Goal: Transaction & Acquisition: Book appointment/travel/reservation

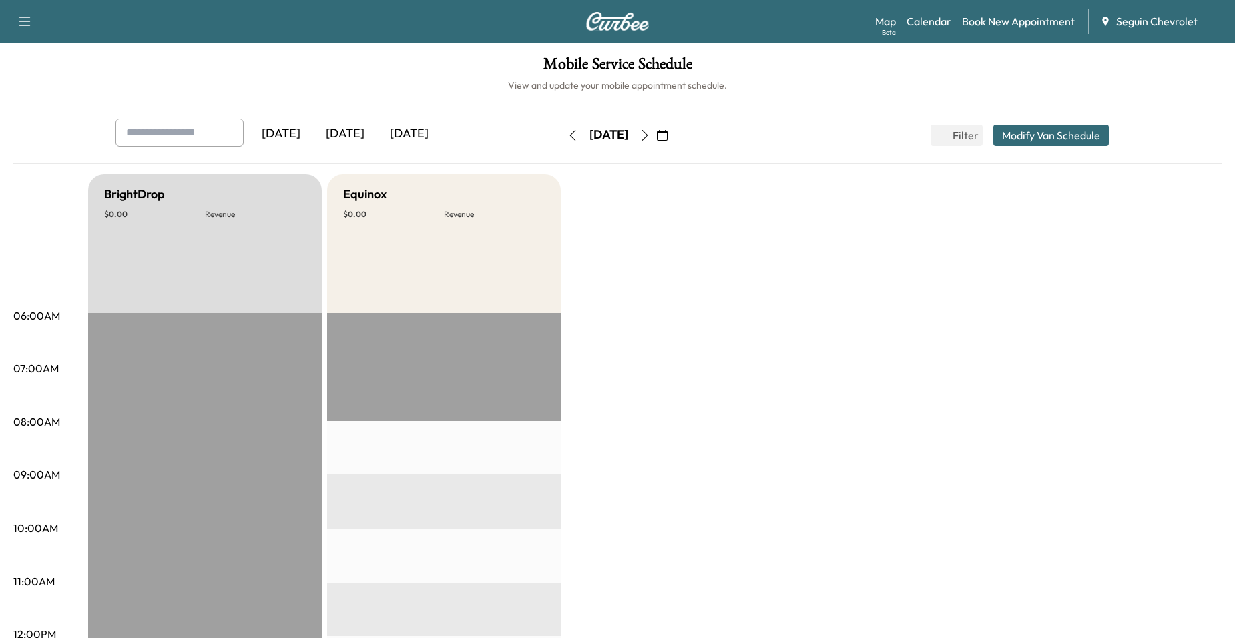
click at [668, 136] on icon "button" at bounding box center [662, 135] width 11 height 11
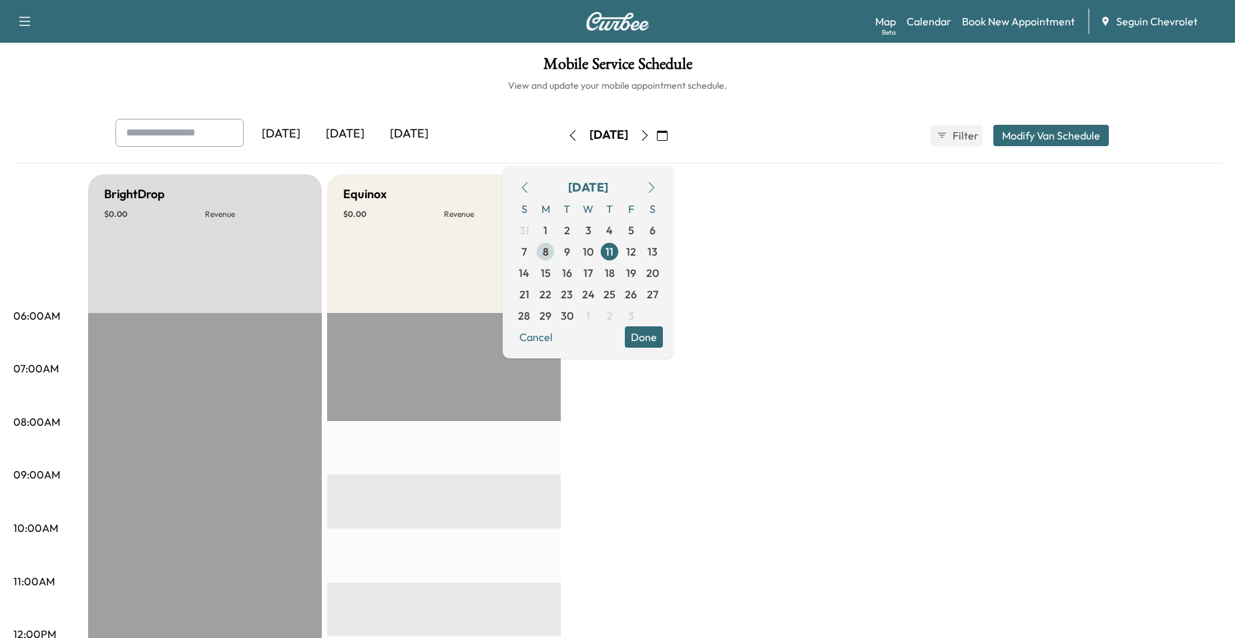
click at [549, 259] on span "8" at bounding box center [546, 252] width 6 height 16
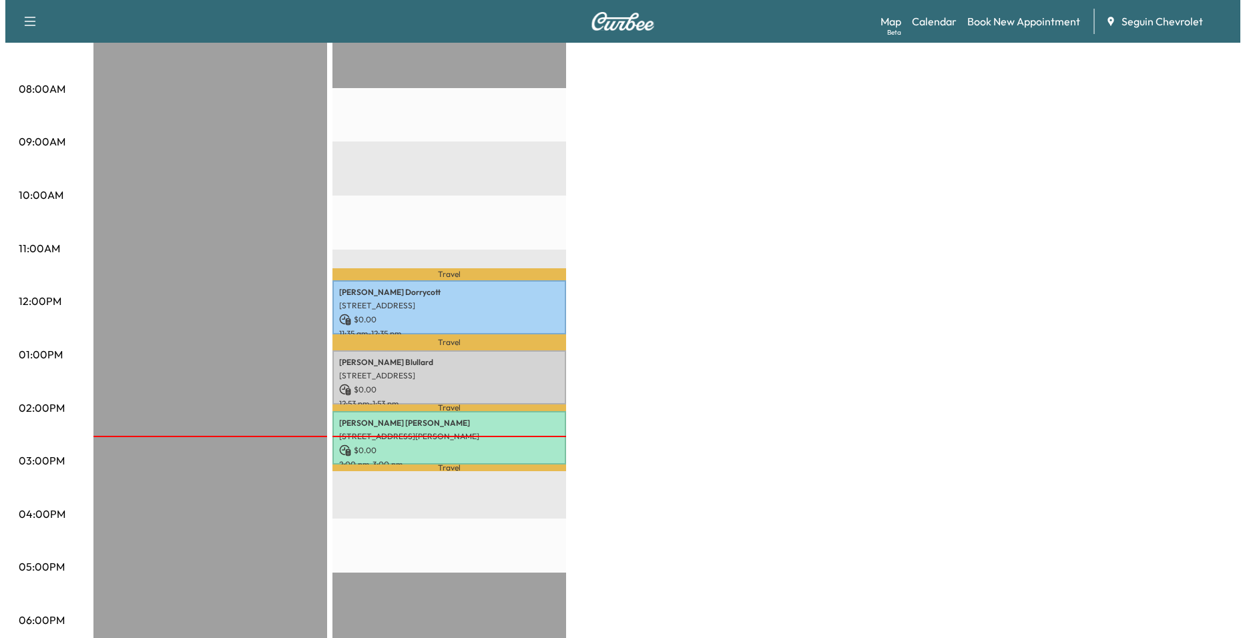
scroll to position [334, 0]
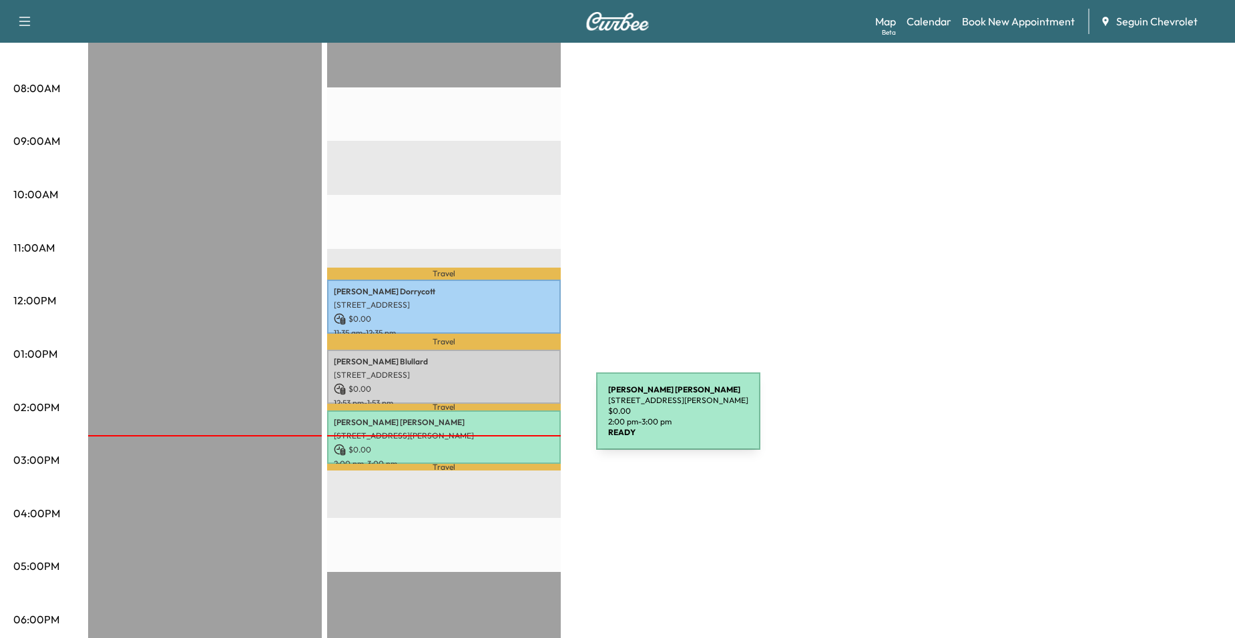
click at [496, 419] on p "[PERSON_NAME]" at bounding box center [444, 422] width 220 height 11
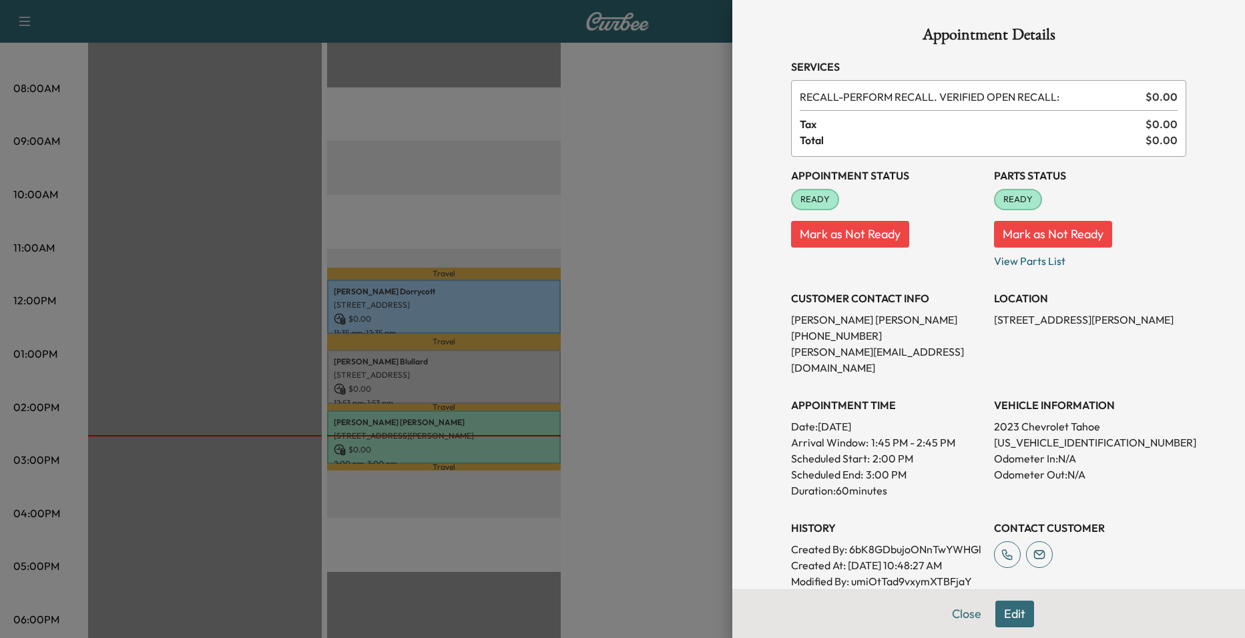
click at [573, 371] on div at bounding box center [622, 319] width 1245 height 638
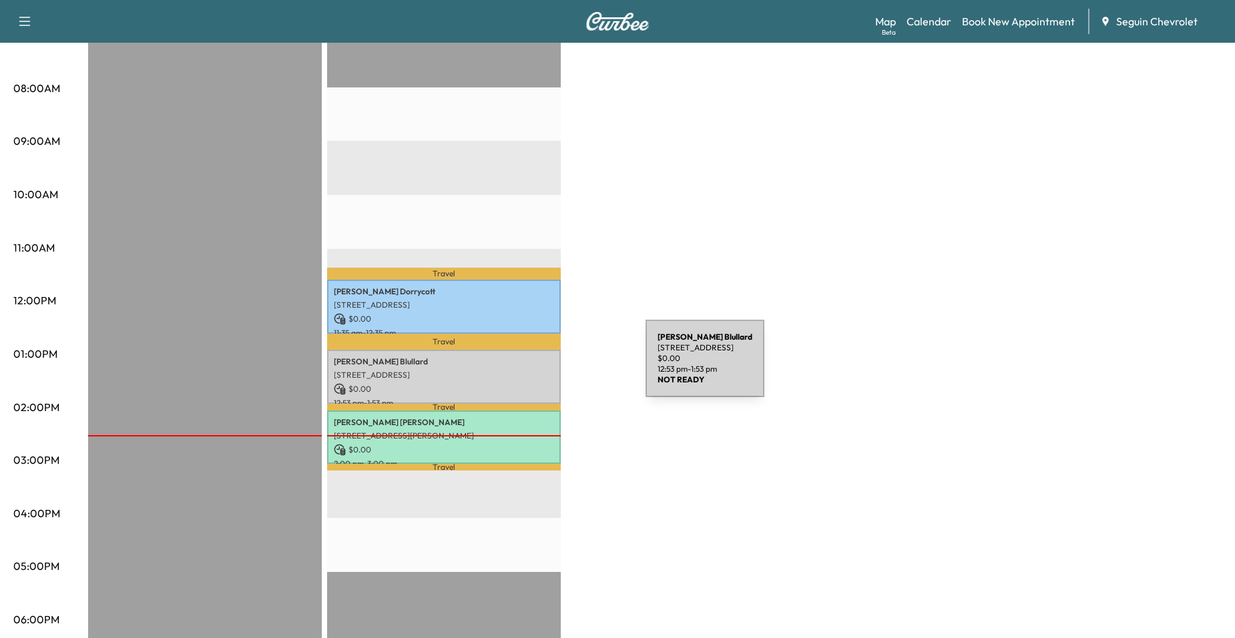
click at [542, 370] on p "[STREET_ADDRESS]" at bounding box center [444, 375] width 220 height 11
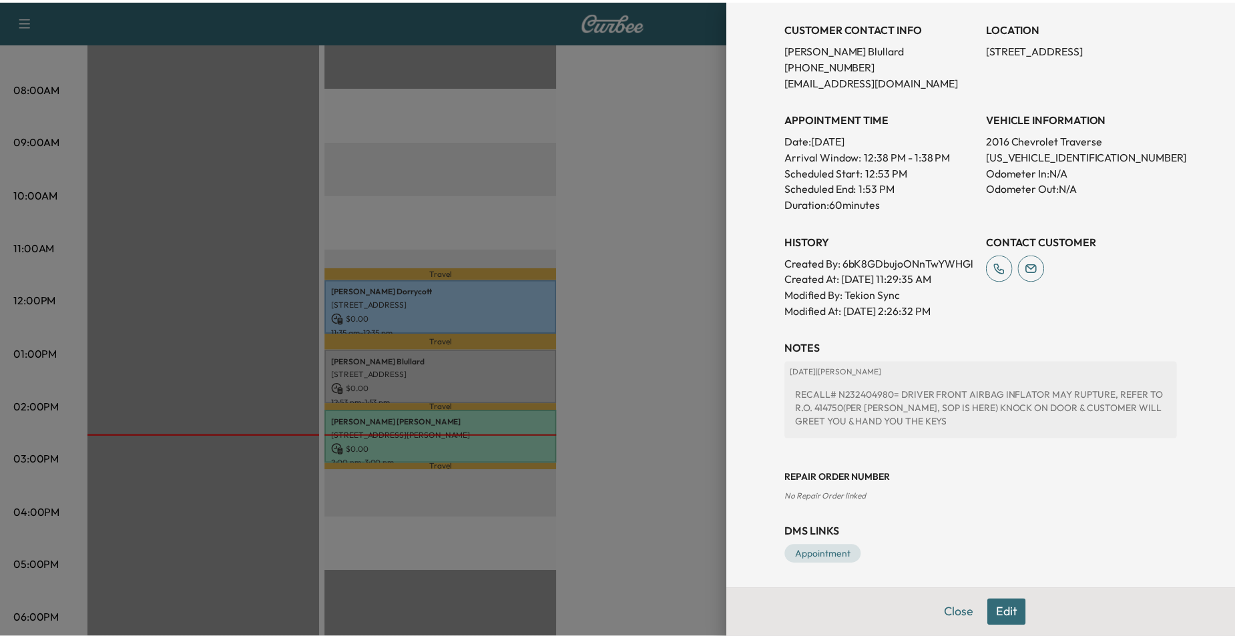
scroll to position [288, 0]
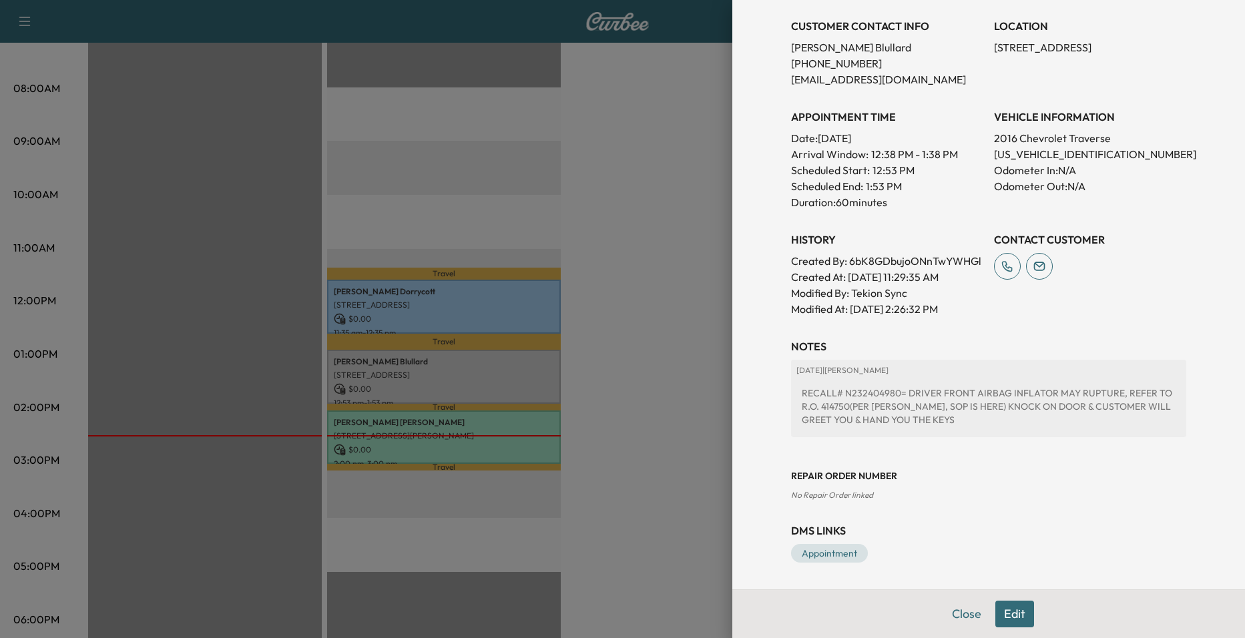
click at [715, 361] on div at bounding box center [622, 319] width 1245 height 638
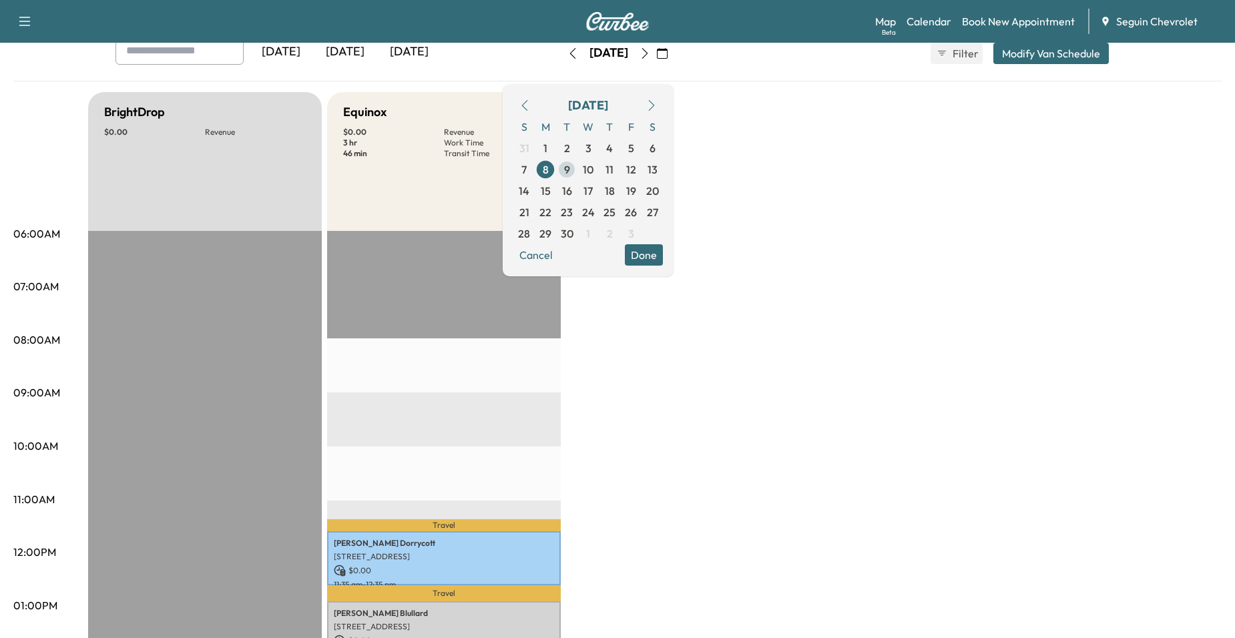
scroll to position [67, 0]
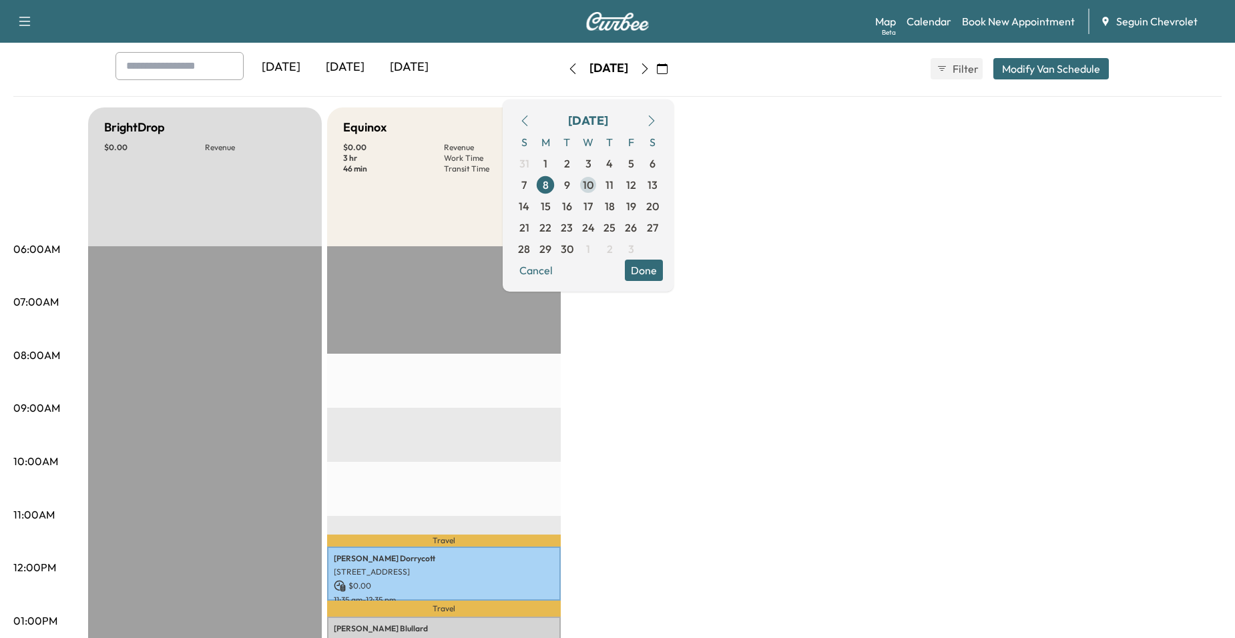
click at [594, 191] on span "10" at bounding box center [588, 185] width 11 height 16
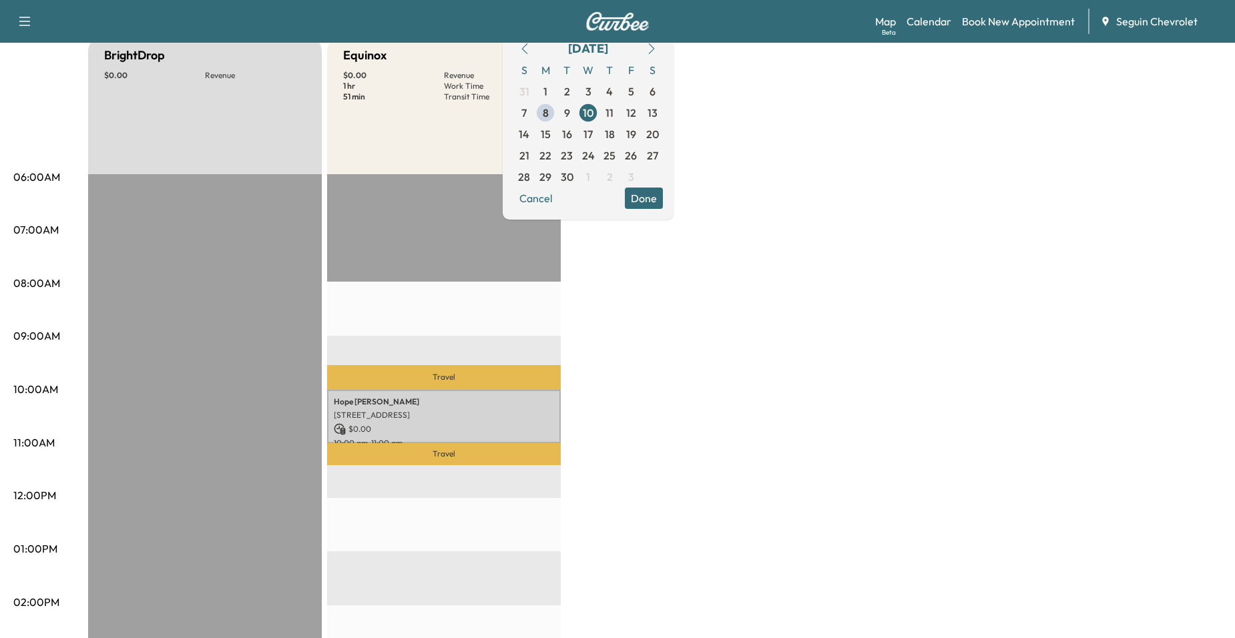
scroll to position [134, 0]
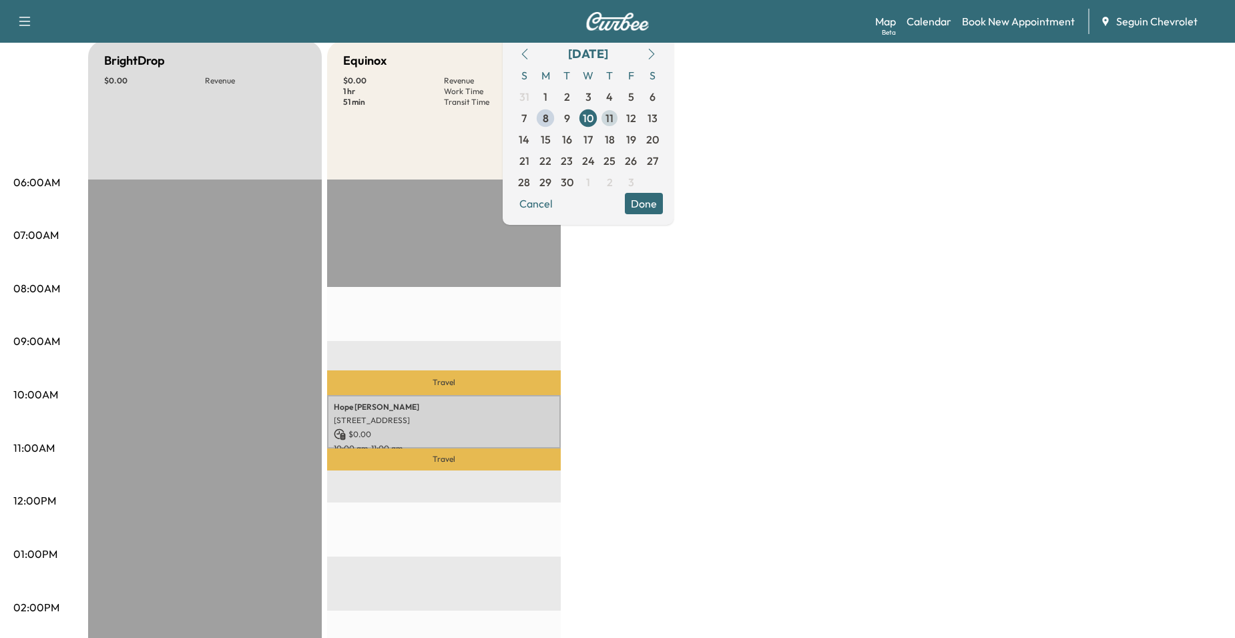
click at [614, 121] on span "11" at bounding box center [610, 118] width 8 height 16
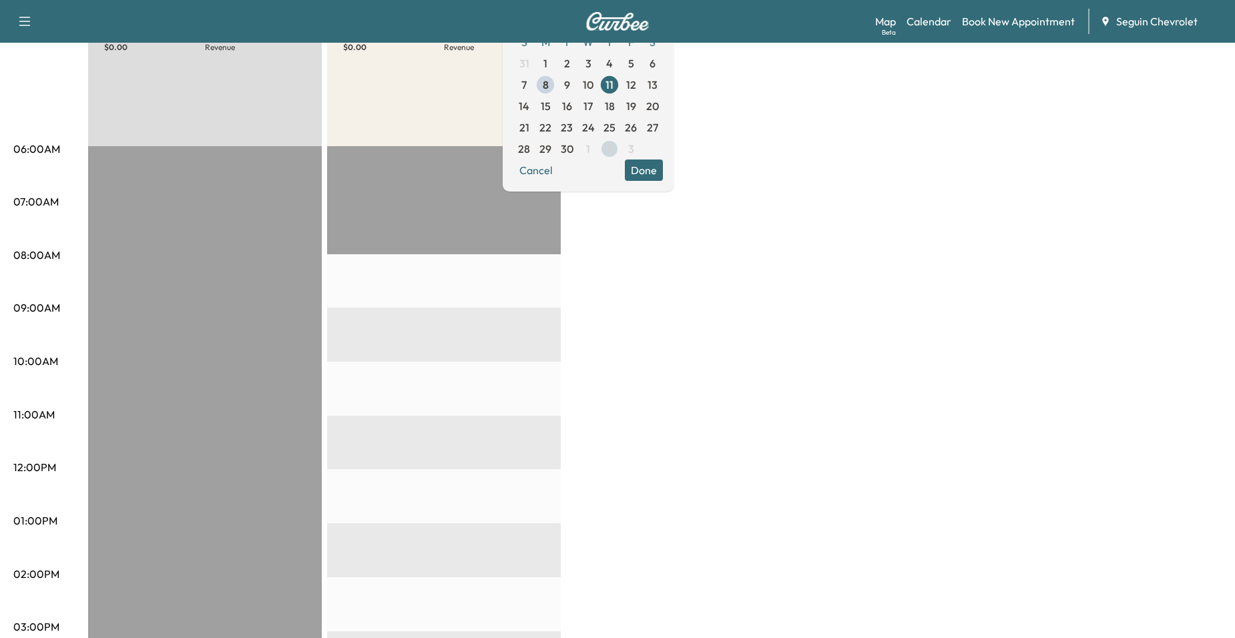
scroll to position [134, 0]
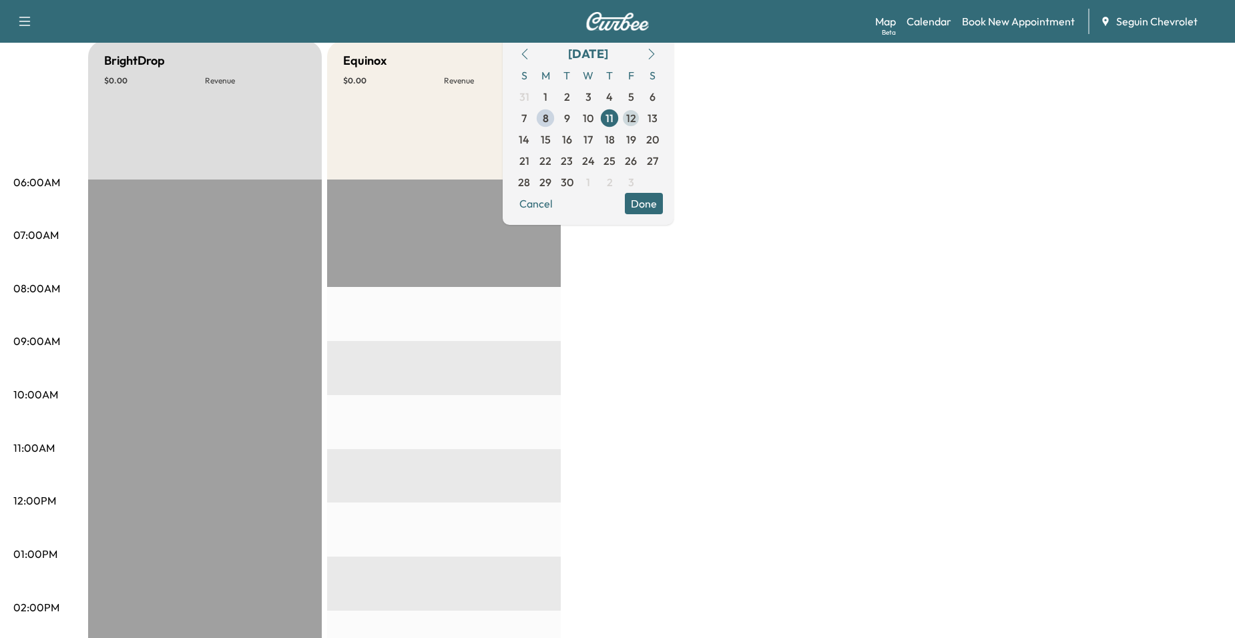
click at [636, 122] on span "12" at bounding box center [631, 118] width 10 height 16
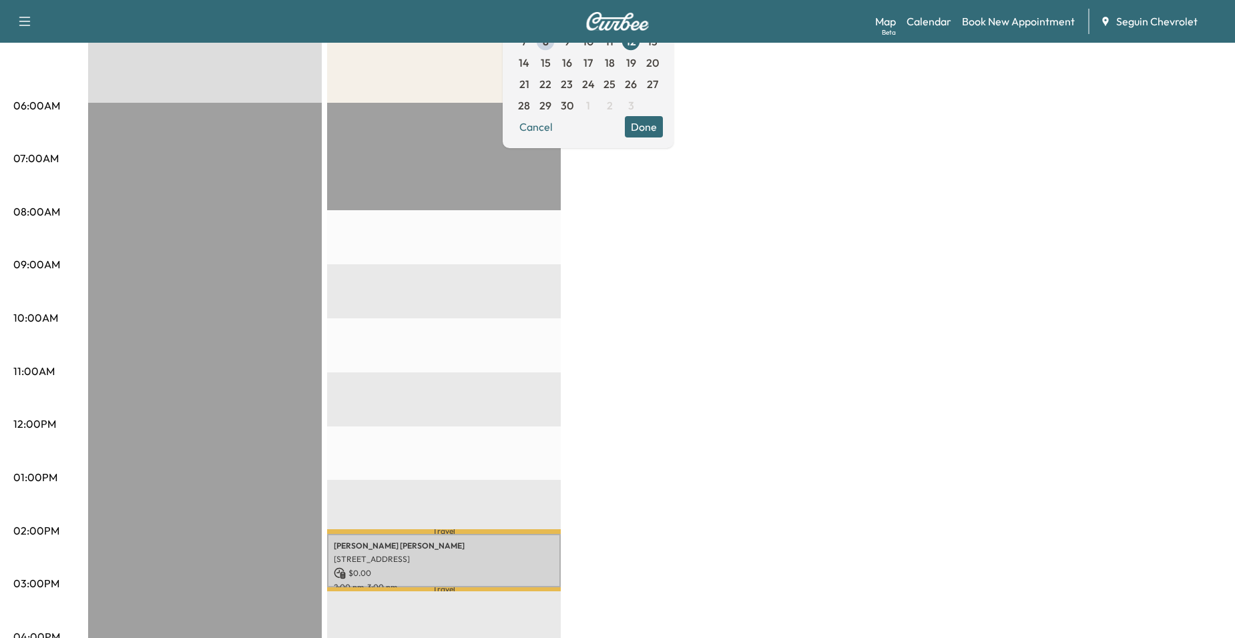
scroll to position [134, 0]
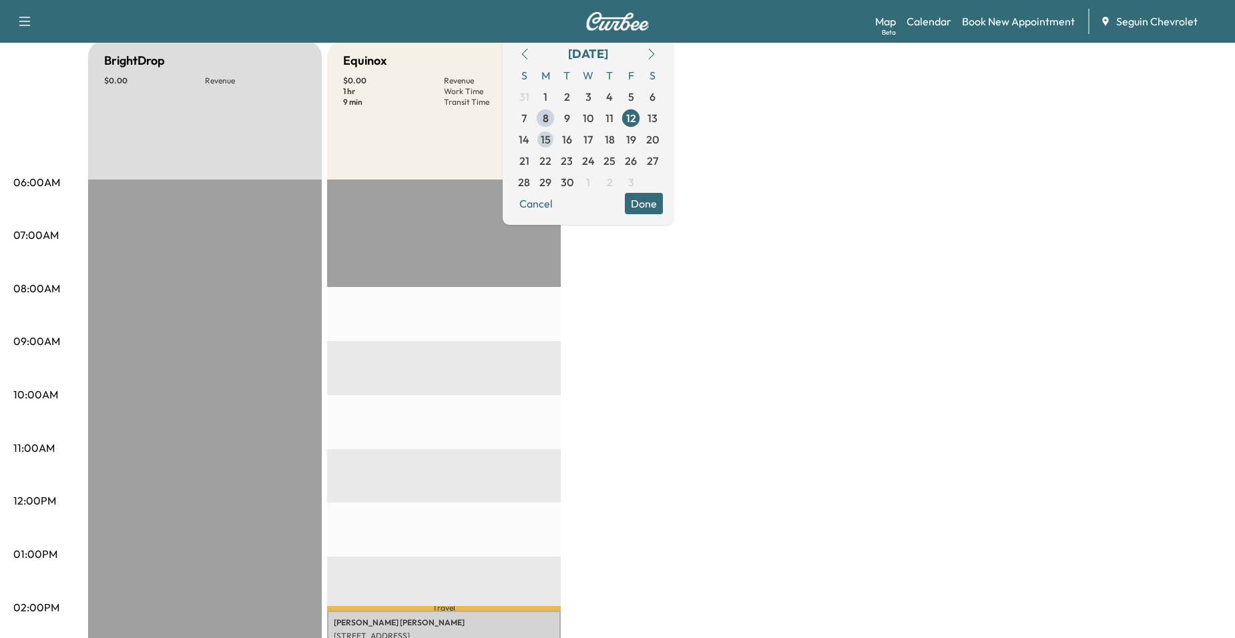
click at [551, 140] on span "15" at bounding box center [546, 140] width 10 height 16
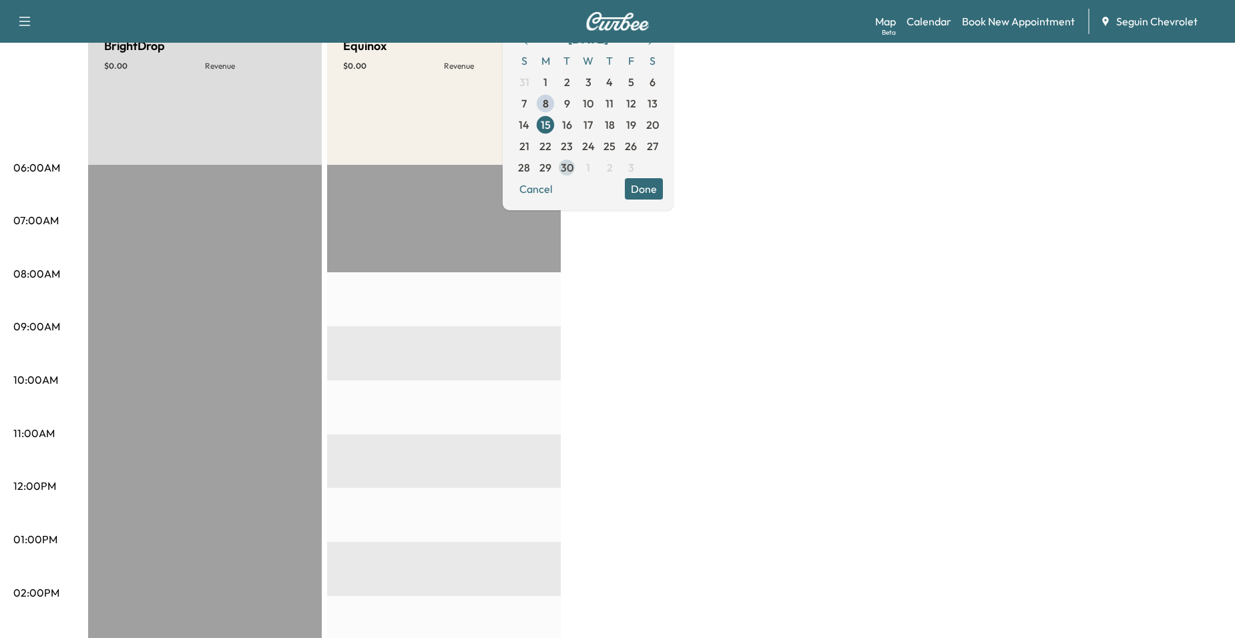
scroll to position [67, 0]
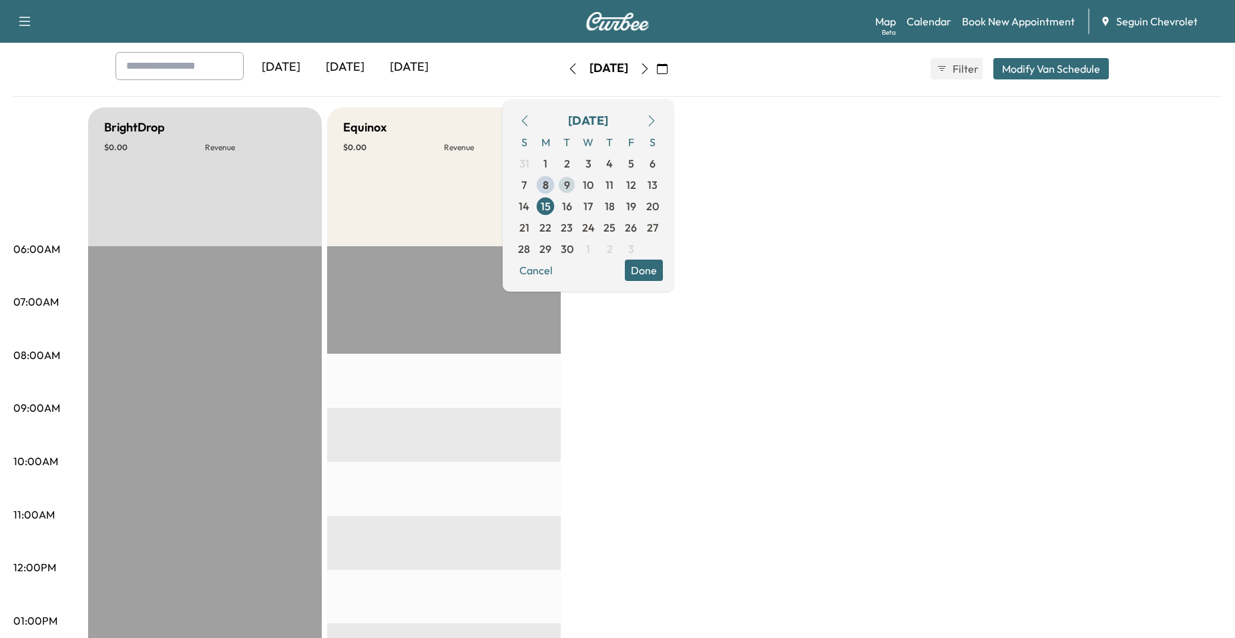
click at [570, 188] on span "9" at bounding box center [567, 185] width 6 height 16
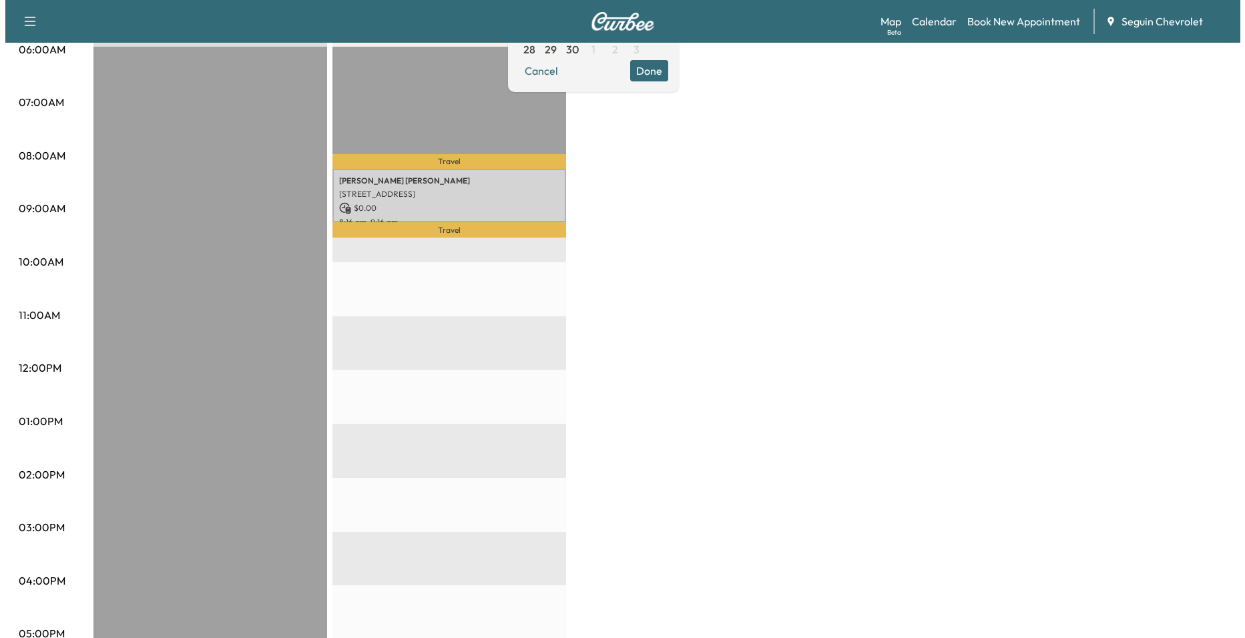
scroll to position [267, 0]
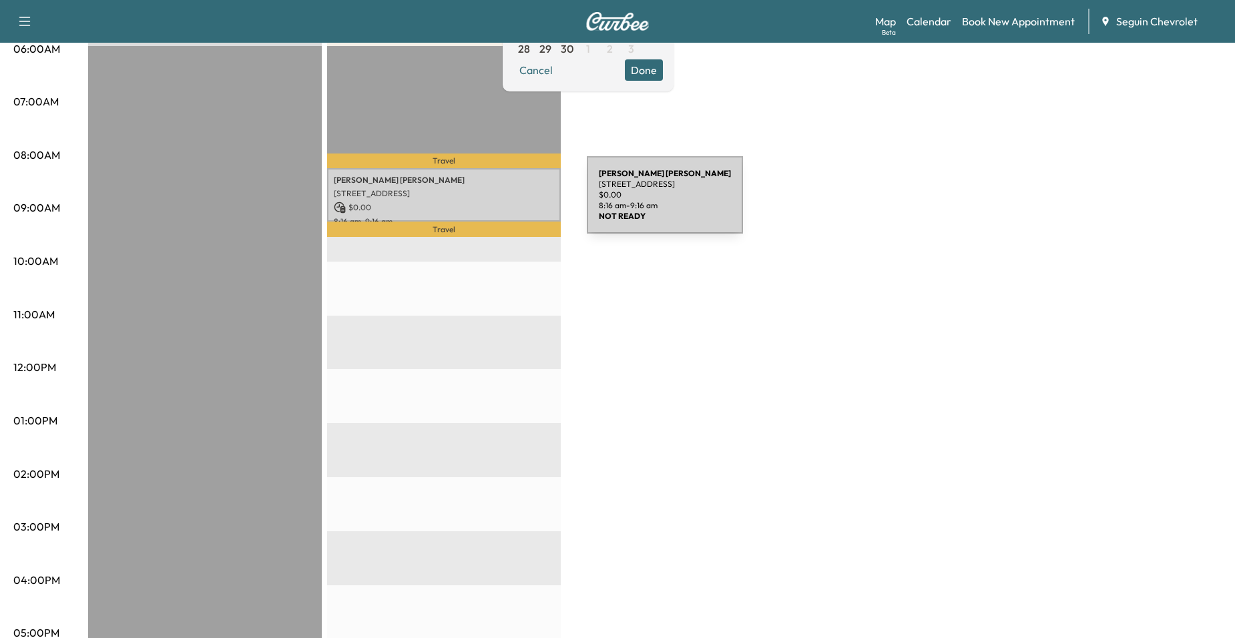
click at [487, 202] on p "$ 0.00" at bounding box center [444, 208] width 220 height 12
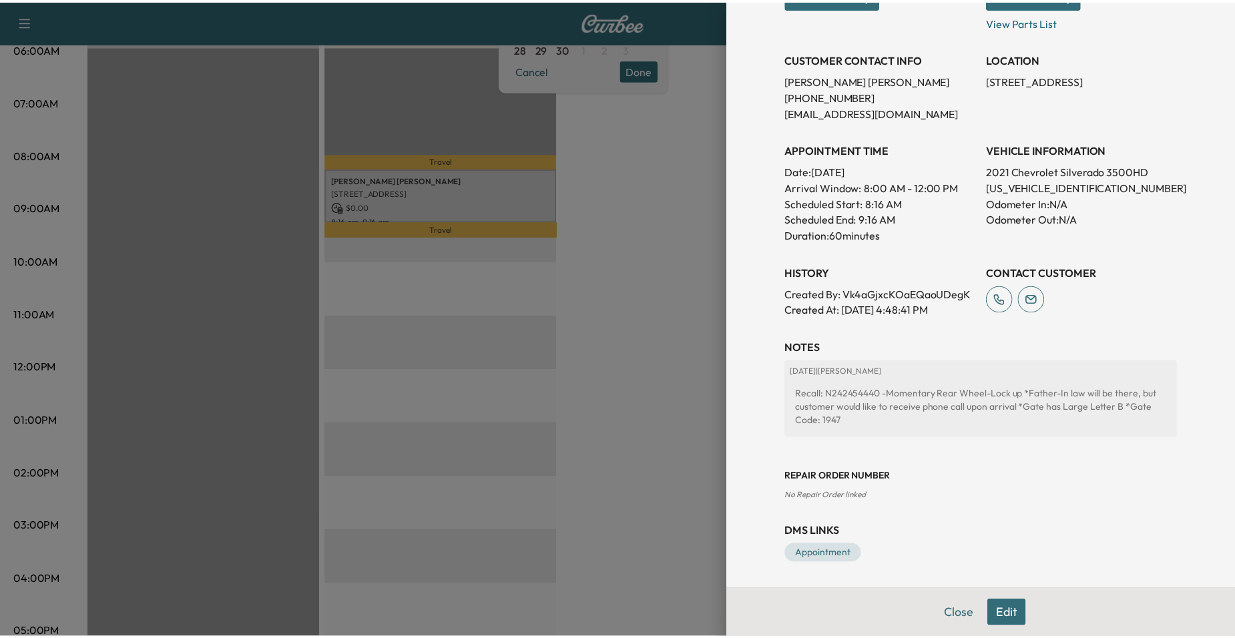
scroll to position [240, 0]
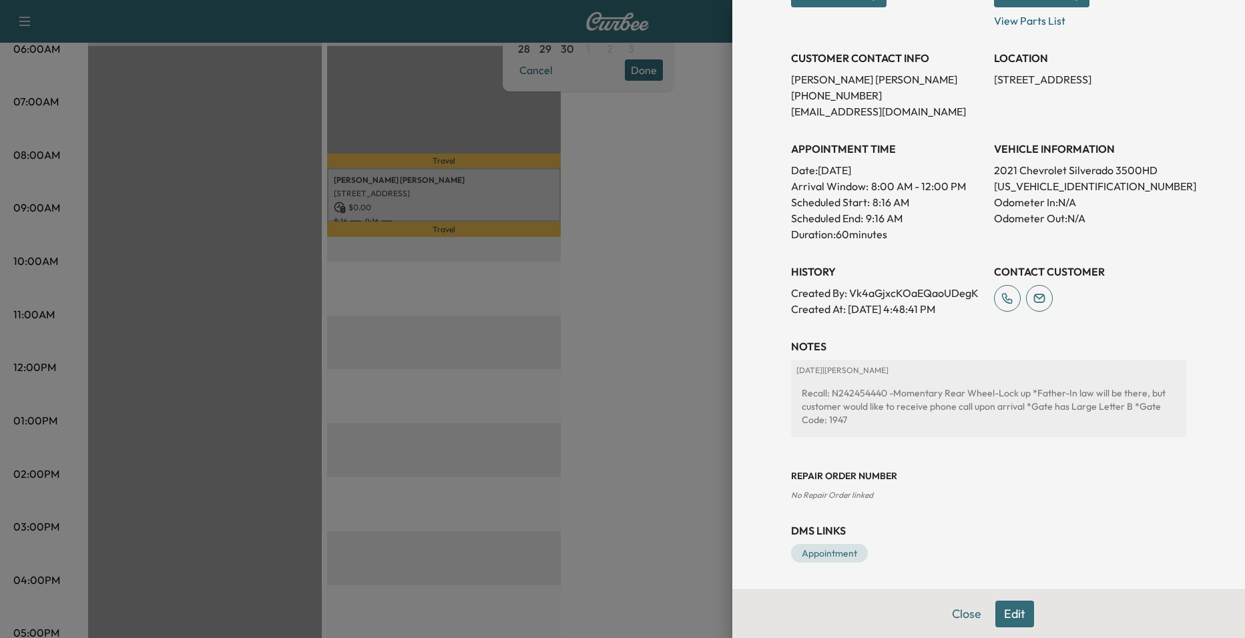
click at [626, 273] on div at bounding box center [622, 319] width 1245 height 638
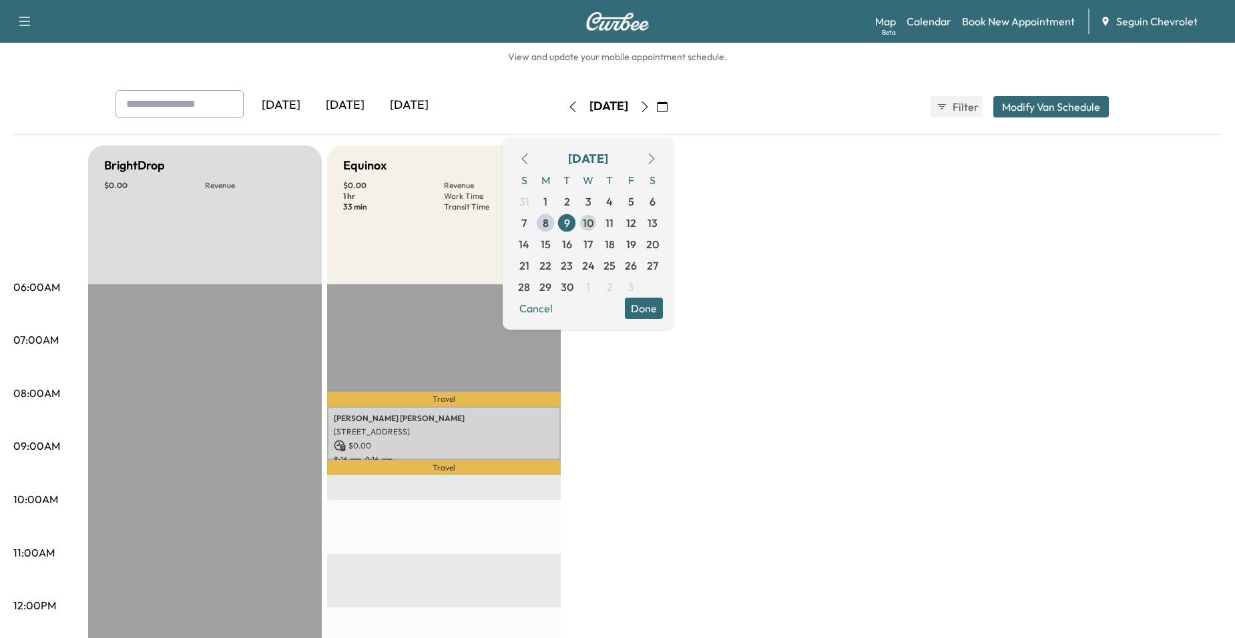
scroll to position [0, 0]
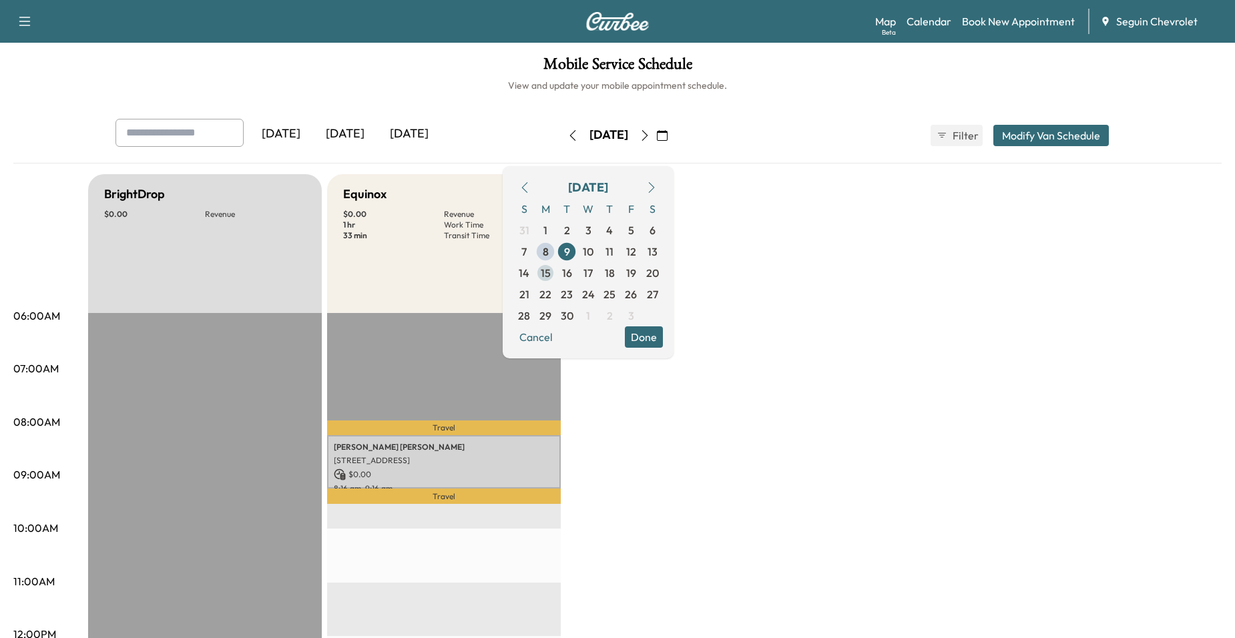
click at [551, 280] on span "15" at bounding box center [546, 273] width 10 height 16
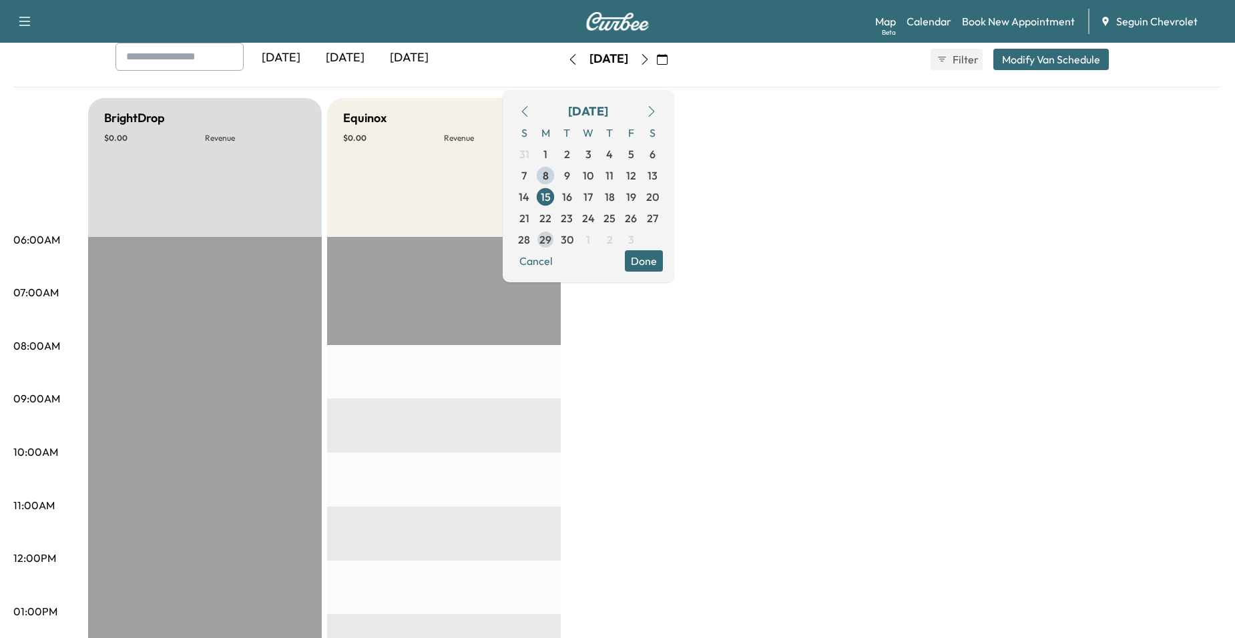
scroll to position [67, 0]
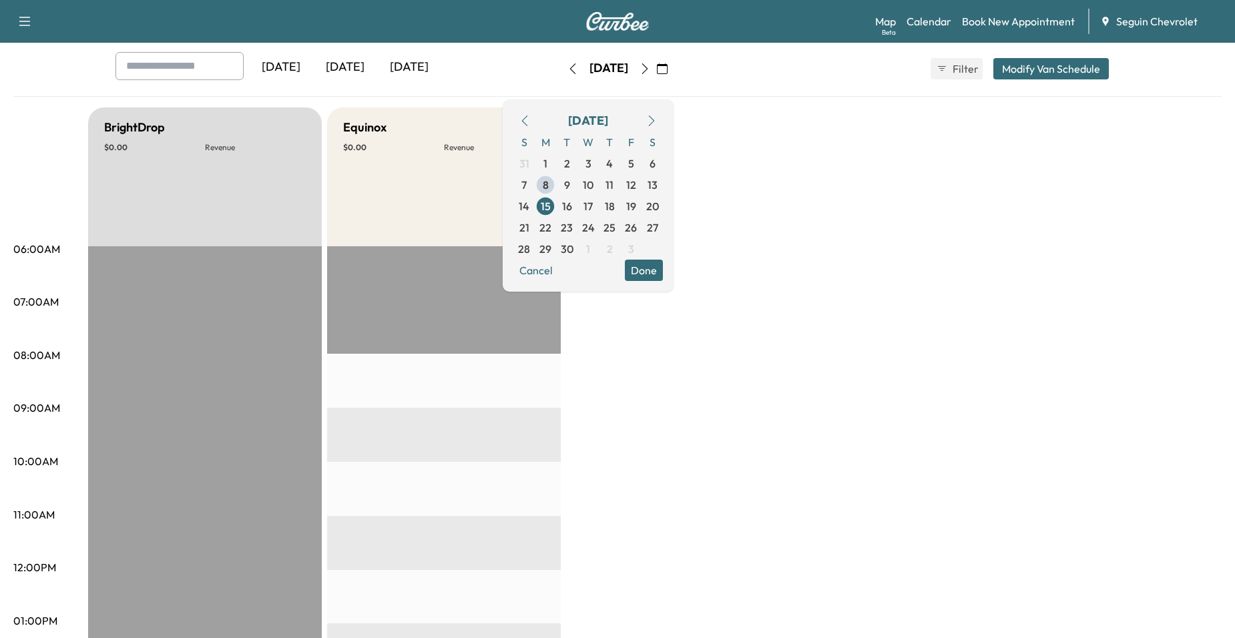
click at [426, 211] on div "Equinox $ 0.00 Revenue" at bounding box center [444, 177] width 234 height 139
click at [650, 376] on div "BrightDrop $ 0.00 Revenue EST Start Equinox $ 0.00 Revenue EST Start" at bounding box center [655, 609] width 1134 height 1002
click at [663, 266] on button "Done" at bounding box center [644, 270] width 38 height 21
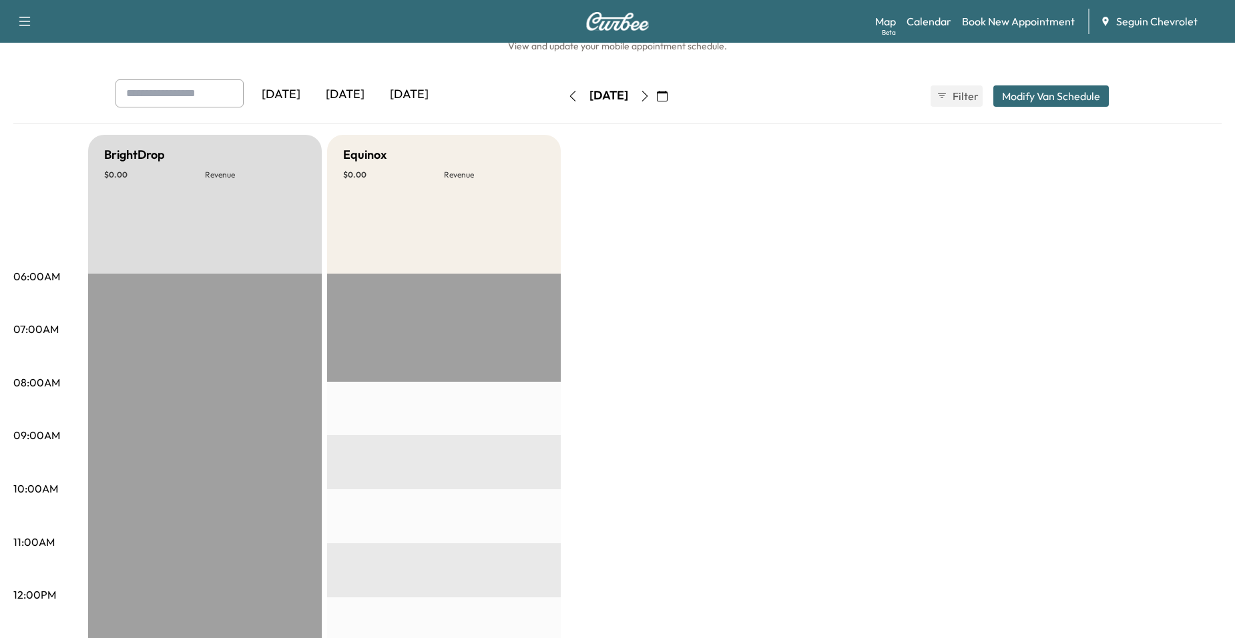
scroll to position [0, 0]
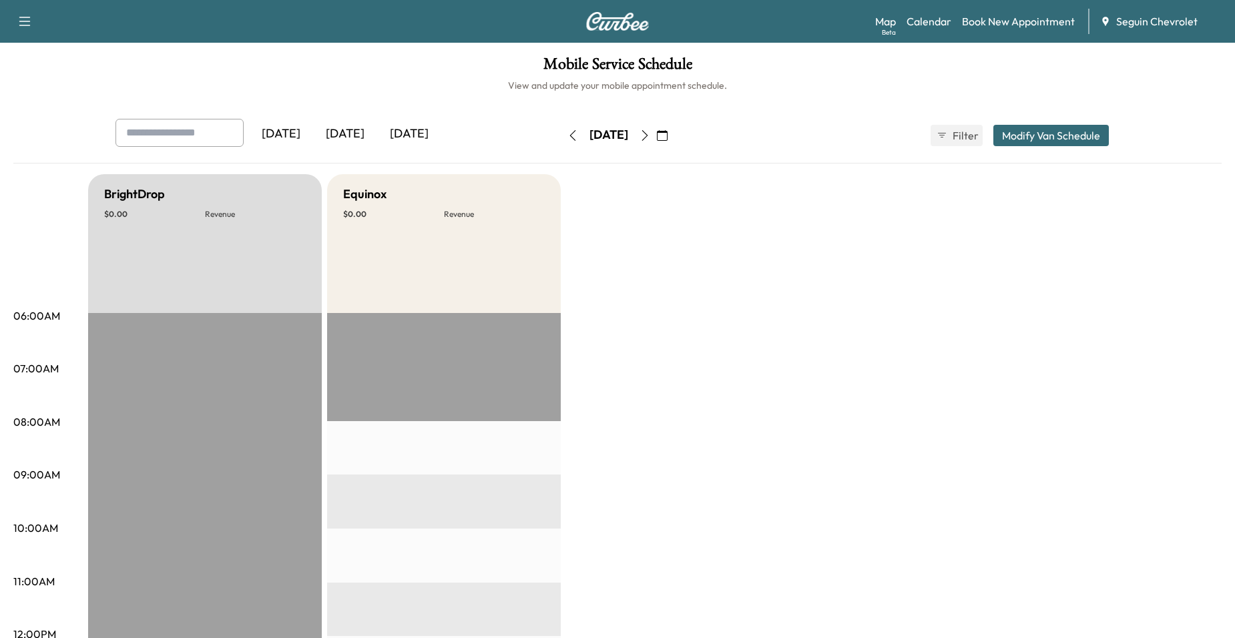
click at [668, 138] on icon "button" at bounding box center [662, 135] width 11 height 11
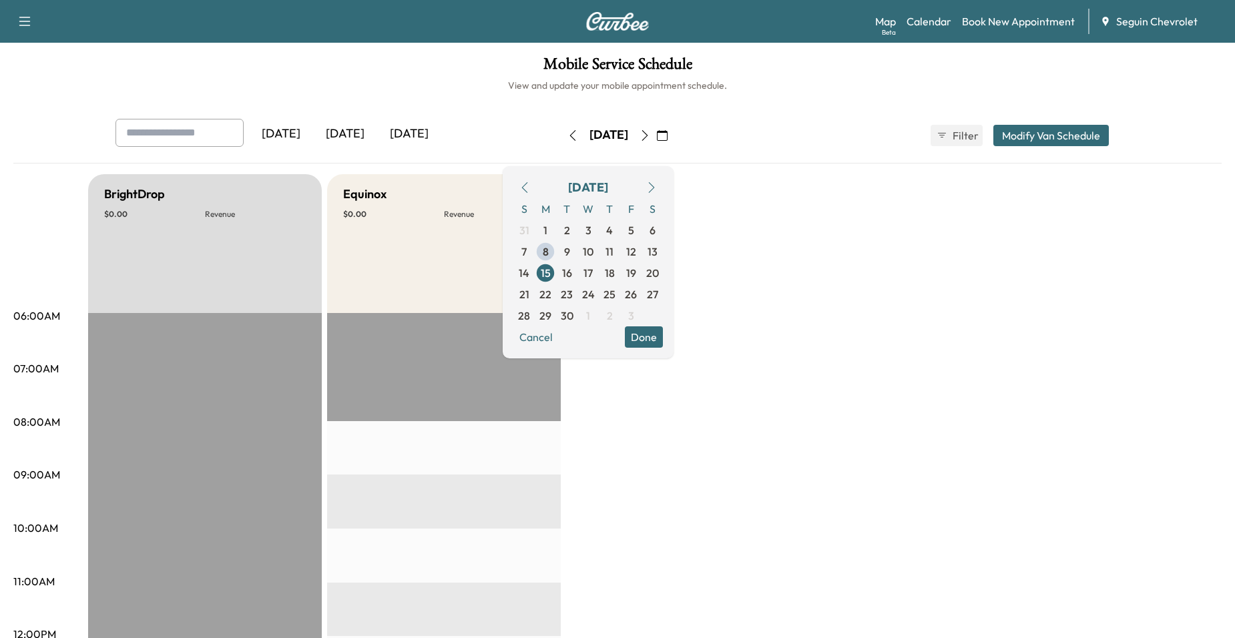
click at [725, 163] on div "Yesterday Today Tomorrow Monday, September 15 September 2025 S M T W T F S 31 1…" at bounding box center [617, 141] width 1209 height 45
click at [674, 140] on button "button" at bounding box center [662, 135] width 23 height 21
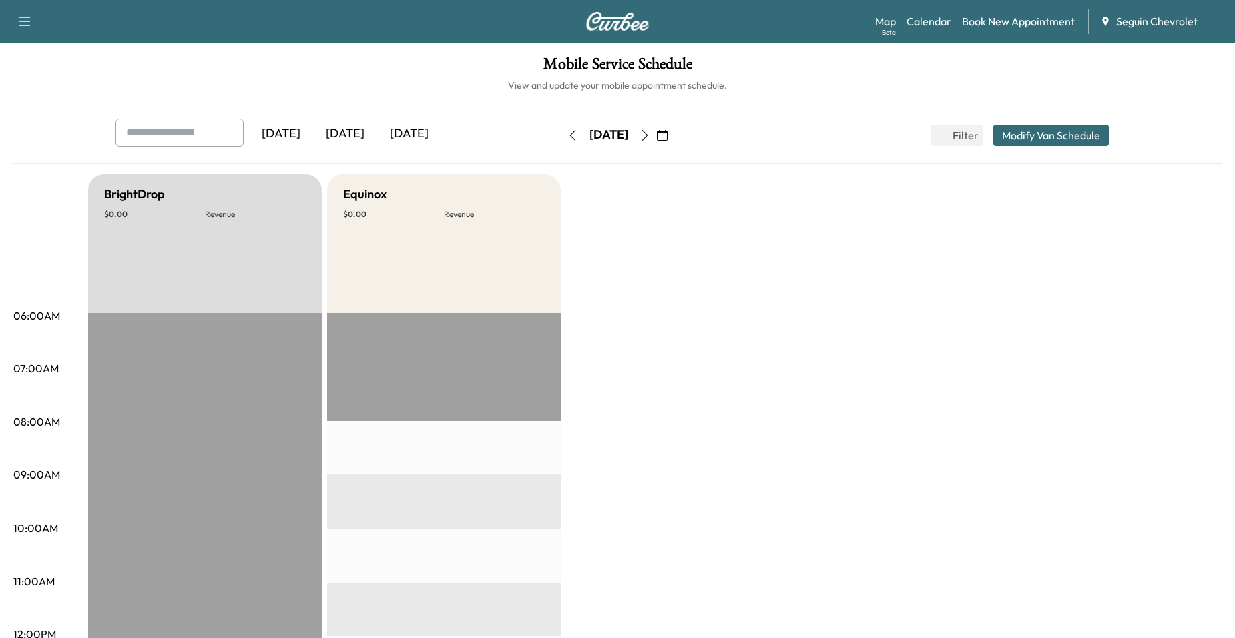
click at [674, 135] on button "button" at bounding box center [662, 135] width 23 height 21
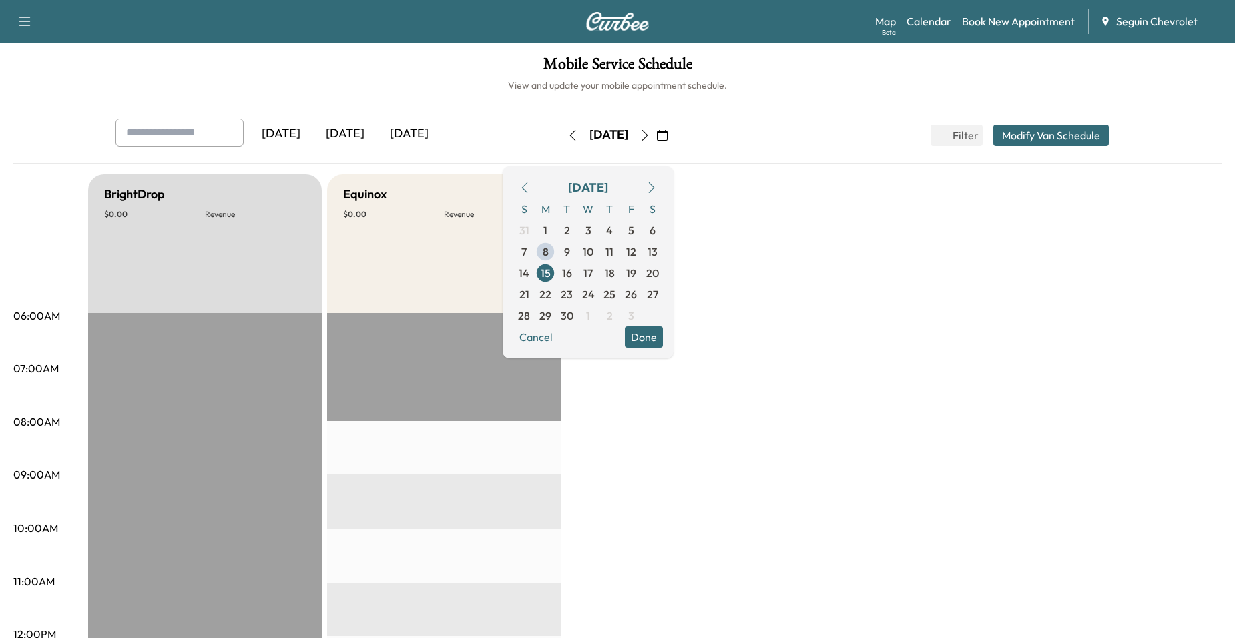
click at [674, 145] on button "button" at bounding box center [662, 135] width 23 height 21
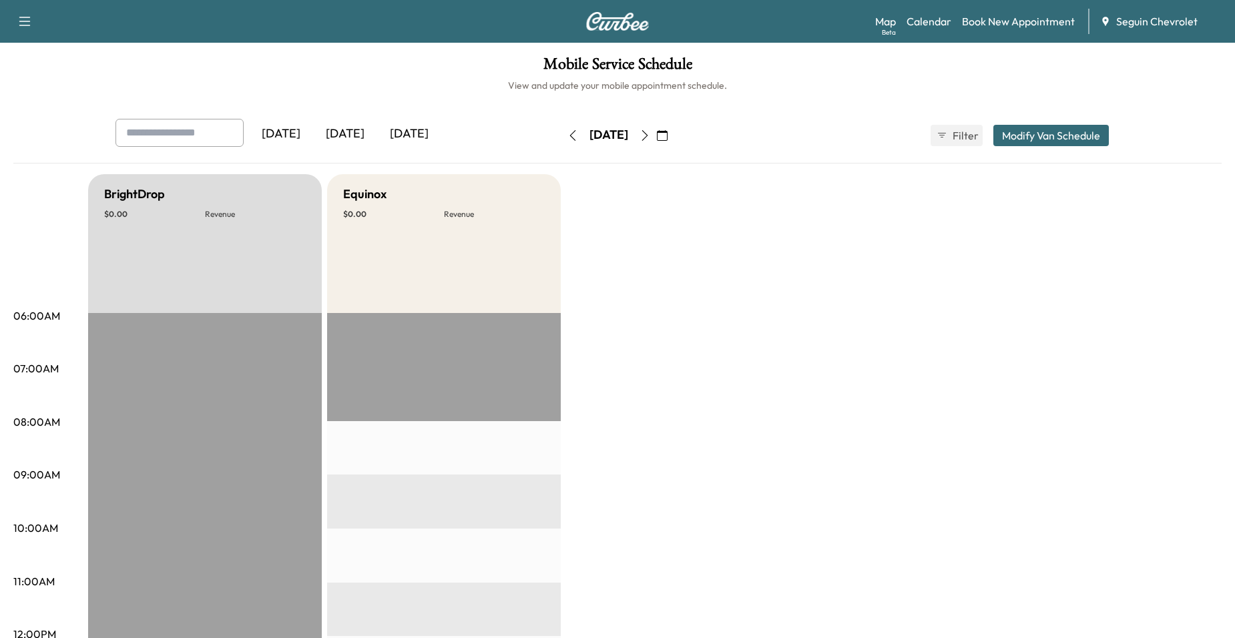
click at [752, 136] on div "Yesterday Today Tomorrow Monday, September 15 September 2025 S M T W T F S 31 1…" at bounding box center [618, 135] width 1026 height 33
click at [730, 144] on div "Yesterday Today Tomorrow Monday, September 15 September 2025 S M T W T F S 31 1…" at bounding box center [618, 135] width 1026 height 33
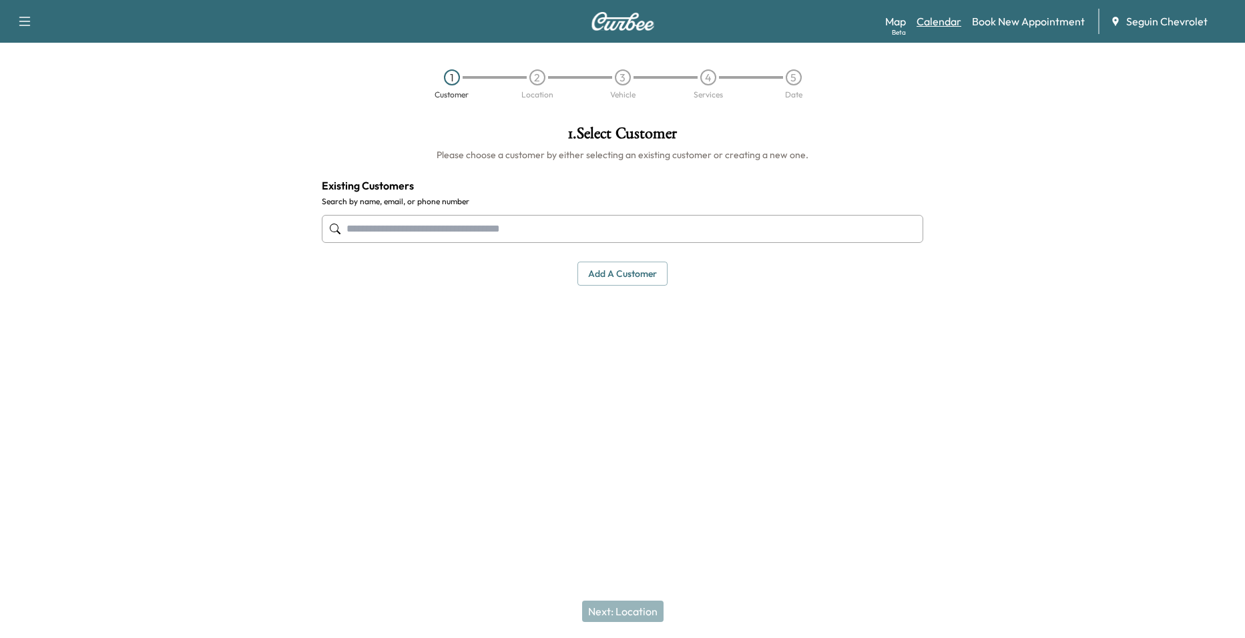
click at [934, 20] on link "Calendar" at bounding box center [939, 21] width 45 height 16
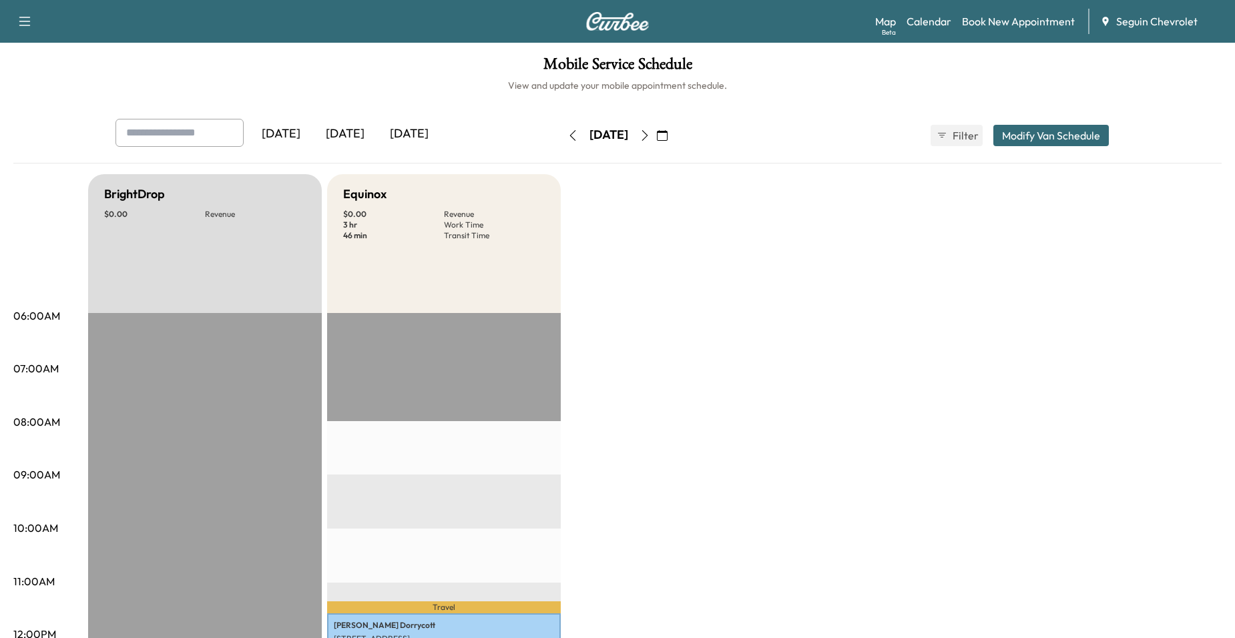
click at [650, 137] on icon "button" at bounding box center [645, 135] width 11 height 11
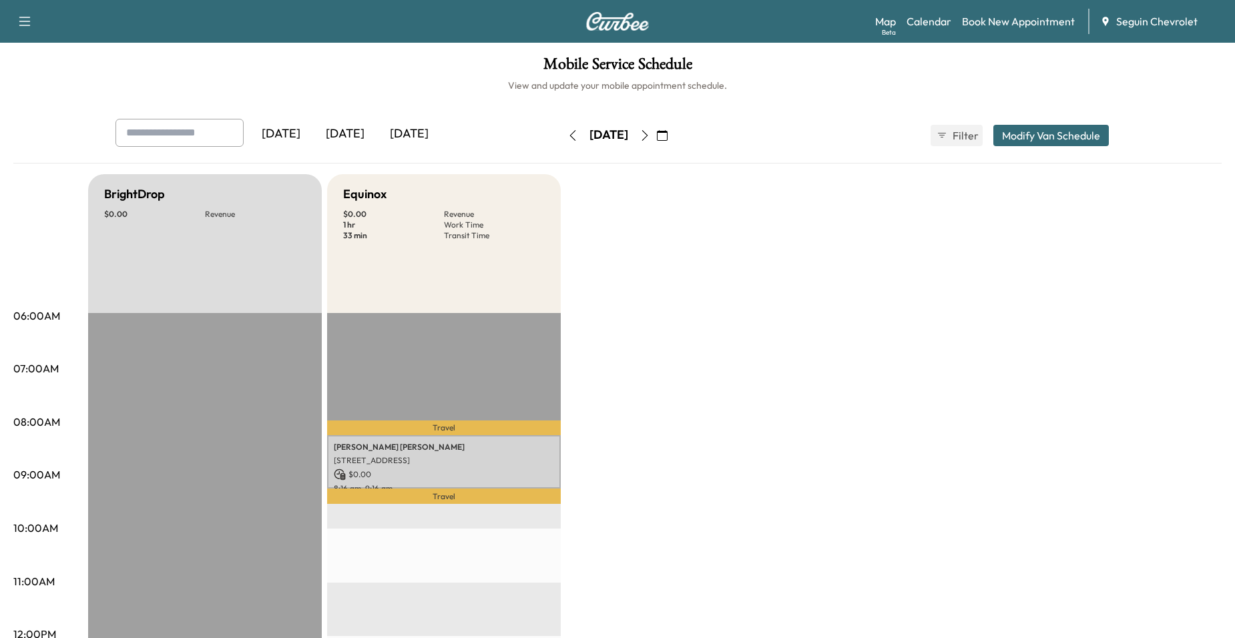
click at [650, 136] on icon "button" at bounding box center [645, 135] width 11 height 11
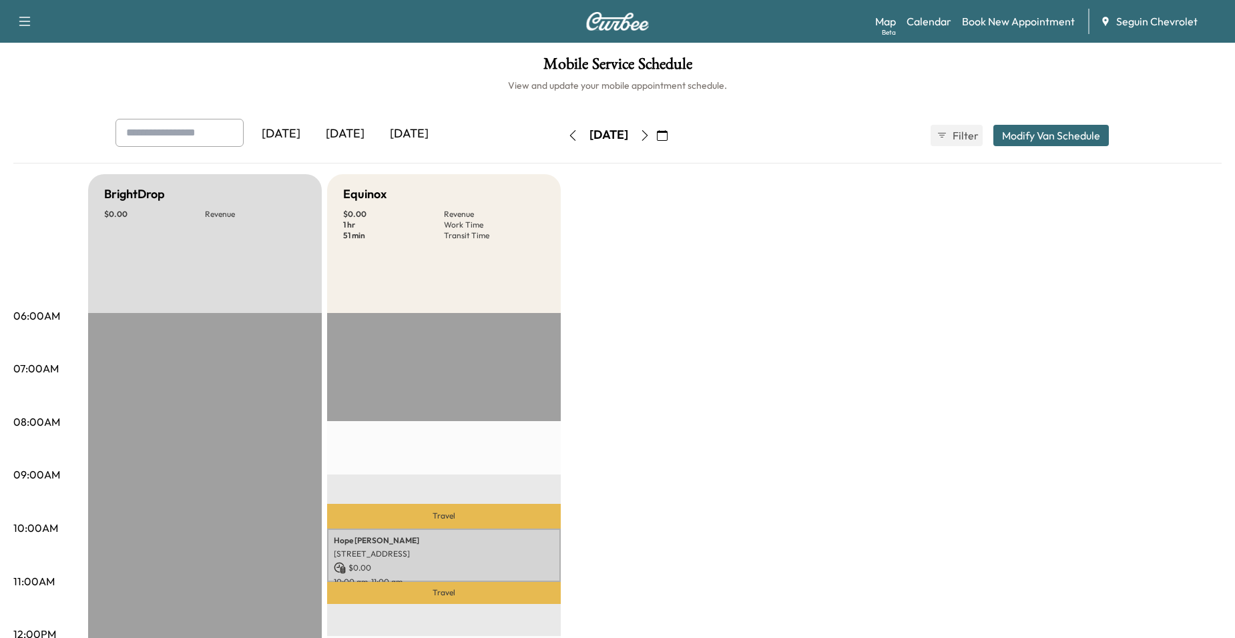
click at [656, 135] on button "button" at bounding box center [645, 135] width 23 height 21
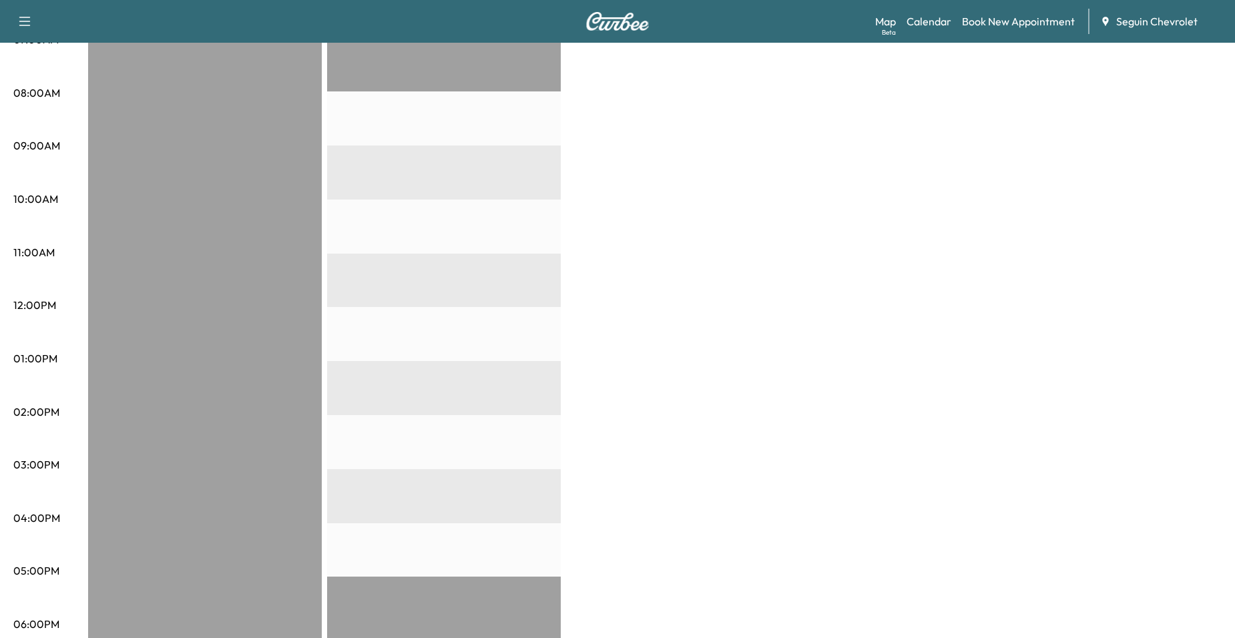
scroll to position [67, 0]
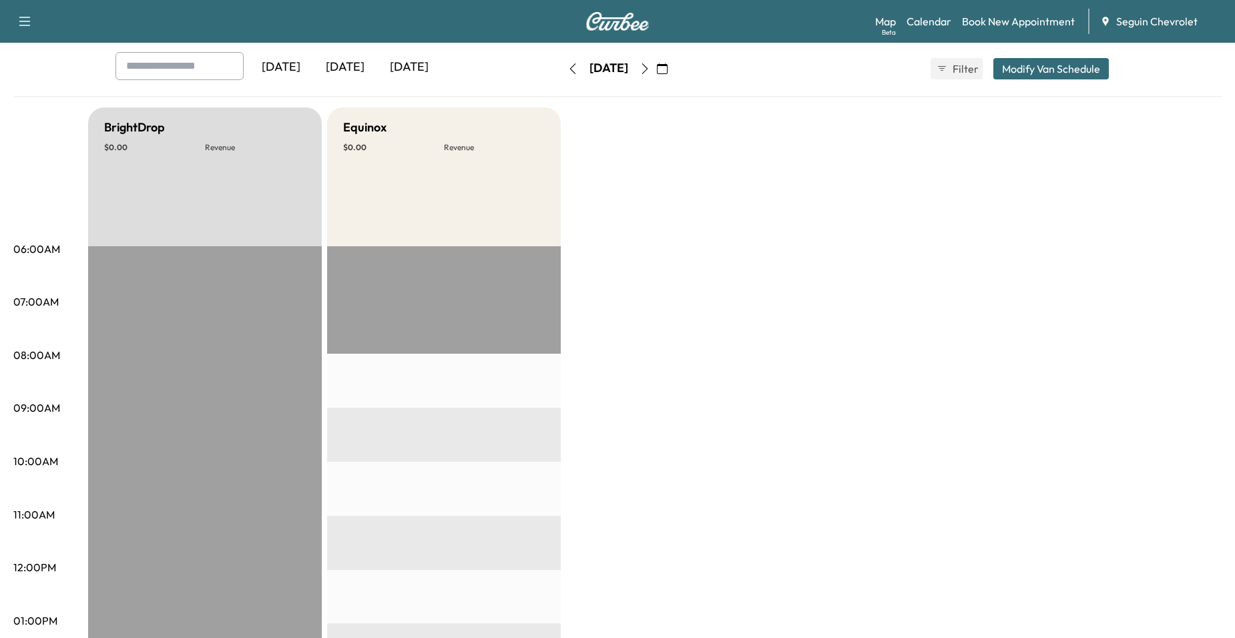
click at [650, 71] on icon "button" at bounding box center [645, 68] width 11 height 11
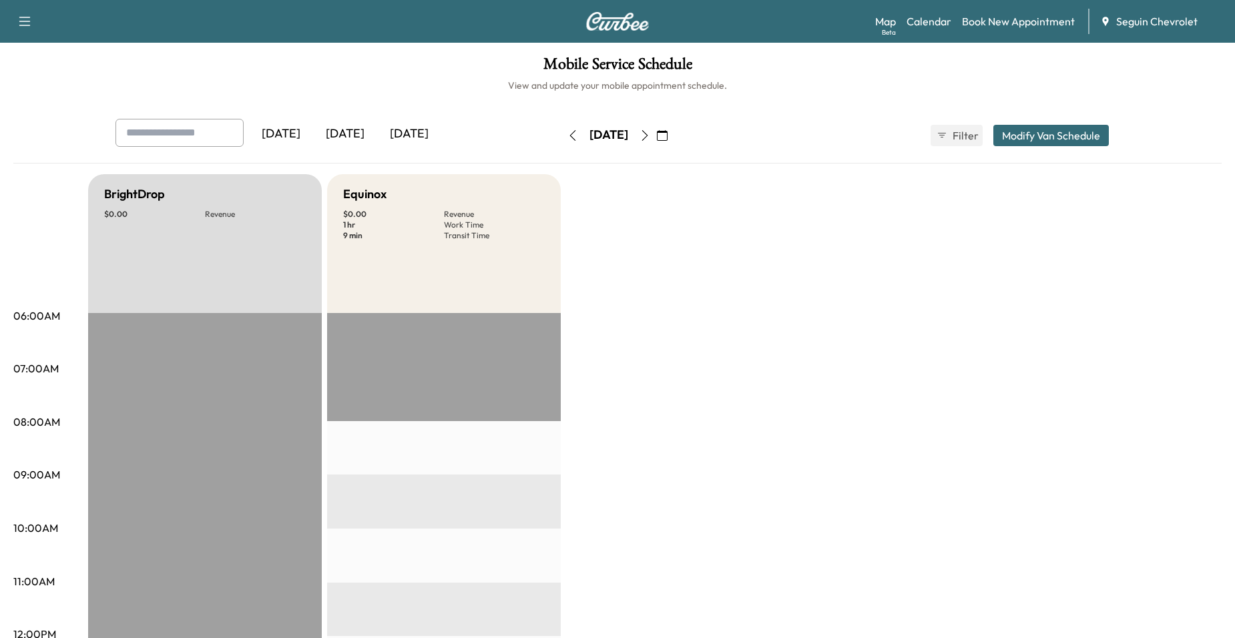
click at [648, 135] on icon "button" at bounding box center [645, 135] width 6 height 11
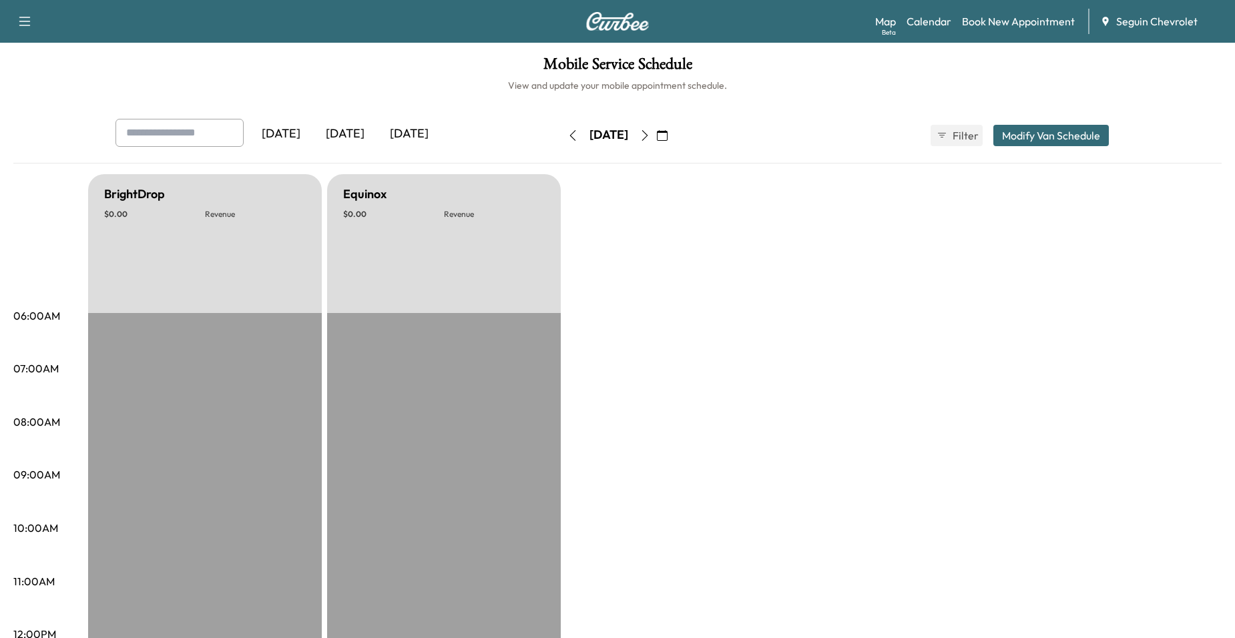
click at [656, 136] on button "button" at bounding box center [645, 135] width 23 height 21
click at [656, 138] on button "button" at bounding box center [645, 135] width 23 height 21
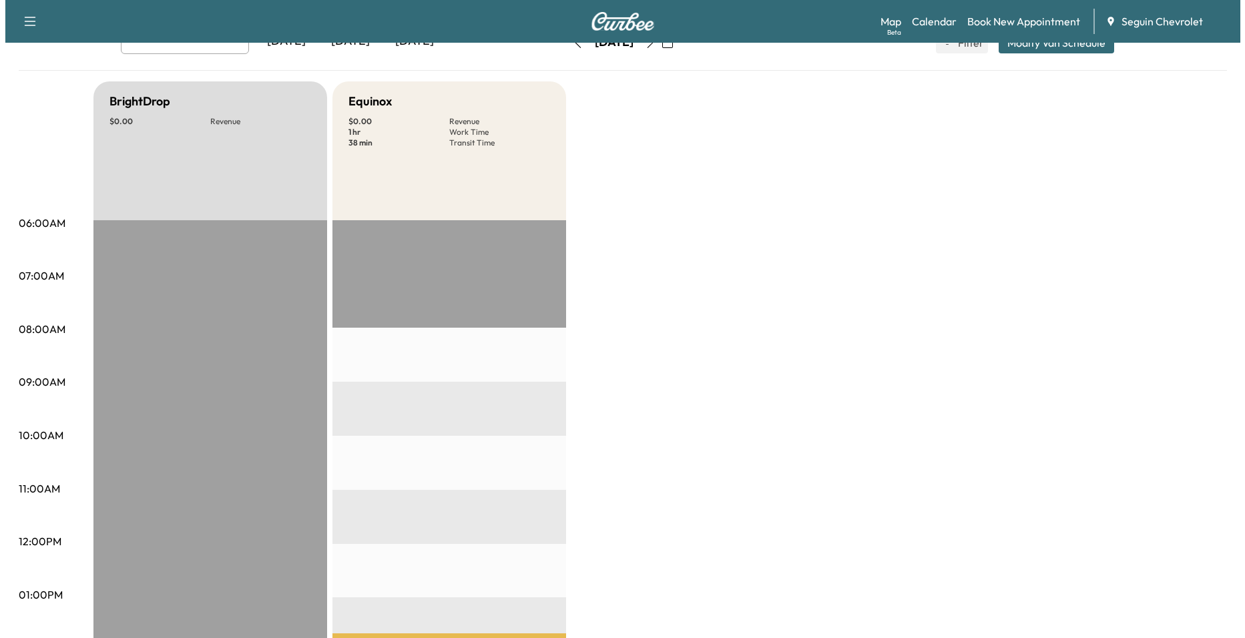
scroll to position [334, 0]
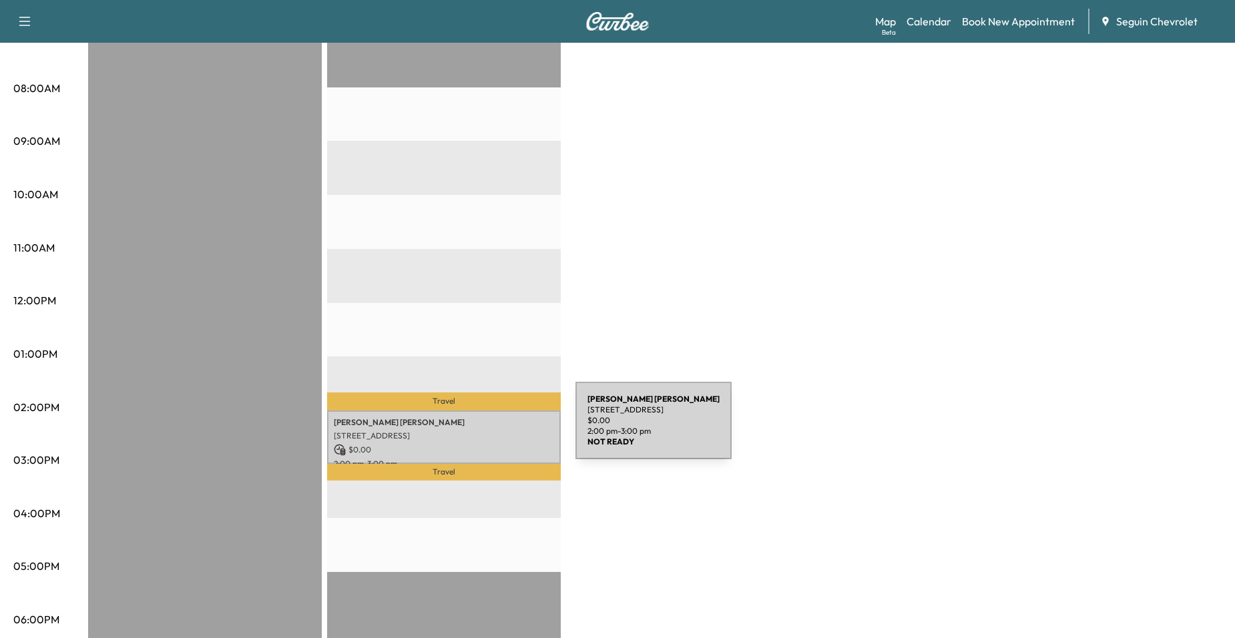
click at [475, 431] on p "[STREET_ADDRESS]" at bounding box center [444, 436] width 220 height 11
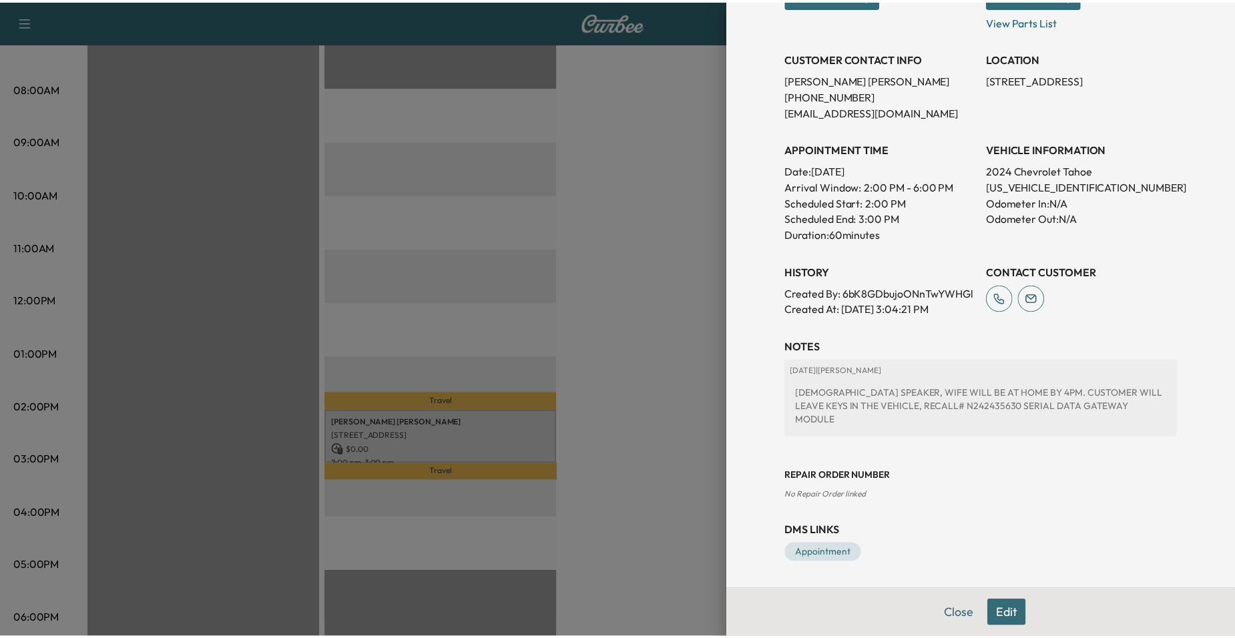
scroll to position [243, 0]
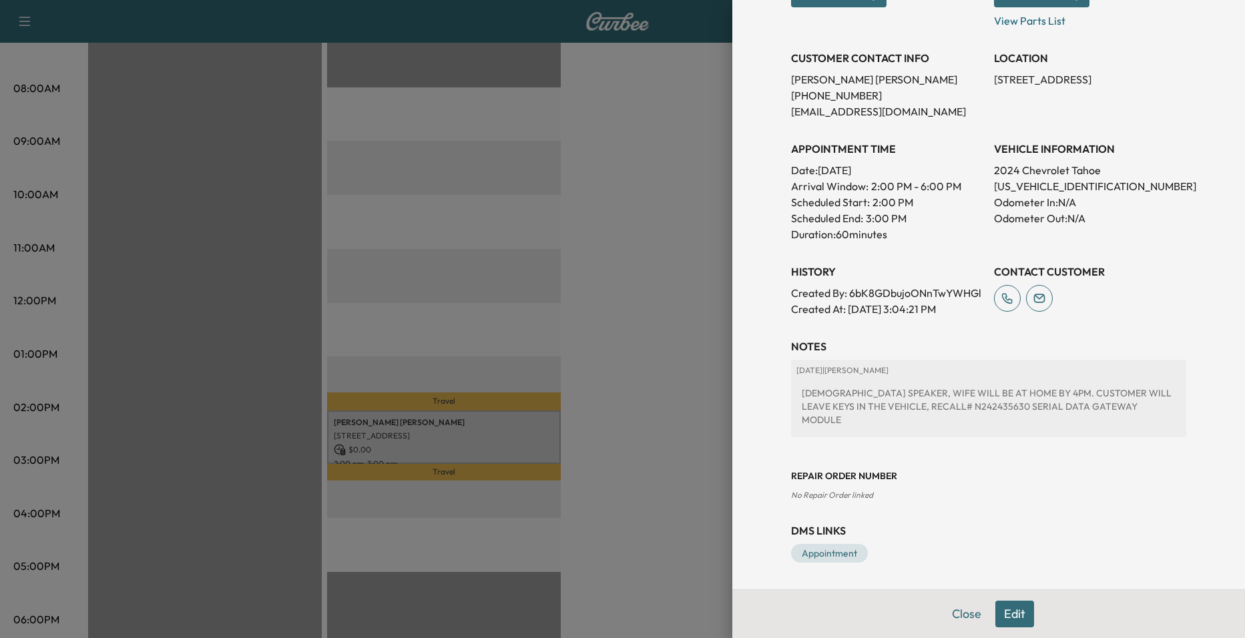
click at [603, 284] on div at bounding box center [622, 319] width 1245 height 638
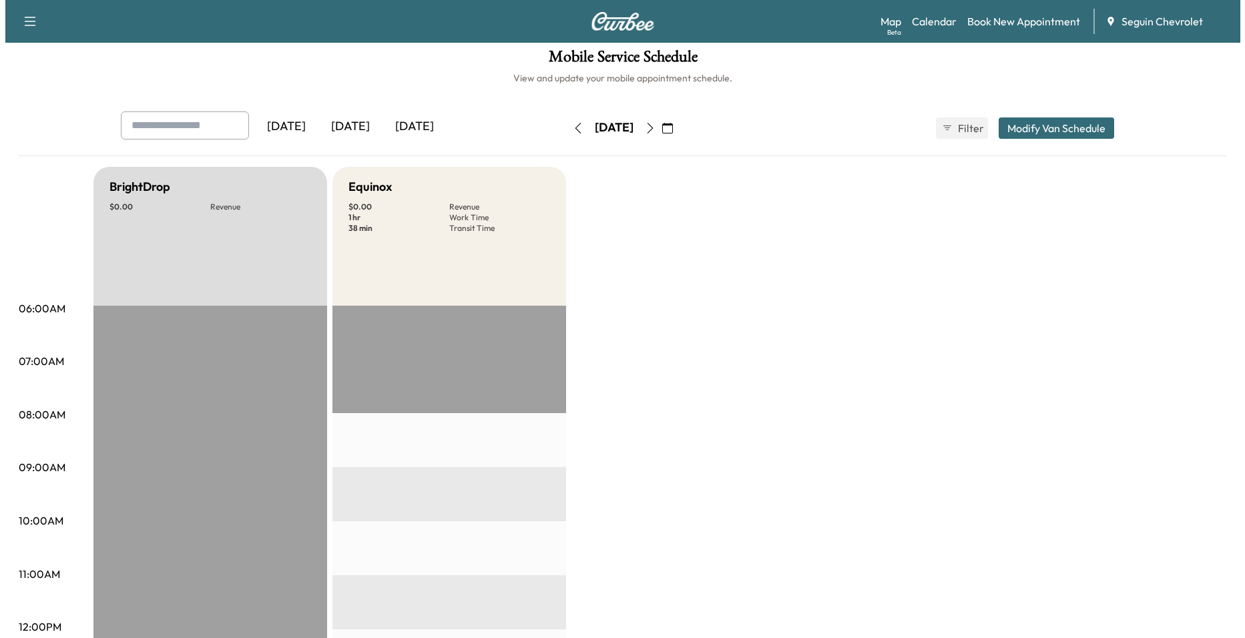
scroll to position [0, 0]
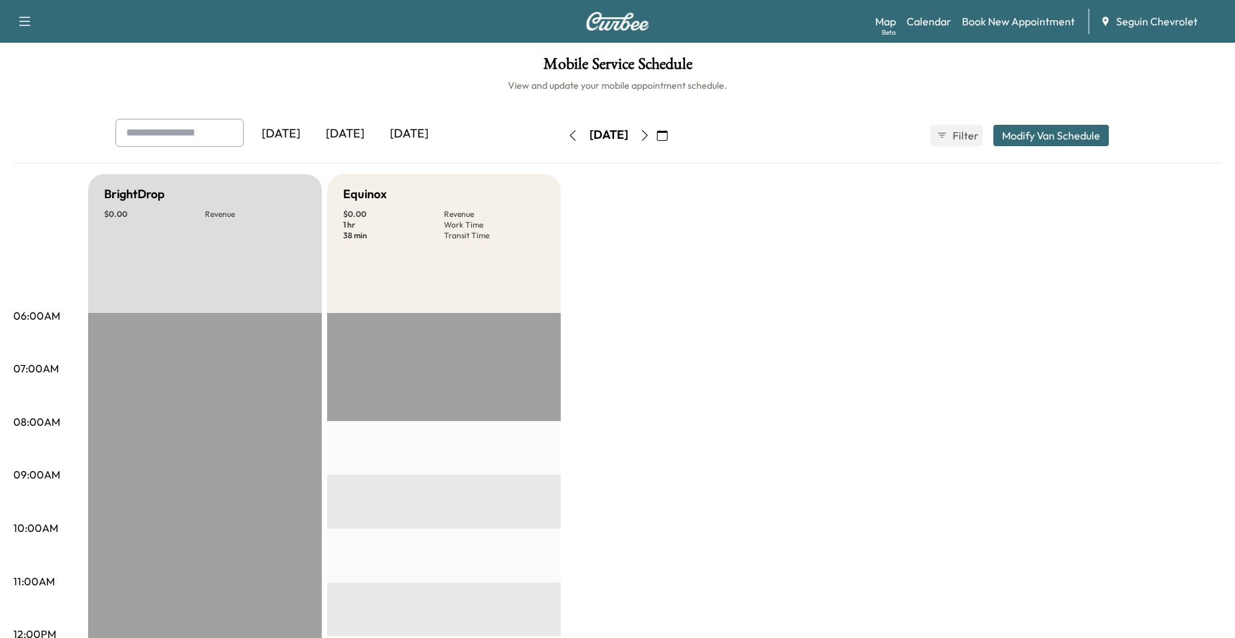
click at [650, 135] on icon "button" at bounding box center [645, 135] width 11 height 11
click at [650, 136] on icon "button" at bounding box center [645, 135] width 11 height 11
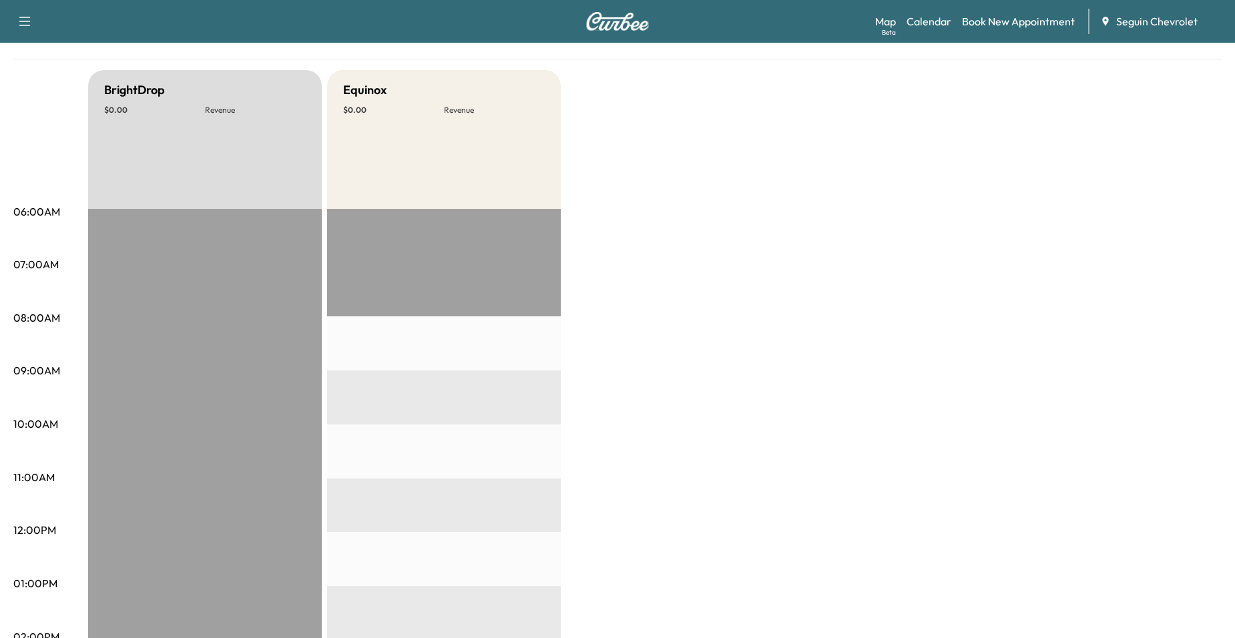
scroll to position [67, 0]
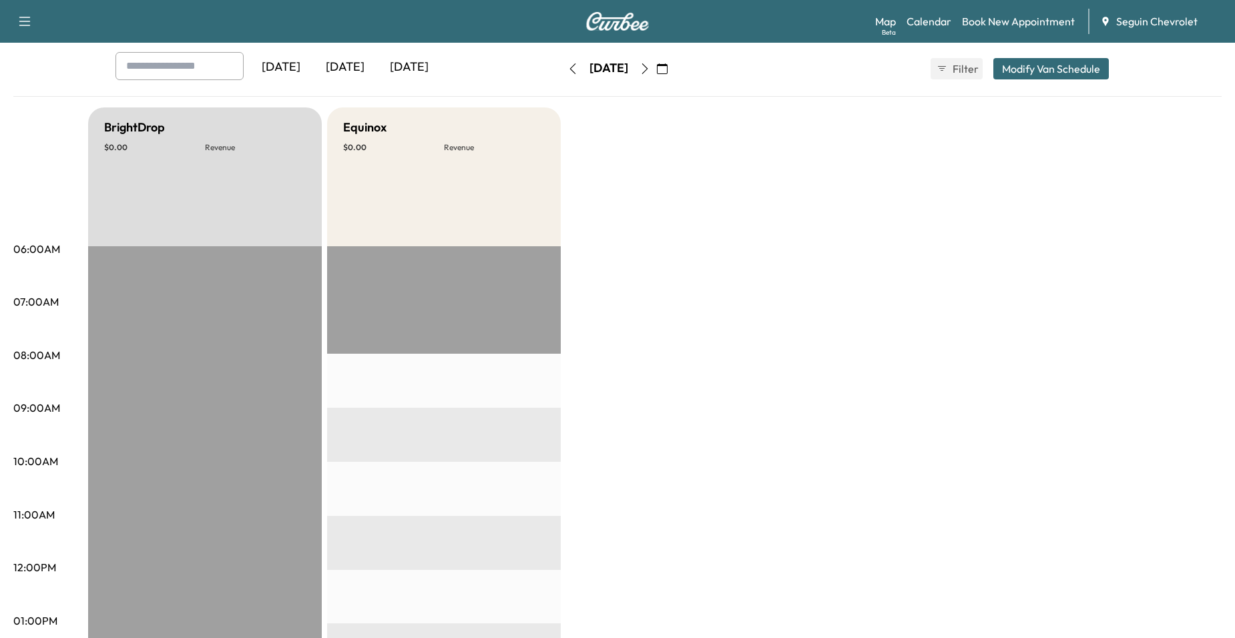
click at [650, 71] on icon "button" at bounding box center [645, 68] width 11 height 11
click at [650, 70] on icon "button" at bounding box center [645, 68] width 11 height 11
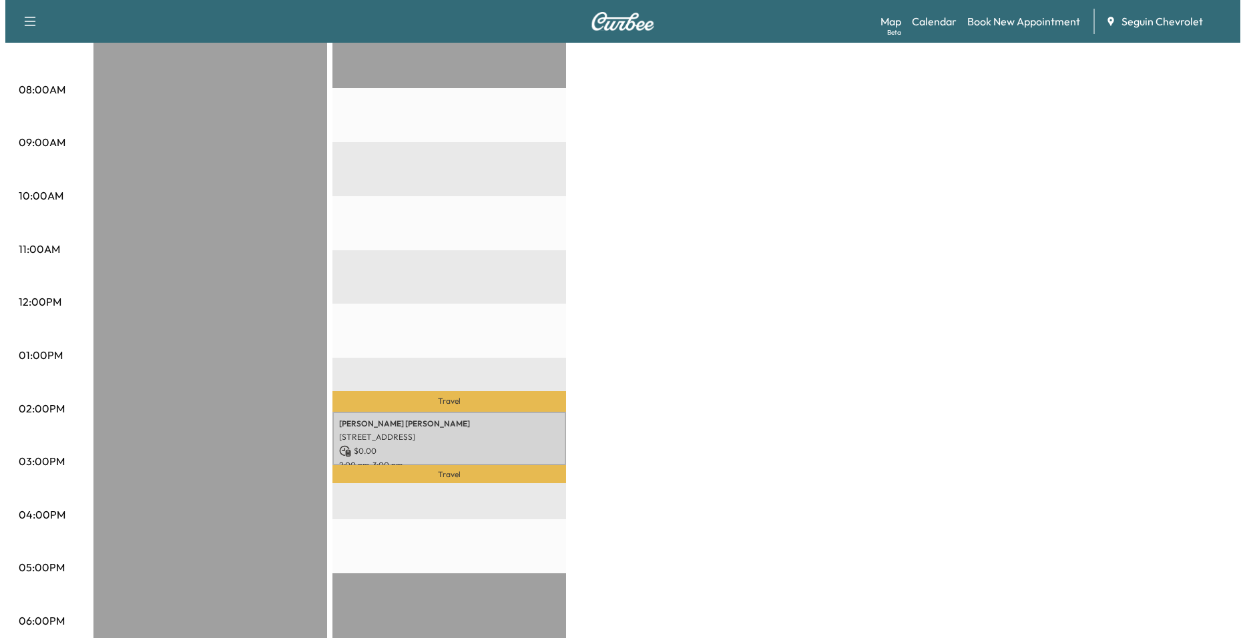
scroll to position [334, 0]
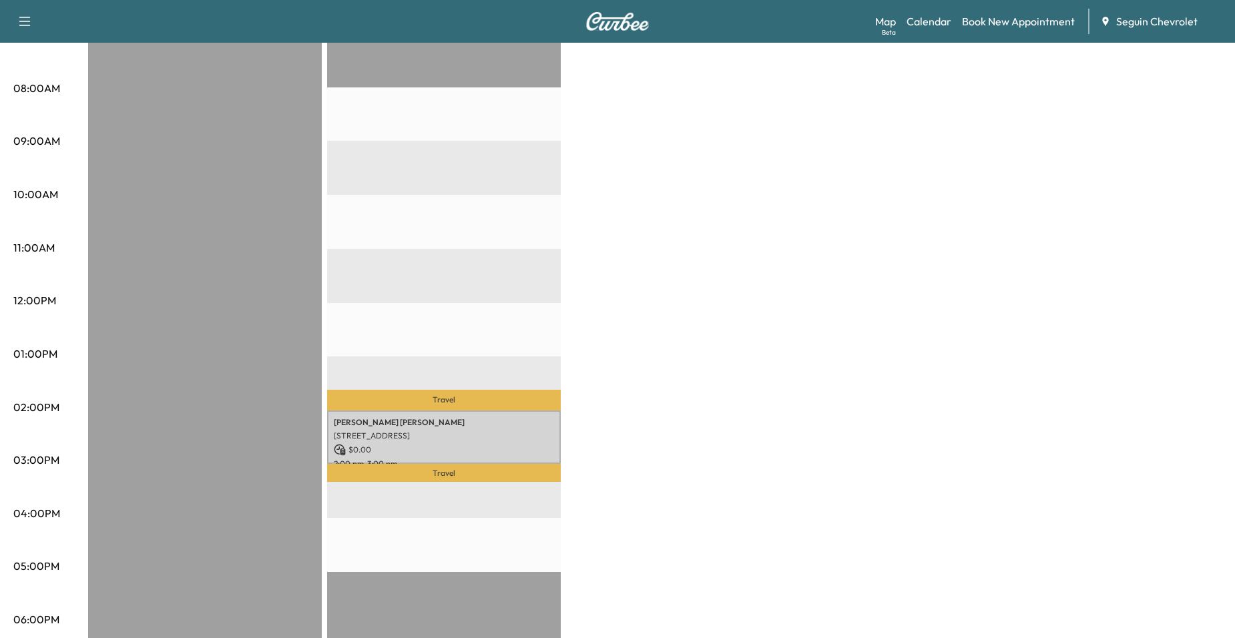
click at [466, 464] on p "Travel" at bounding box center [444, 473] width 234 height 18
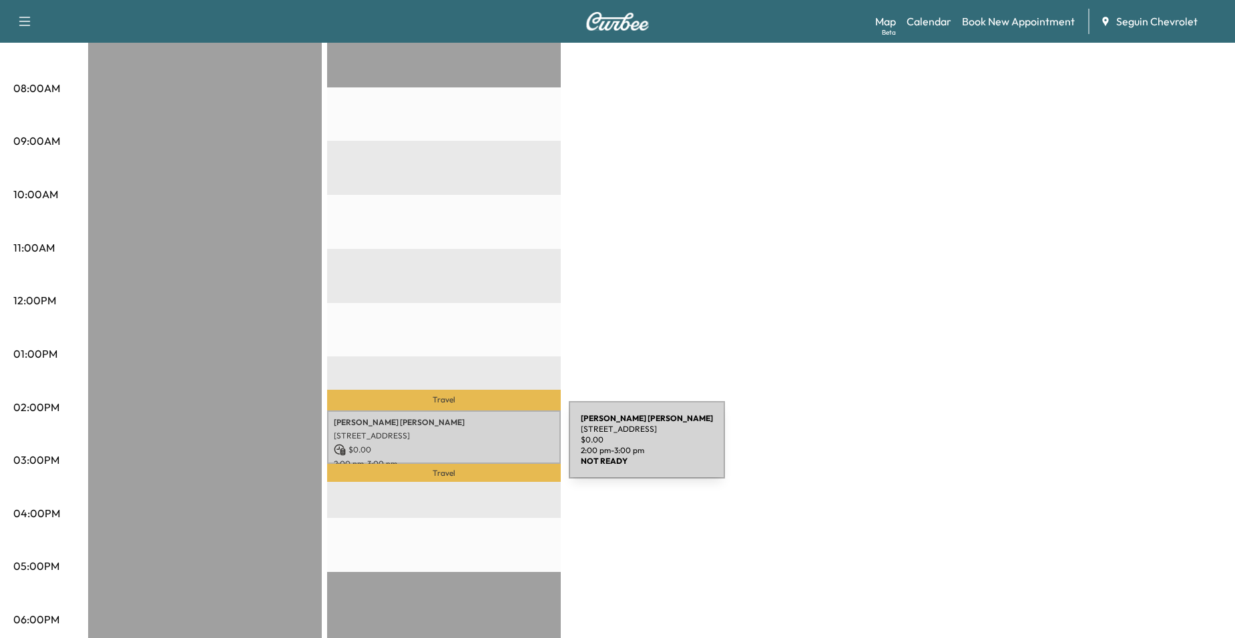
click at [469, 448] on p "$ 0.00" at bounding box center [444, 450] width 220 height 12
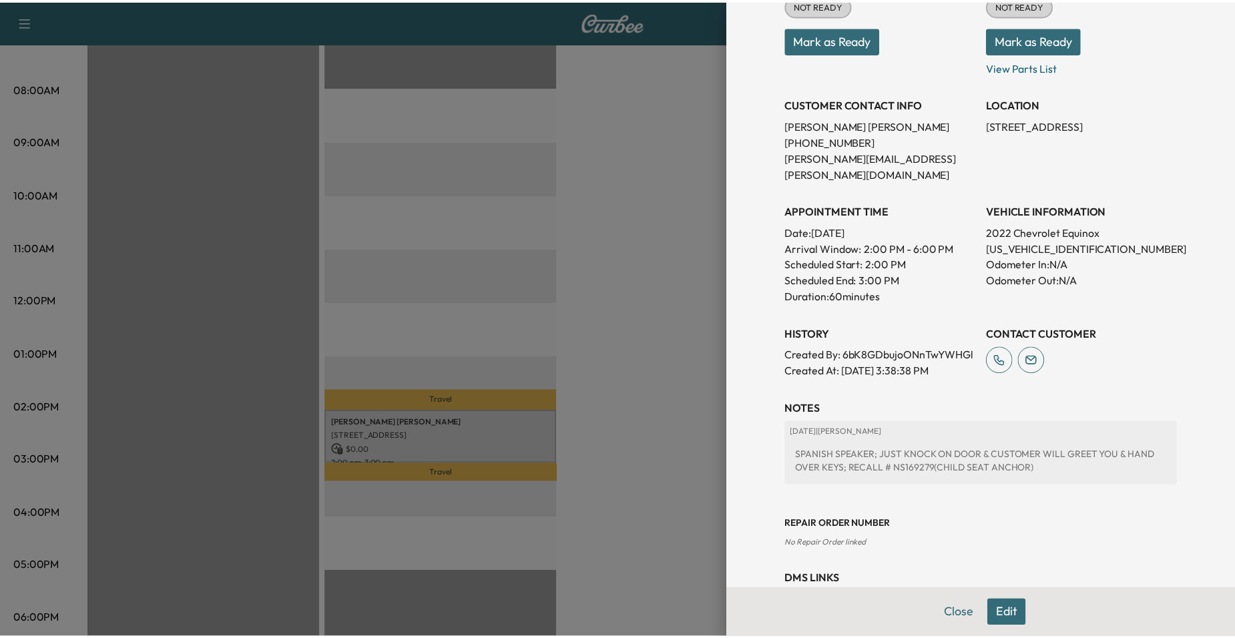
scroll to position [0, 0]
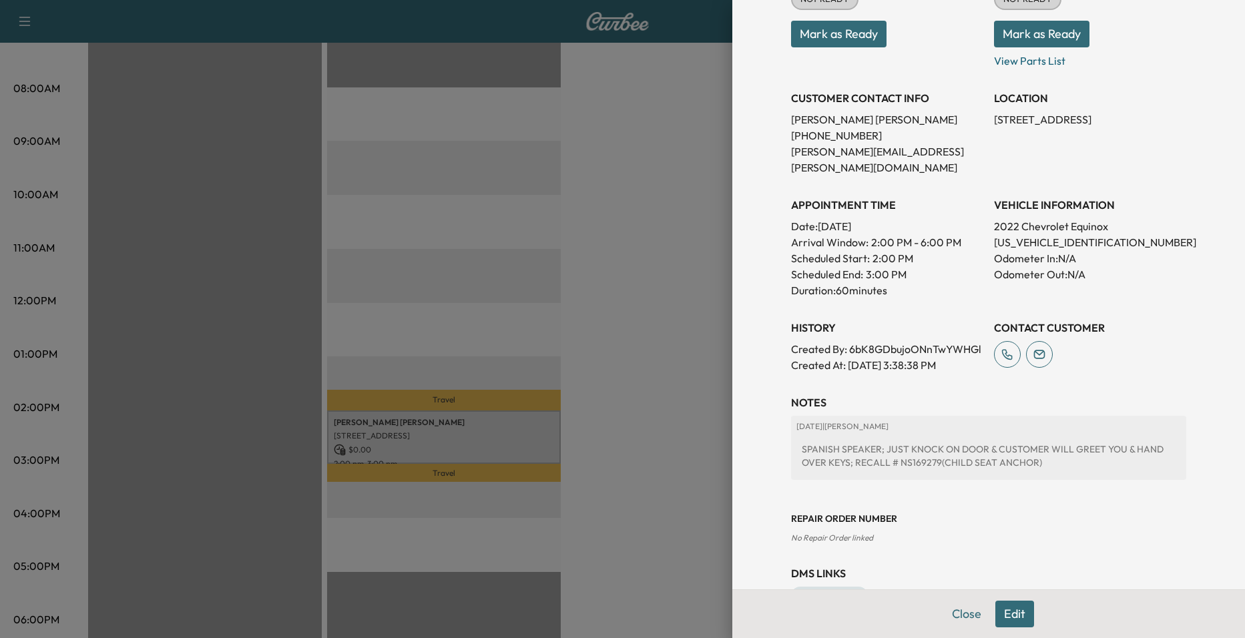
click at [666, 358] on div at bounding box center [622, 319] width 1245 height 638
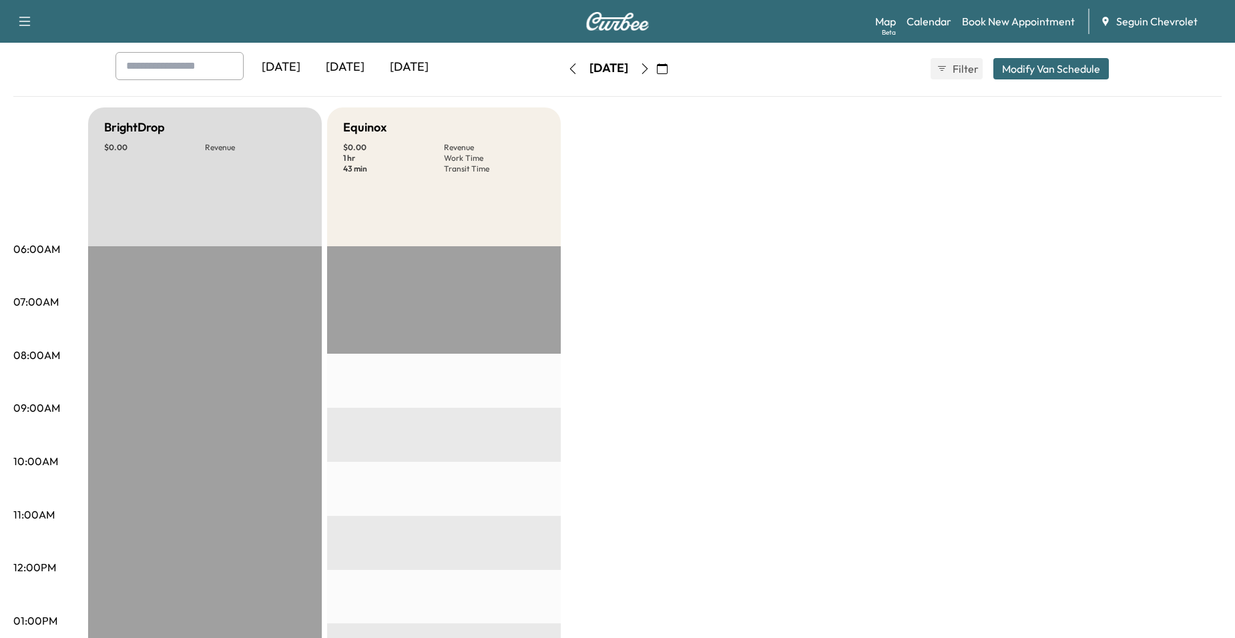
click at [650, 72] on icon "button" at bounding box center [645, 68] width 11 height 11
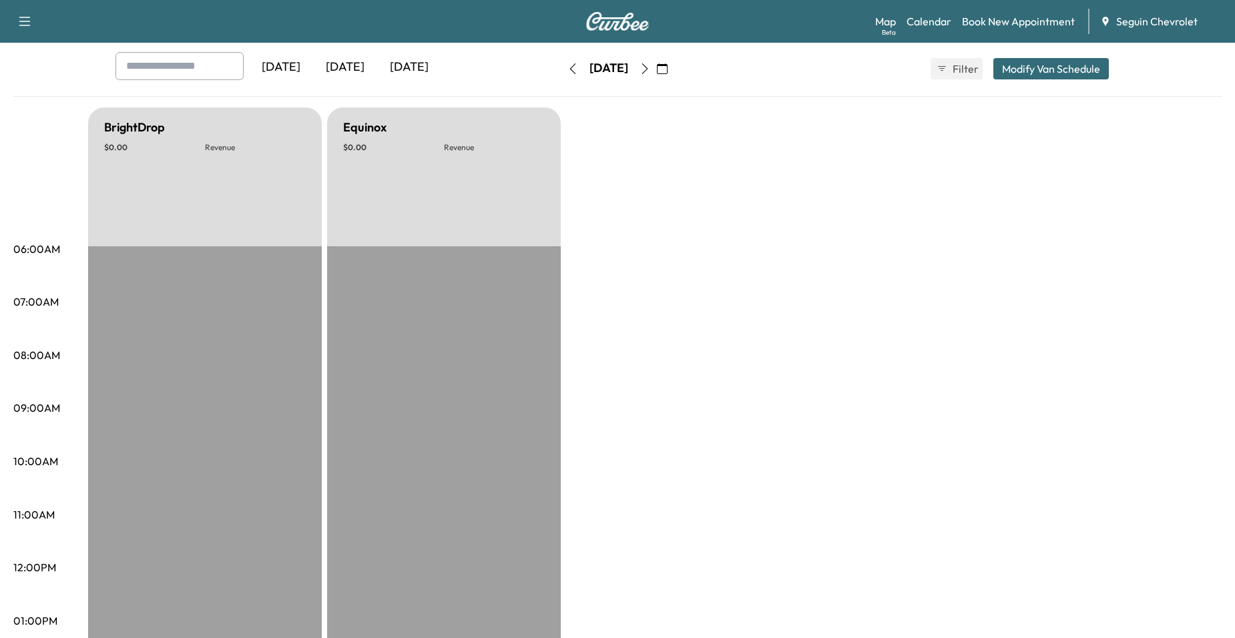
click at [656, 73] on button "button" at bounding box center [645, 68] width 23 height 21
click at [656, 76] on button "button" at bounding box center [645, 68] width 23 height 21
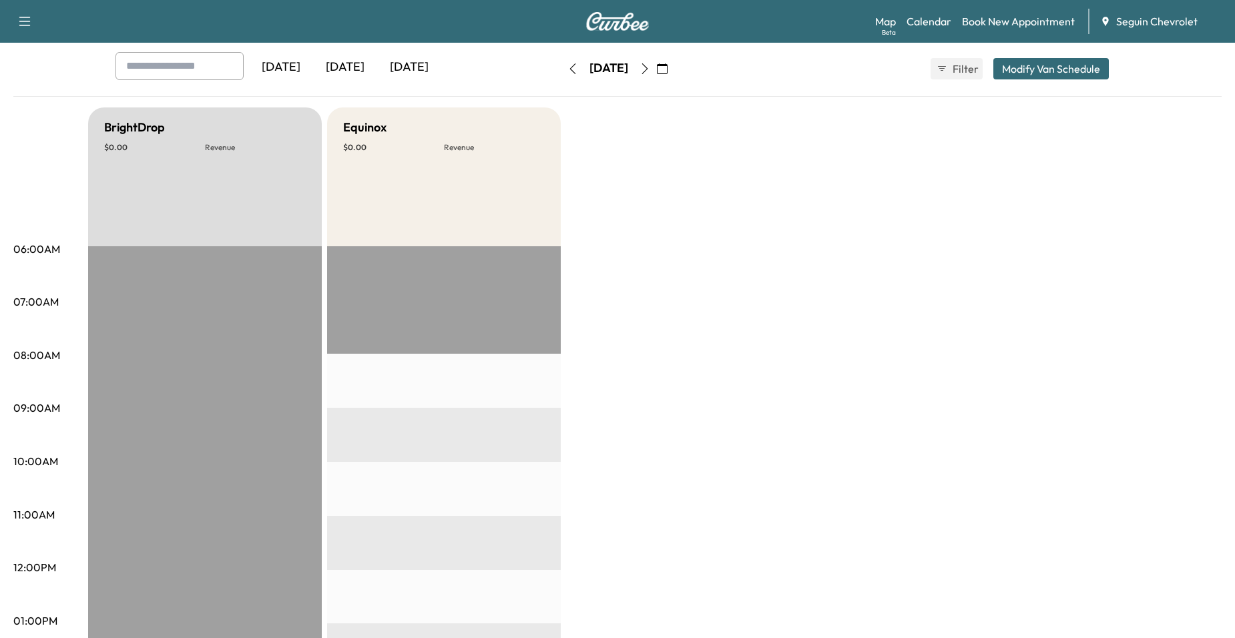
click at [656, 71] on button "button" at bounding box center [645, 68] width 23 height 21
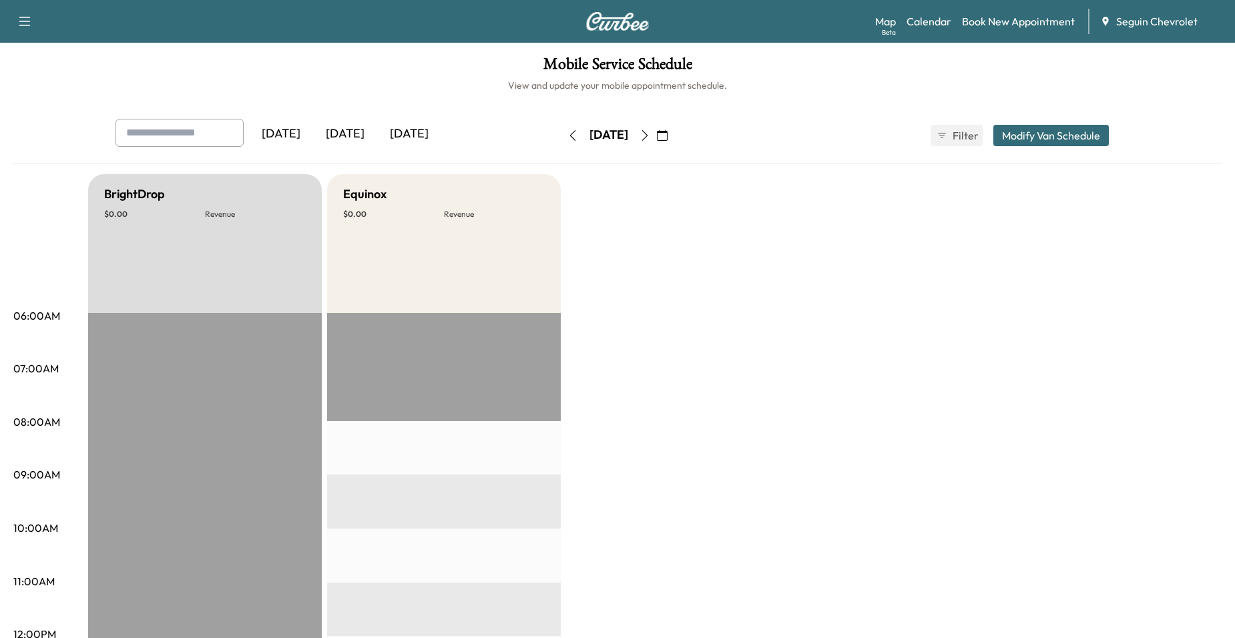
click at [650, 132] on icon "button" at bounding box center [645, 135] width 11 height 11
click at [650, 131] on icon "button" at bounding box center [645, 135] width 11 height 11
click at [650, 137] on icon "button" at bounding box center [645, 135] width 11 height 11
click at [650, 136] on icon "button" at bounding box center [645, 135] width 11 height 11
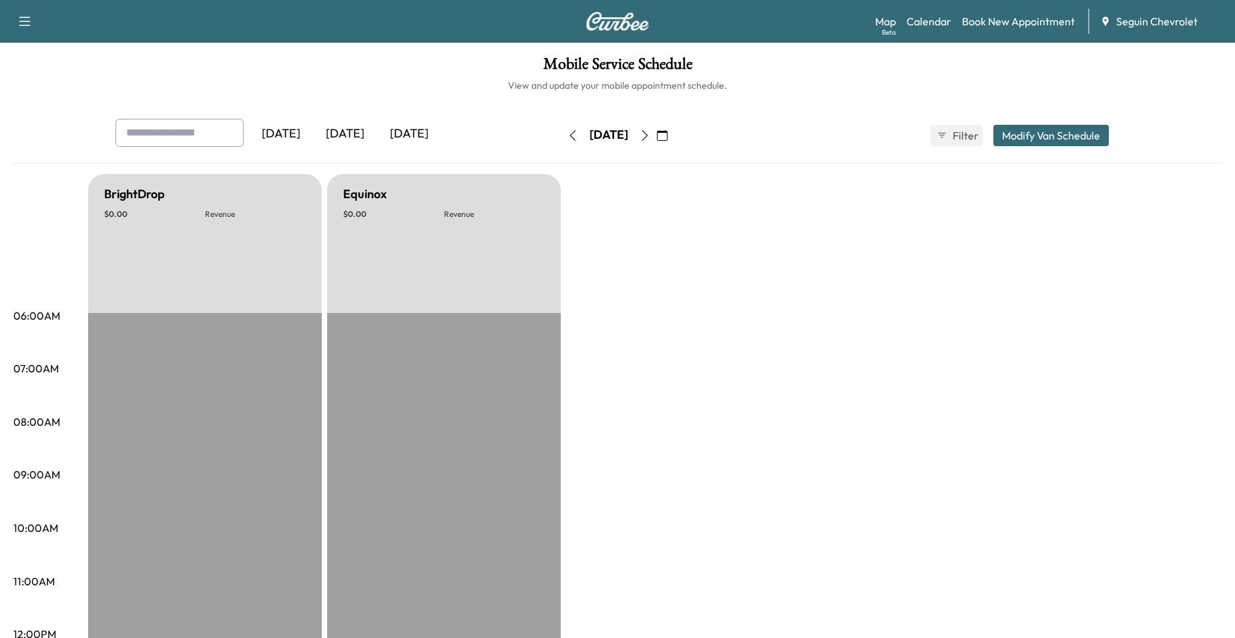
click at [650, 136] on icon "button" at bounding box center [645, 135] width 11 height 11
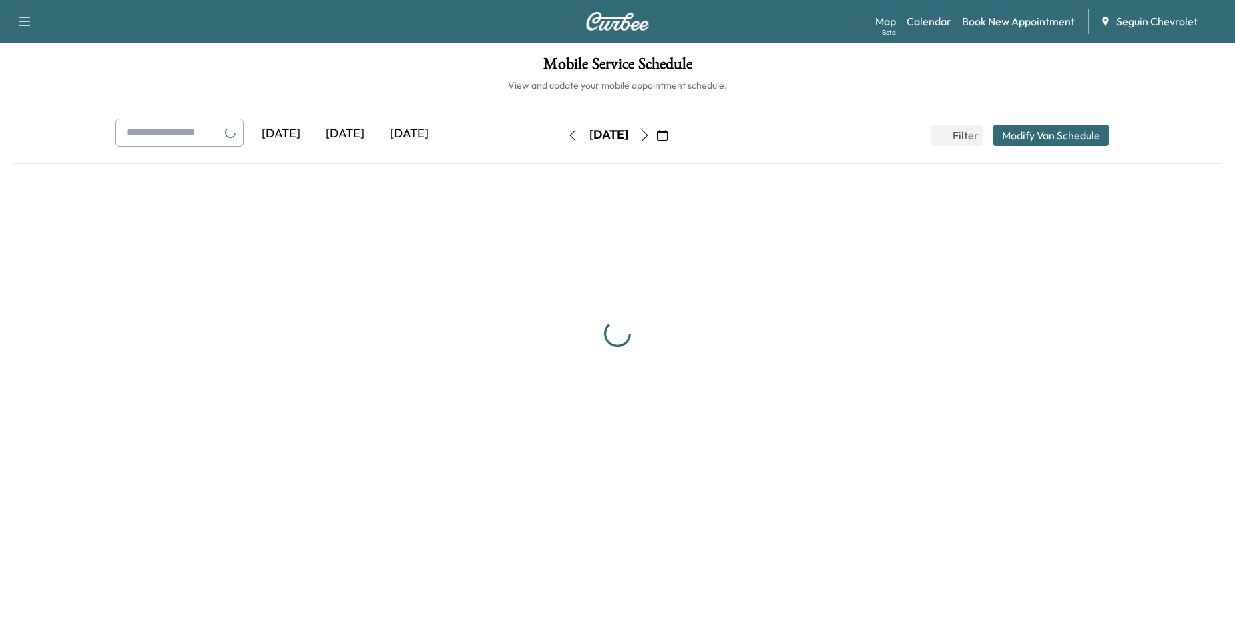
click at [650, 136] on icon "button" at bounding box center [645, 135] width 11 height 11
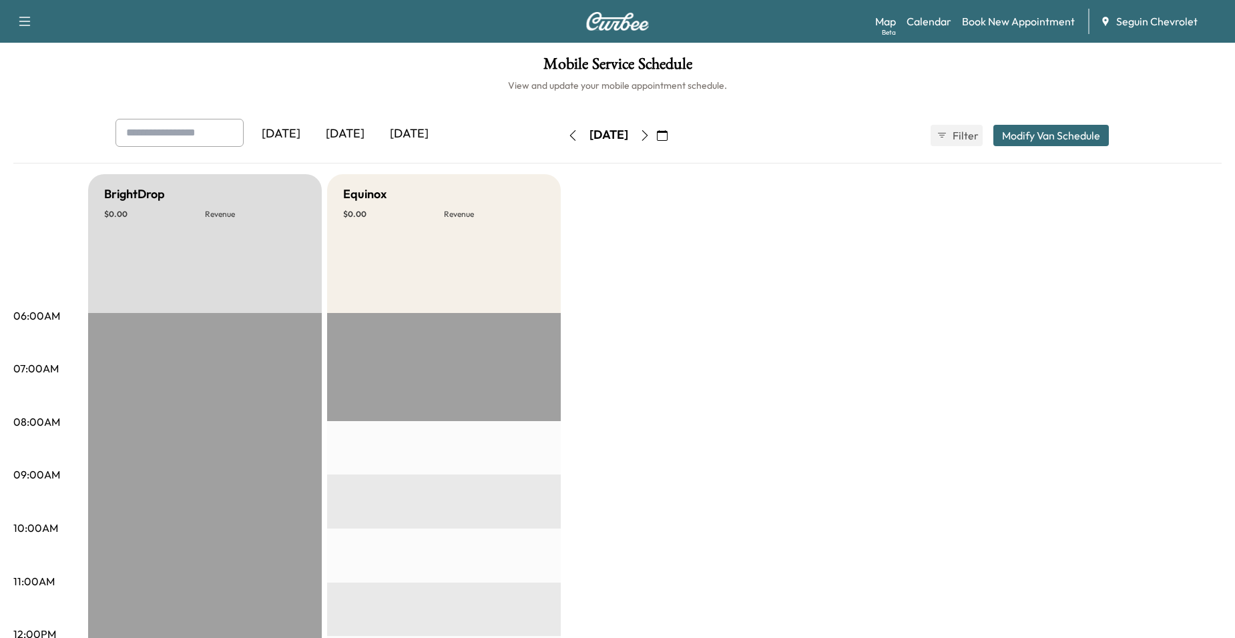
click at [650, 136] on icon "button" at bounding box center [645, 135] width 11 height 11
click at [562, 137] on button "button" at bounding box center [573, 135] width 23 height 21
click at [674, 134] on button "button" at bounding box center [662, 135] width 23 height 21
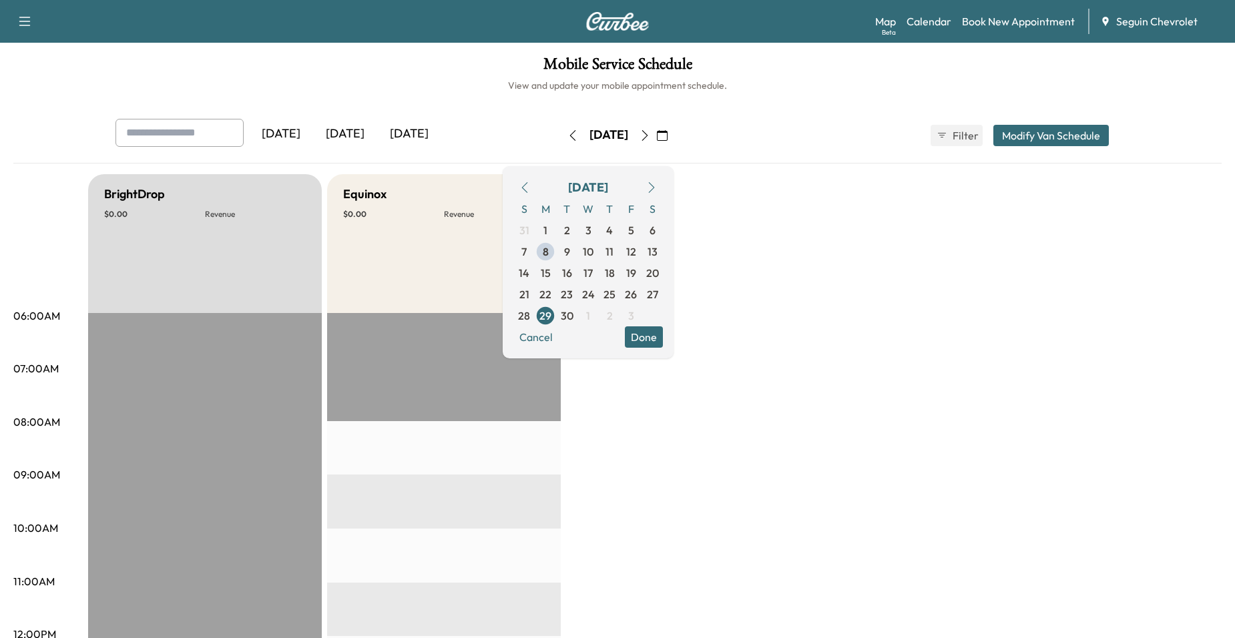
click at [650, 137] on icon "button" at bounding box center [645, 135] width 11 height 11
click at [656, 141] on button "button" at bounding box center [645, 135] width 23 height 21
click at [650, 133] on icon "button" at bounding box center [645, 135] width 11 height 11
click at [674, 133] on button "button" at bounding box center [662, 135] width 23 height 21
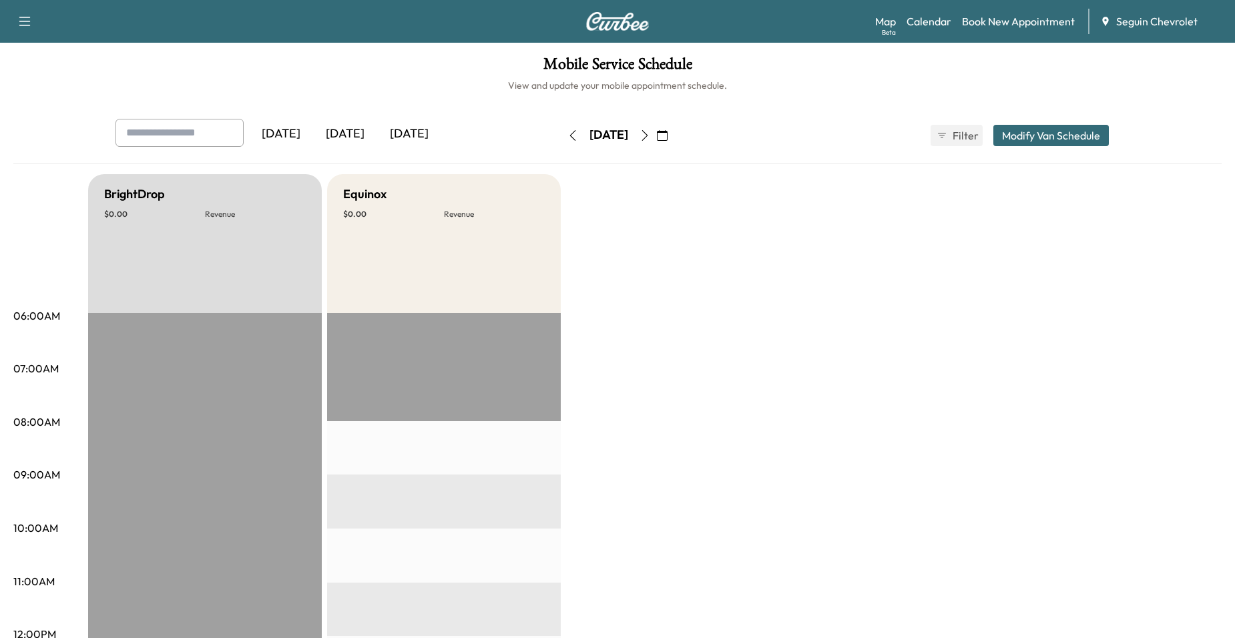
click at [668, 138] on icon "button" at bounding box center [662, 135] width 11 height 11
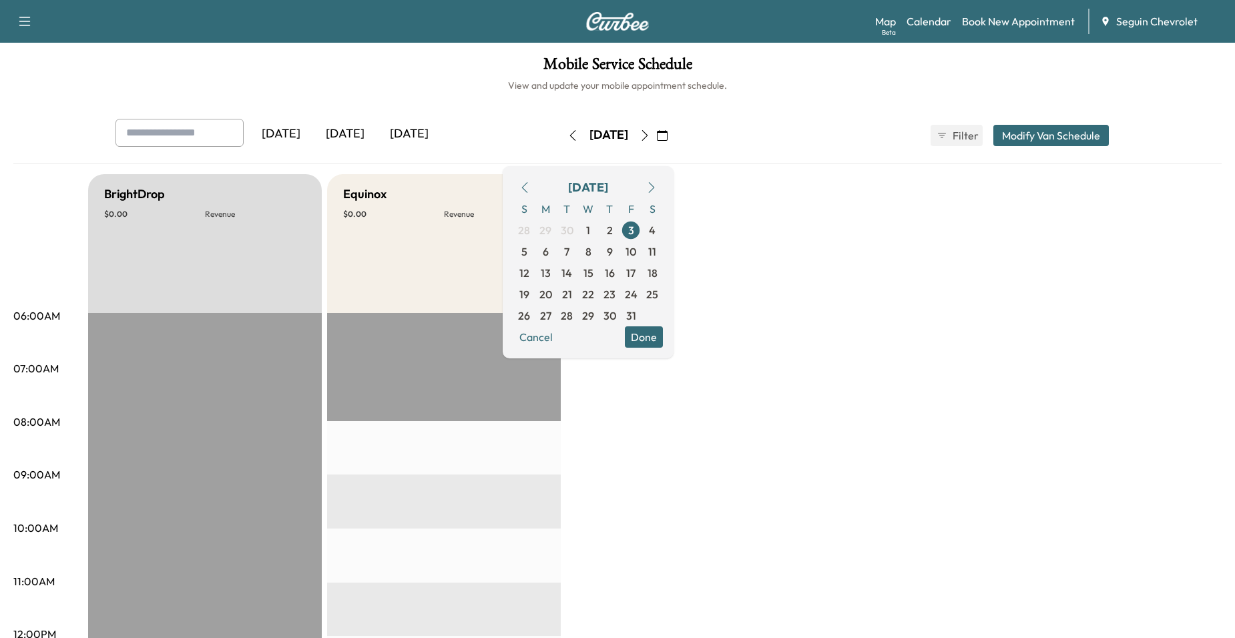
click at [530, 186] on icon "button" at bounding box center [525, 187] width 11 height 11
click at [549, 259] on span "8" at bounding box center [546, 252] width 6 height 16
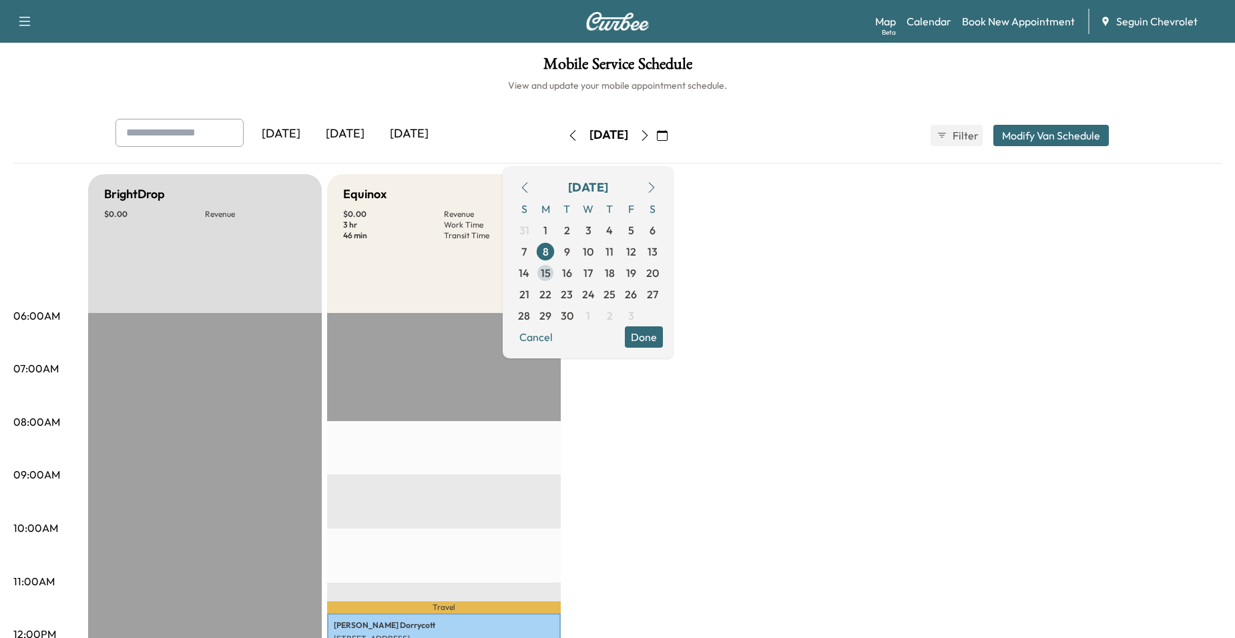
click at [551, 273] on span "15" at bounding box center [546, 273] width 10 height 16
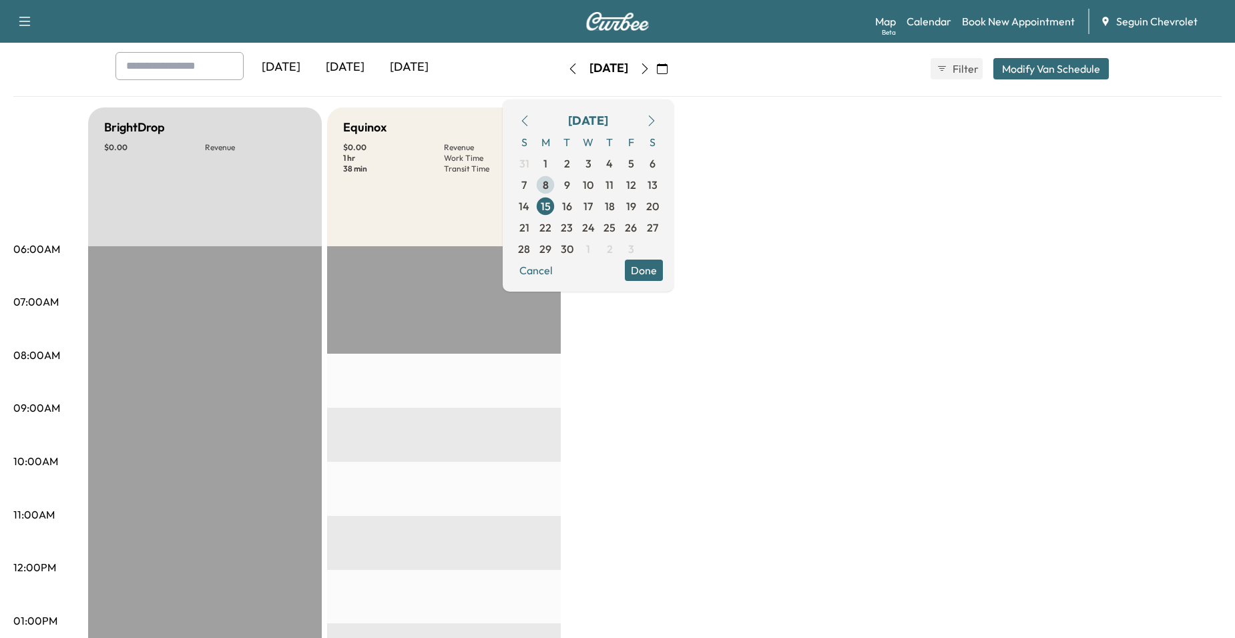
click at [549, 184] on span "8" at bounding box center [546, 185] width 6 height 16
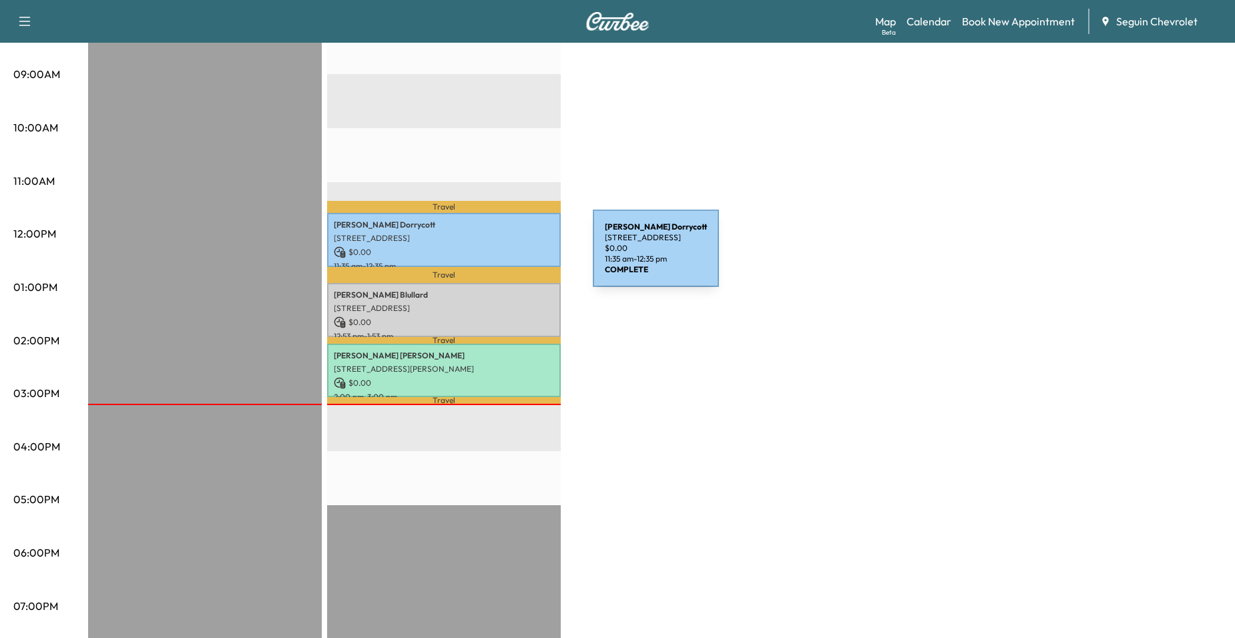
click at [485, 233] on p "9210 BOWIE RIDGE, SEGUIN, TX 78155, US" at bounding box center [444, 238] width 220 height 11
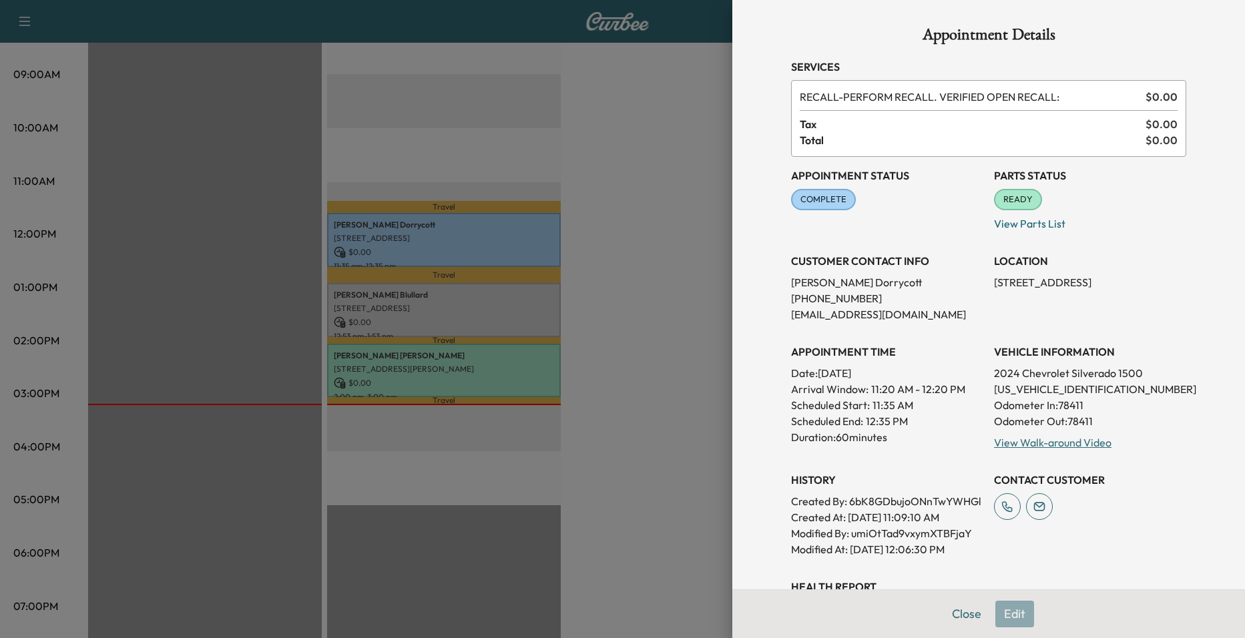
click at [1030, 451] on div "Appointment Status COMPLETE Mark as Not Ready Parts Status READY Mark as Not Re…" at bounding box center [988, 357] width 395 height 401
click at [1036, 449] on div "View Walk-around Video" at bounding box center [1090, 443] width 192 height 16
click at [1044, 447] on link "View Walk-around Video" at bounding box center [1053, 442] width 118 height 13
click at [647, 385] on div at bounding box center [622, 319] width 1245 height 638
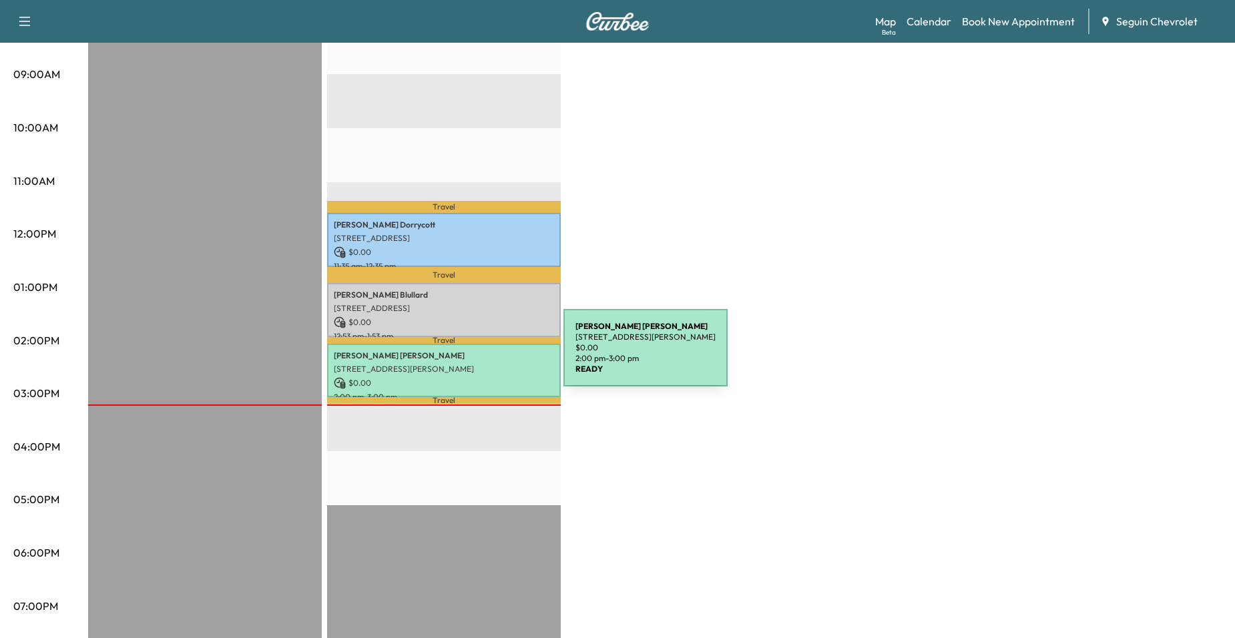
click at [462, 355] on p "Margarita Gonzalez" at bounding box center [444, 356] width 220 height 11
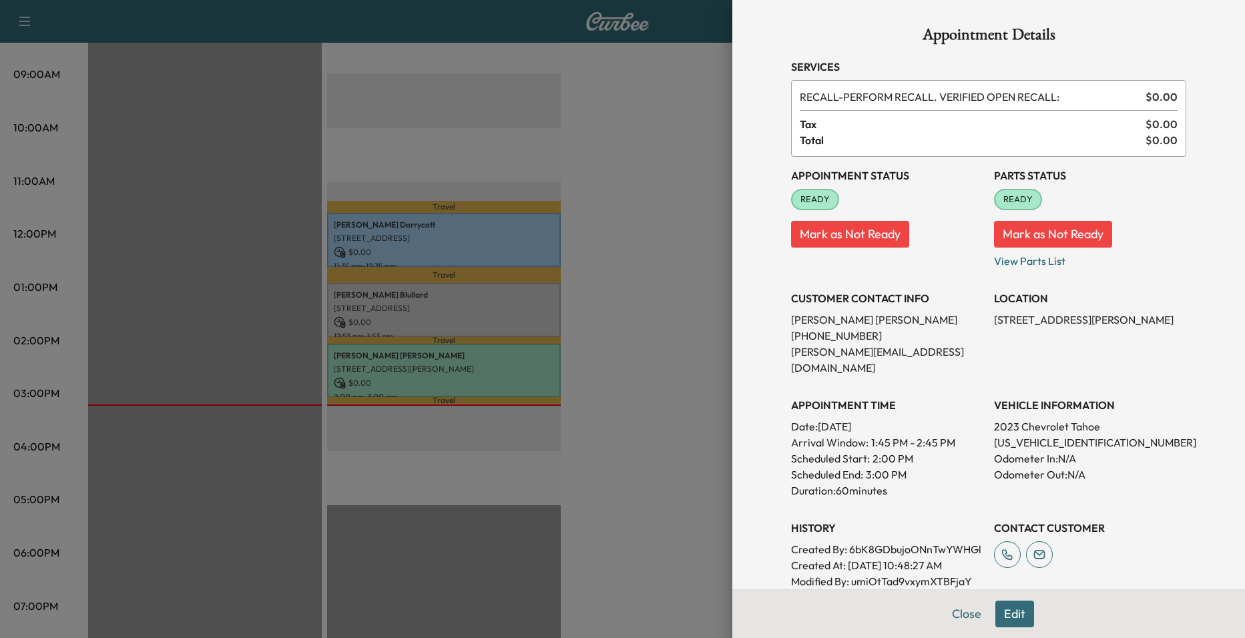
click at [584, 359] on div at bounding box center [622, 319] width 1245 height 638
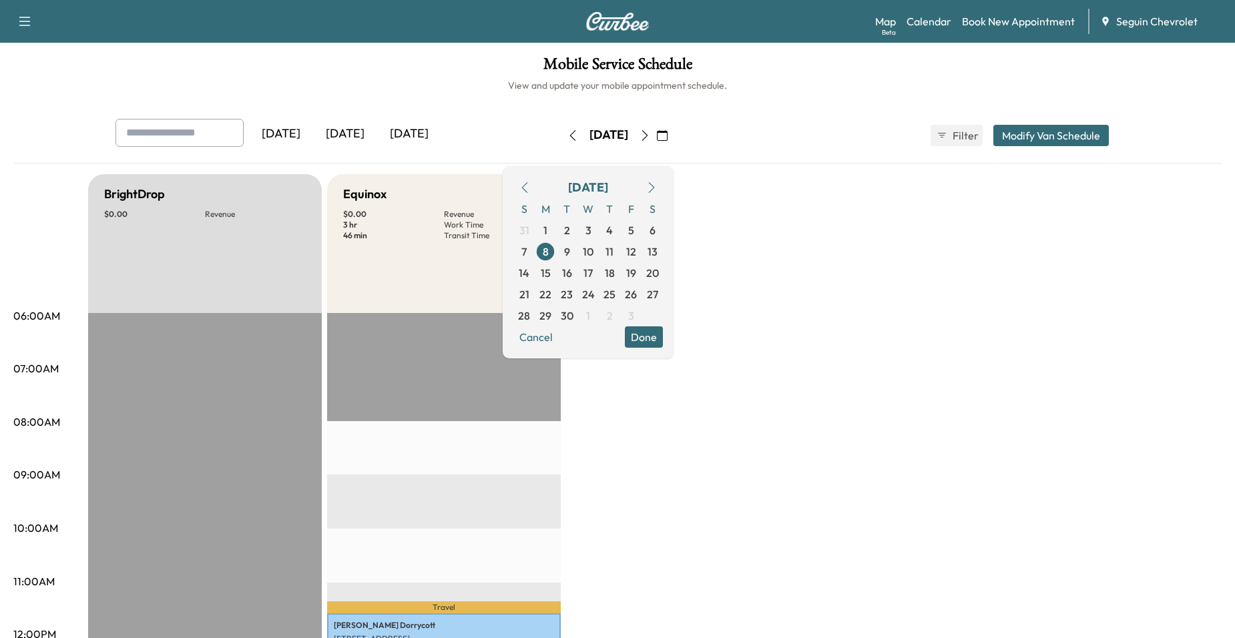
click at [570, 252] on span "9" at bounding box center [567, 252] width 6 height 16
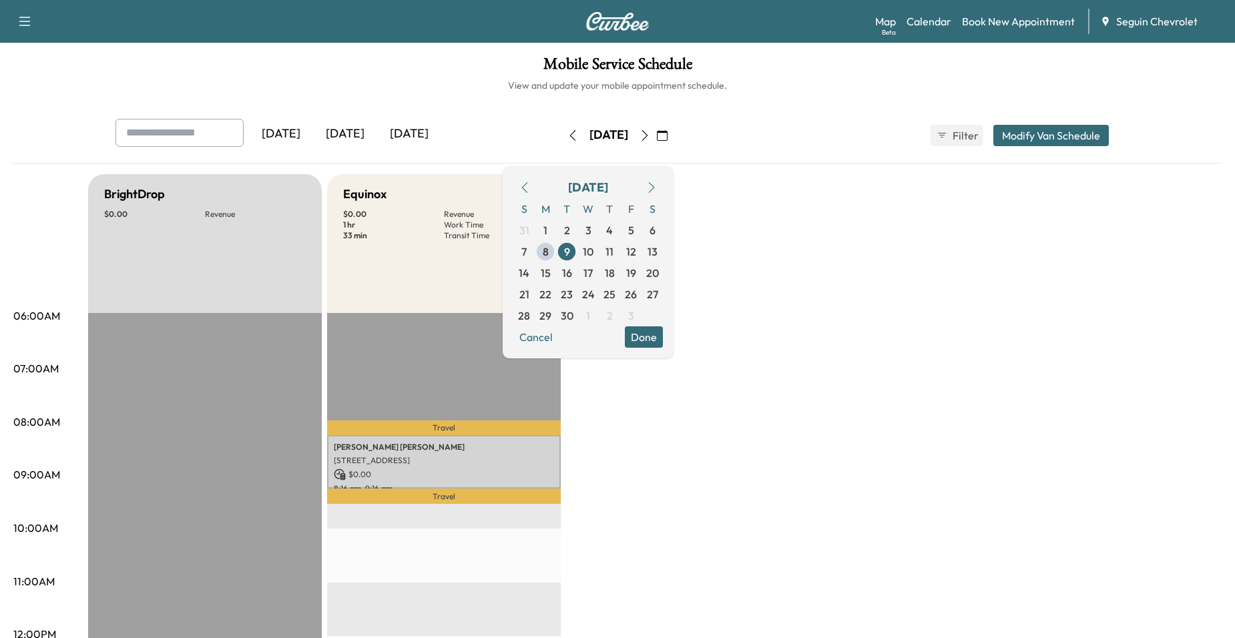
click at [483, 489] on p "Travel" at bounding box center [444, 496] width 234 height 15
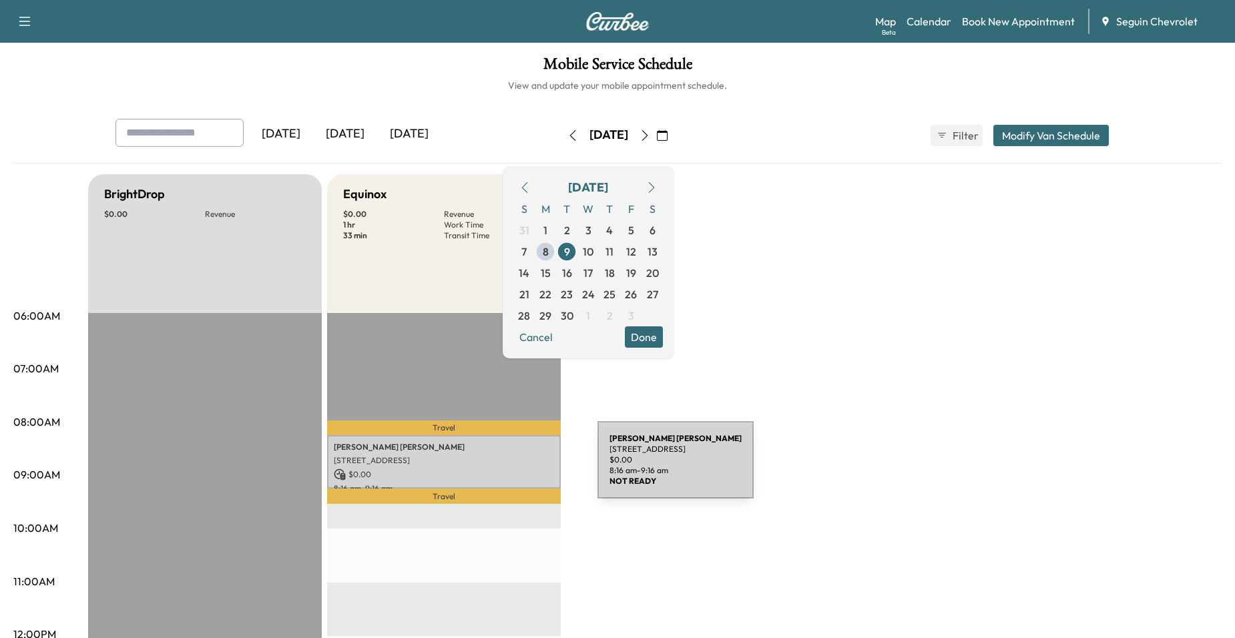
click at [498, 469] on p "$ 0.00" at bounding box center [444, 475] width 220 height 12
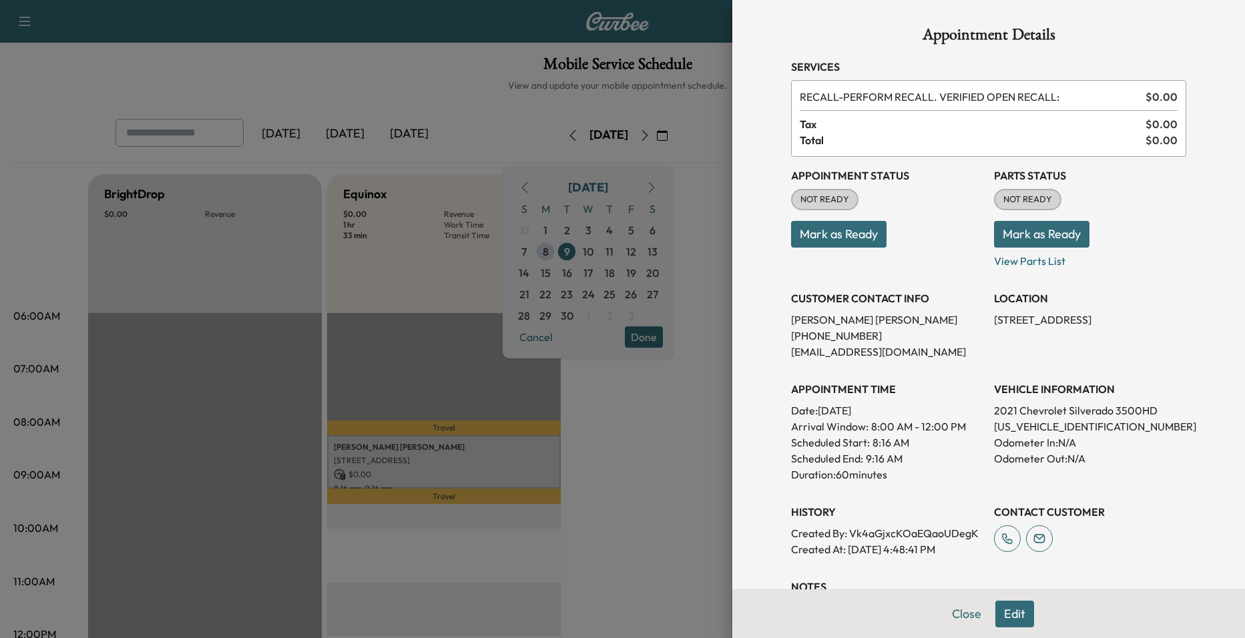
drag, startPoint x: 574, startPoint y: 456, endPoint x: 567, endPoint y: 452, distance: 8.4
click at [574, 456] on div at bounding box center [622, 319] width 1245 height 638
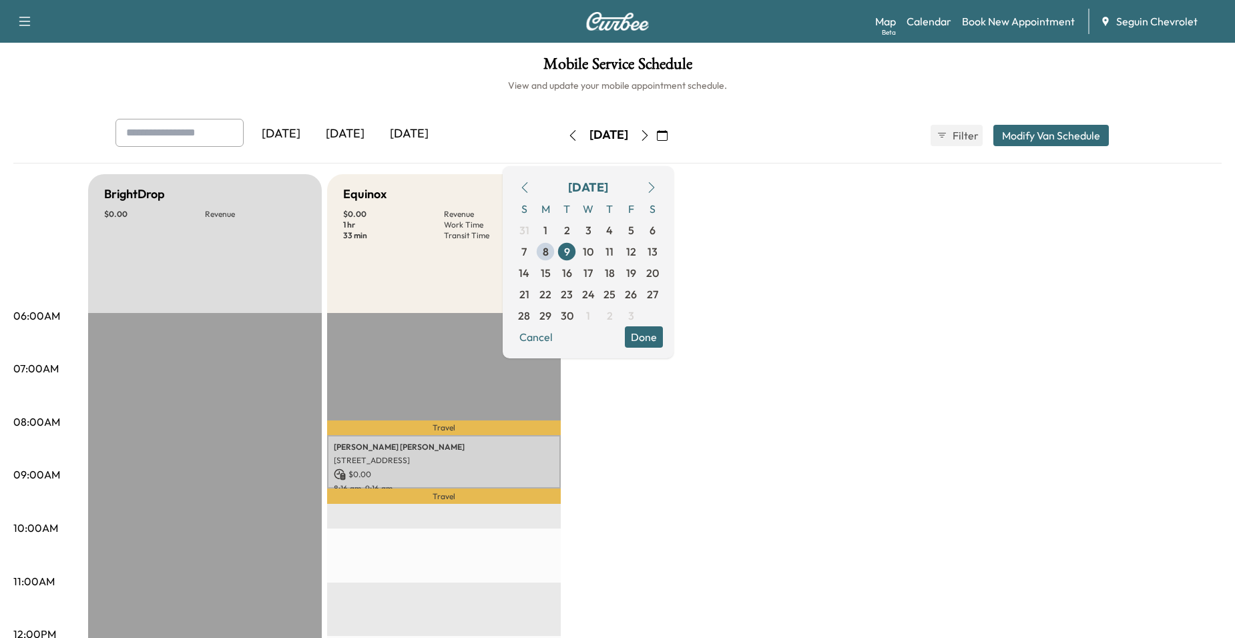
drag, startPoint x: 897, startPoint y: 477, endPoint x: 862, endPoint y: 462, distance: 37.7
click at [723, 147] on div "Yesterday Today Tomorrow Tuesday, September 9 September 2025 S M T W T F S 31 1…" at bounding box center [618, 135] width 1026 height 33
click at [674, 126] on button "button" at bounding box center [662, 135] width 23 height 21
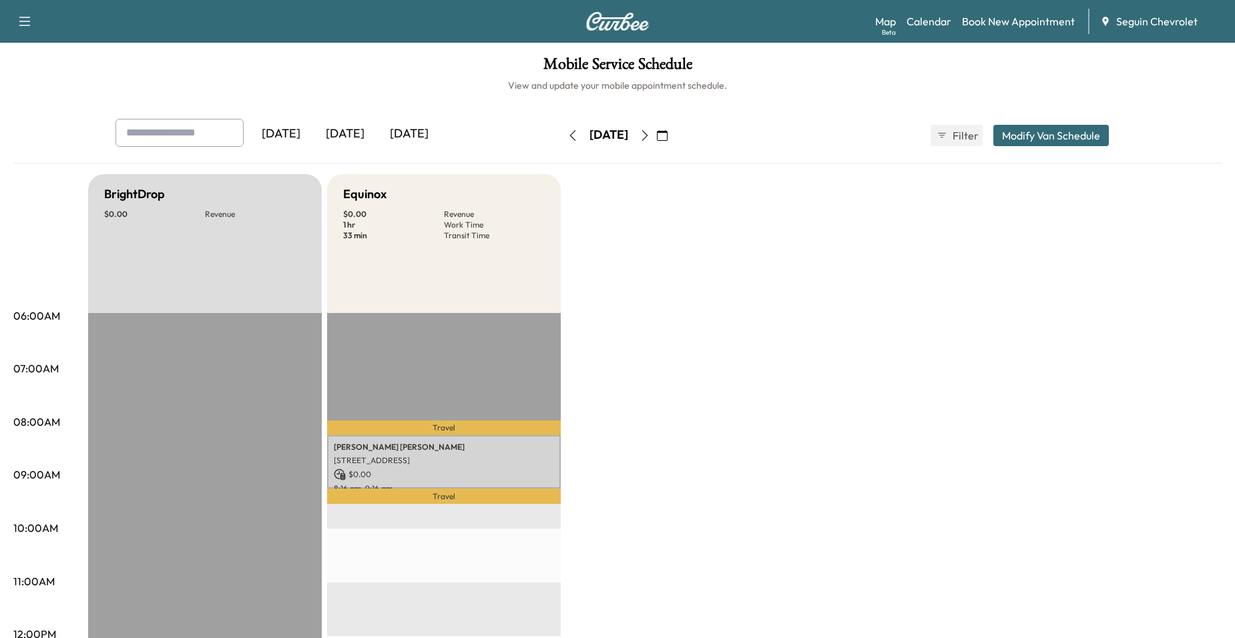
drag, startPoint x: 743, startPoint y: 288, endPoint x: 706, endPoint y: 331, distance: 55.8
click at [648, 133] on icon "button" at bounding box center [645, 135] width 6 height 11
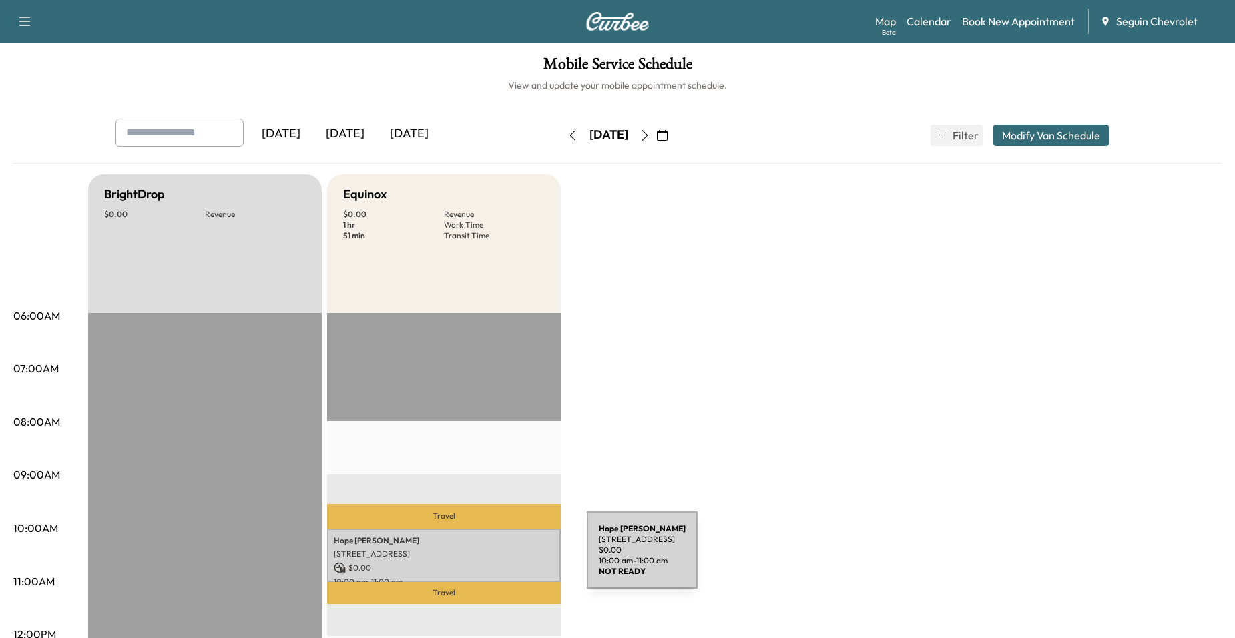
click at [487, 558] on div "Hope Simons 2242 TRUMANS HILL, NEW BRAUNFELS, TX 78130, US $ 0.00 10:00 am - 11…" at bounding box center [444, 556] width 234 height 54
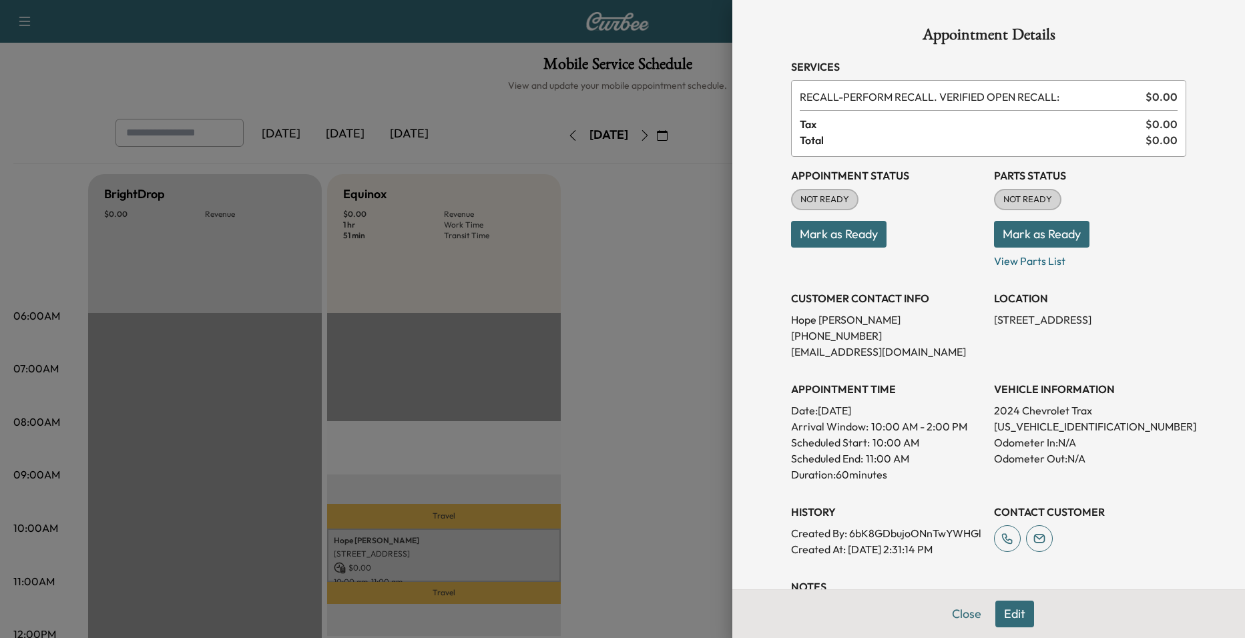
click at [415, 350] on div at bounding box center [622, 319] width 1245 height 638
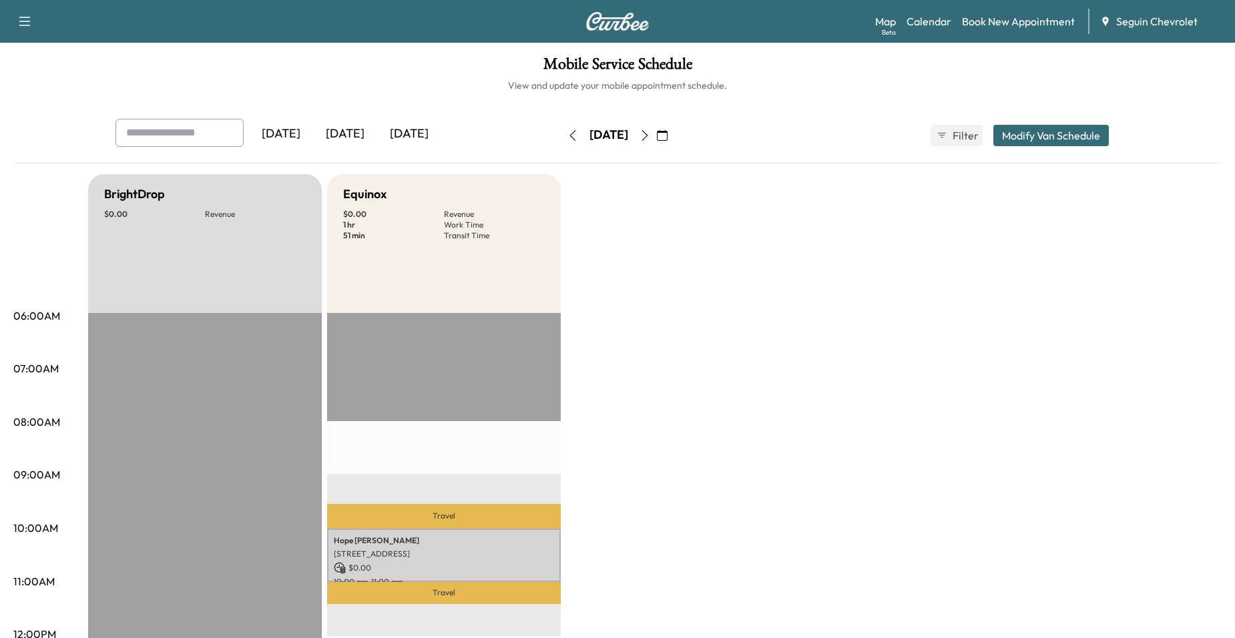
click at [431, 595] on p "Travel" at bounding box center [444, 592] width 234 height 21
click at [431, 555] on p "2242 TRUMANS HILL, NEW BRAUNFELS, TX 78130, US" at bounding box center [444, 554] width 220 height 11
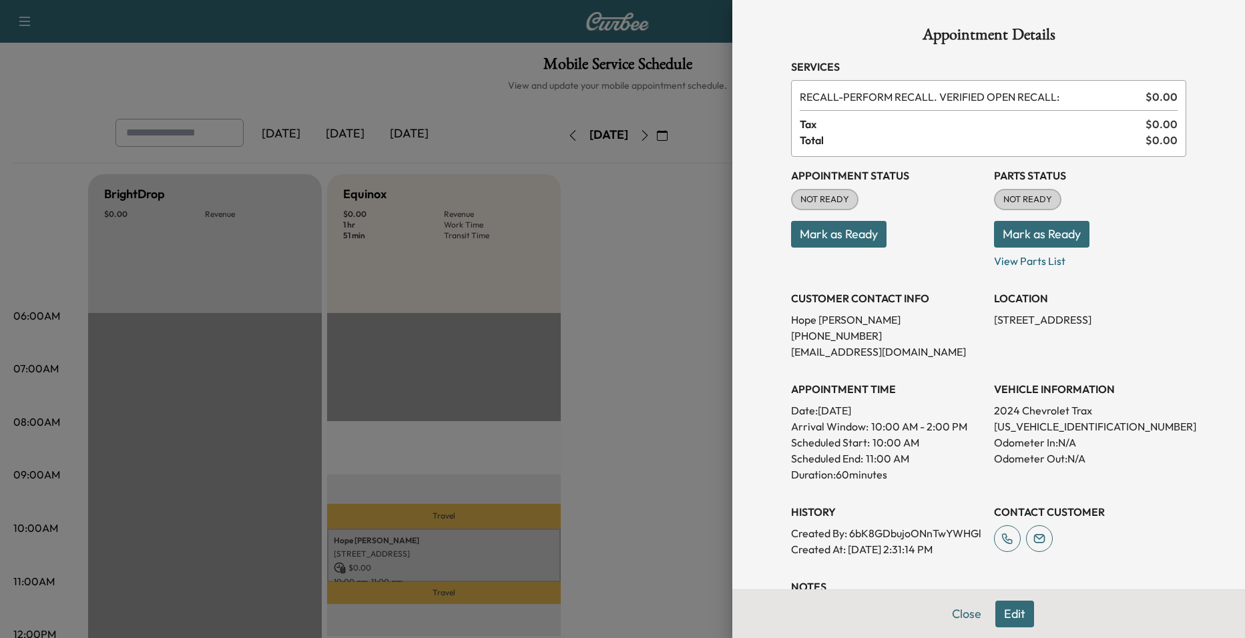
click at [590, 399] on div at bounding box center [622, 319] width 1245 height 638
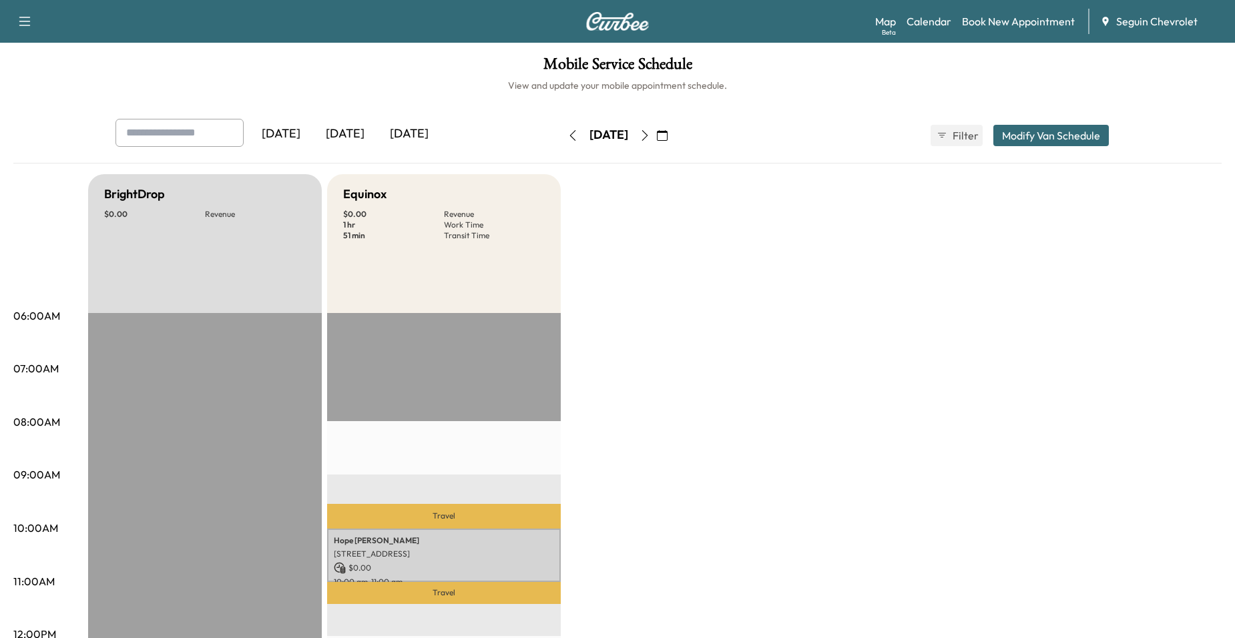
click at [650, 137] on icon "button" at bounding box center [645, 135] width 11 height 11
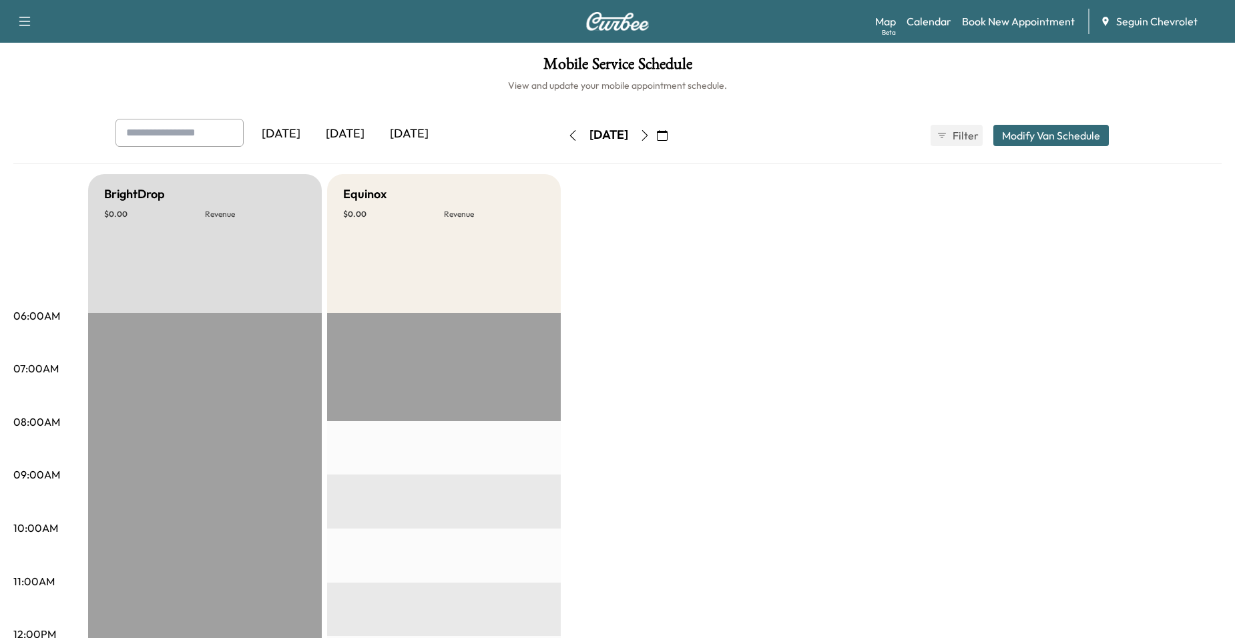
click at [656, 143] on button "button" at bounding box center [645, 135] width 23 height 21
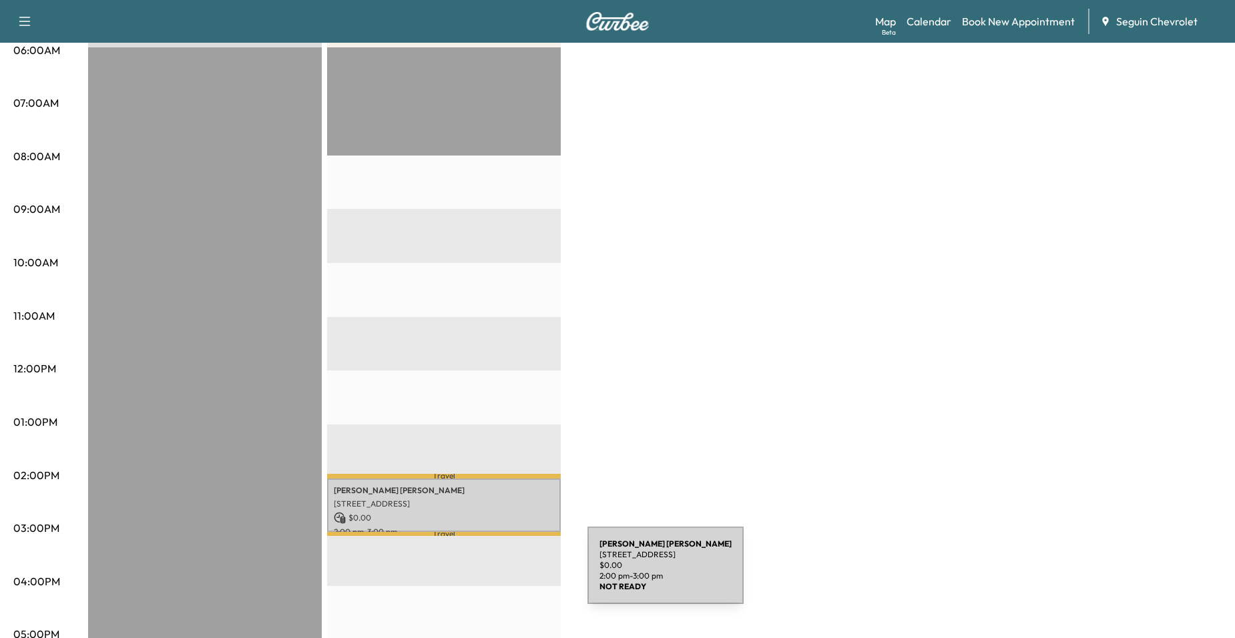
scroll to position [401, 0]
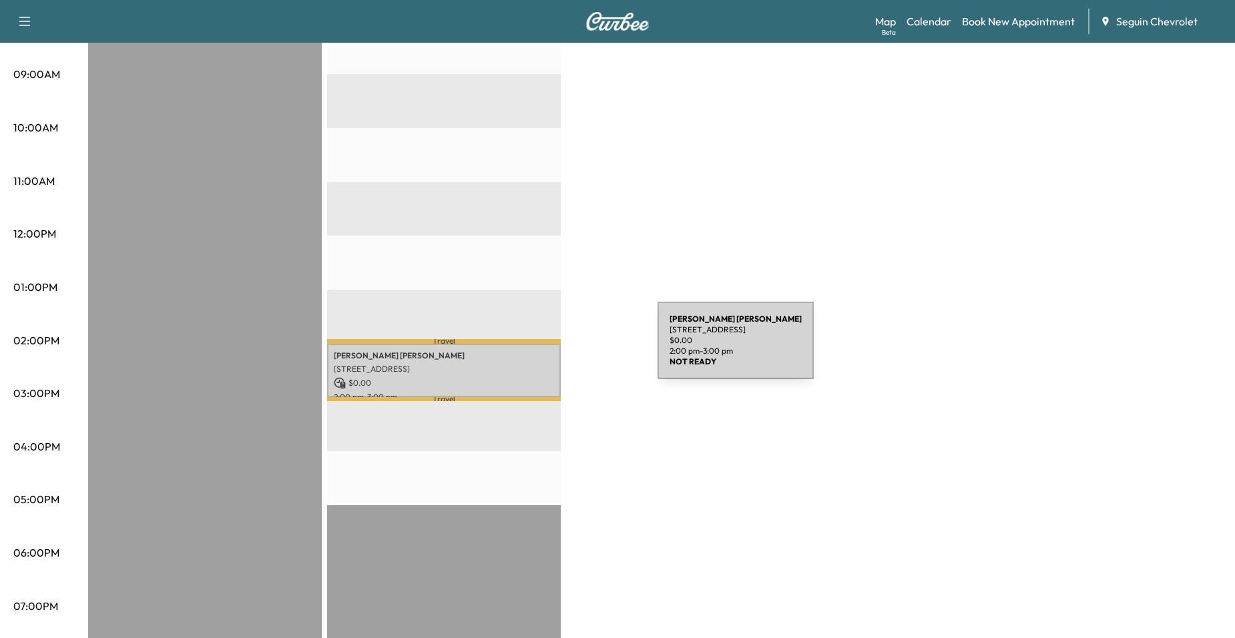
click at [558, 349] on div "MIGUEL GALVAN 1605 Starcke St, Seguin, TX 78155, USA $ 0.00 2:00 pm - 3:00 pm" at bounding box center [444, 371] width 234 height 54
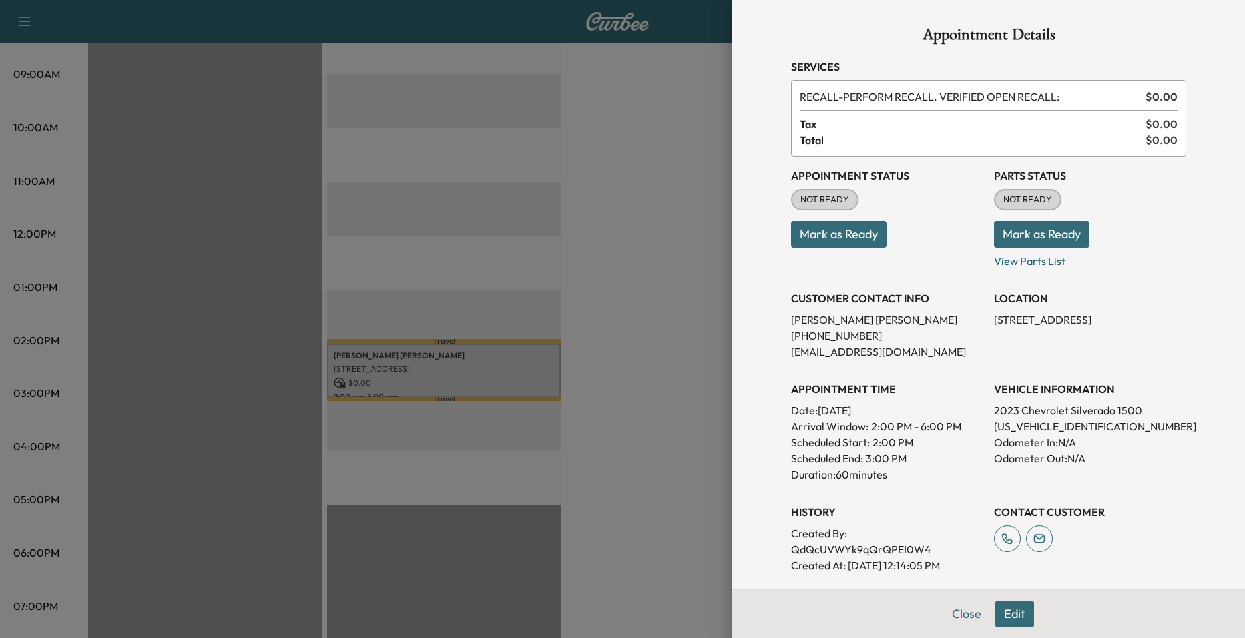
drag, startPoint x: 485, startPoint y: 406, endPoint x: 479, endPoint y: 413, distance: 8.6
click at [485, 401] on div at bounding box center [622, 319] width 1245 height 638
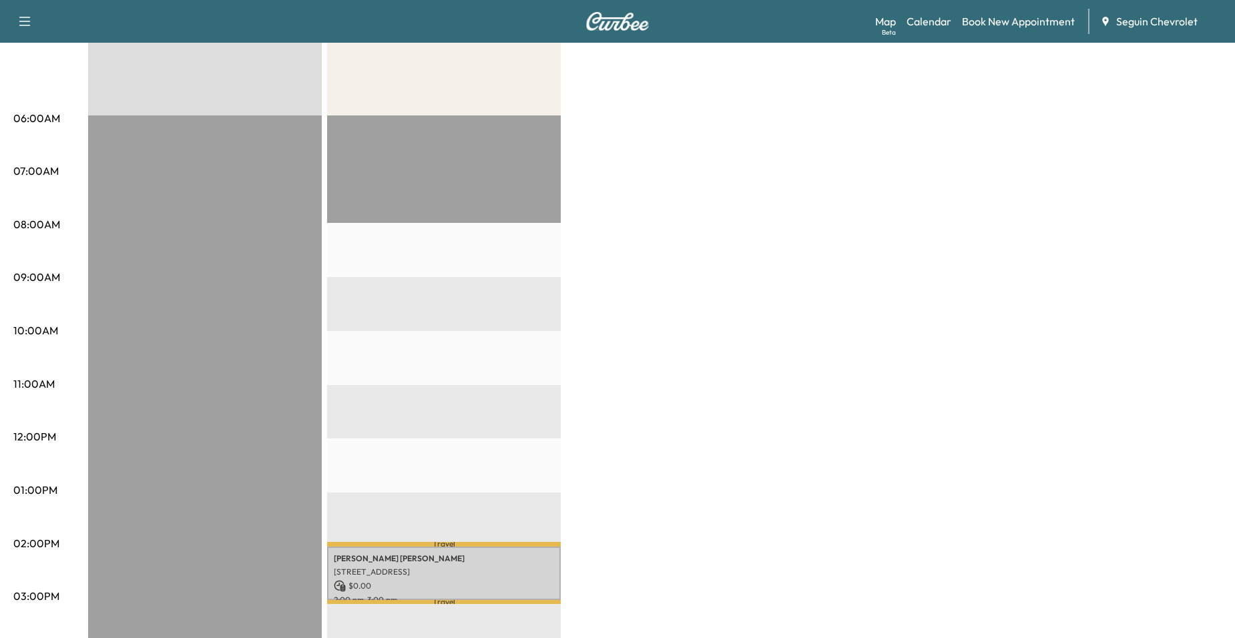
scroll to position [0, 0]
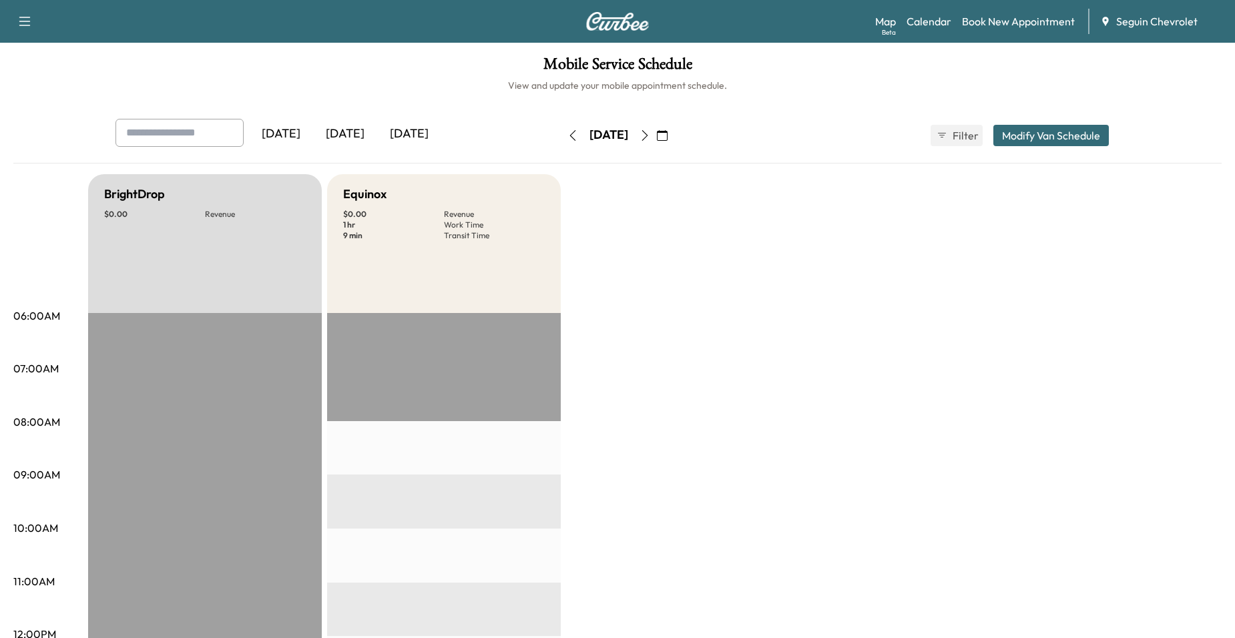
click at [674, 147] on div "Friday, September 12 September 2025 S M T W T F S 31 1 2 3 4 5 6 7 8 9 10 11 12…" at bounding box center [618, 135] width 112 height 43
click at [674, 144] on button "button" at bounding box center [662, 135] width 23 height 21
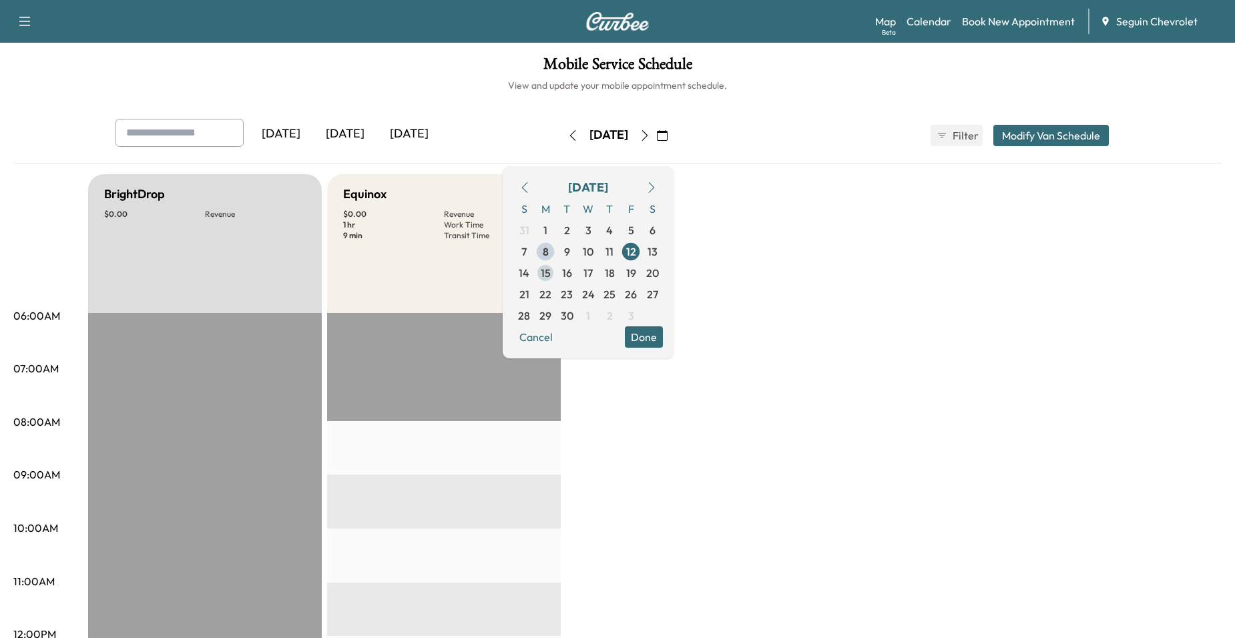
click at [551, 270] on span "15" at bounding box center [546, 273] width 10 height 16
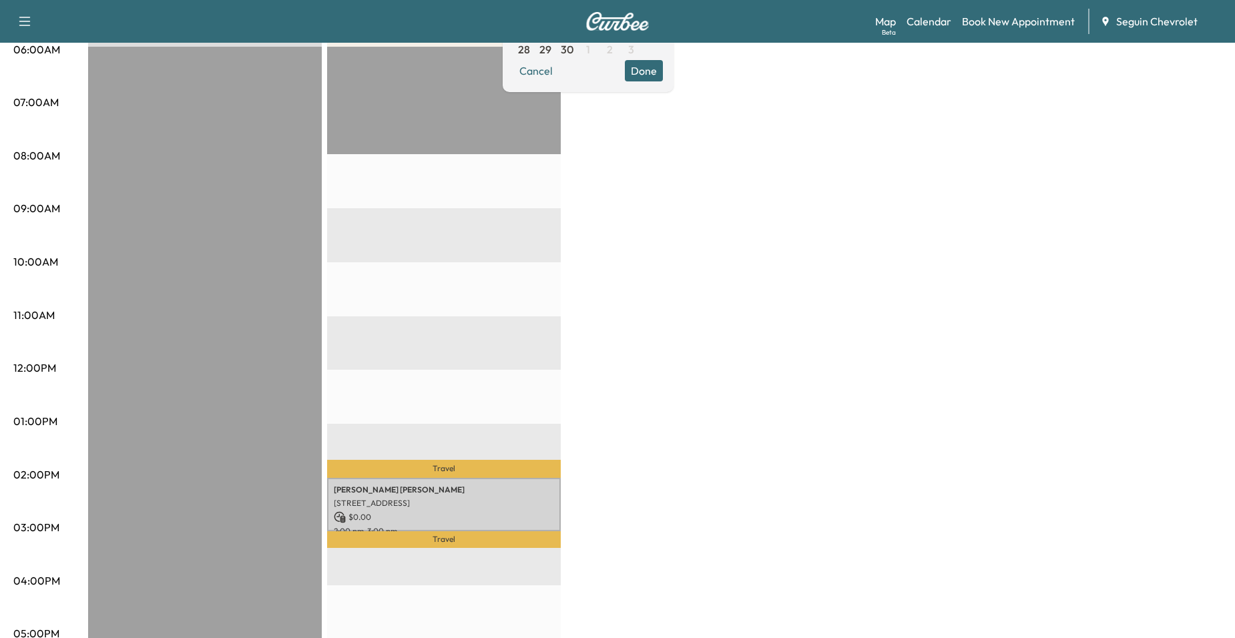
scroll to position [267, 0]
click at [585, 464] on div "BrightDrop $ 0.00 Revenue EST Start Equinox $ 0.00 Revenue 1 hr Work Time 38 mi…" at bounding box center [655, 408] width 1134 height 1002
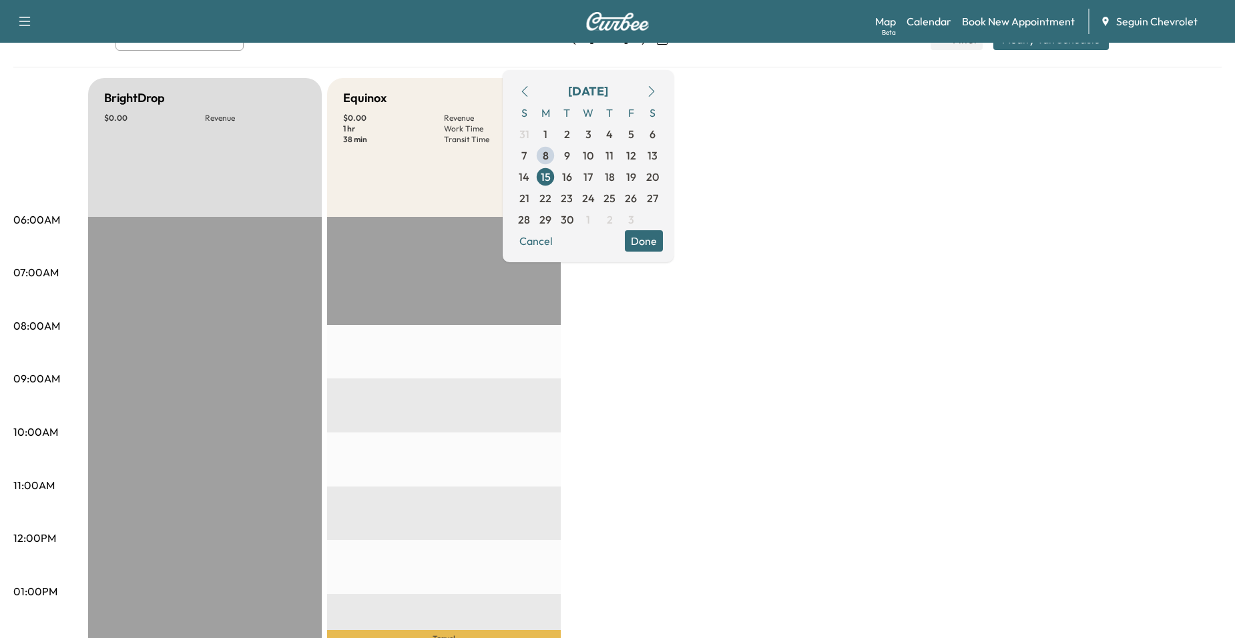
scroll to position [17, 0]
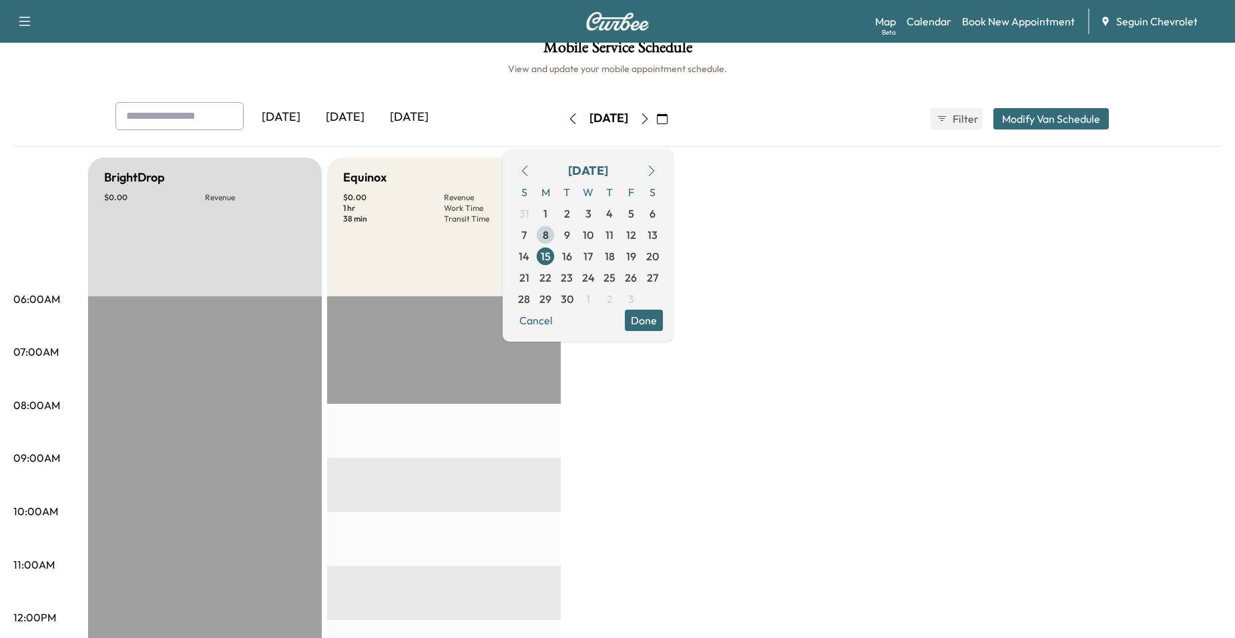
click at [668, 120] on icon "button" at bounding box center [662, 119] width 11 height 11
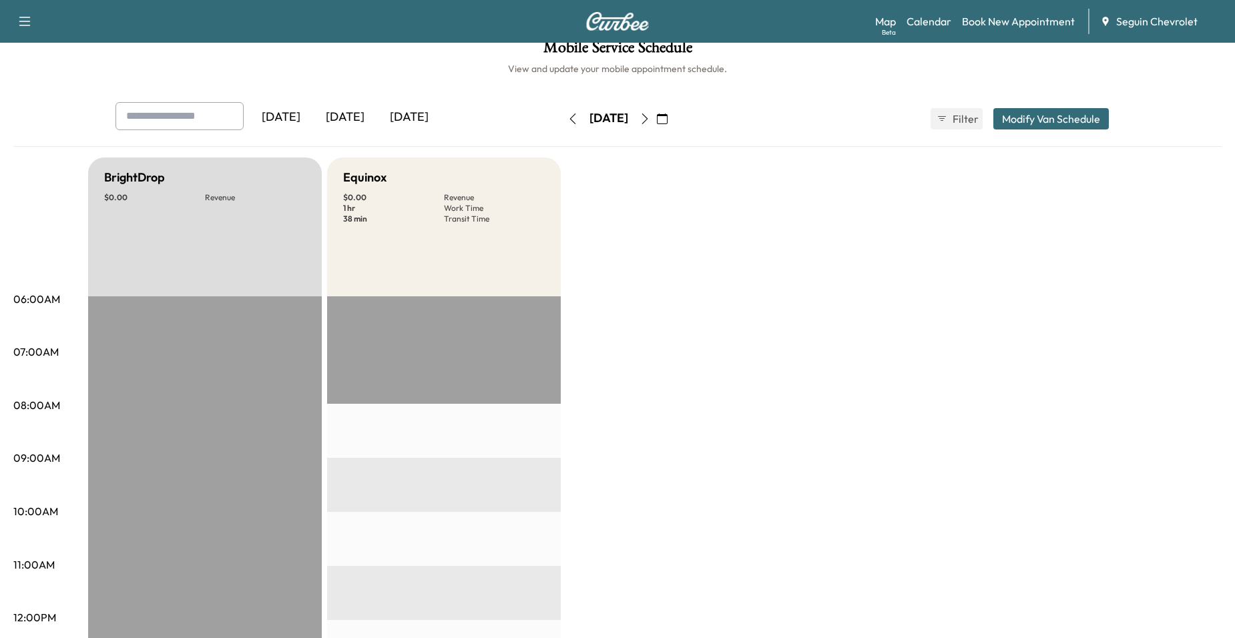
click at [509, 118] on div "Yesterday Today Tomorrow" at bounding box center [317, 118] width 402 height 33
click at [562, 116] on button "button" at bounding box center [573, 118] width 23 height 21
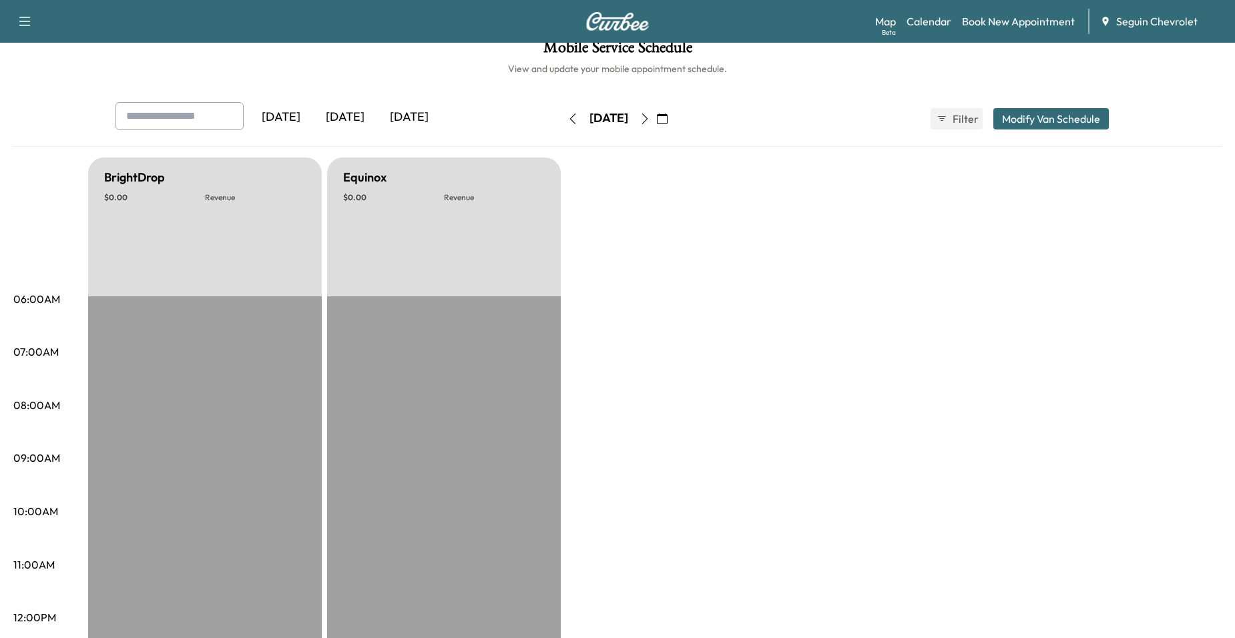
click at [568, 115] on icon "button" at bounding box center [573, 119] width 11 height 11
click at [562, 115] on button "button" at bounding box center [573, 118] width 23 height 21
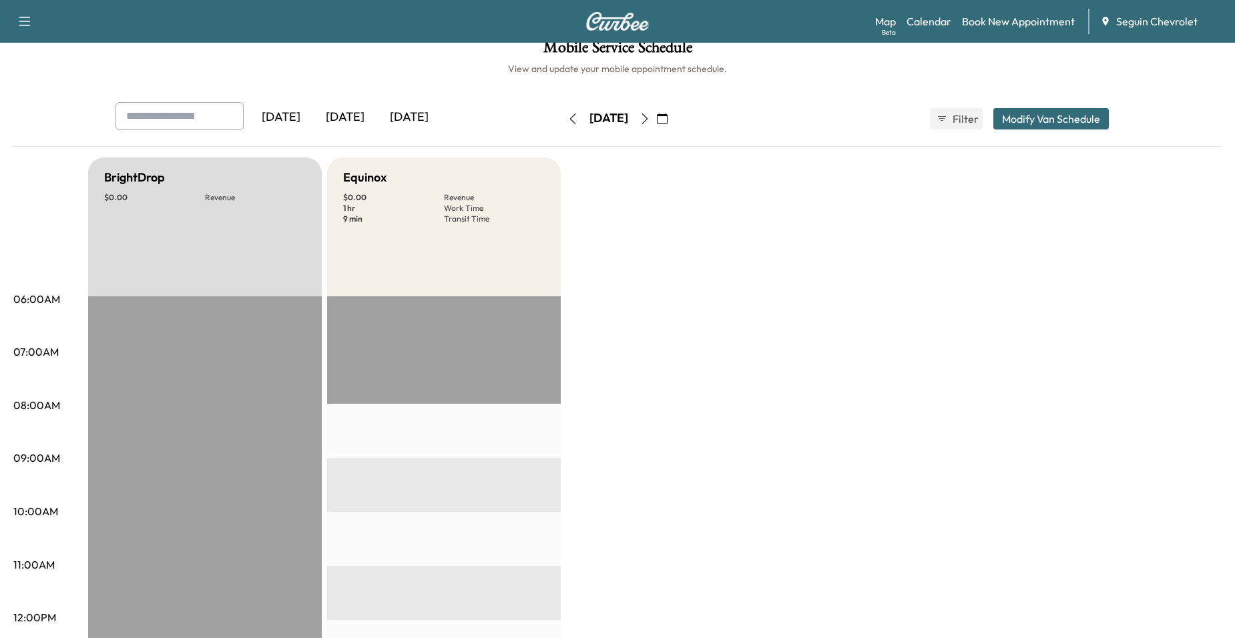
click at [570, 115] on icon "button" at bounding box center [573, 119] width 6 height 11
click at [562, 115] on button "button" at bounding box center [573, 118] width 23 height 21
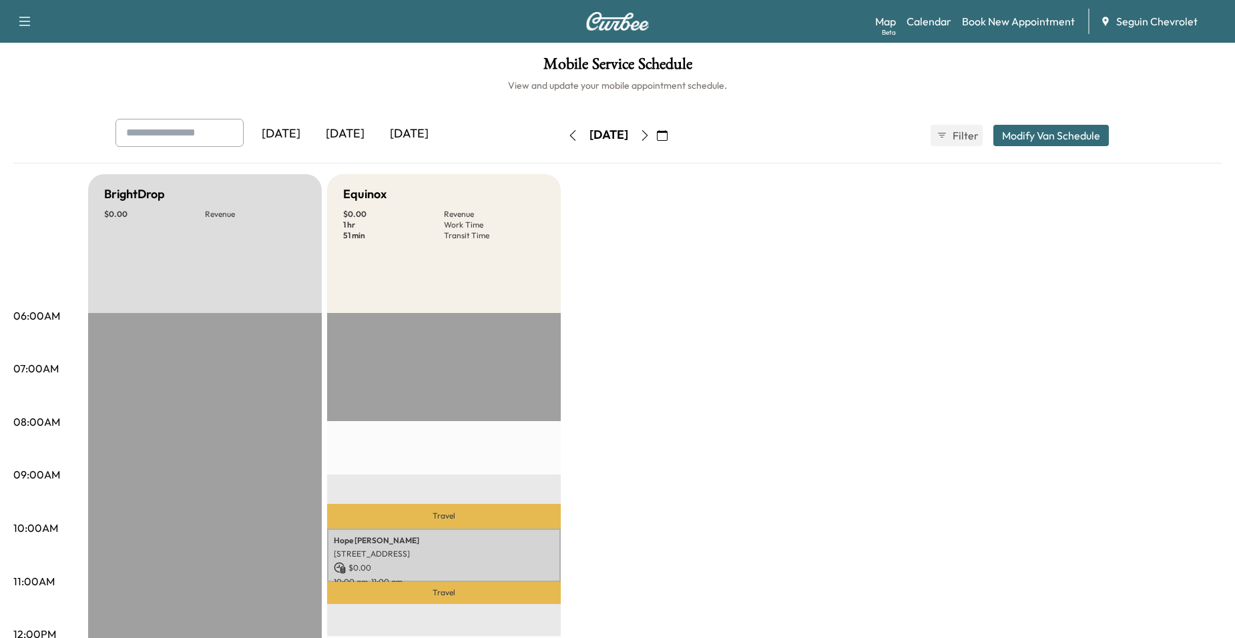
click at [562, 134] on button "button" at bounding box center [573, 135] width 23 height 21
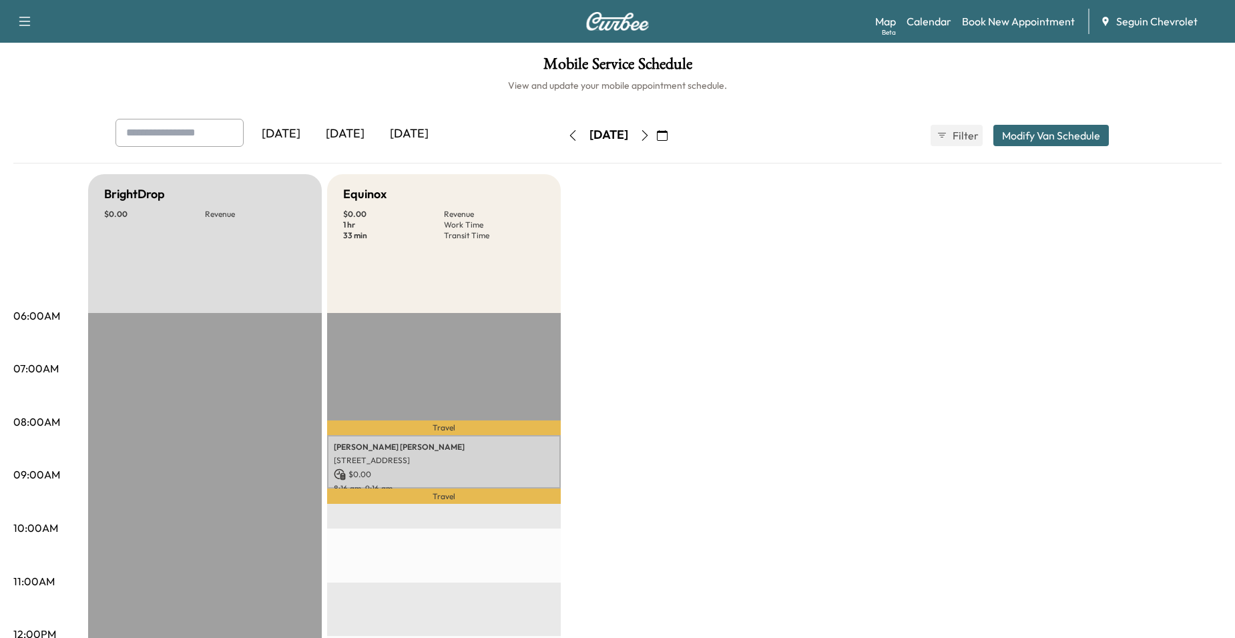
click at [650, 139] on icon "button" at bounding box center [645, 135] width 11 height 11
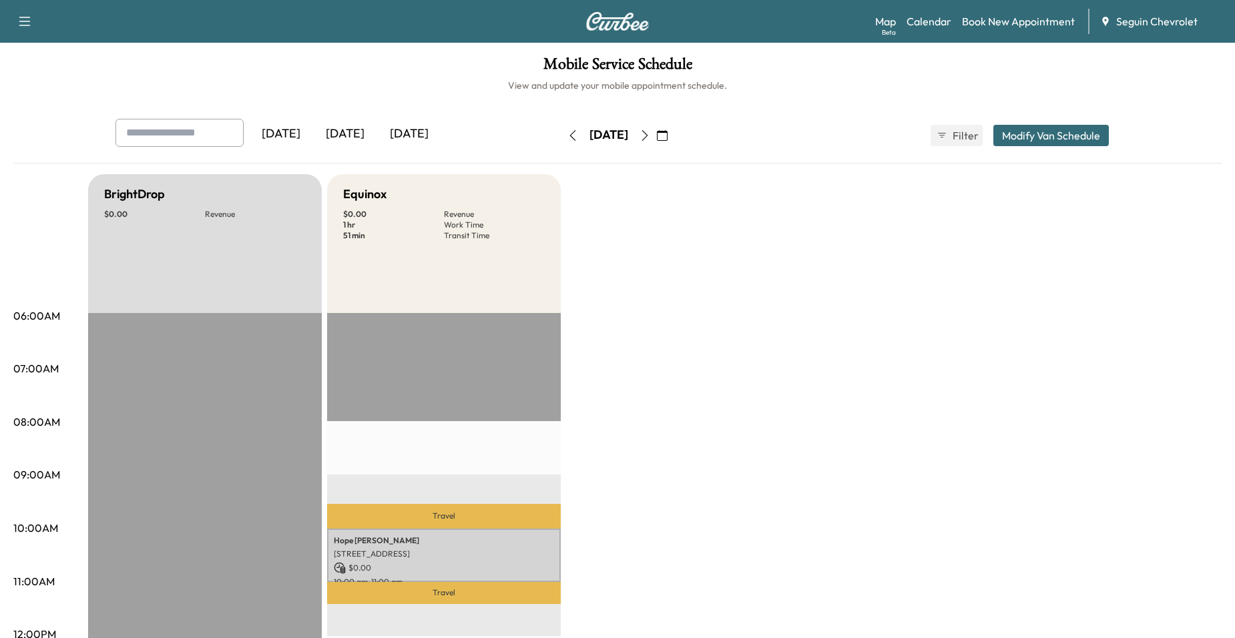
click at [656, 139] on button "button" at bounding box center [645, 135] width 23 height 21
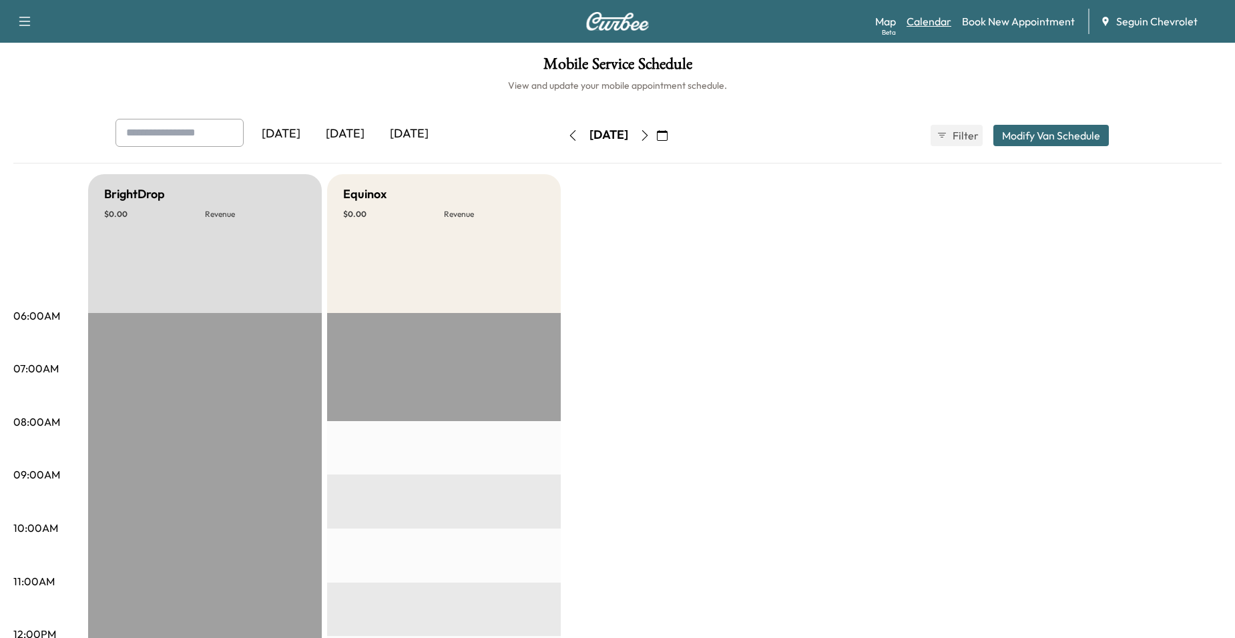
click at [937, 19] on link "Calendar" at bounding box center [929, 21] width 45 height 16
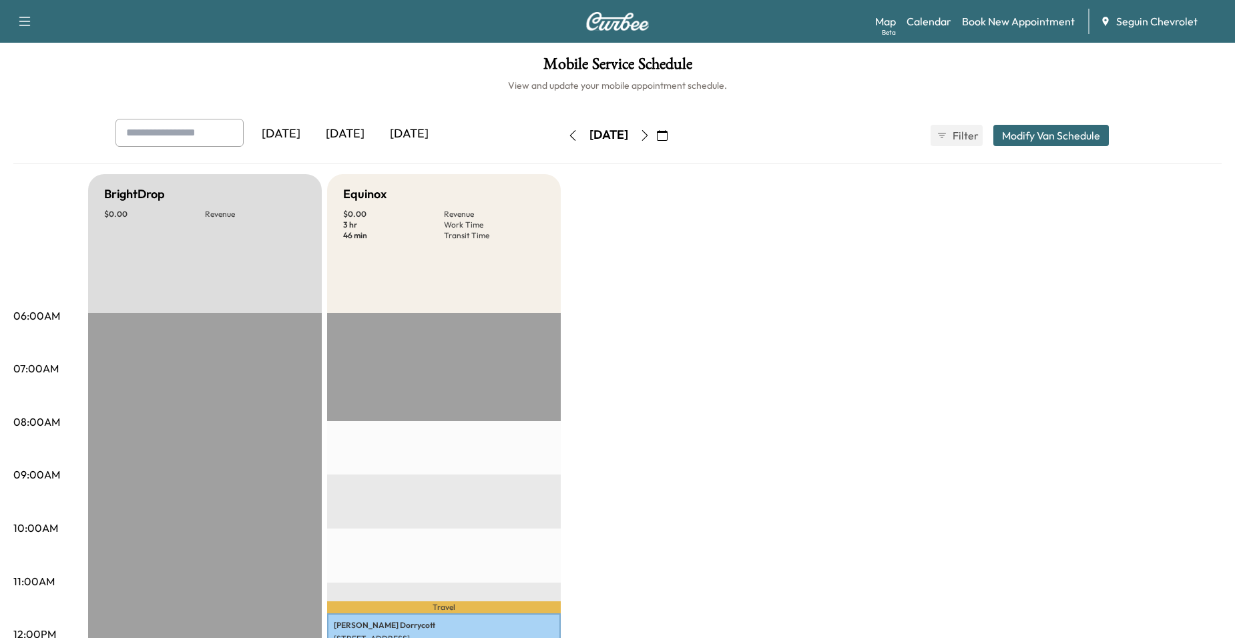
click at [562, 134] on button "button" at bounding box center [573, 135] width 23 height 21
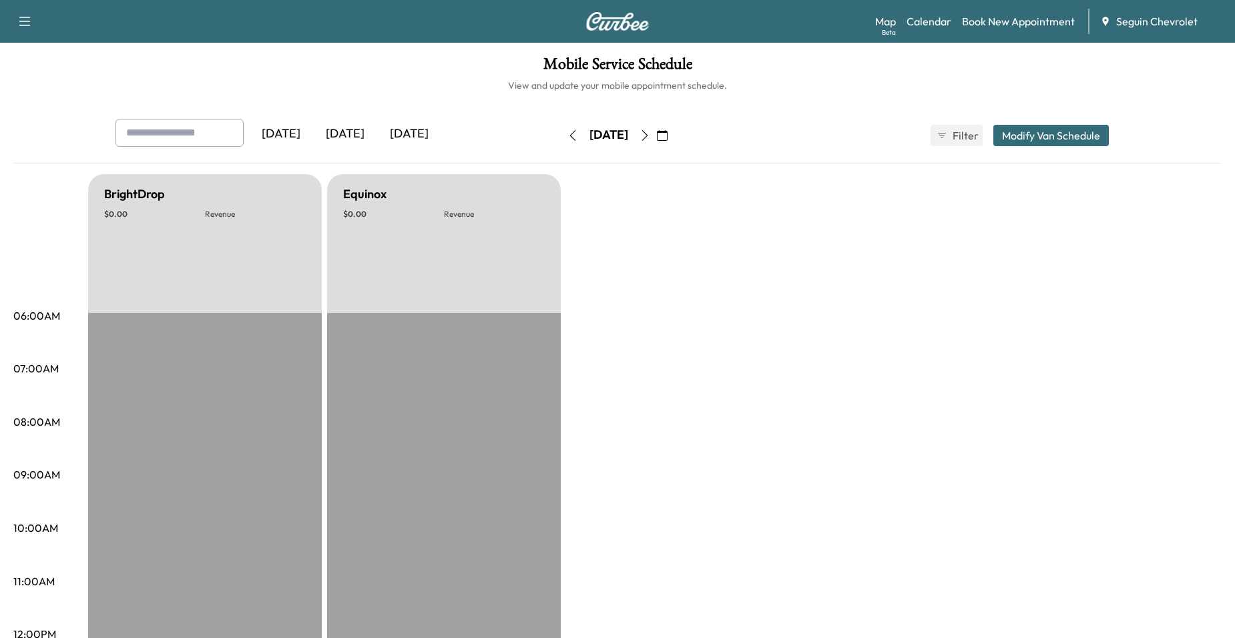
click at [650, 137] on icon "button" at bounding box center [645, 135] width 11 height 11
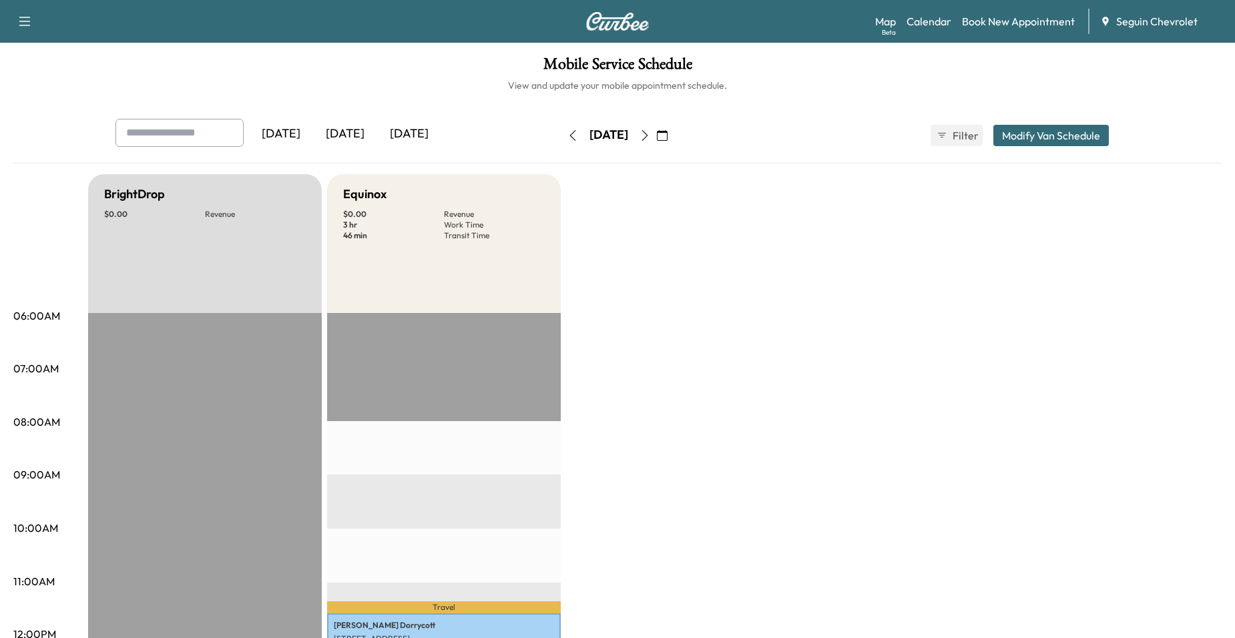
click at [650, 137] on icon "button" at bounding box center [645, 135] width 11 height 11
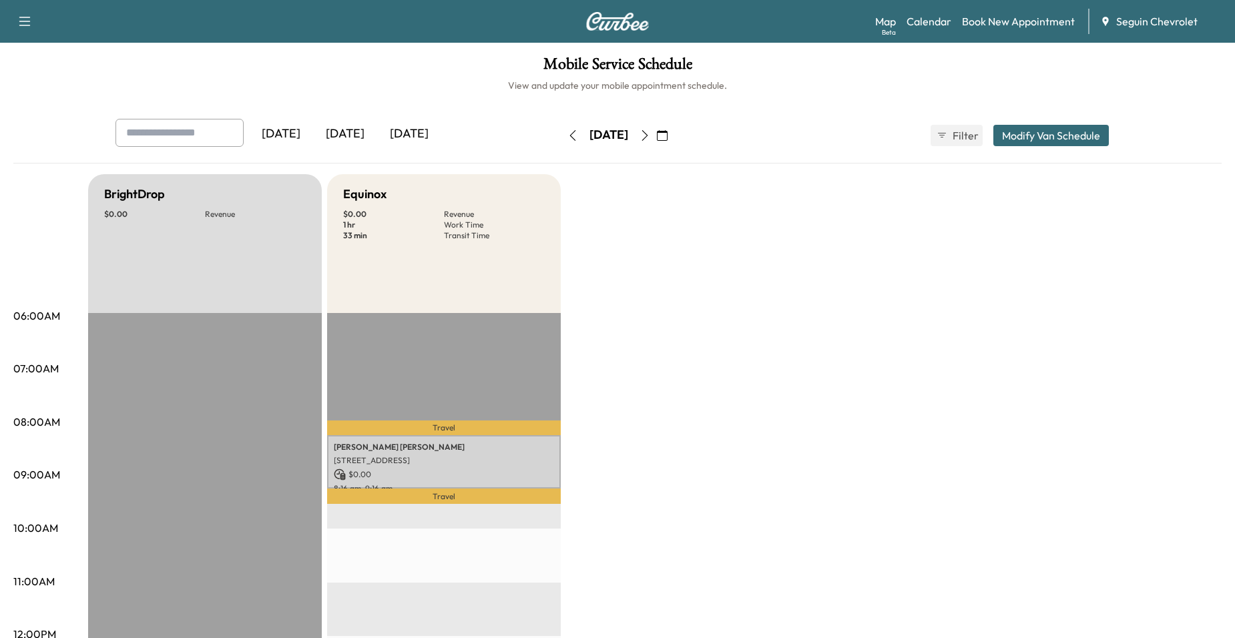
click at [656, 128] on button "button" at bounding box center [645, 135] width 23 height 21
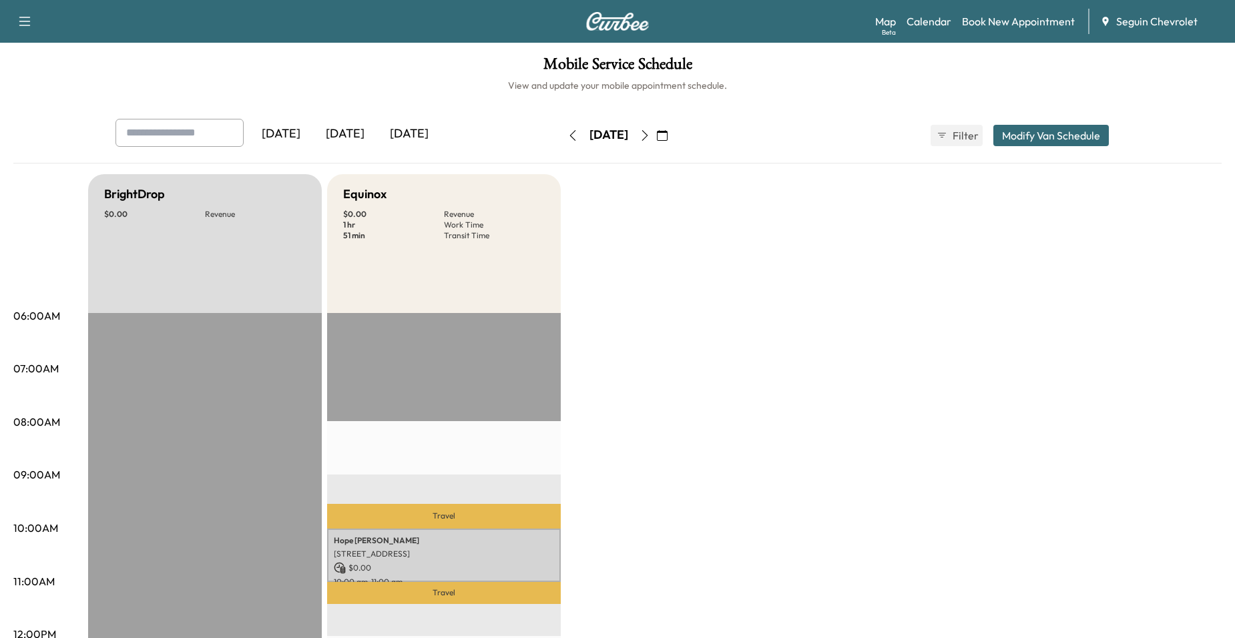
click at [656, 136] on div "Wednesday, September 10" at bounding box center [609, 135] width 95 height 21
click at [650, 134] on icon "button" at bounding box center [645, 135] width 11 height 11
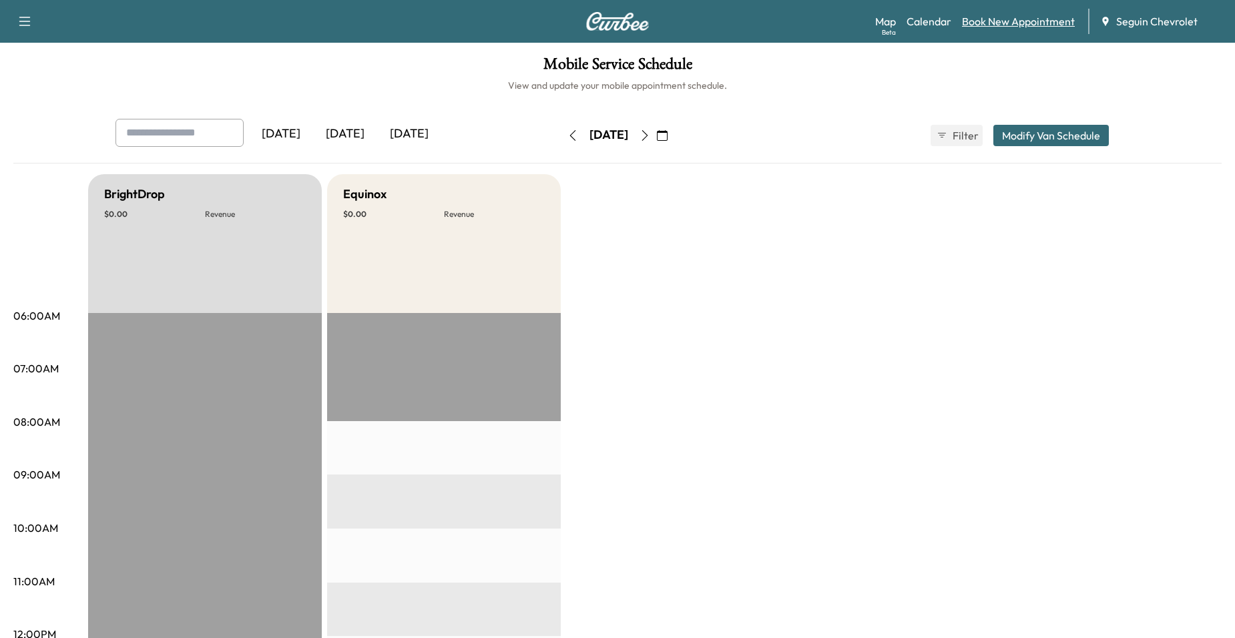
click at [1012, 17] on link "Book New Appointment" at bounding box center [1018, 21] width 113 height 16
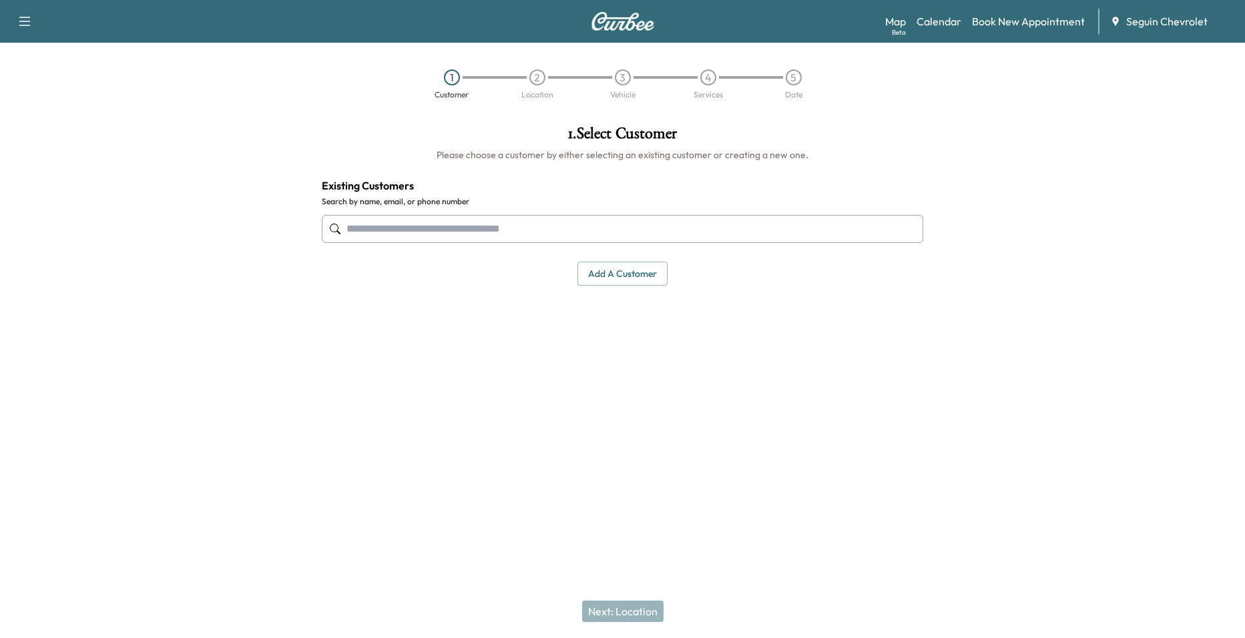
click at [398, 250] on div at bounding box center [623, 229] width 602 height 44
click at [430, 237] on input "text" at bounding box center [623, 229] width 602 height 28
click at [637, 277] on button "Add a customer" at bounding box center [623, 274] width 90 height 25
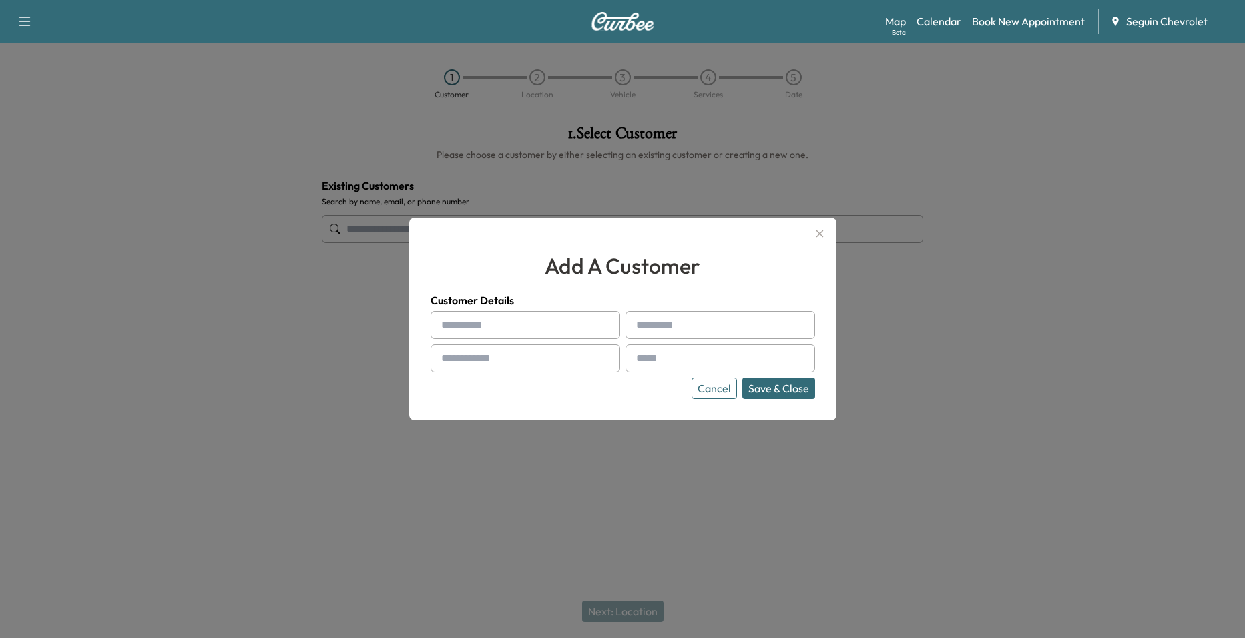
click at [558, 325] on input "text" at bounding box center [526, 325] width 190 height 28
click at [820, 228] on icon "button" at bounding box center [820, 234] width 16 height 16
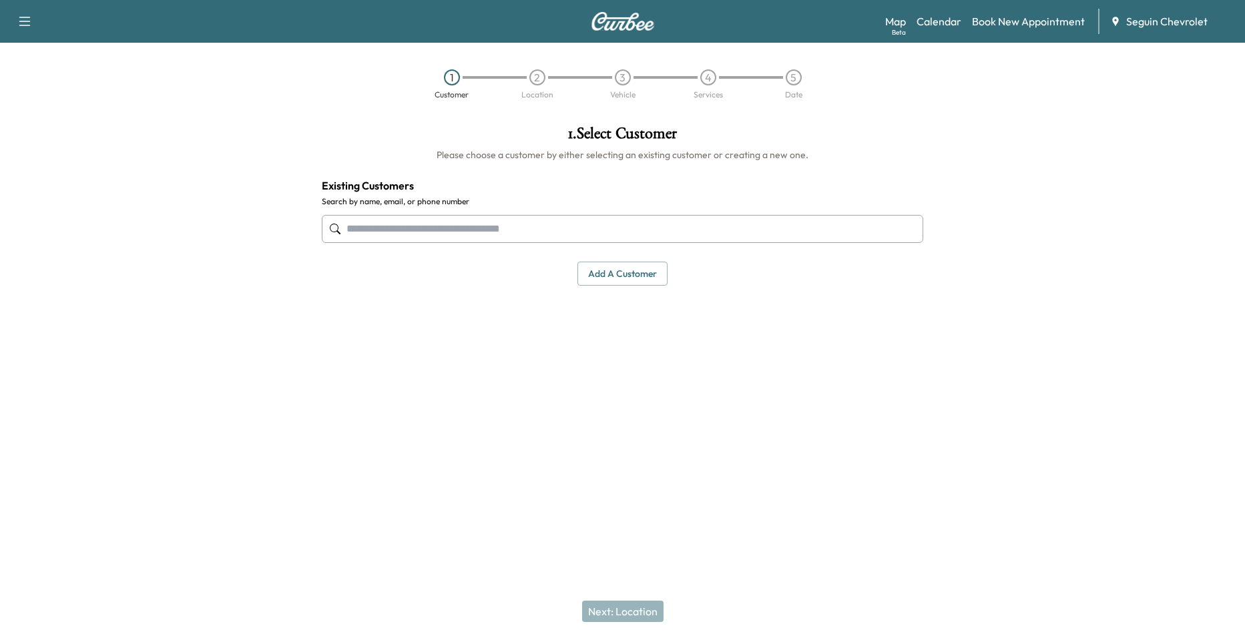
click at [659, 230] on input "text" at bounding box center [623, 229] width 602 height 28
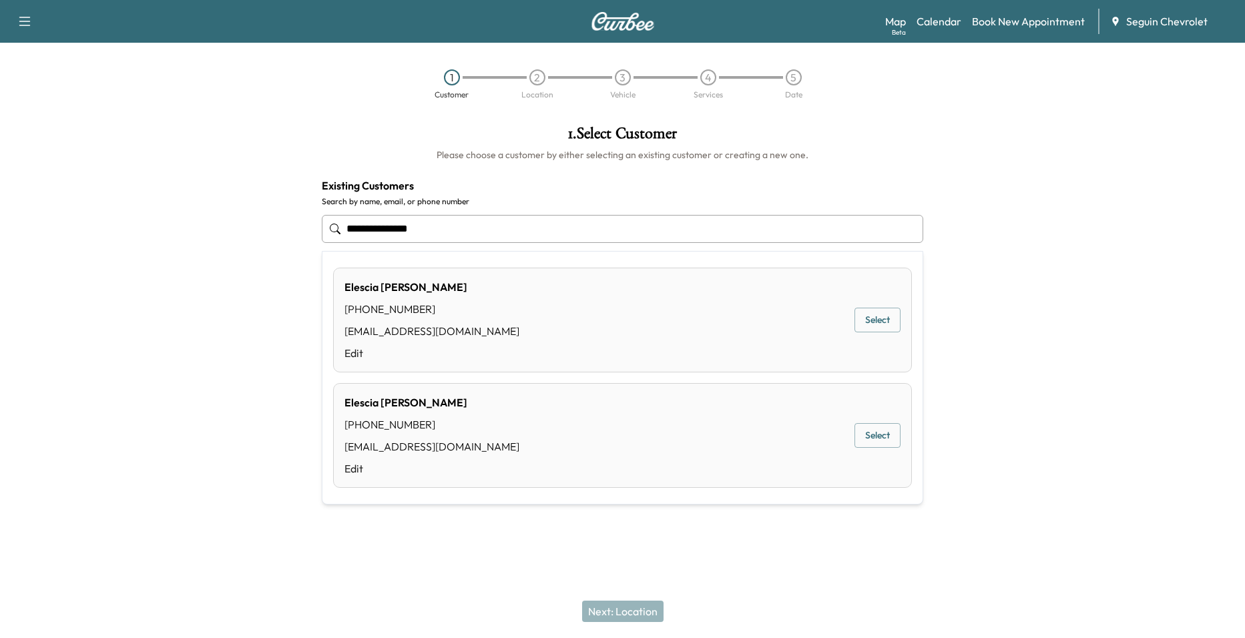
click at [591, 432] on div "Elescia Esparza (210) 505-8073 elesciaesparza@gmail.com Edit Select" at bounding box center [622, 435] width 579 height 105
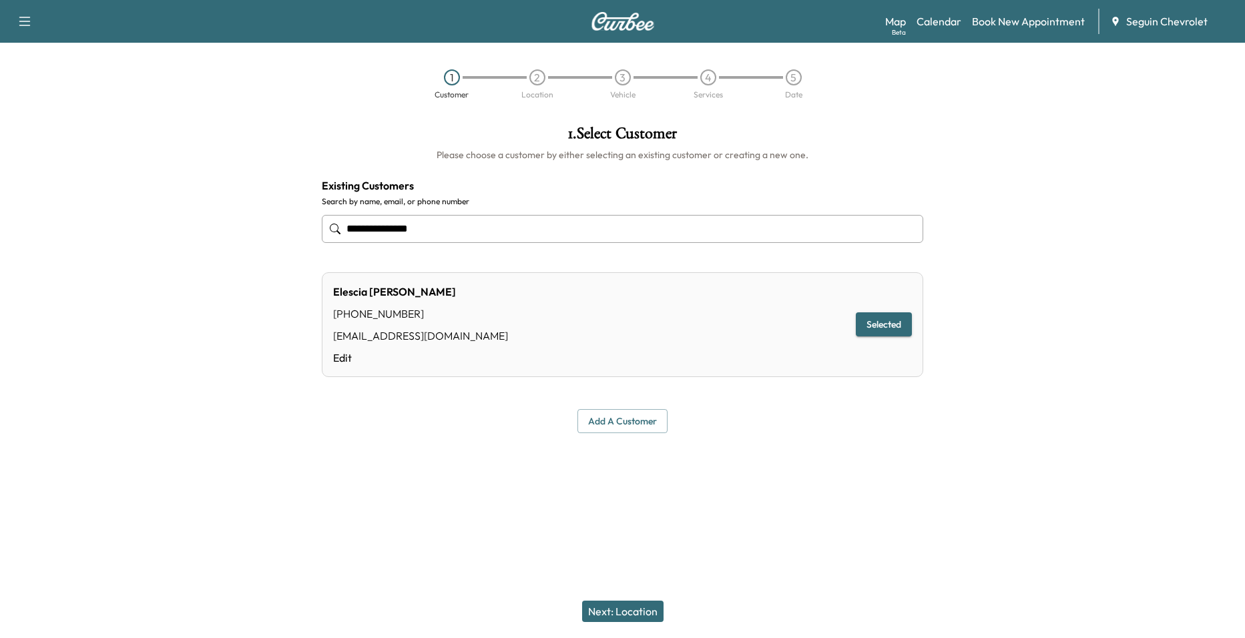
type input "**********"
click at [873, 331] on button "Selected" at bounding box center [884, 325] width 56 height 25
click at [628, 608] on button "Next: Location" at bounding box center [622, 611] width 81 height 21
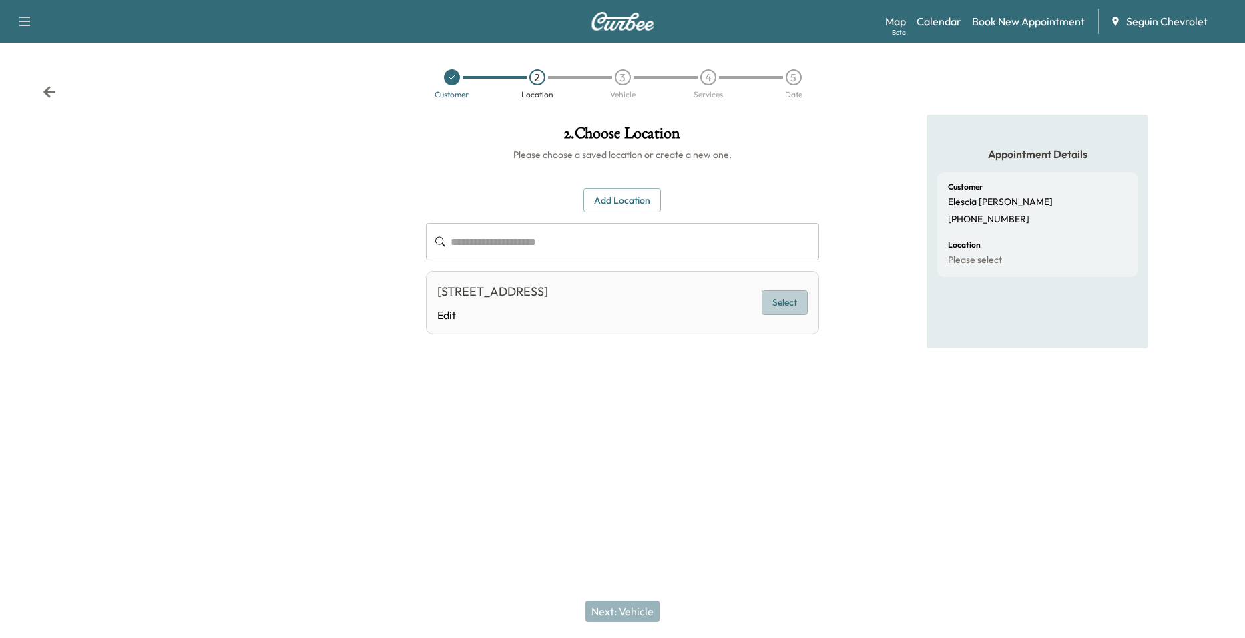
click at [780, 301] on button "Select" at bounding box center [785, 302] width 46 height 25
click at [644, 598] on div "Next: Vehicle" at bounding box center [622, 611] width 1245 height 53
click at [643, 613] on button "Next: Vehicle" at bounding box center [623, 611] width 74 height 21
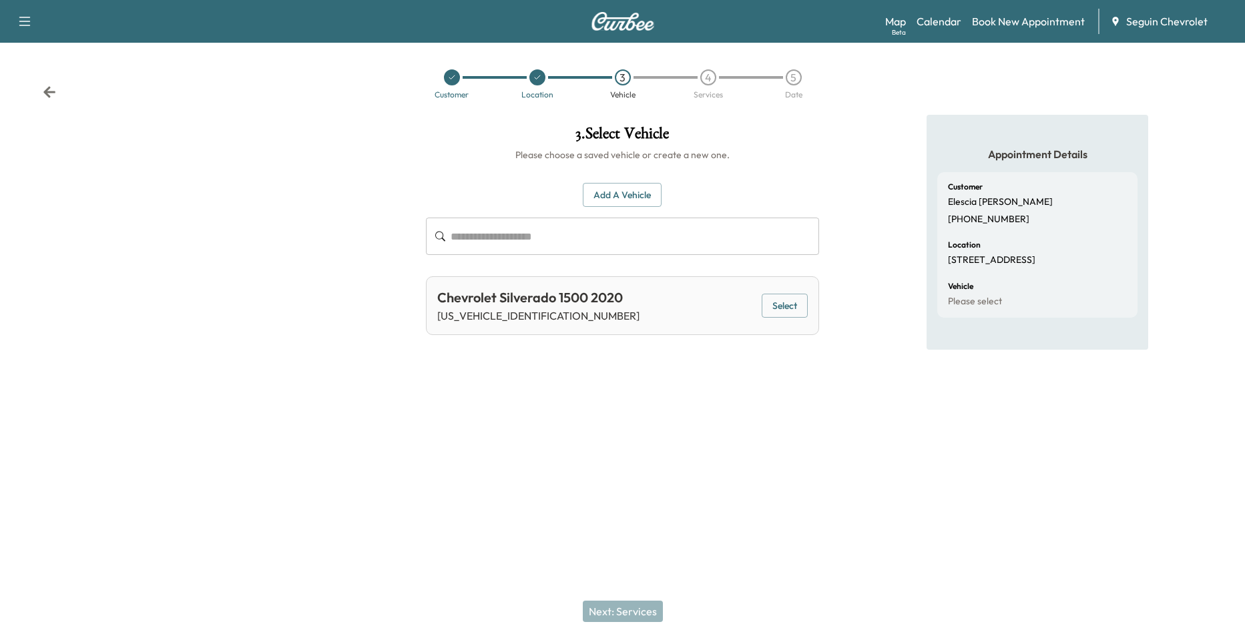
click at [778, 307] on button "Select" at bounding box center [785, 306] width 46 height 25
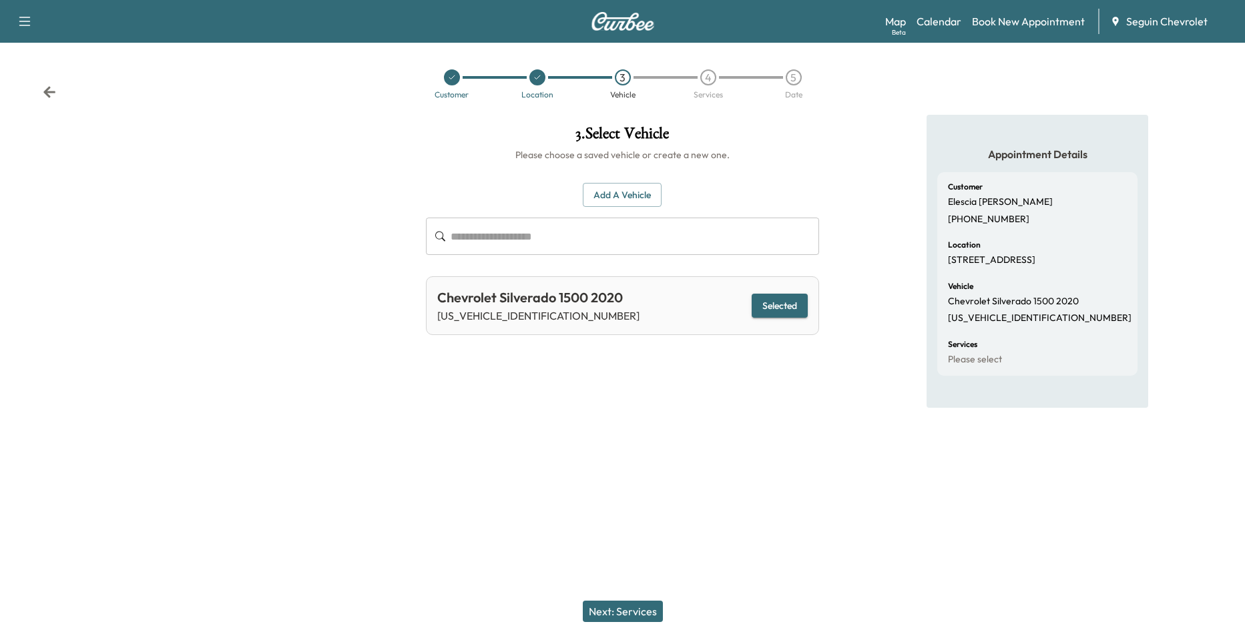
click at [630, 614] on button "Next: Services" at bounding box center [623, 611] width 80 height 21
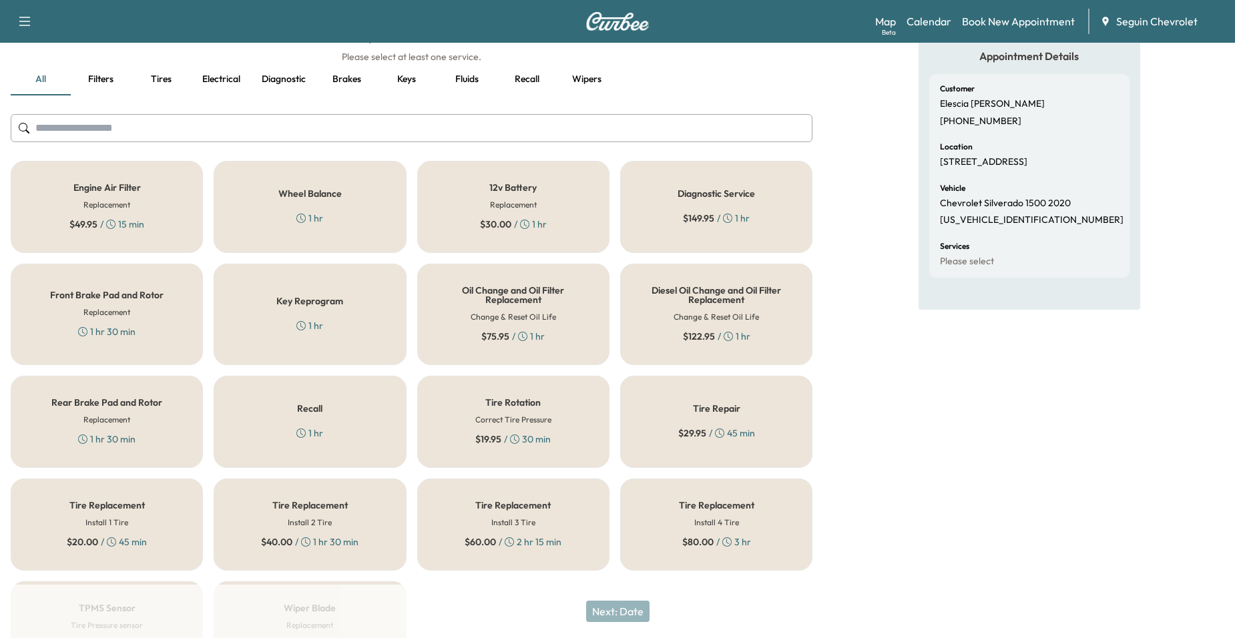
scroll to position [120, 0]
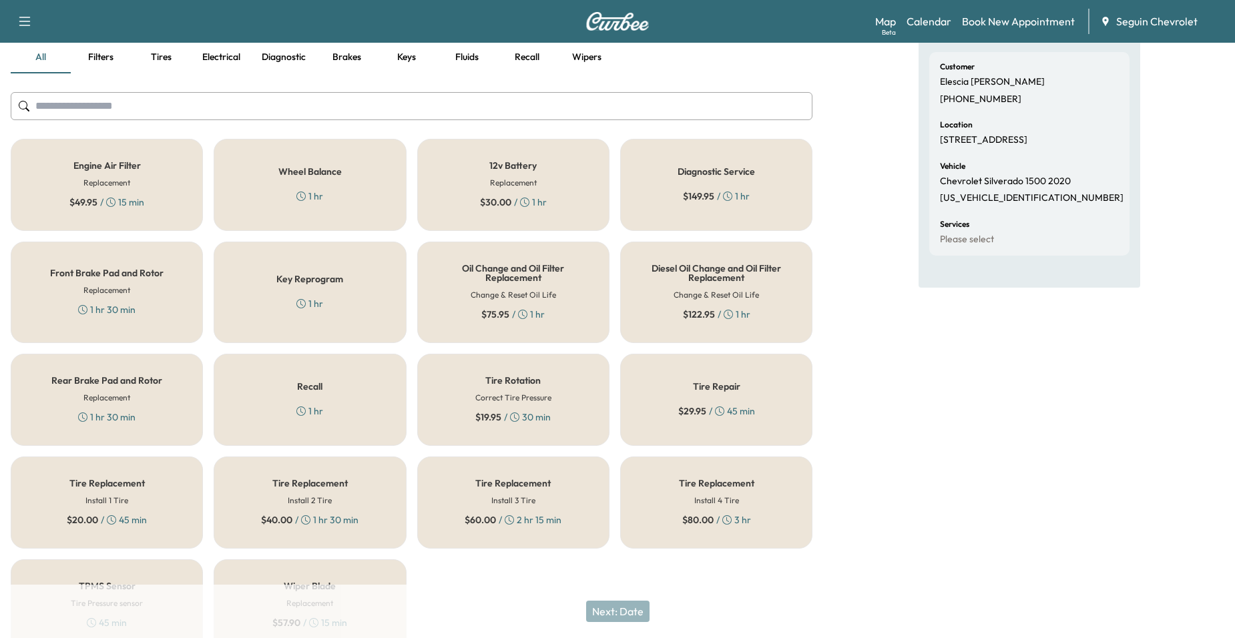
click at [341, 382] on div "Recall 1 hr" at bounding box center [310, 400] width 192 height 92
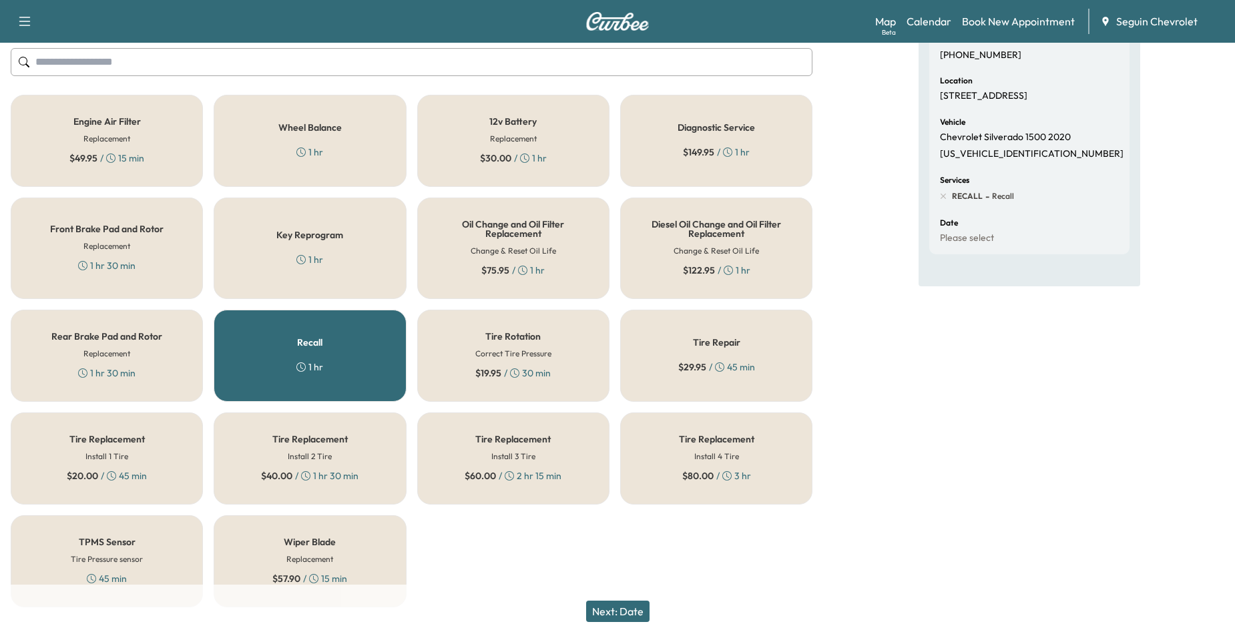
scroll to position [187, 0]
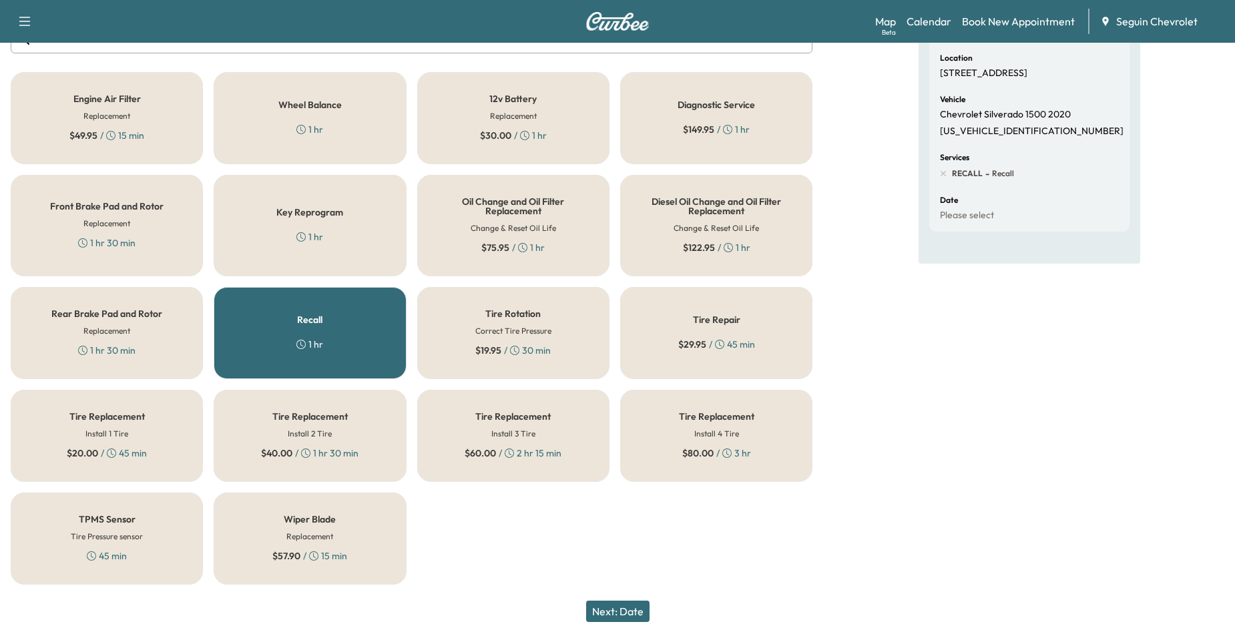
click at [609, 613] on button "Next: Date" at bounding box center [617, 611] width 63 height 21
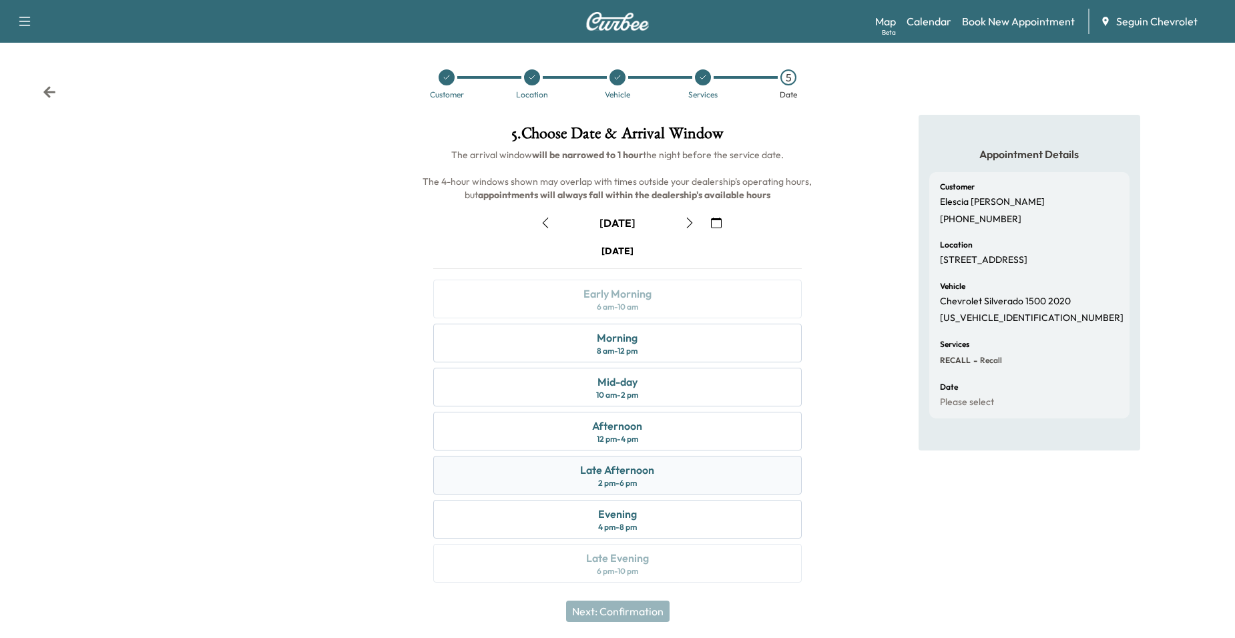
click at [721, 468] on div "Late Afternoon 2 pm - 6 pm" at bounding box center [617, 475] width 369 height 39
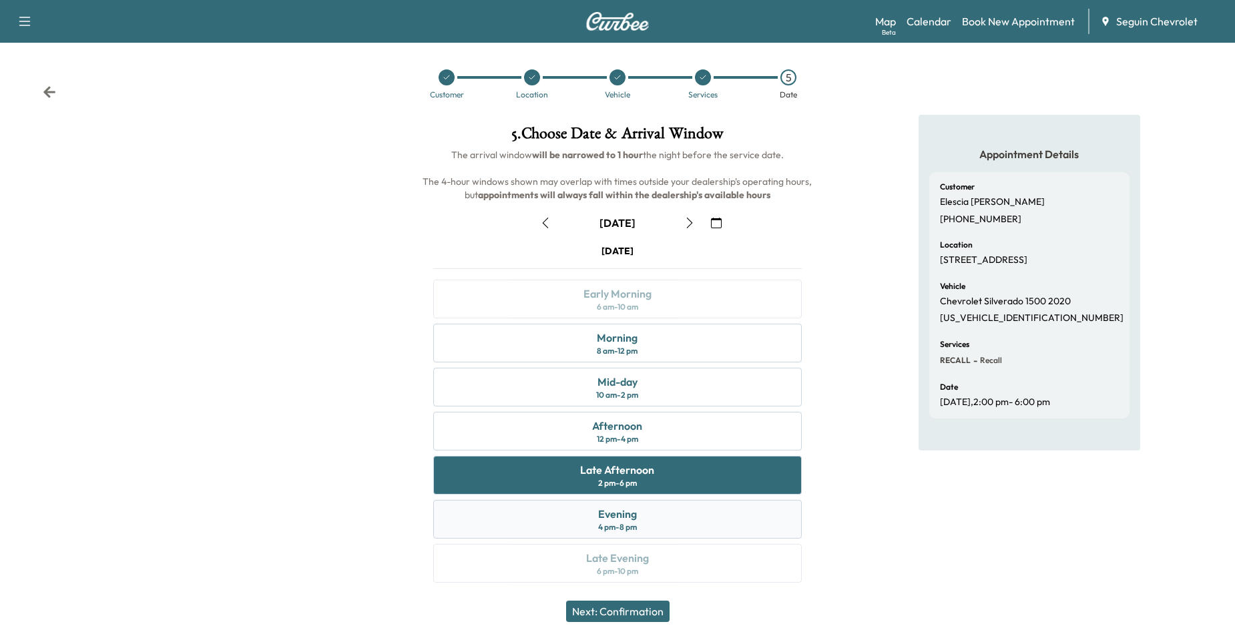
click at [711, 513] on div "Evening 4 pm - 8 pm" at bounding box center [617, 519] width 369 height 39
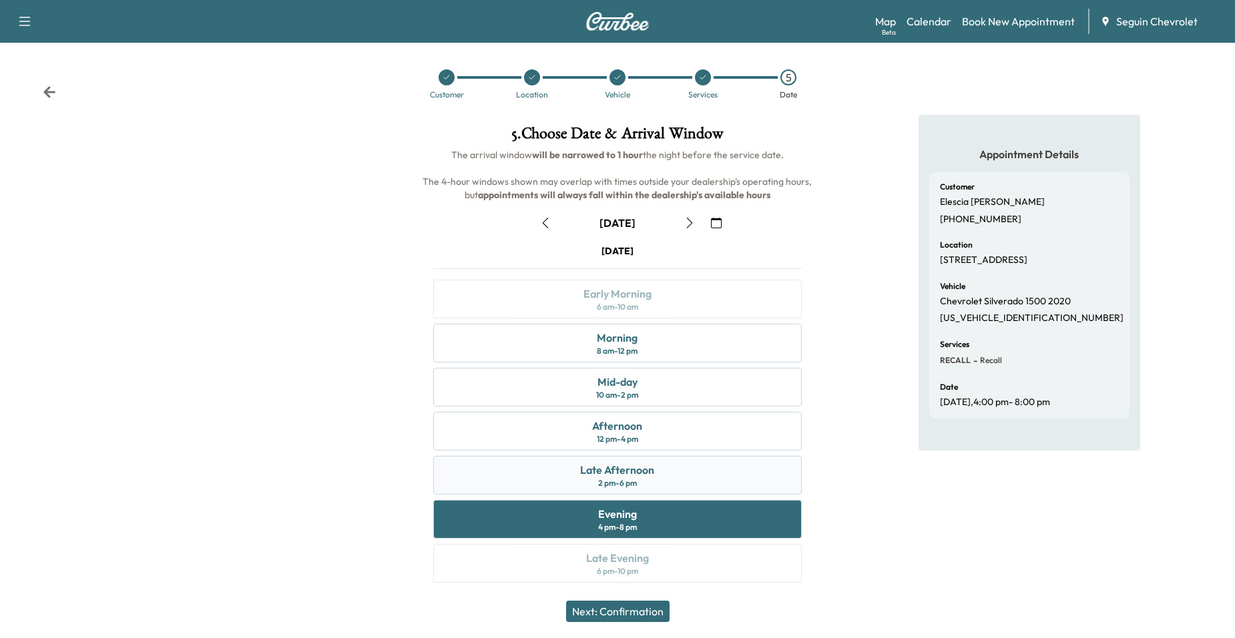
click at [720, 485] on div "Late Afternoon 2 pm - 6 pm" at bounding box center [617, 475] width 369 height 39
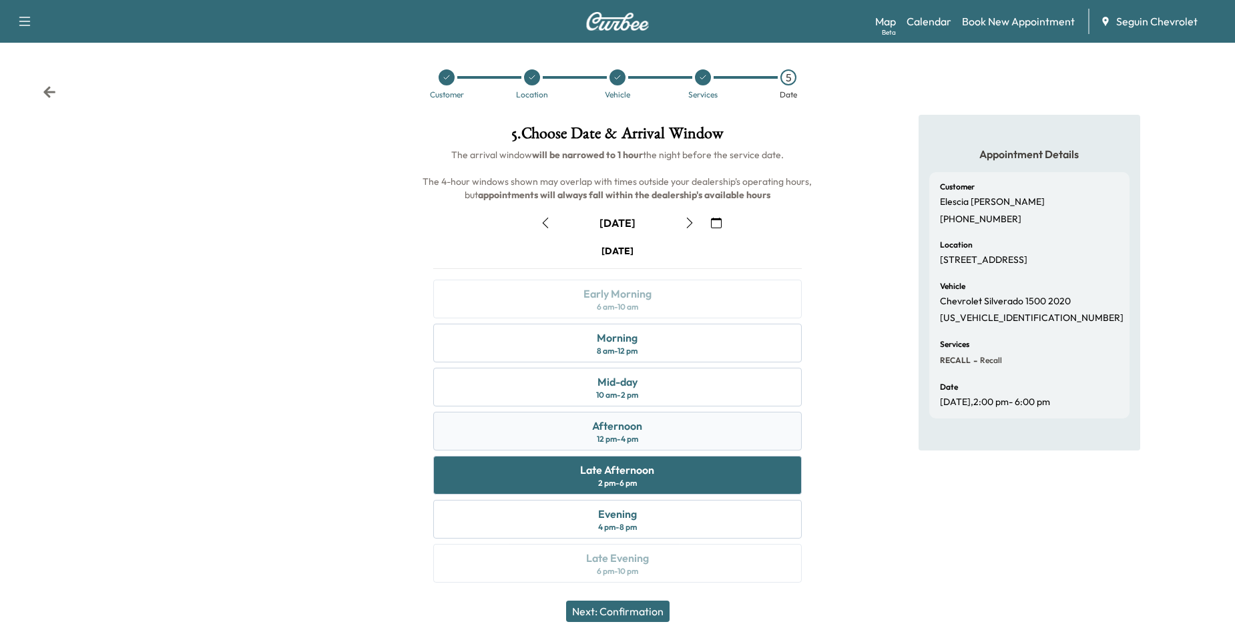
click at [734, 440] on div "Afternoon 12 pm - 4 pm" at bounding box center [617, 431] width 369 height 39
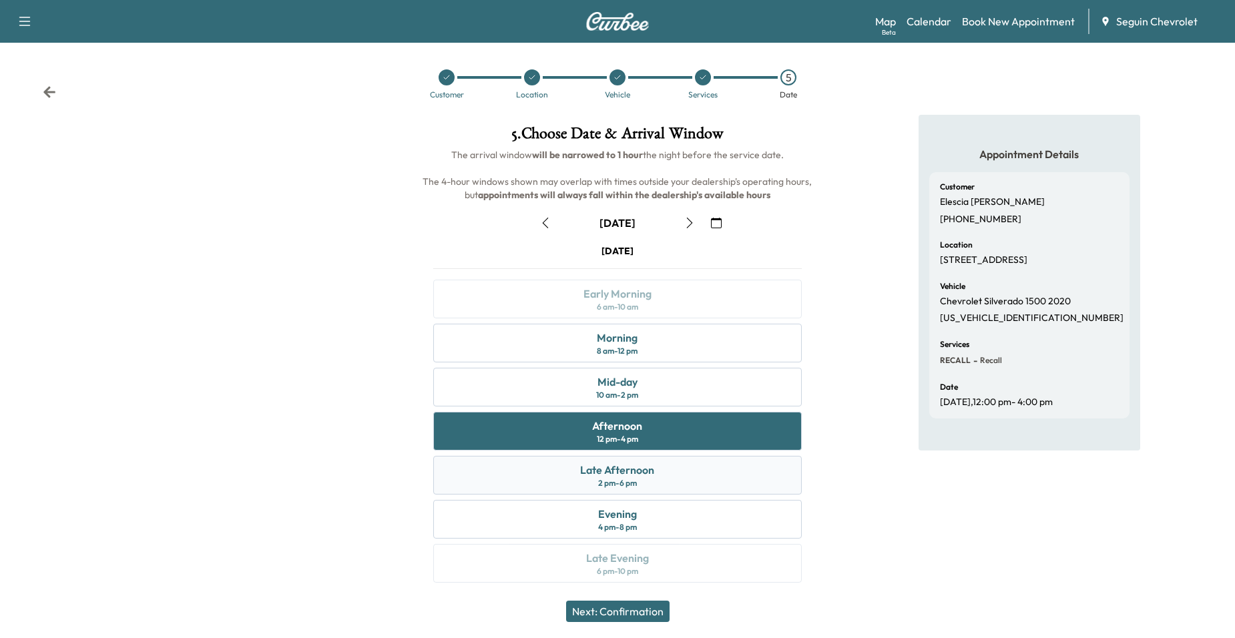
click at [731, 467] on div "Late Afternoon 2 pm - 6 pm" at bounding box center [617, 475] width 369 height 39
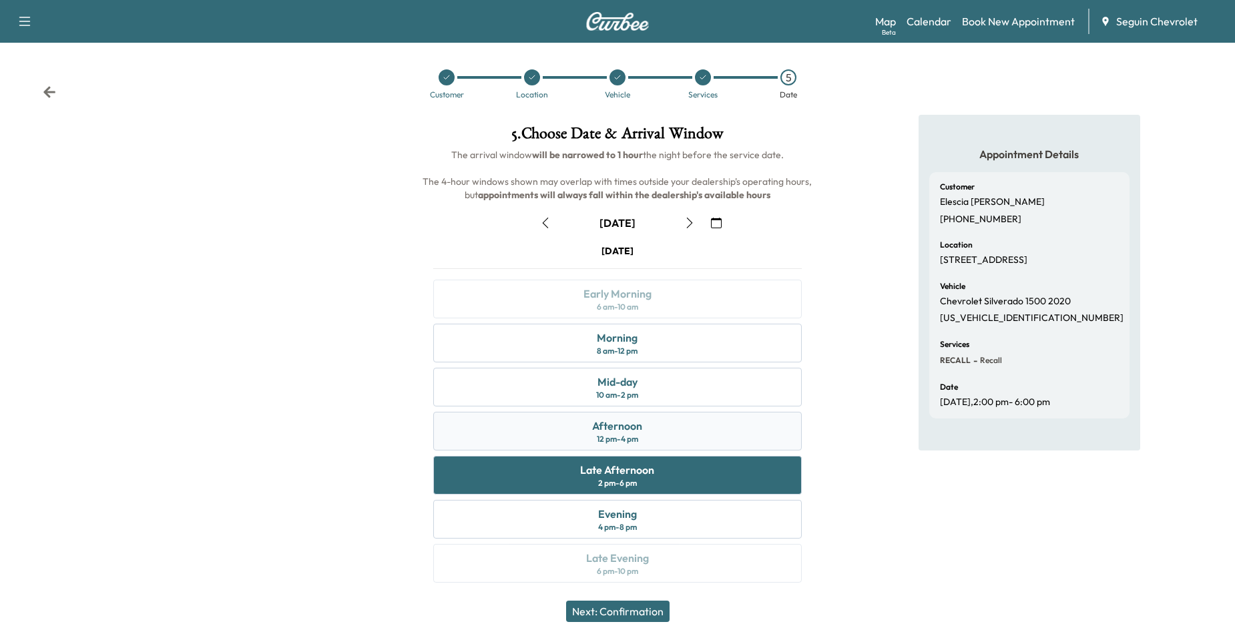
click at [735, 436] on div "Afternoon 12 pm - 4 pm" at bounding box center [617, 431] width 369 height 39
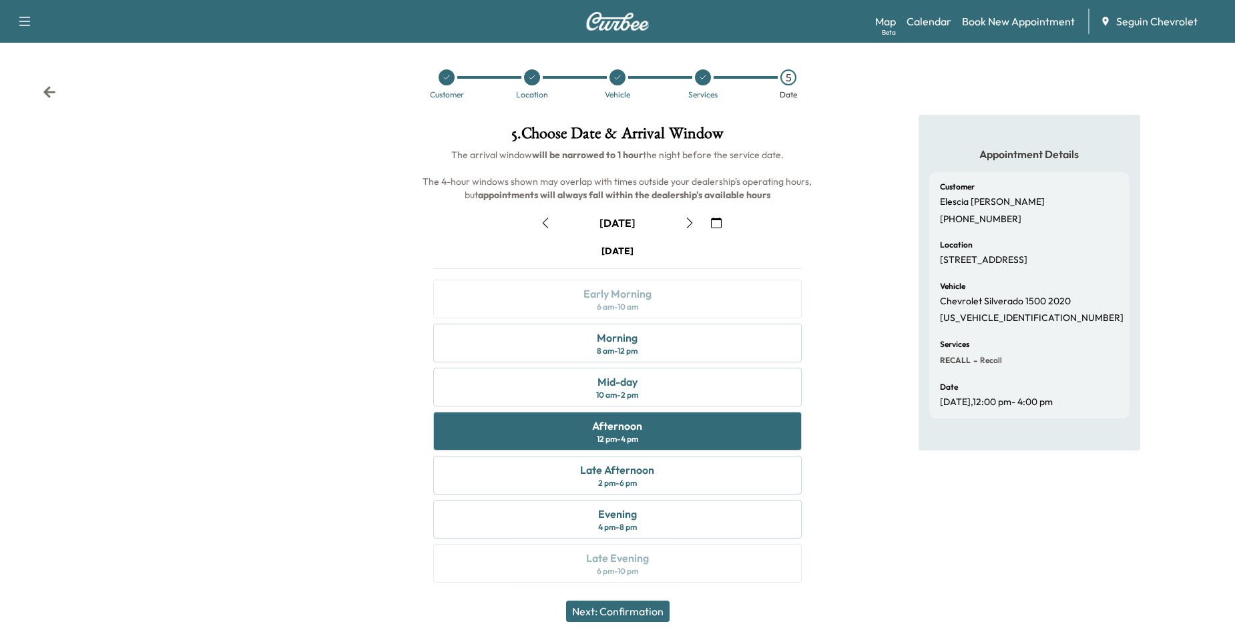
click at [843, 496] on div "Appointment Details Customer Elescia Esparza (210) 505-8073 Location 3101 Palm …" at bounding box center [1029, 357] width 412 height 484
click at [767, 504] on div "Evening 4 pm - 8 pm" at bounding box center [617, 519] width 369 height 39
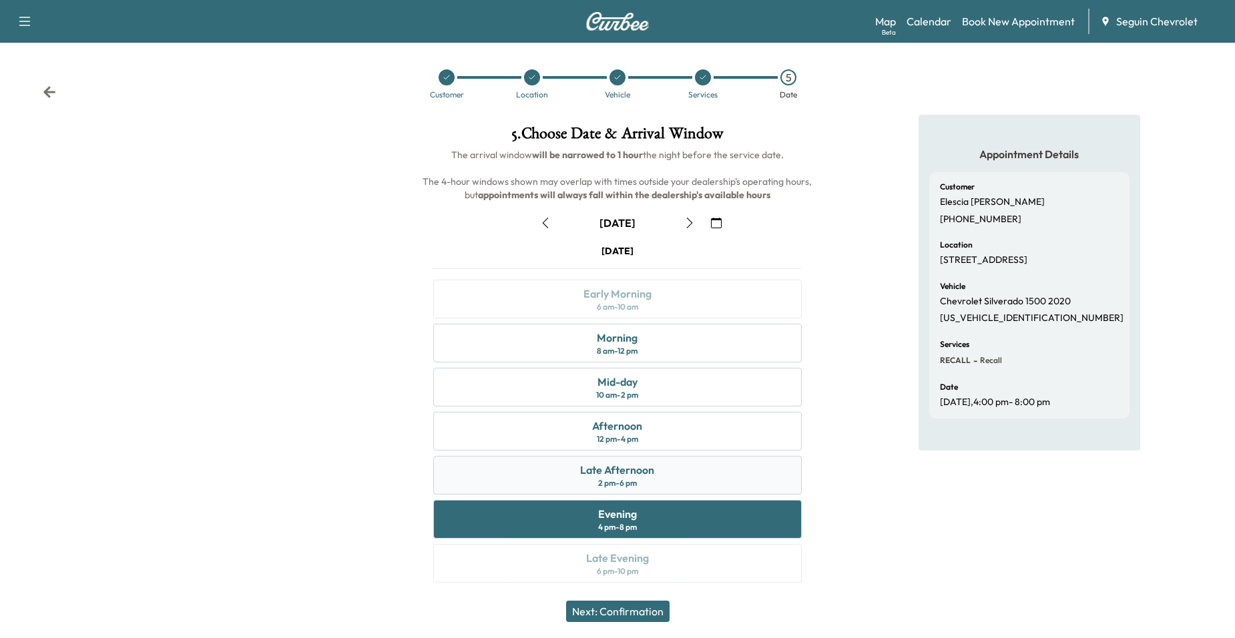
click at [759, 477] on div "Late Afternoon 2 pm - 6 pm" at bounding box center [617, 475] width 369 height 39
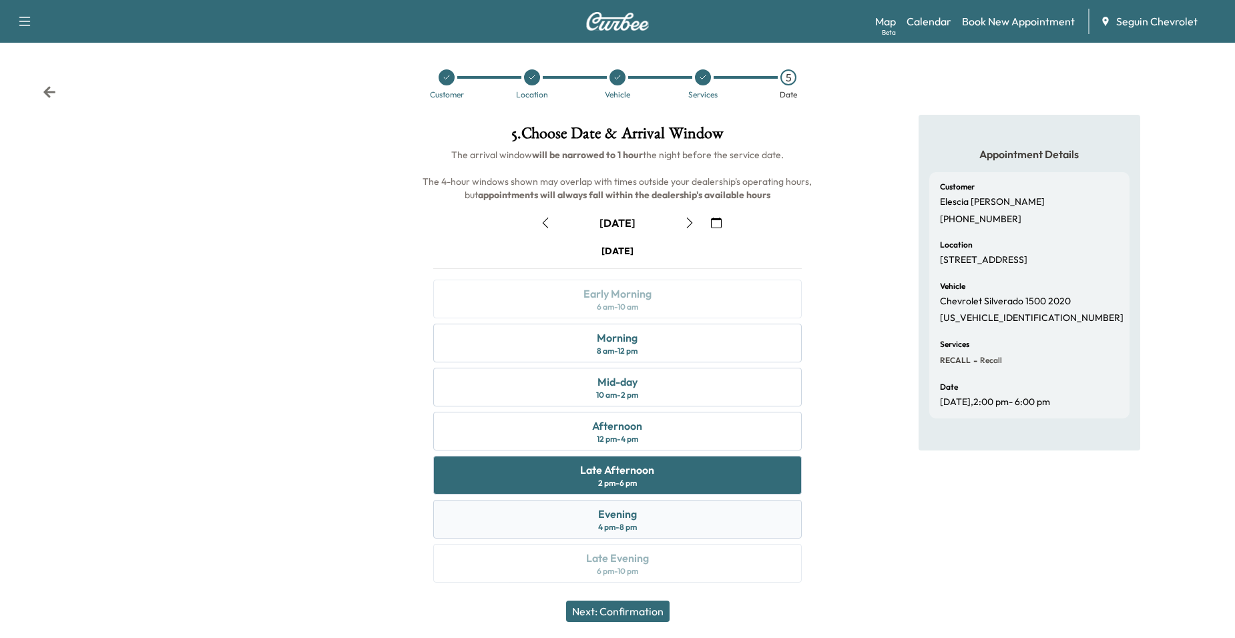
click at [777, 502] on div "Evening 4 pm - 8 pm" at bounding box center [617, 519] width 369 height 39
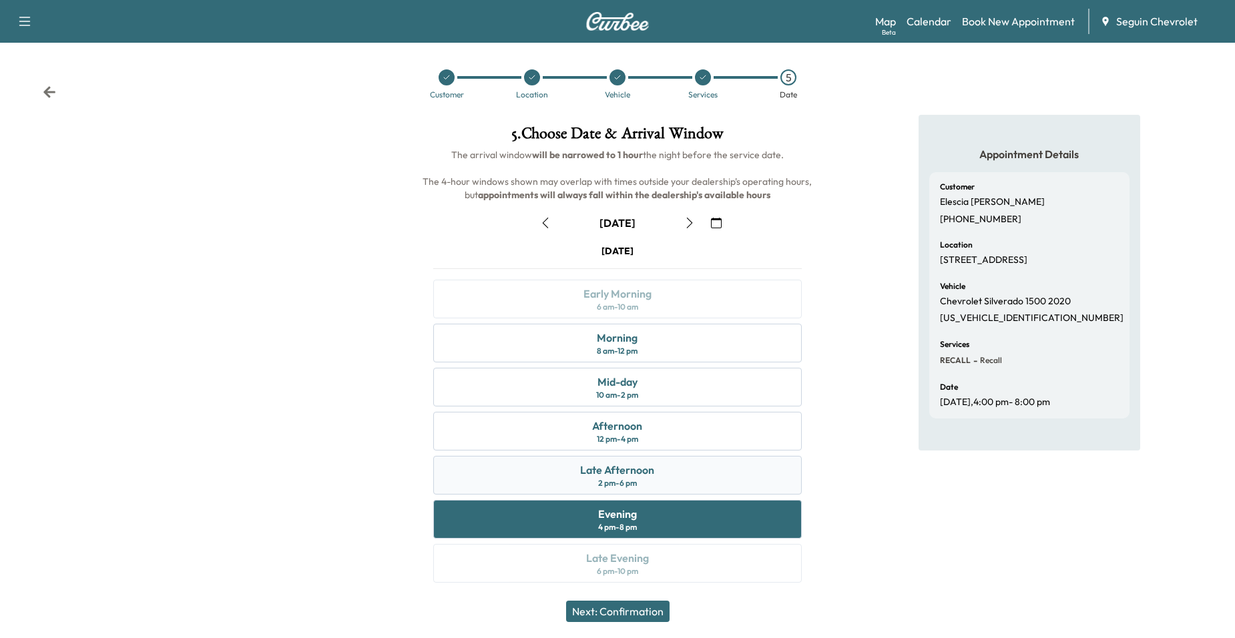
click at [766, 474] on div "Late Afternoon 2 pm - 6 pm" at bounding box center [617, 475] width 369 height 39
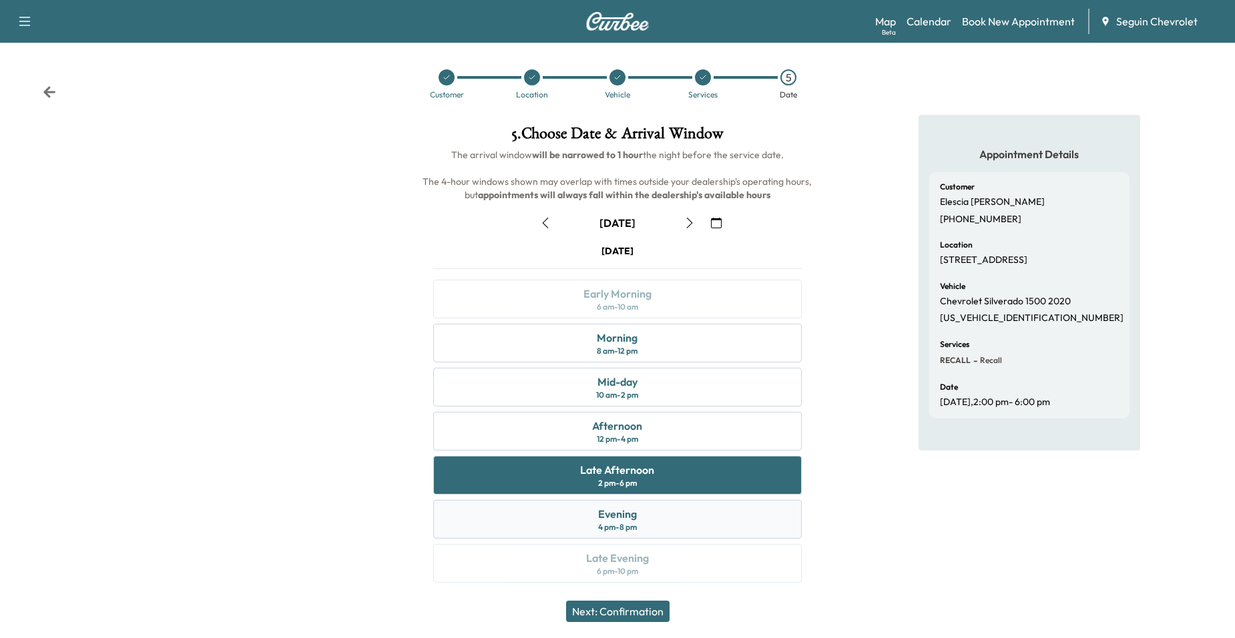
click at [781, 526] on div "Evening 4 pm - 8 pm" at bounding box center [617, 519] width 369 height 39
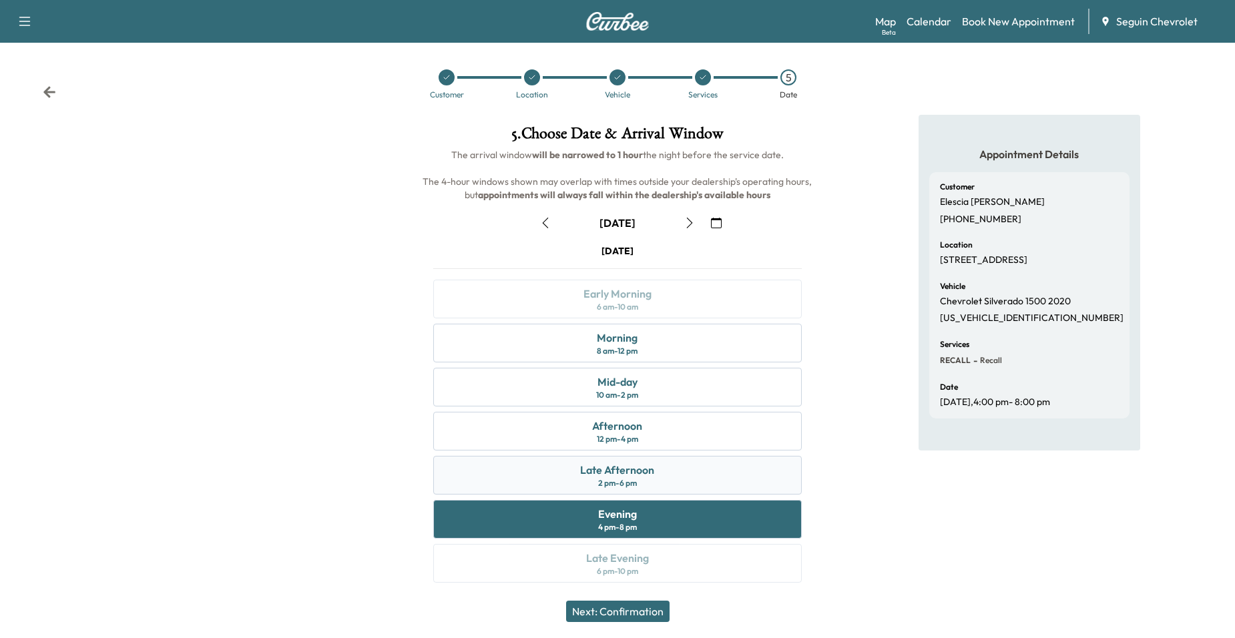
click at [771, 477] on div "Late Afternoon 2 pm - 6 pm" at bounding box center [617, 475] width 369 height 39
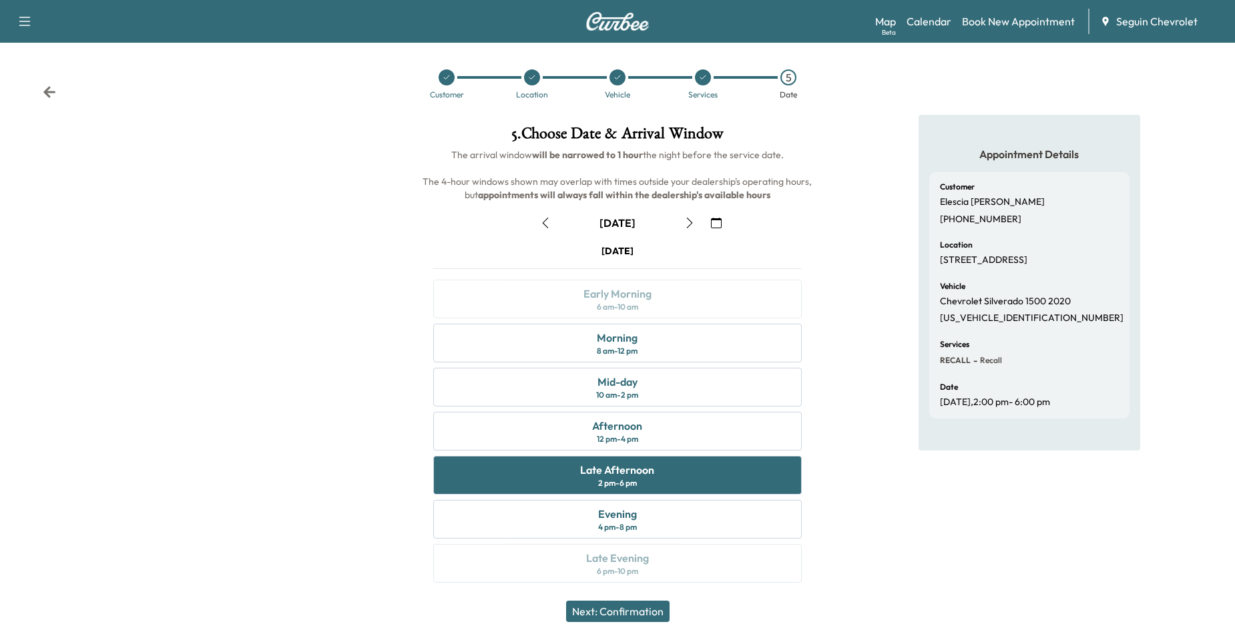
click at [863, 504] on div "Appointment Details Customer Elescia Esparza (210) 505-8073 Location 3101 Palm …" at bounding box center [1029, 357] width 412 height 484
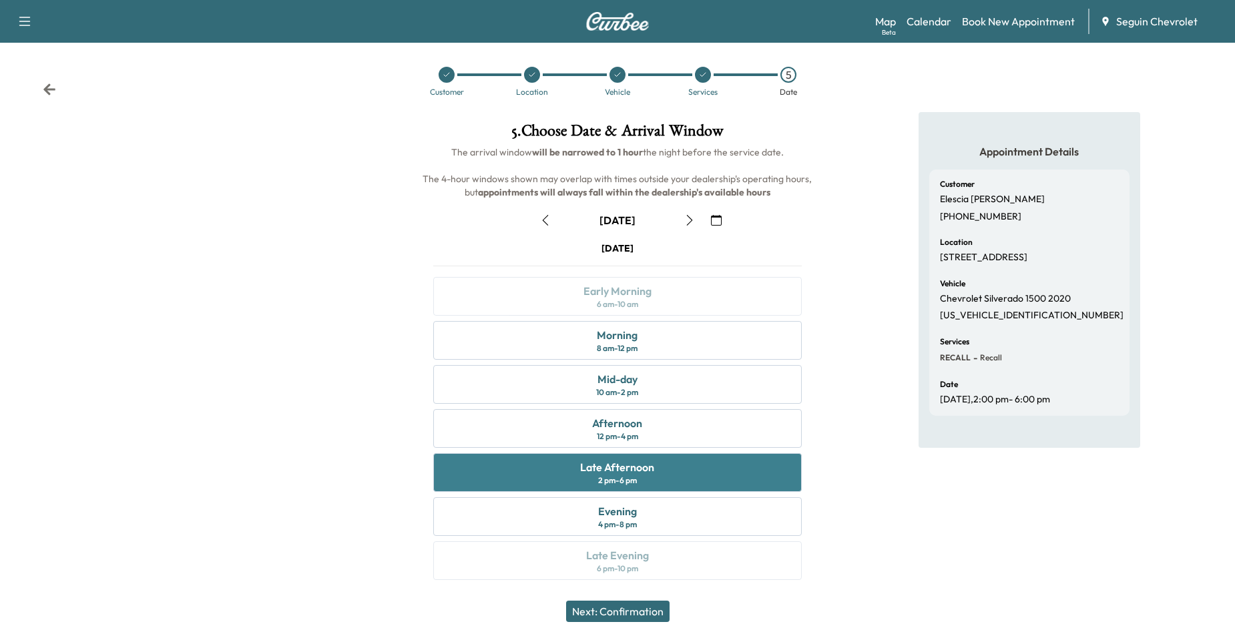
scroll to position [3, 0]
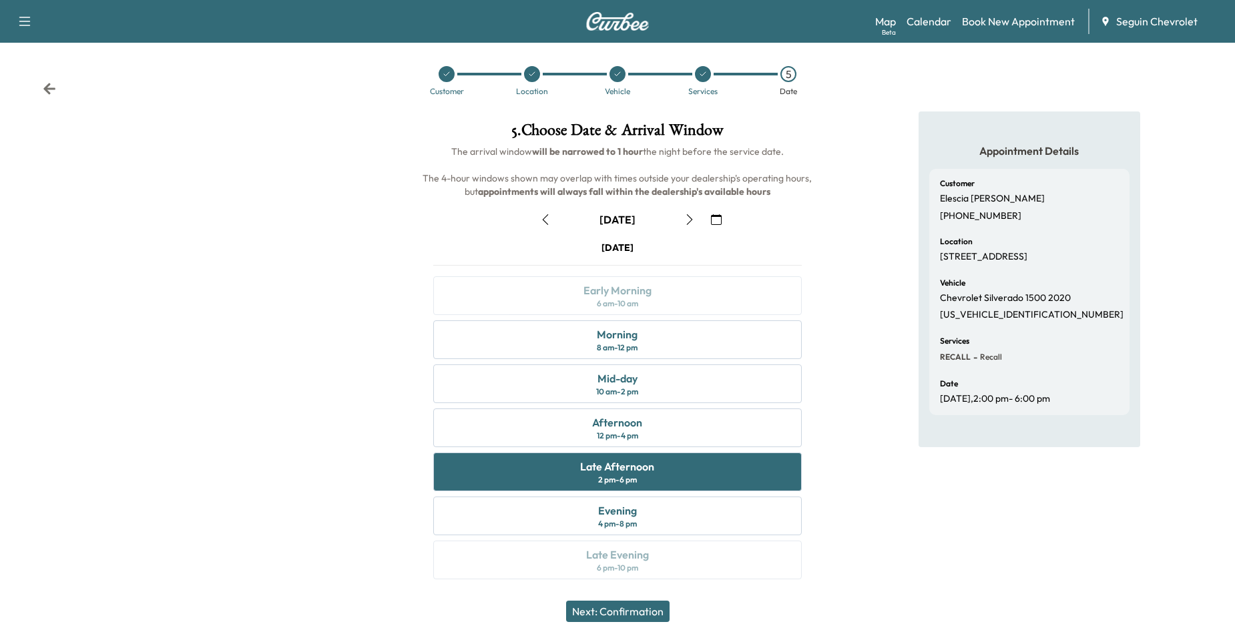
click at [701, 494] on div "Tuesday September 9 Early Morning 6 am - 10 am Morning 8 am - 12 pm Mid-day 10 …" at bounding box center [618, 413] width 391 height 344
click at [744, 511] on div "Evening 4 pm - 8 pm" at bounding box center [617, 516] width 369 height 39
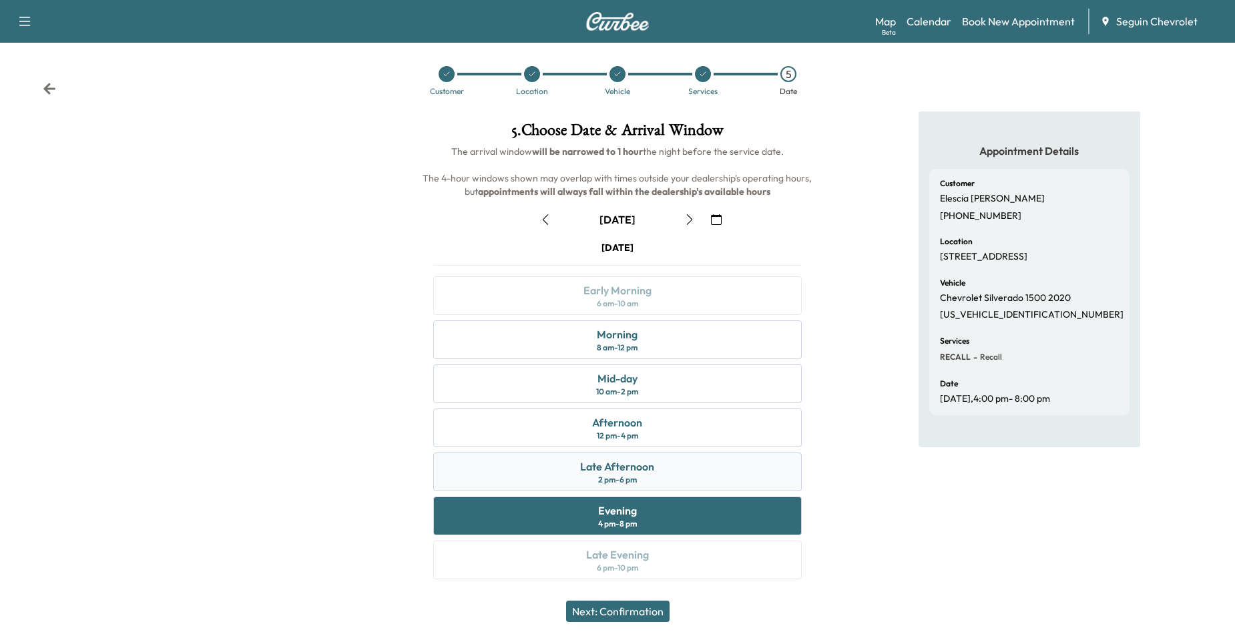
click at [761, 473] on div "Late Afternoon 2 pm - 6 pm" at bounding box center [617, 472] width 369 height 39
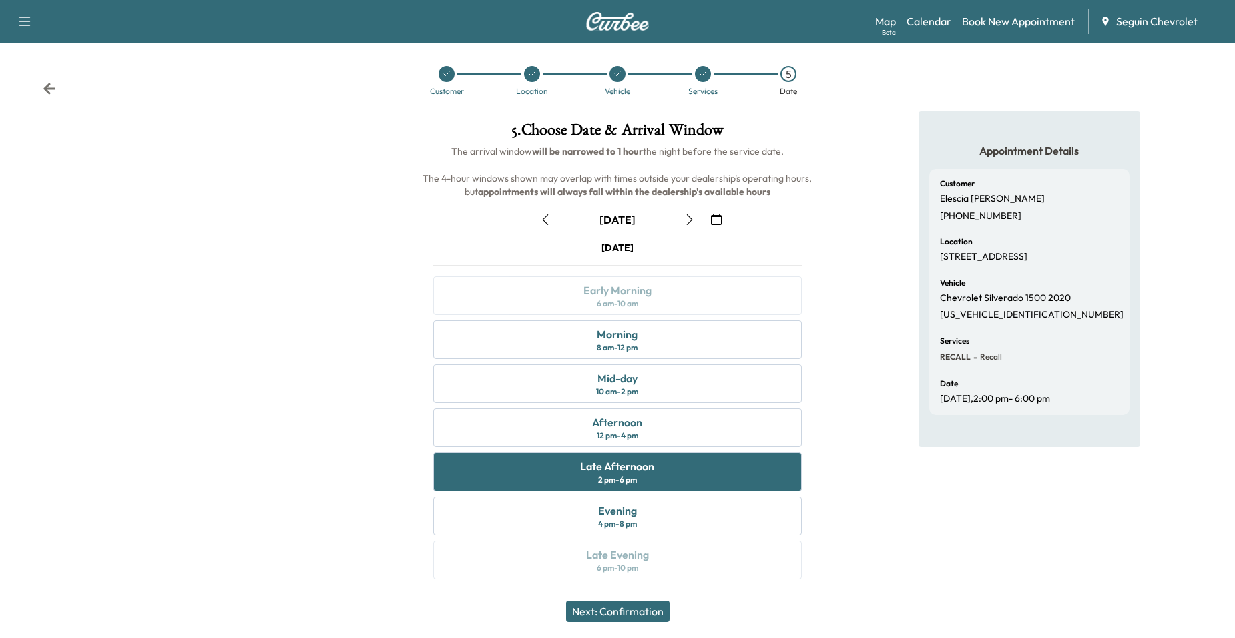
click at [740, 495] on div "Tuesday September 9 Early Morning 6 am - 10 am Morning 8 am - 12 pm Mid-day 10 …" at bounding box center [618, 413] width 391 height 344
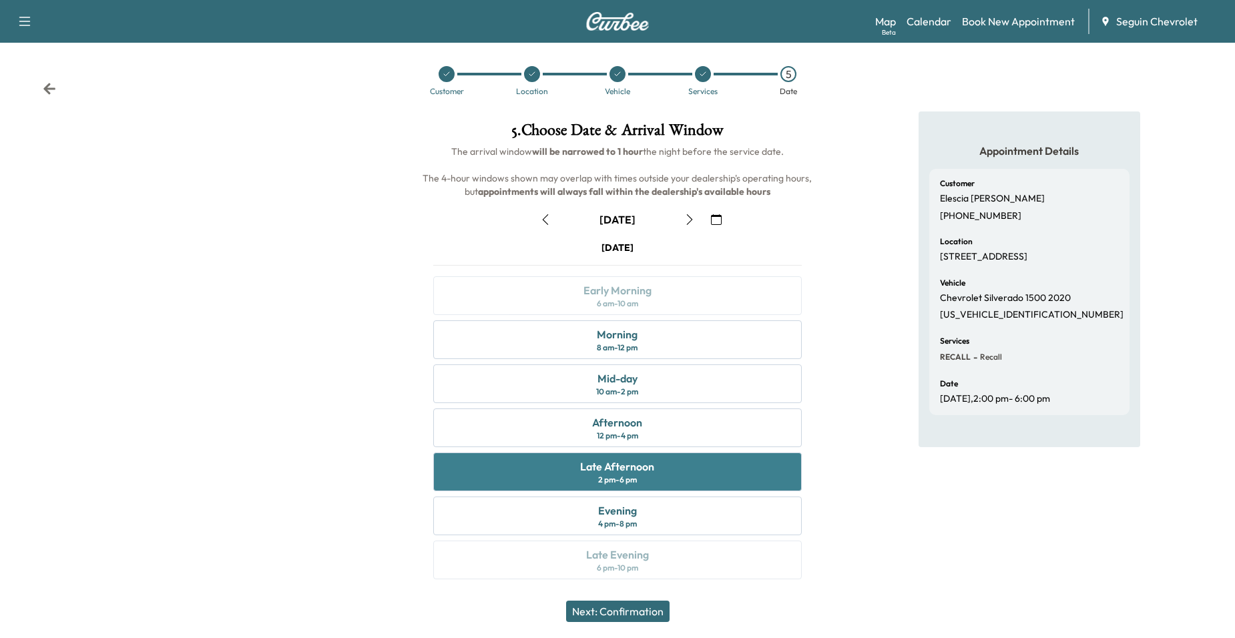
click at [731, 459] on div "Late Afternoon 2 pm - 6 pm" at bounding box center [617, 472] width 369 height 39
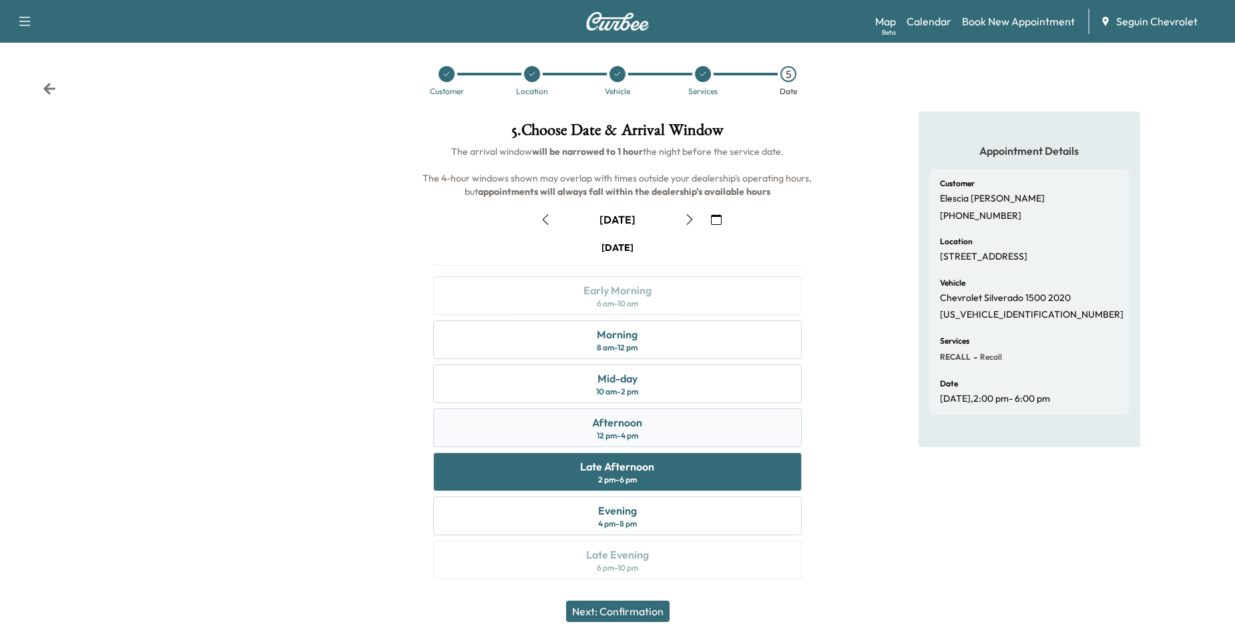
click at [733, 435] on div "Afternoon 12 pm - 4 pm" at bounding box center [617, 428] width 369 height 39
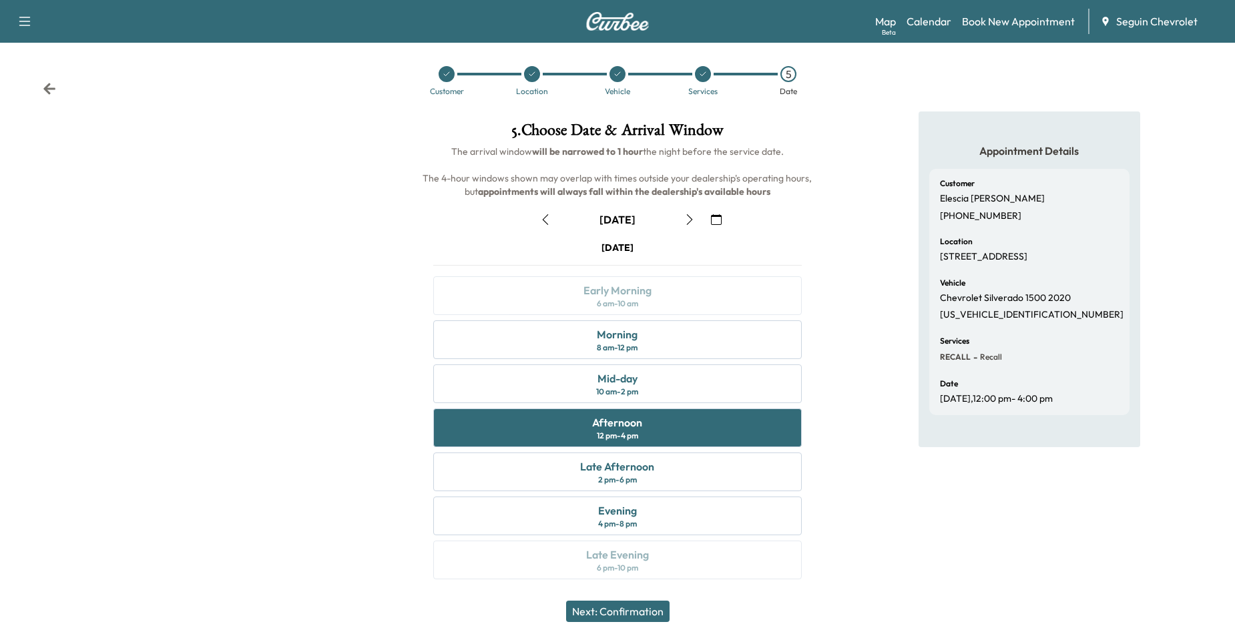
click at [805, 486] on div "Tuesday September 9 Early Morning 6 am - 10 am Morning 8 am - 12 pm Mid-day 10 …" at bounding box center [618, 413] width 391 height 344
click at [772, 470] on div "Late Afternoon 2 pm - 6 pm" at bounding box center [617, 472] width 369 height 39
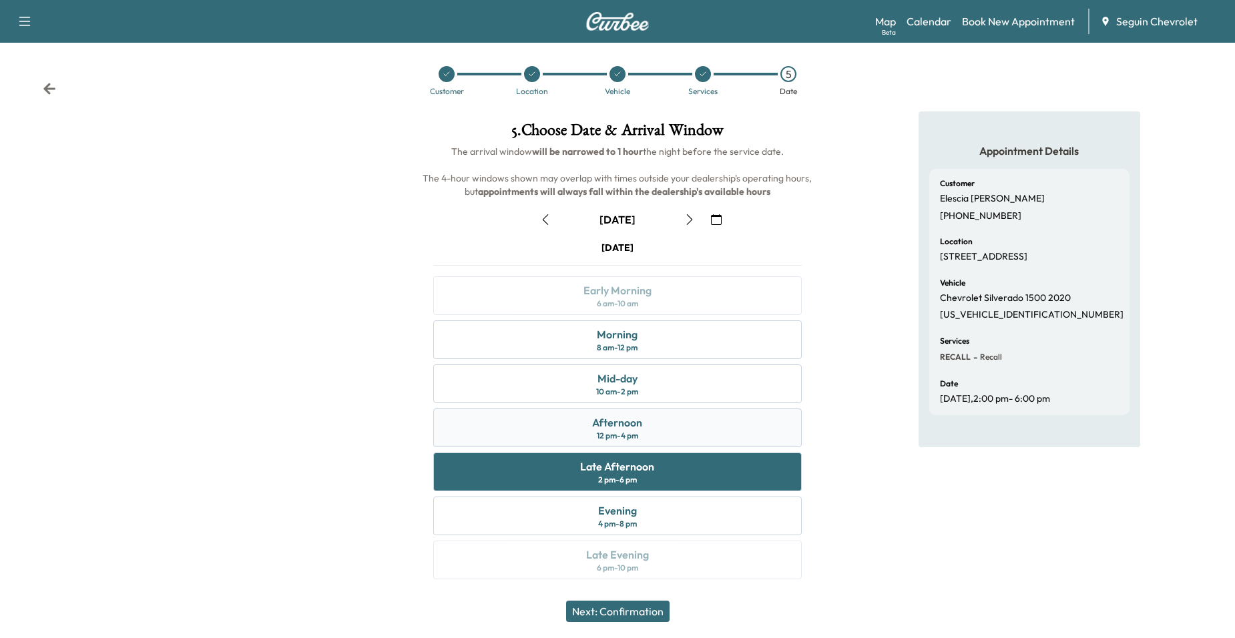
click at [753, 437] on div "Afternoon 12 pm - 4 pm" at bounding box center [617, 428] width 369 height 39
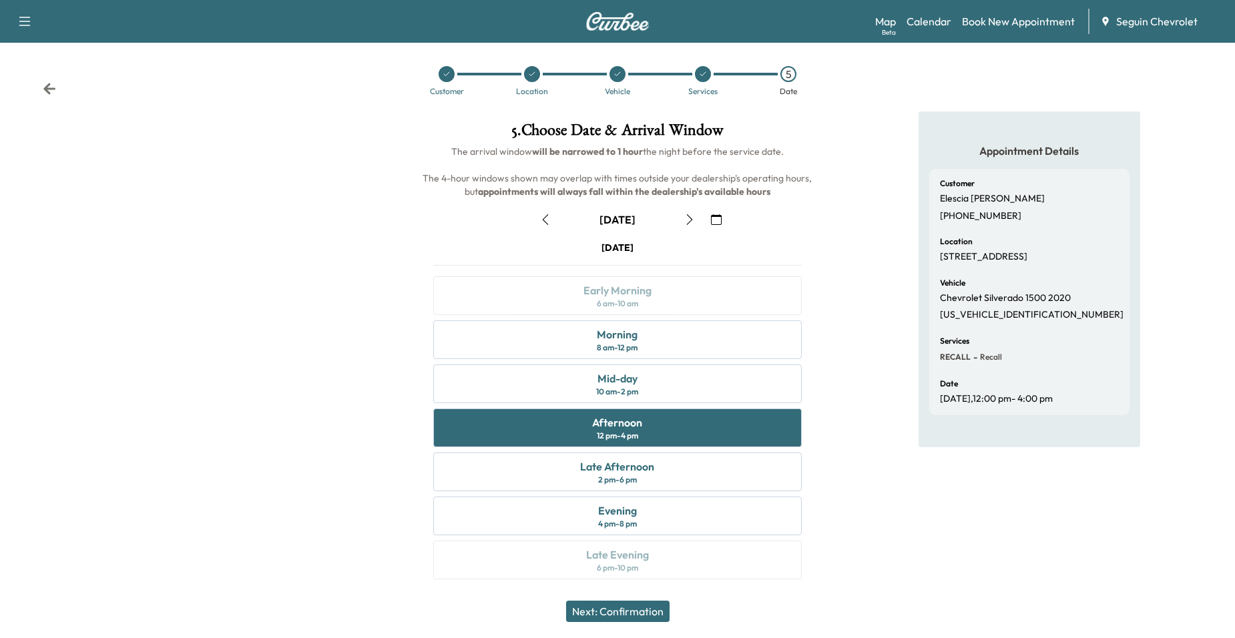
click at [818, 471] on div "5 . Choose Date & Arrival Window The arrival window will be narrowed to 1 hour …" at bounding box center [618, 354] width 412 height 484
click at [785, 458] on div "Late Afternoon 2 pm - 6 pm" at bounding box center [617, 472] width 369 height 39
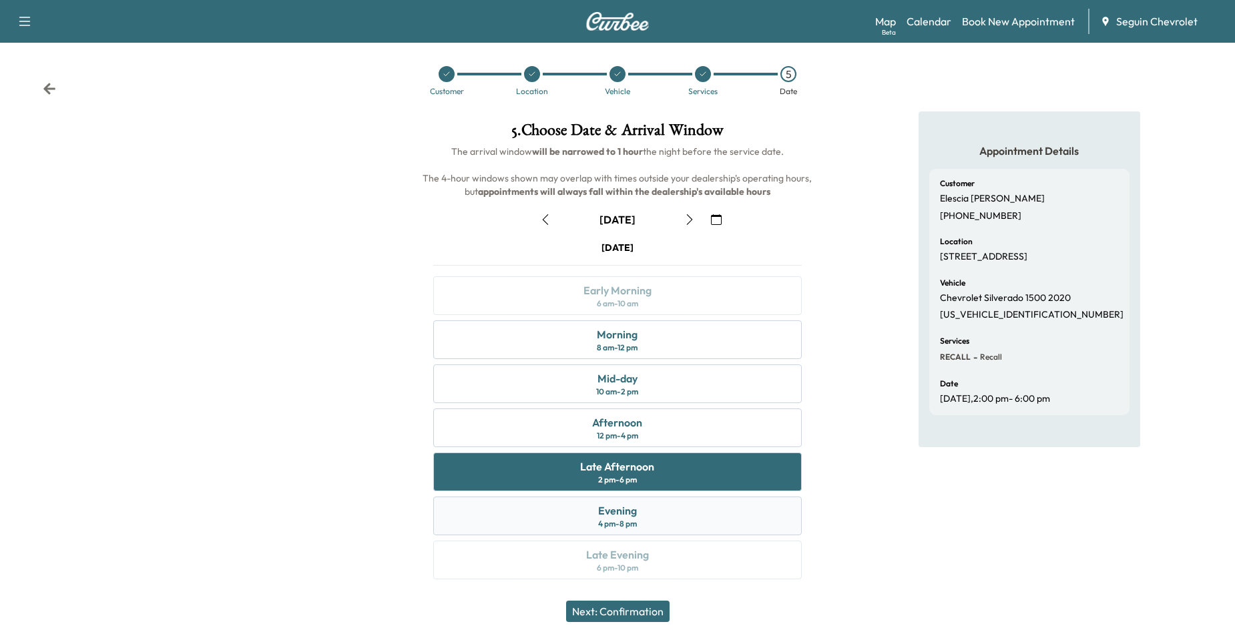
click at [737, 528] on div "Evening 4 pm - 8 pm" at bounding box center [617, 516] width 369 height 39
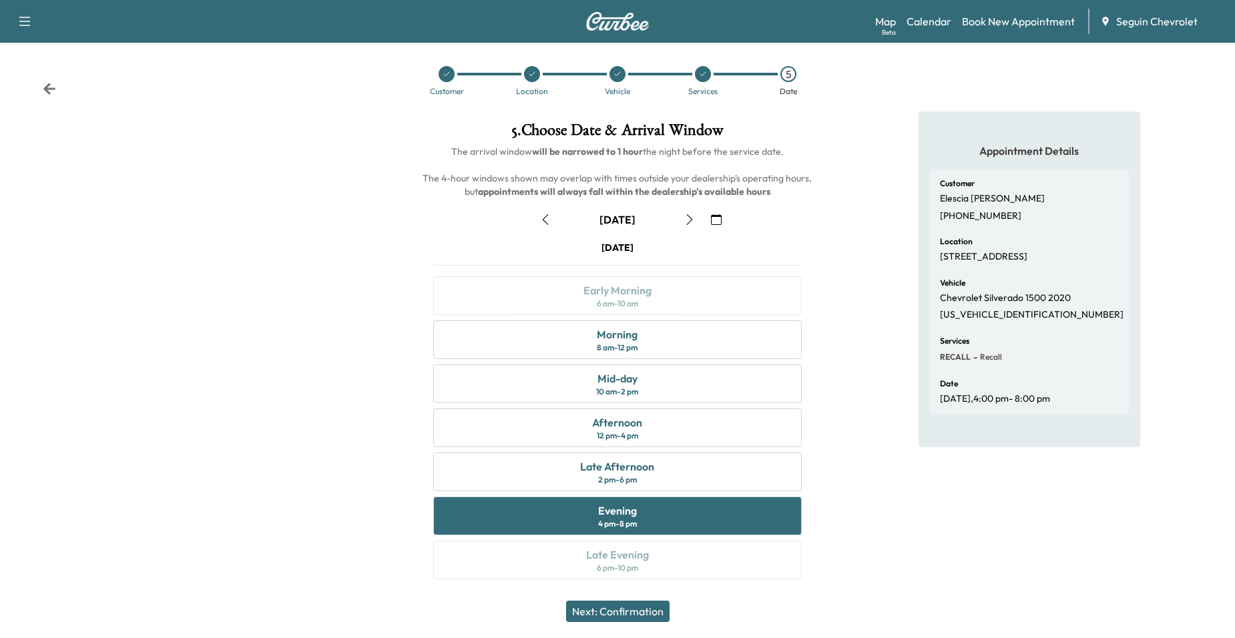
click at [837, 451] on div "Appointment Details Customer Elescia Esparza (210) 505-8073 Location 3101 Palm …" at bounding box center [1029, 354] width 412 height 484
click at [676, 479] on div "Late Afternoon 2 pm - 6 pm" at bounding box center [617, 472] width 369 height 39
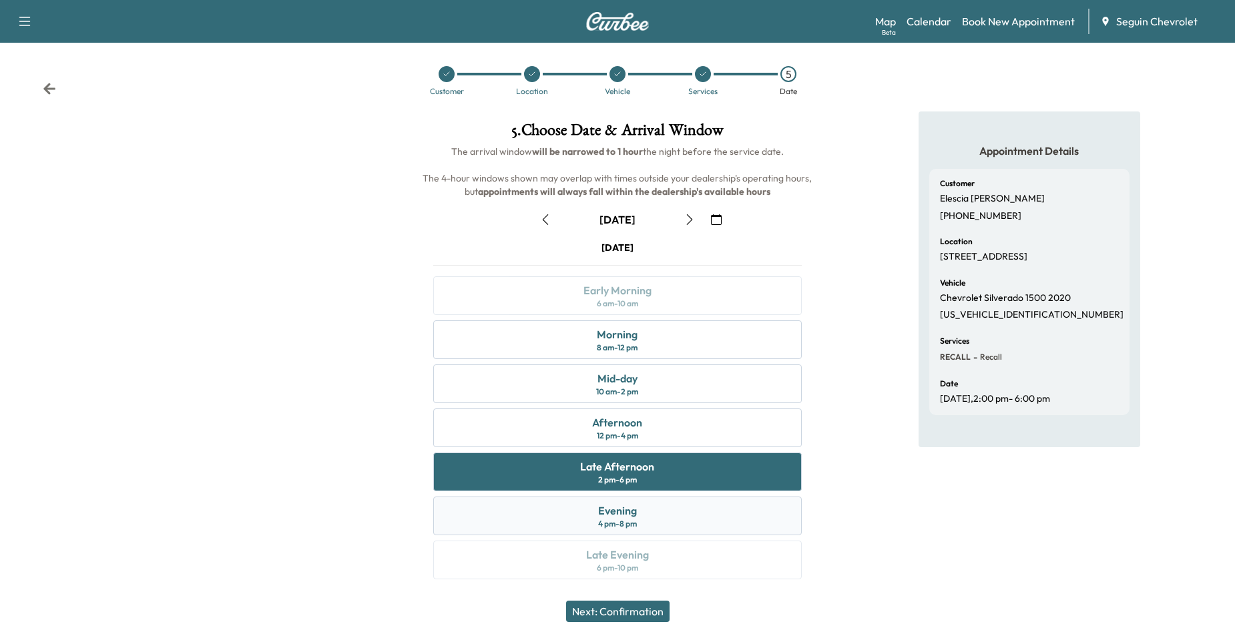
click at [682, 524] on div "Evening 4 pm - 8 pm" at bounding box center [617, 516] width 369 height 39
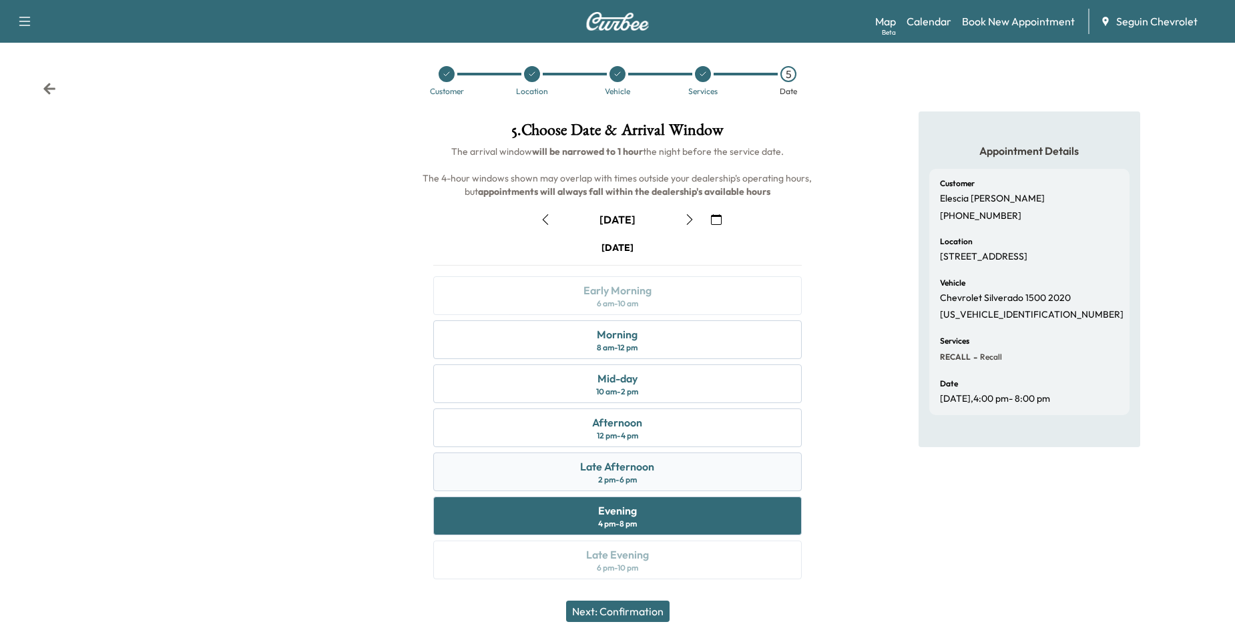
click at [689, 471] on div "Late Afternoon 2 pm - 6 pm" at bounding box center [617, 472] width 369 height 39
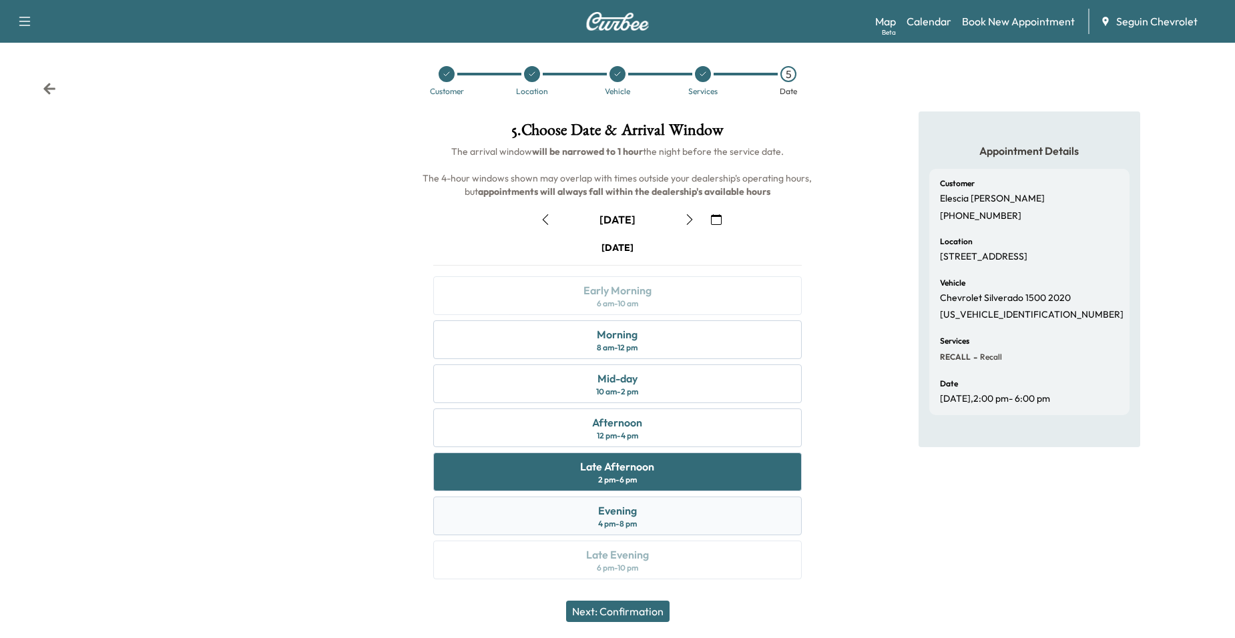
click at [763, 499] on div "Evening 4 pm - 8 pm" at bounding box center [617, 516] width 369 height 39
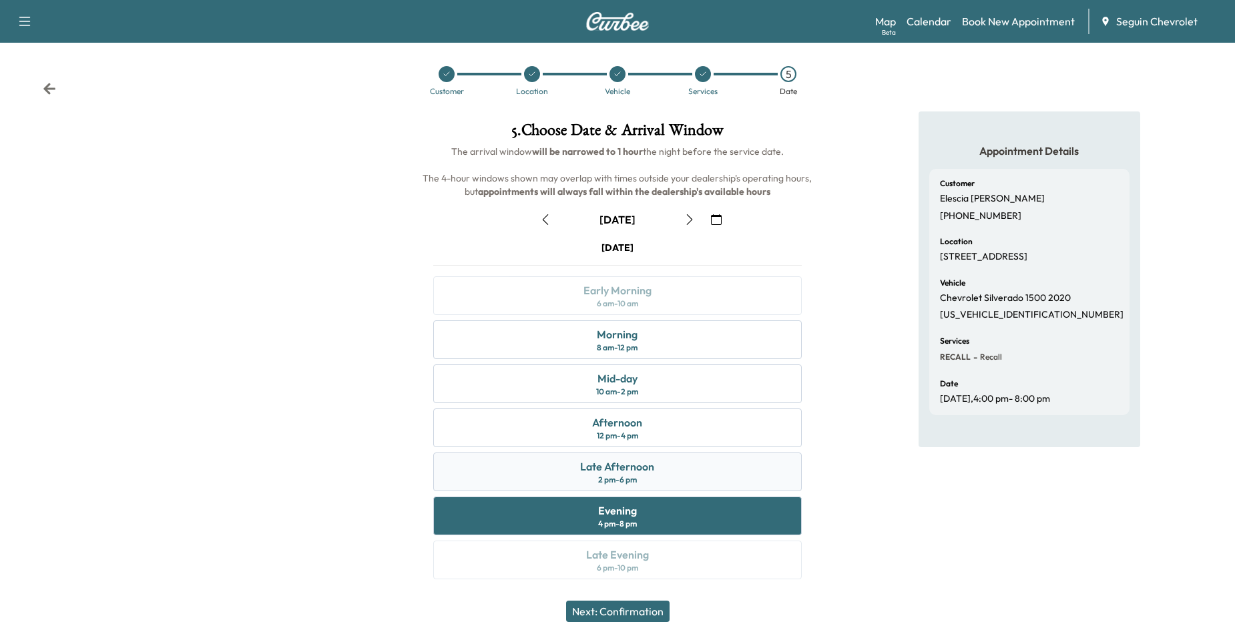
click at [744, 461] on div "Late Afternoon 2 pm - 6 pm" at bounding box center [617, 472] width 369 height 39
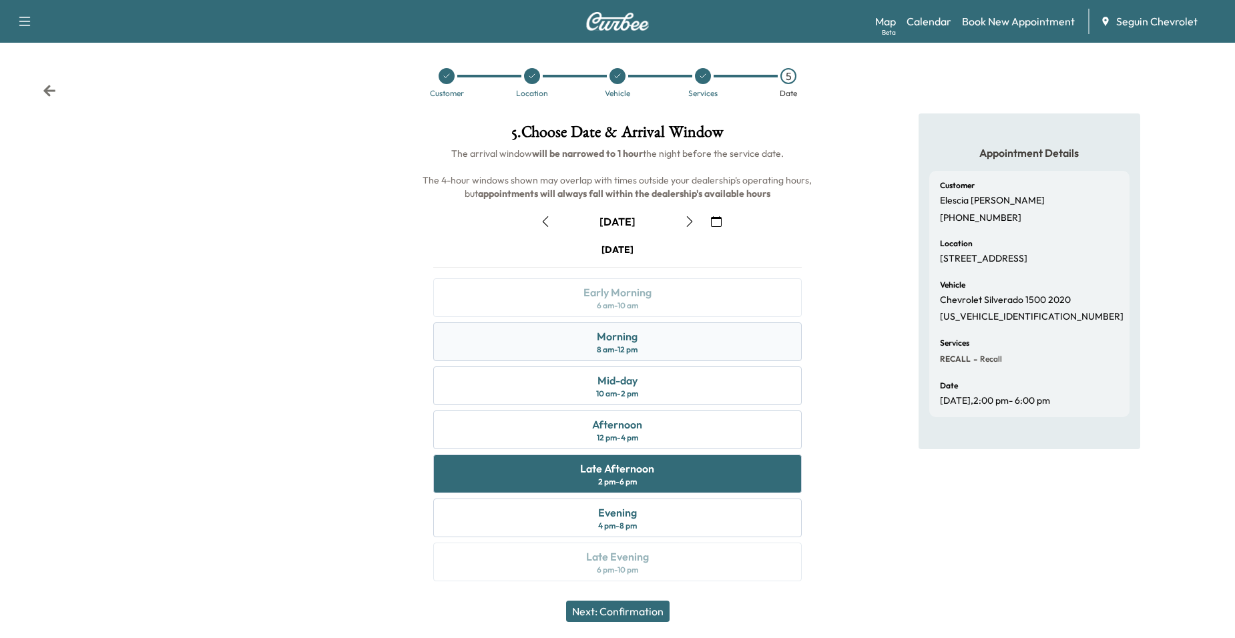
scroll to position [0, 0]
click at [660, 309] on div "Tuesday September 9 Early Morning 6 am - 10 am Morning 8 am - 12 pm Mid-day 10 …" at bounding box center [618, 416] width 391 height 344
click at [845, 506] on div "Appointment Details Customer Elescia Esparza (210) 505-8073 Location 3101 Palm …" at bounding box center [1029, 357] width 412 height 484
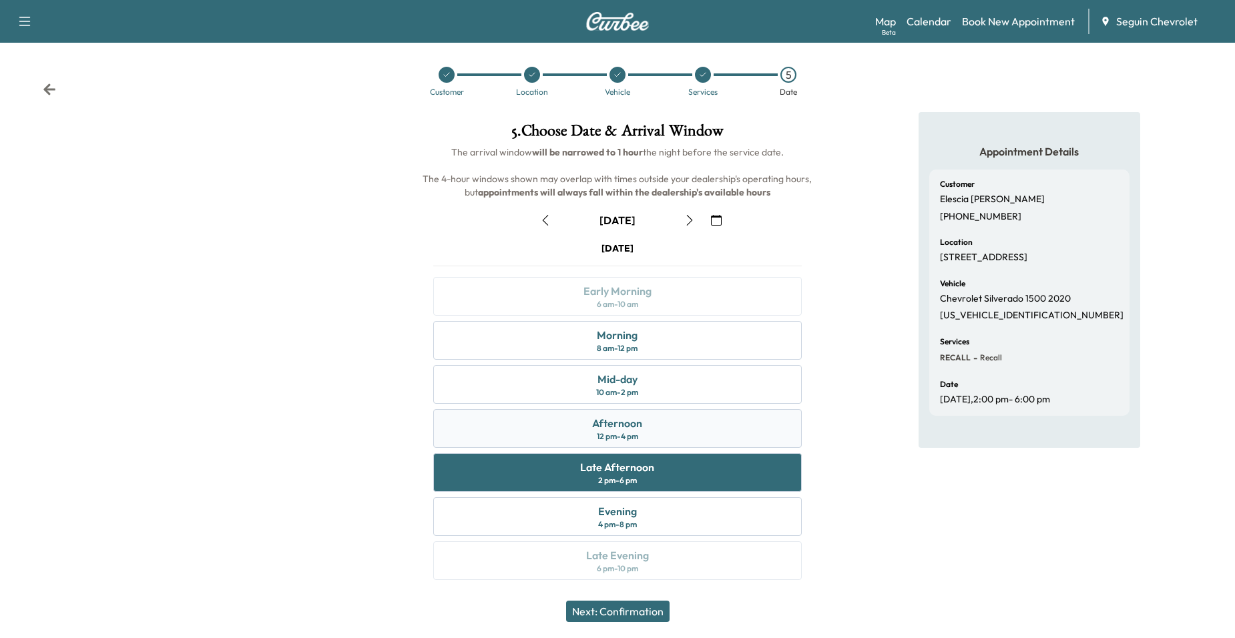
scroll to position [3, 0]
click at [748, 442] on div "Afternoon 12 pm - 4 pm" at bounding box center [617, 428] width 369 height 39
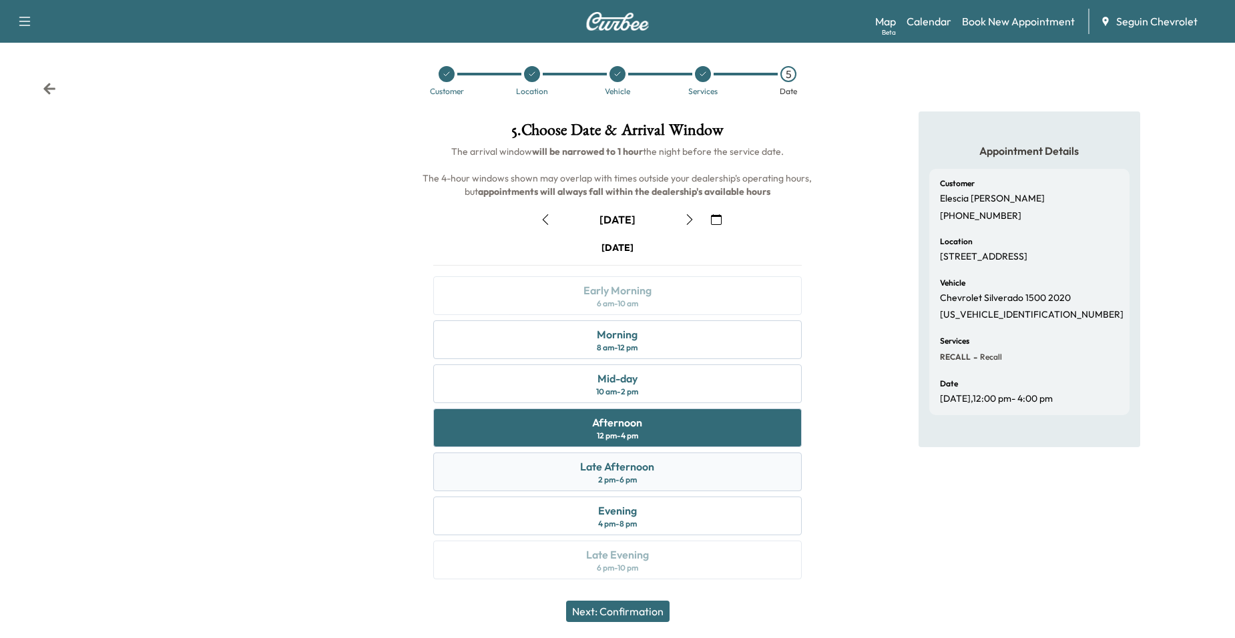
click at [734, 472] on div "Late Afternoon 2 pm - 6 pm" at bounding box center [617, 472] width 369 height 39
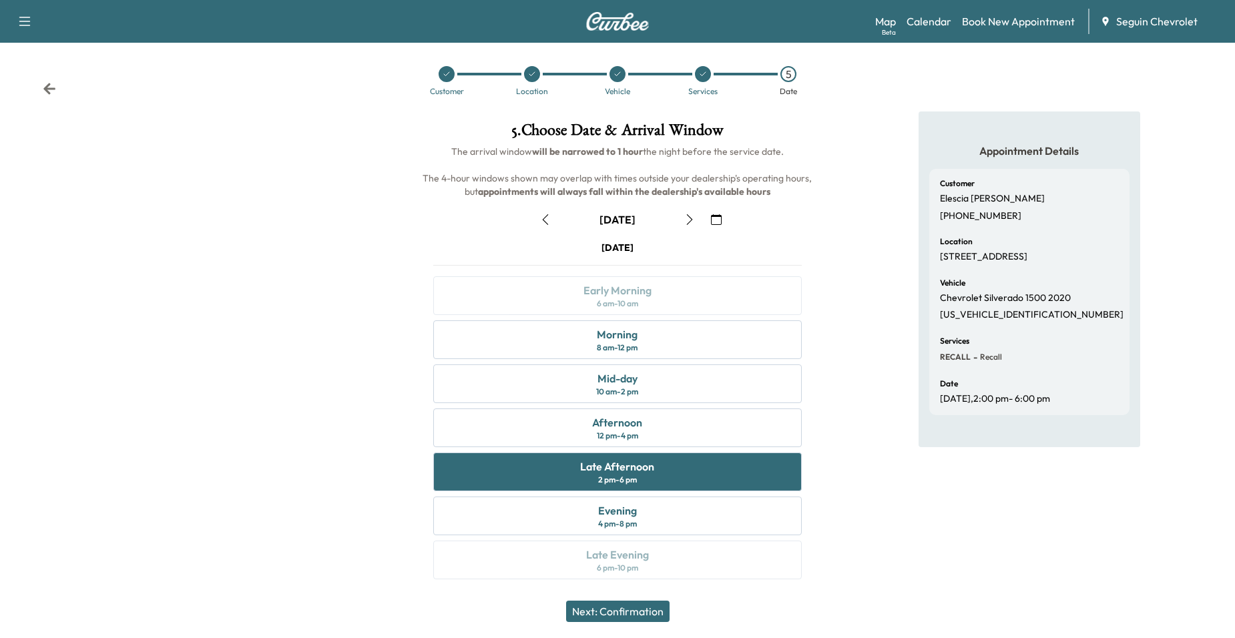
click at [720, 211] on button "button" at bounding box center [716, 219] width 23 height 21
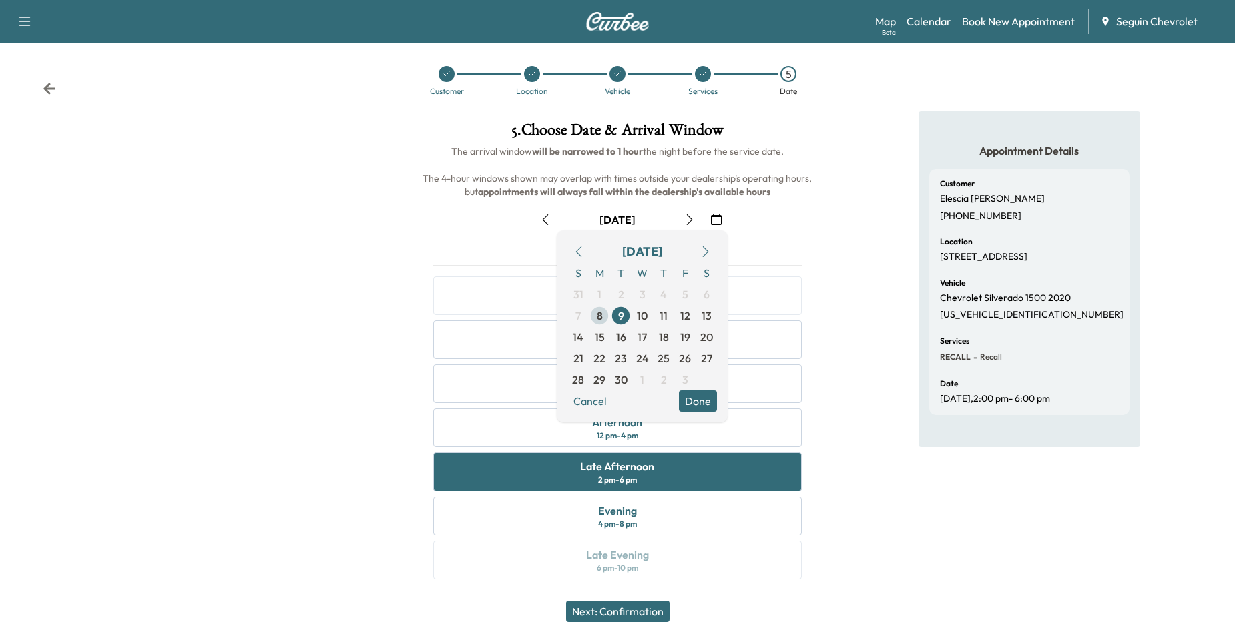
click at [590, 320] on span "8" at bounding box center [599, 315] width 21 height 21
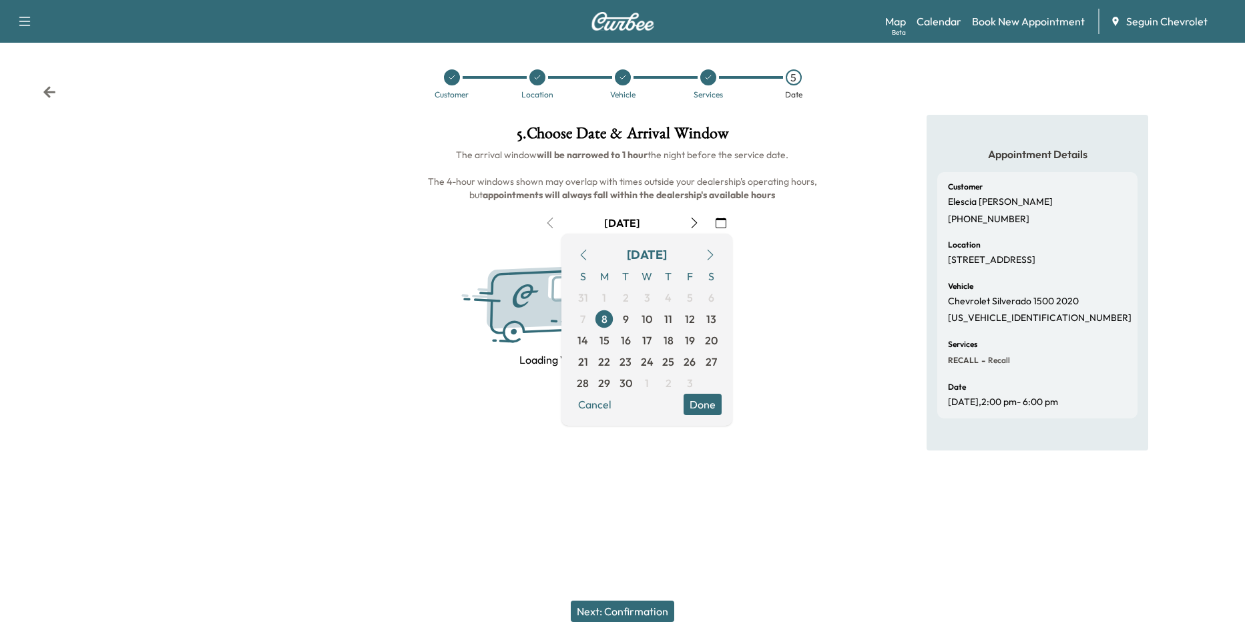
click at [767, 255] on div "Loading Van Schedules, Please be patient..." at bounding box center [623, 306] width 394 height 124
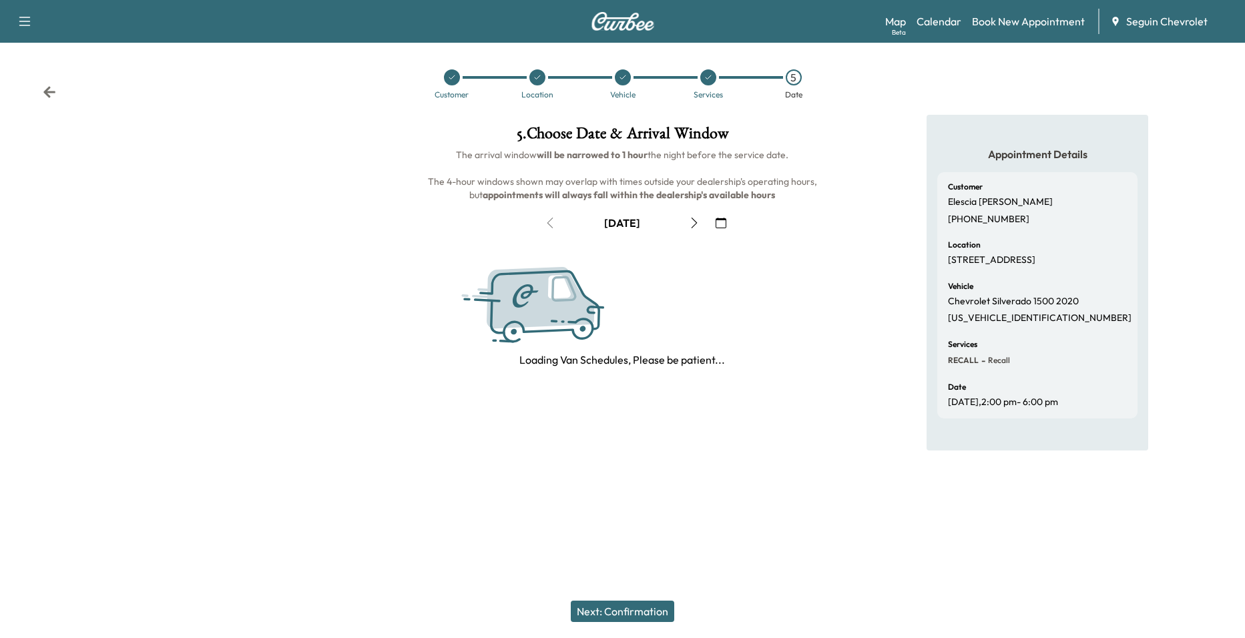
drag, startPoint x: 190, startPoint y: 142, endPoint x: 197, endPoint y: 144, distance: 7.0
click at [191, 142] on div at bounding box center [207, 283] width 415 height 336
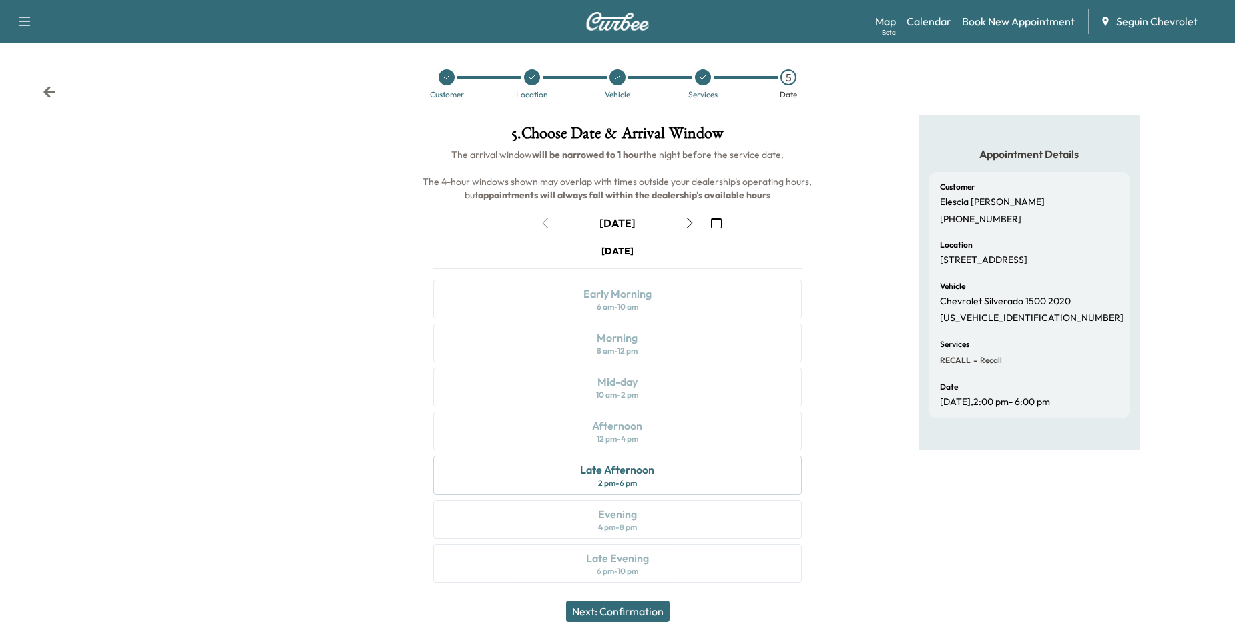
click at [713, 218] on icon "button" at bounding box center [716, 223] width 11 height 11
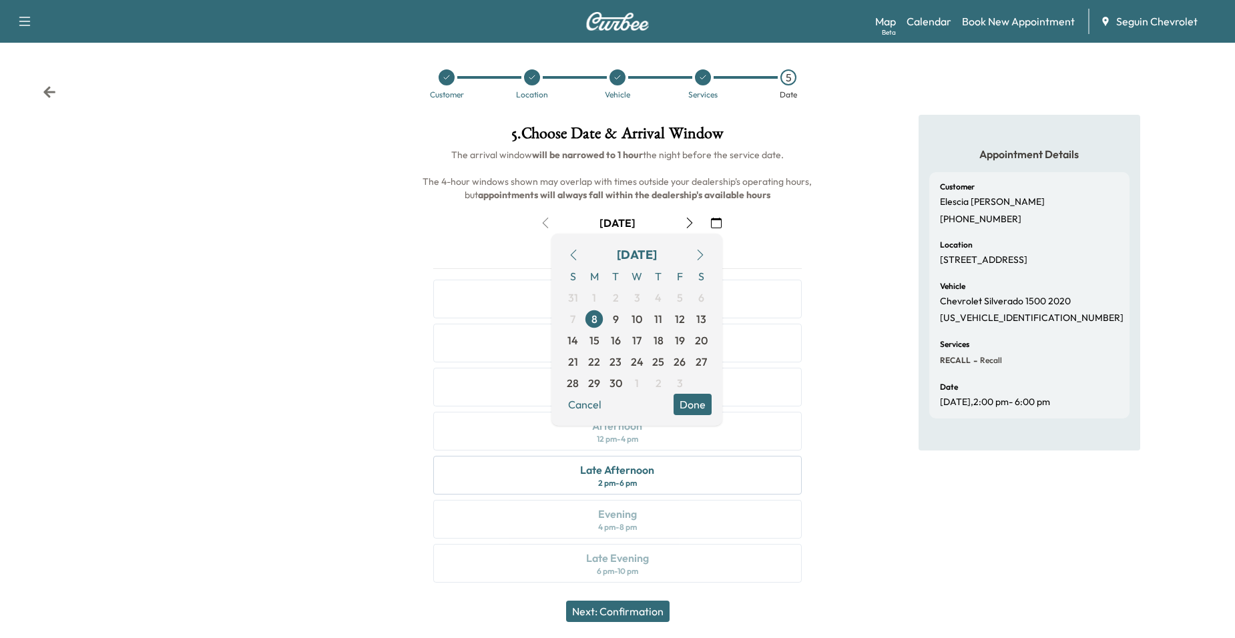
click at [657, 248] on div "[DATE]" at bounding box center [637, 255] width 40 height 19
click at [697, 180] on span "The arrival window will be narrowed to 1 hour the night before the service date…" at bounding box center [618, 175] width 391 height 52
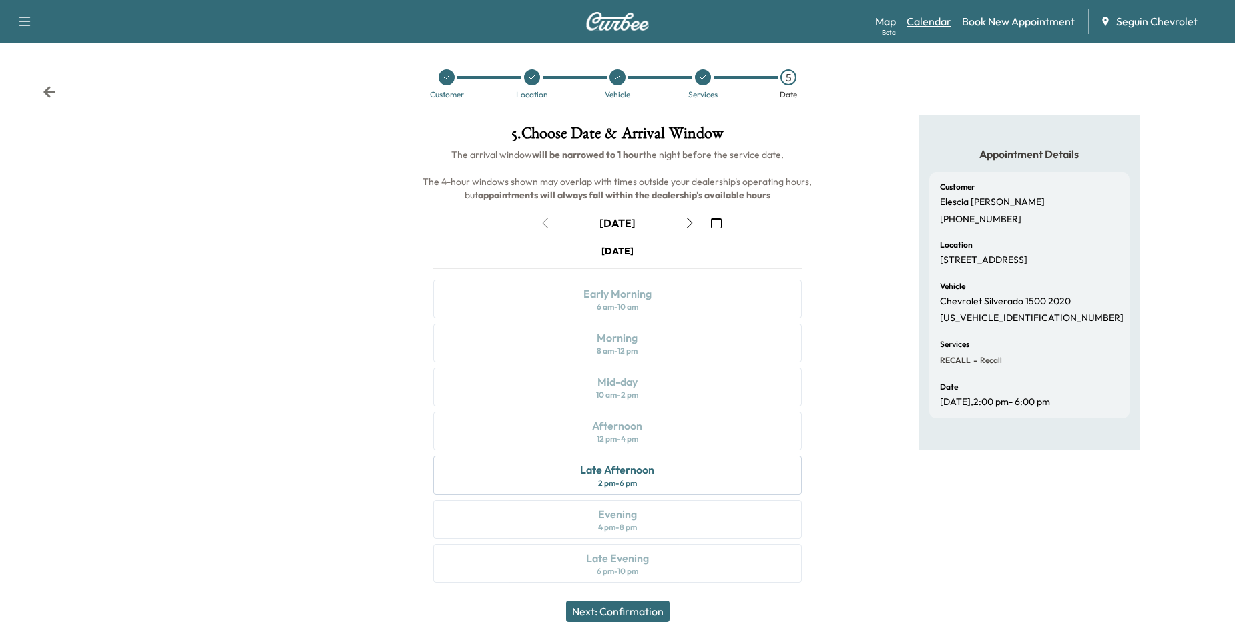
click at [949, 19] on link "Calendar" at bounding box center [929, 21] width 45 height 16
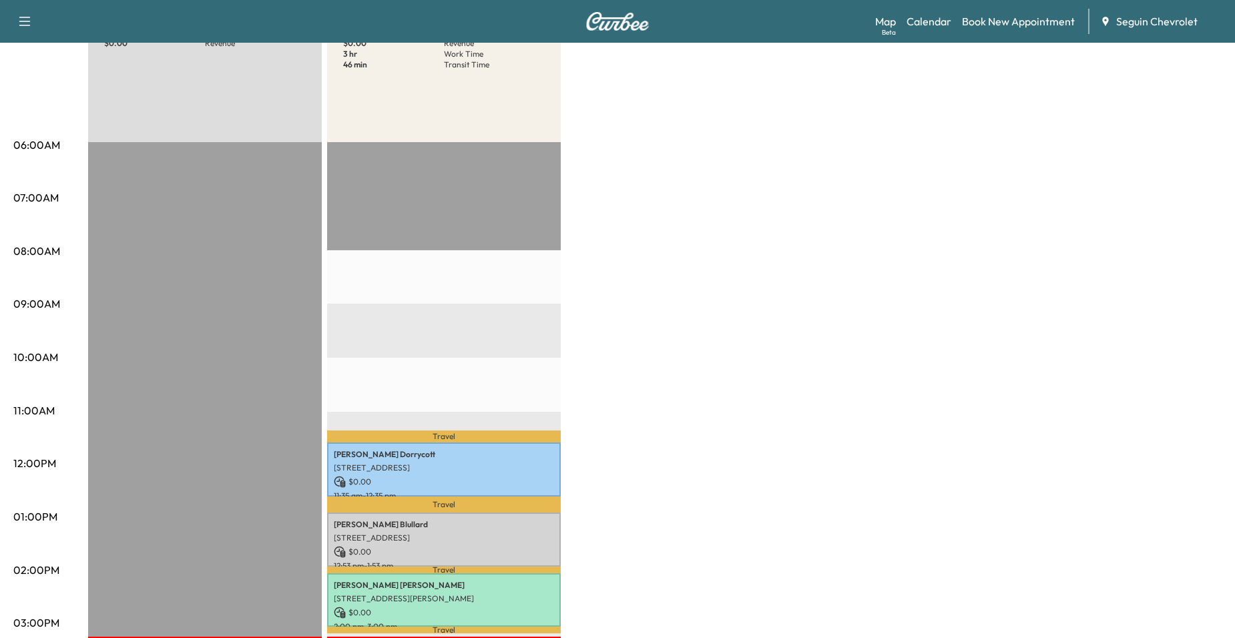
scroll to position [334, 0]
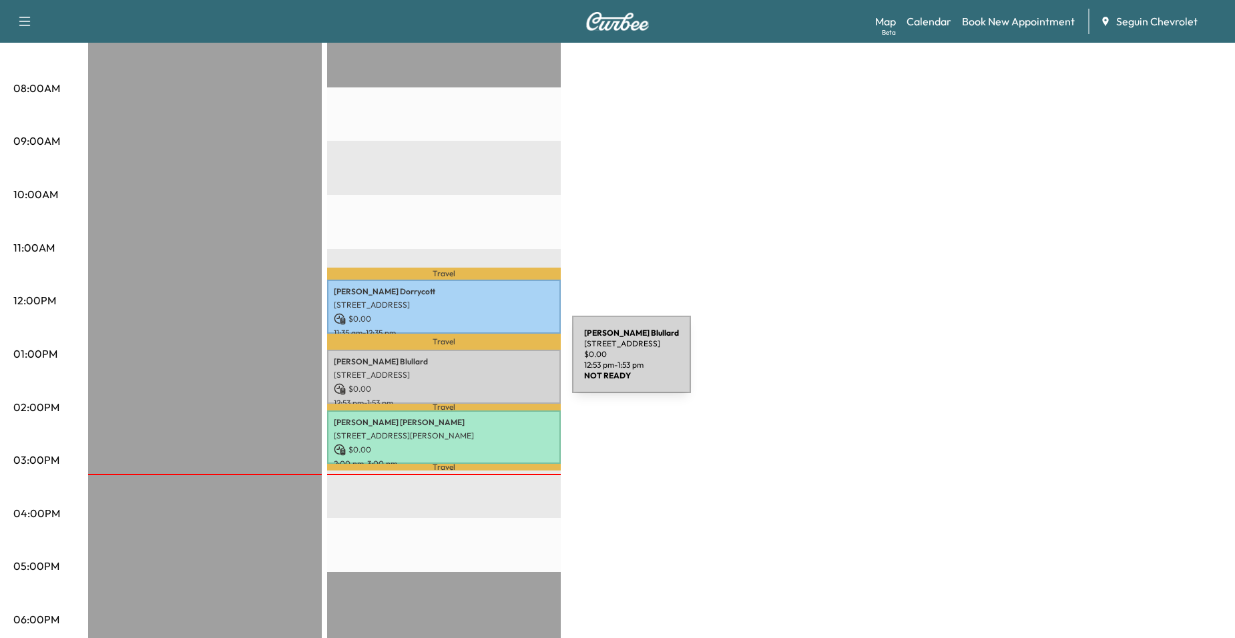
click at [472, 363] on p "Bruce Blullard" at bounding box center [444, 362] width 220 height 11
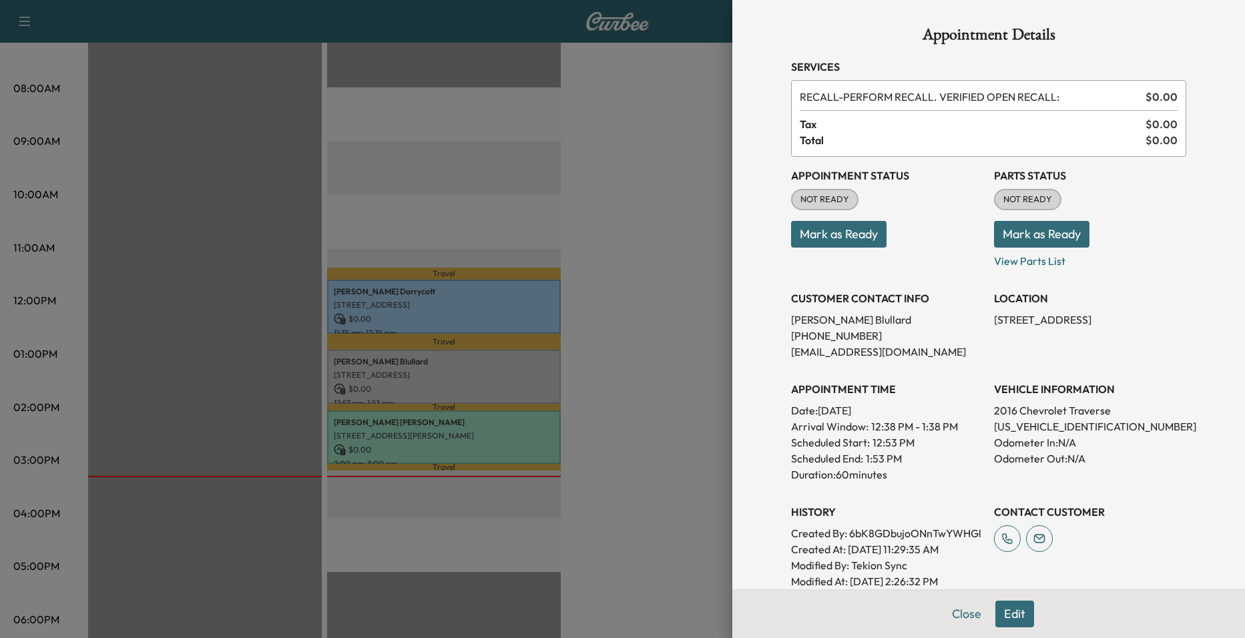
click at [617, 164] on div at bounding box center [622, 319] width 1245 height 638
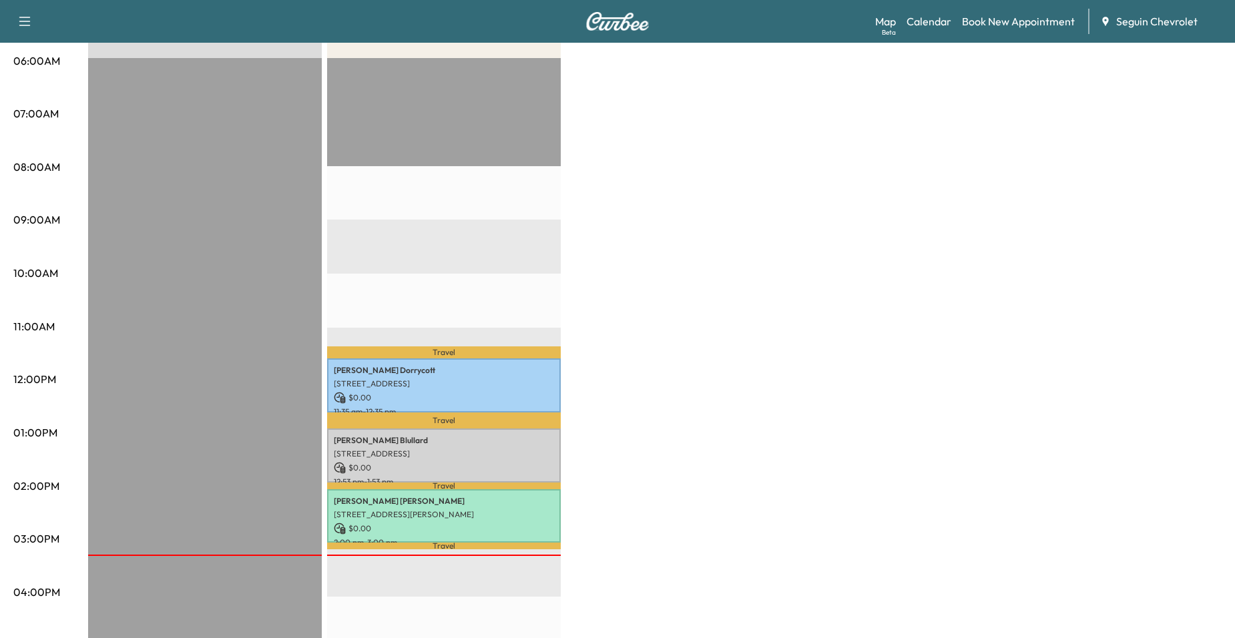
scroll to position [67, 0]
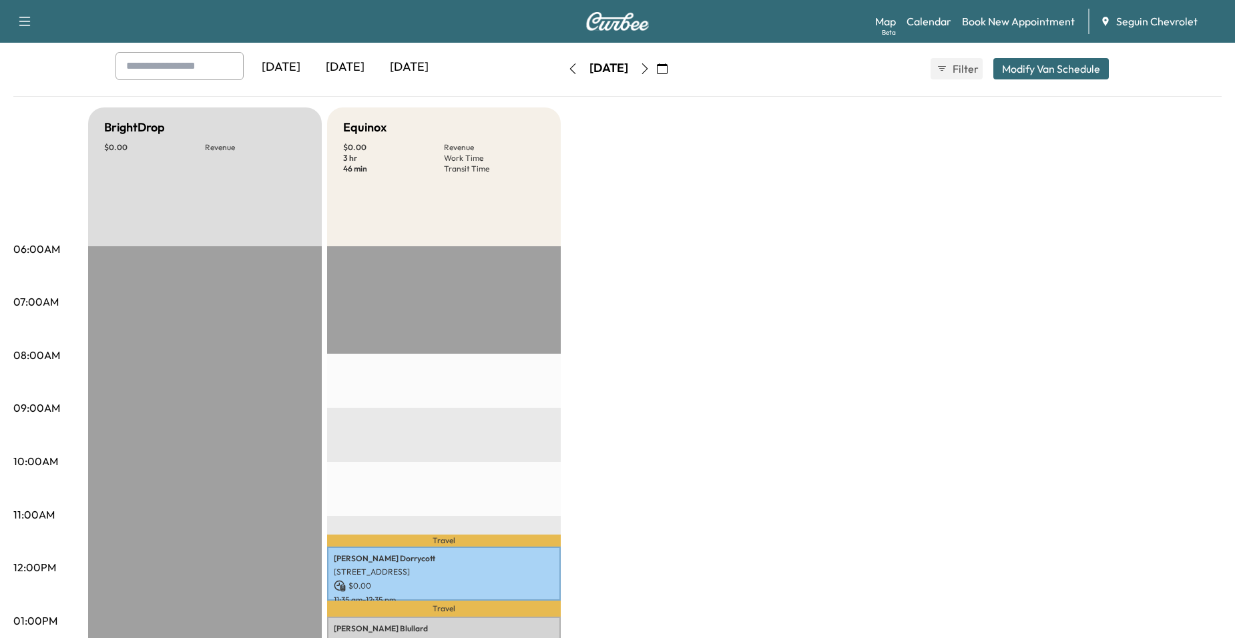
click at [656, 65] on button "button" at bounding box center [645, 68] width 23 height 21
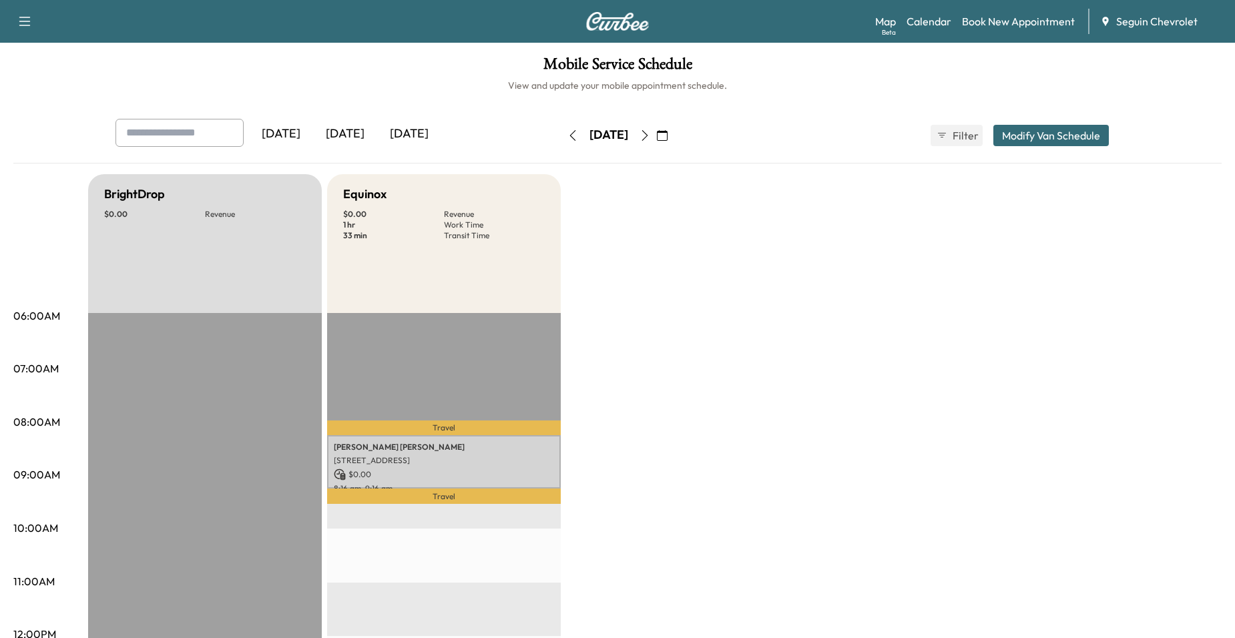
click at [650, 131] on icon "button" at bounding box center [645, 135] width 11 height 11
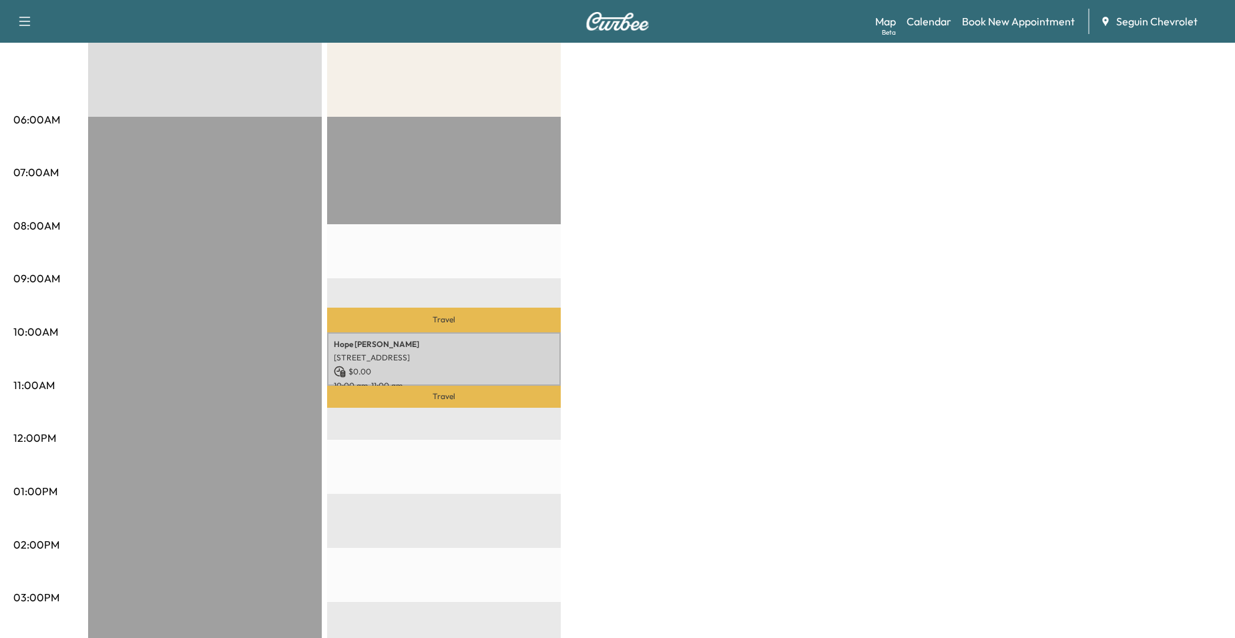
scroll to position [67, 0]
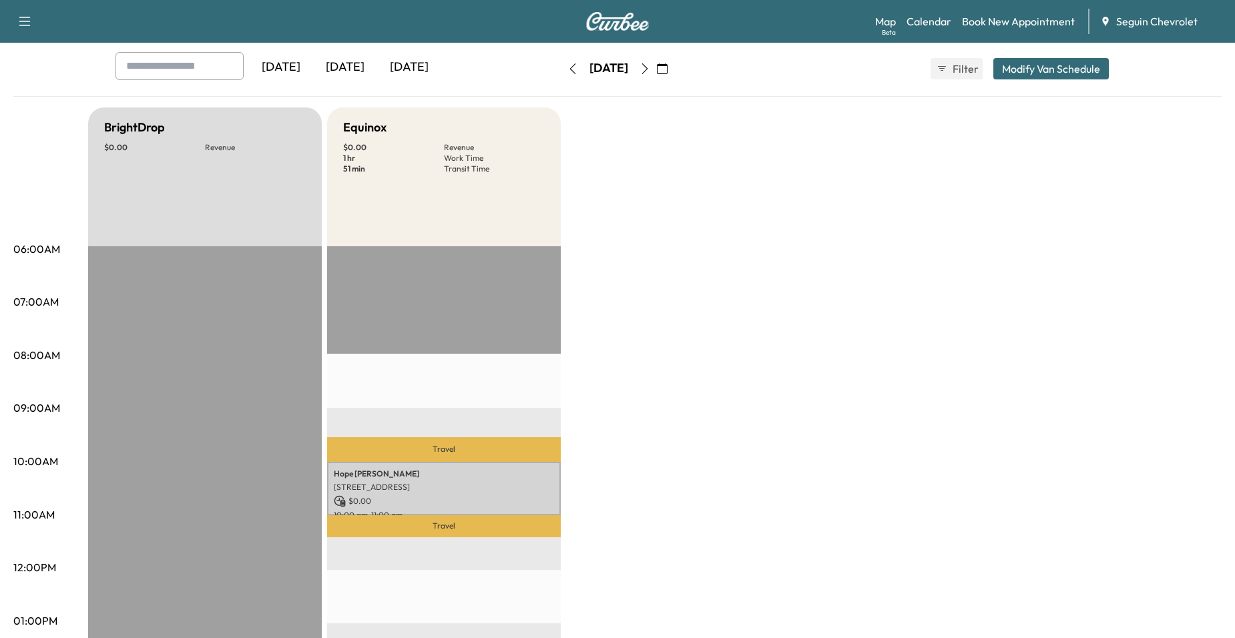
click at [562, 67] on div "Wednesday, September 10" at bounding box center [609, 68] width 95 height 21
click at [568, 70] on icon "button" at bounding box center [573, 68] width 11 height 11
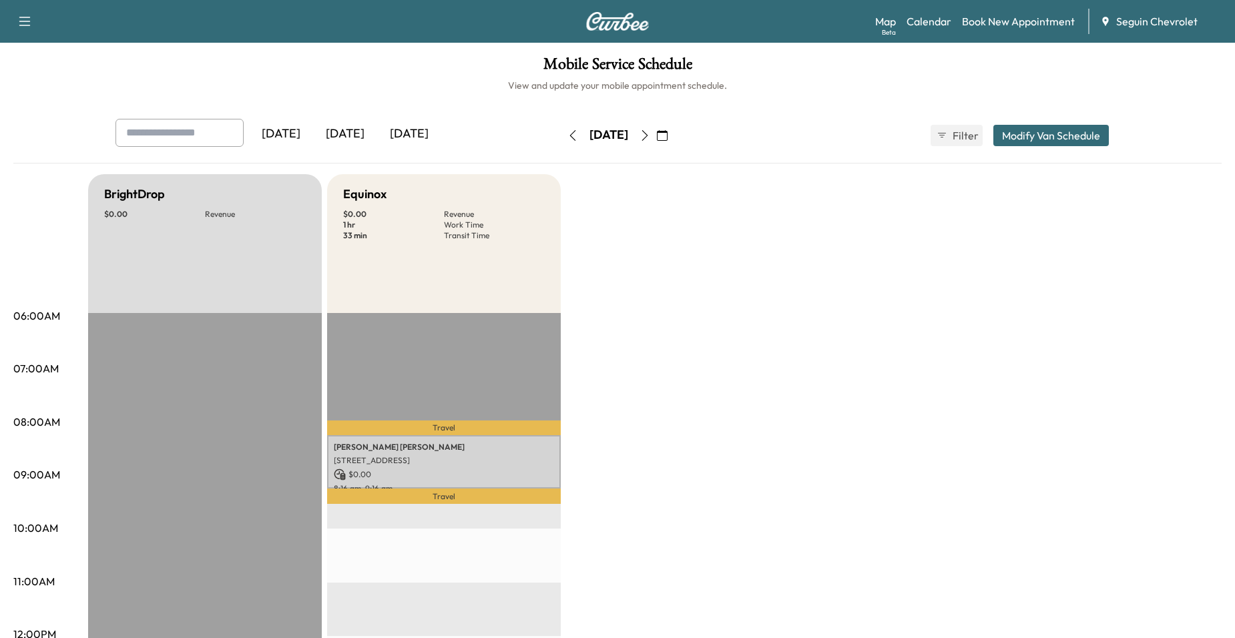
click at [562, 128] on button "button" at bounding box center [573, 135] width 23 height 21
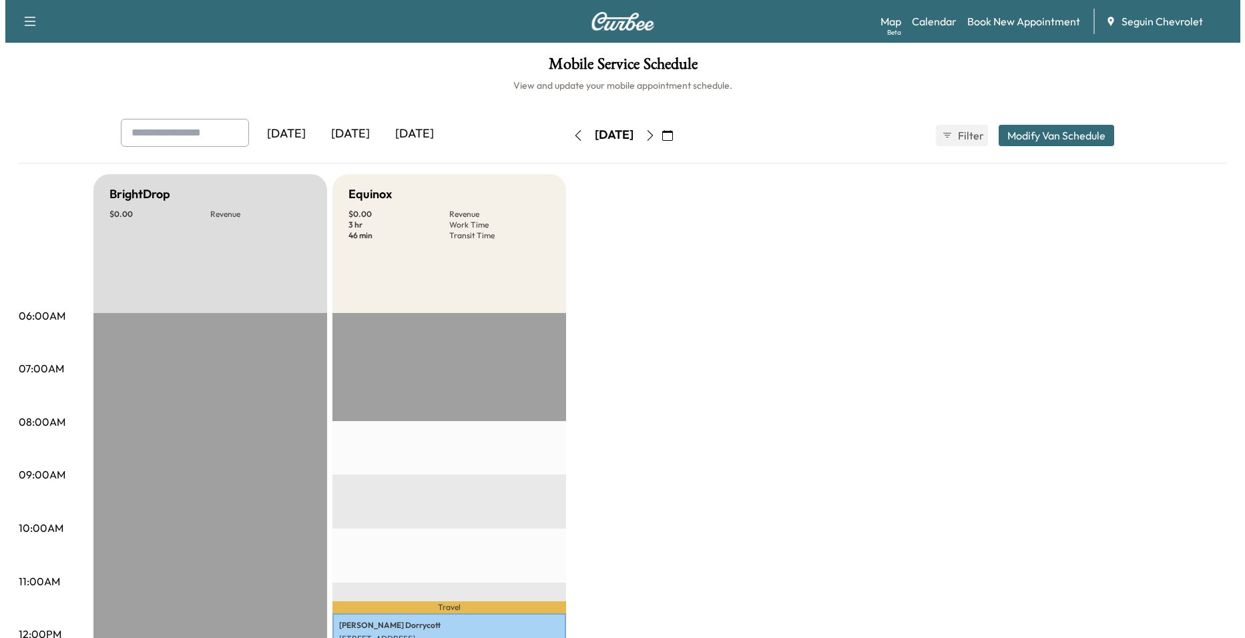
scroll to position [401, 0]
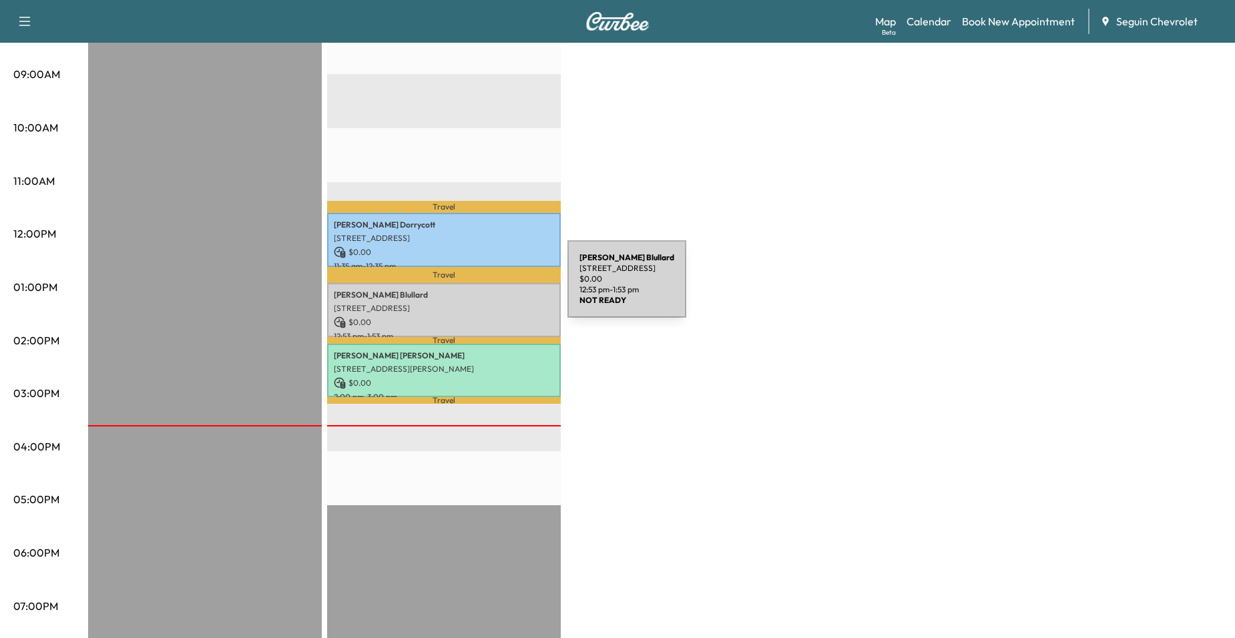
click at [467, 290] on p "Bruce Blullard" at bounding box center [444, 295] width 220 height 11
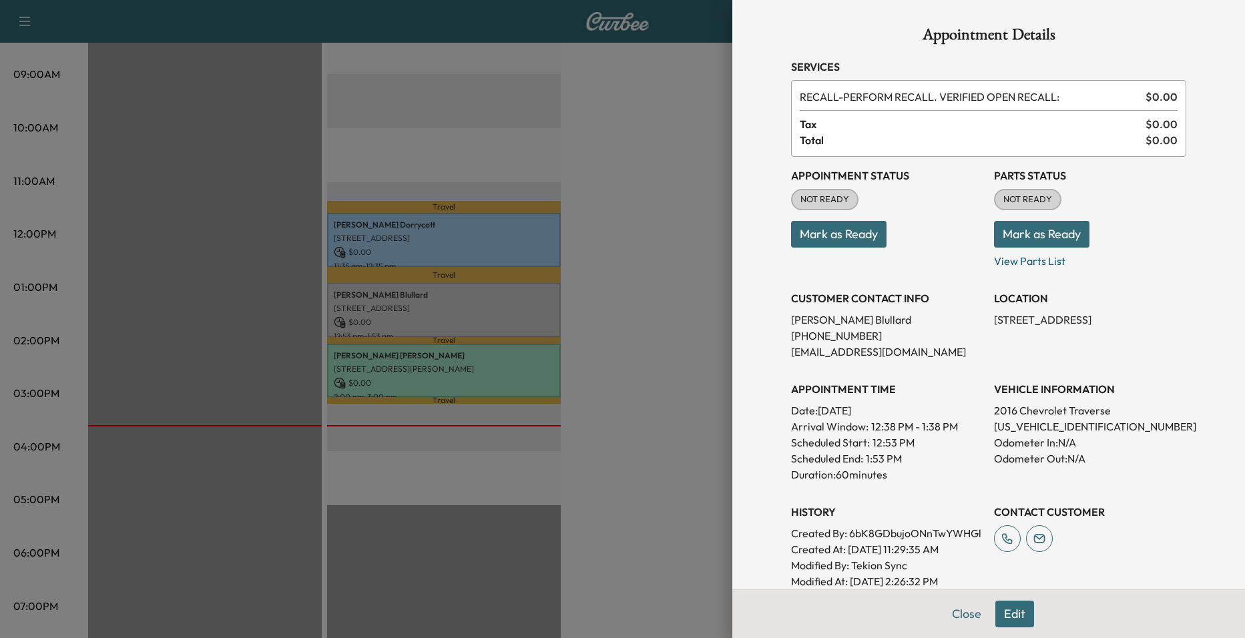
click at [496, 297] on div at bounding box center [622, 319] width 1245 height 638
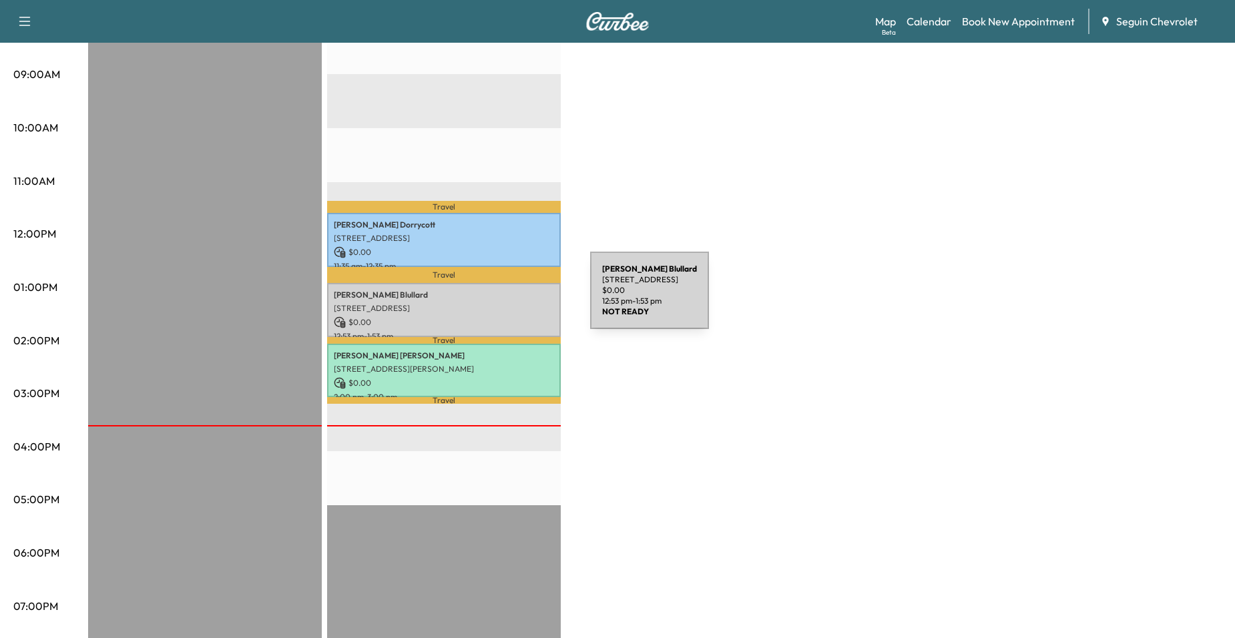
click at [490, 303] on p "1506 East Ridge Parkway, Seguin, TX 78155, United States of America" at bounding box center [444, 308] width 220 height 11
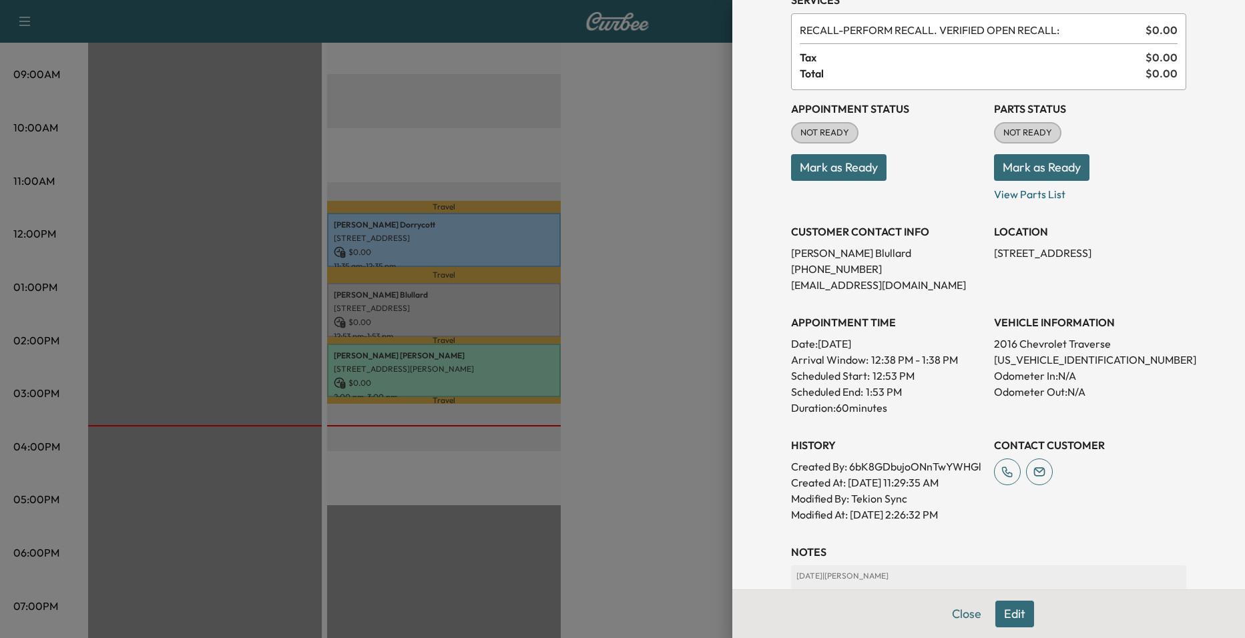
scroll to position [0, 0]
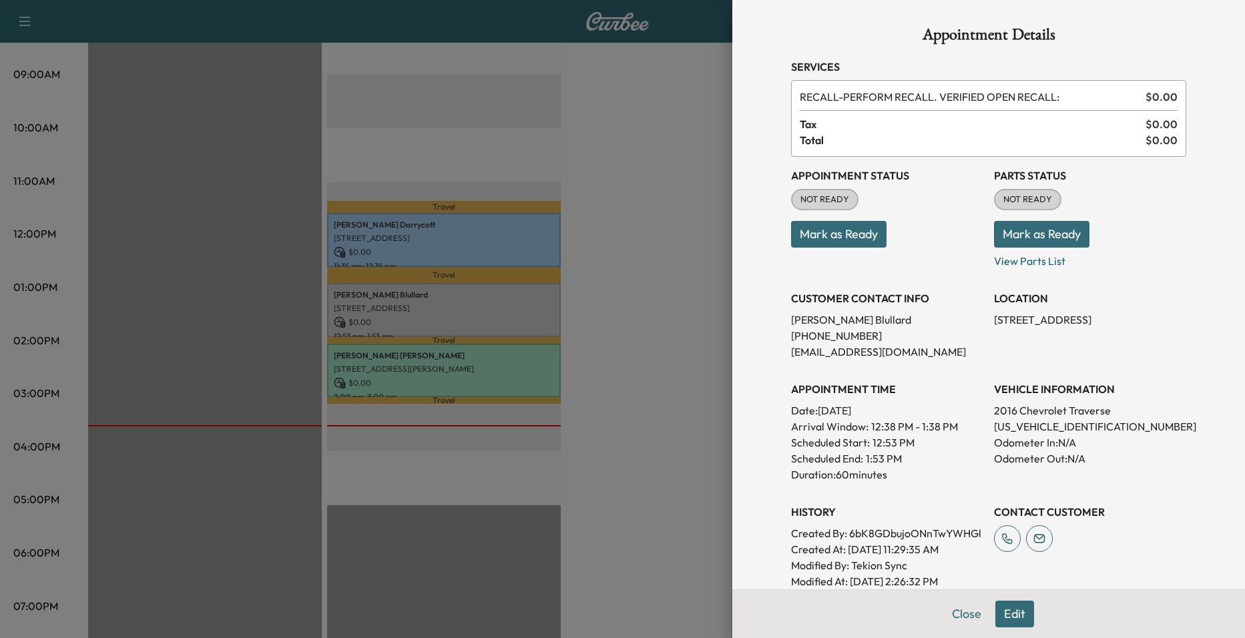
drag, startPoint x: 610, startPoint y: 271, endPoint x: 581, endPoint y: 284, distance: 31.7
click at [601, 274] on div at bounding box center [622, 319] width 1245 height 638
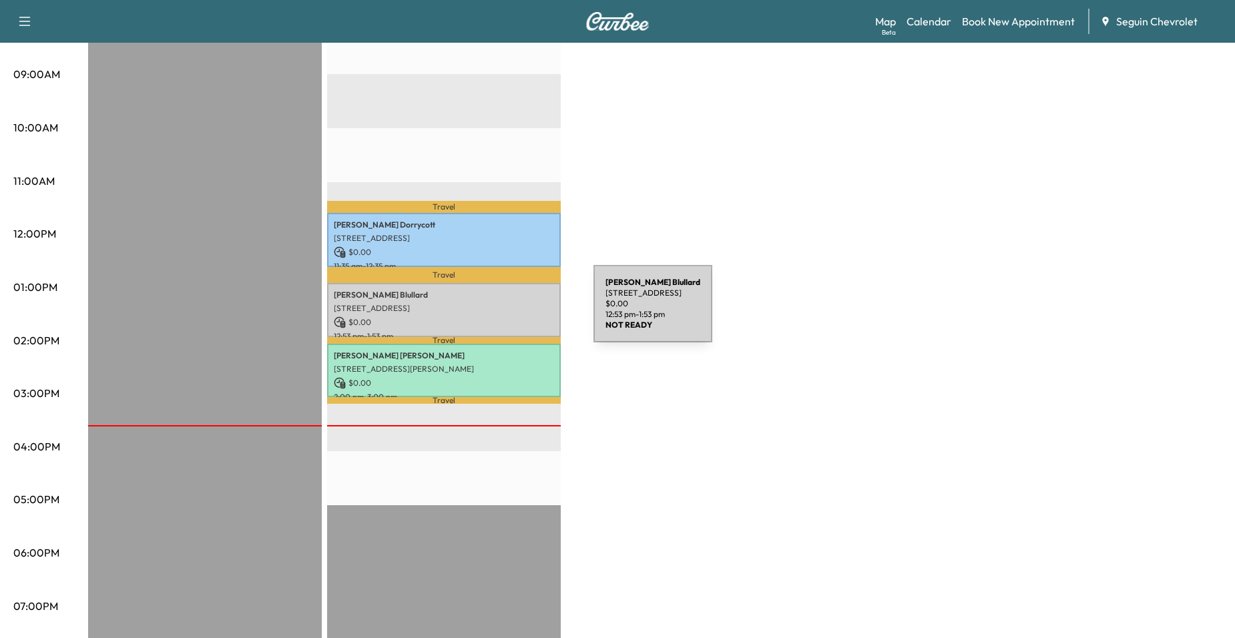
click at [493, 317] on p "$ 0.00" at bounding box center [444, 323] width 220 height 12
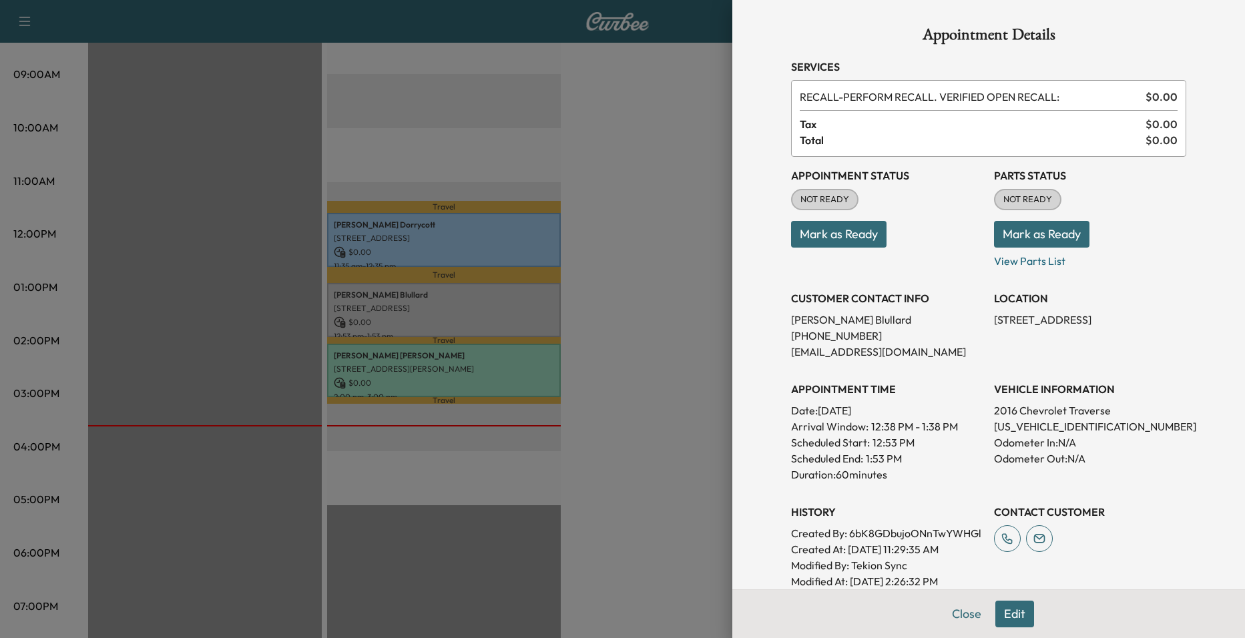
click at [656, 321] on div at bounding box center [622, 319] width 1245 height 638
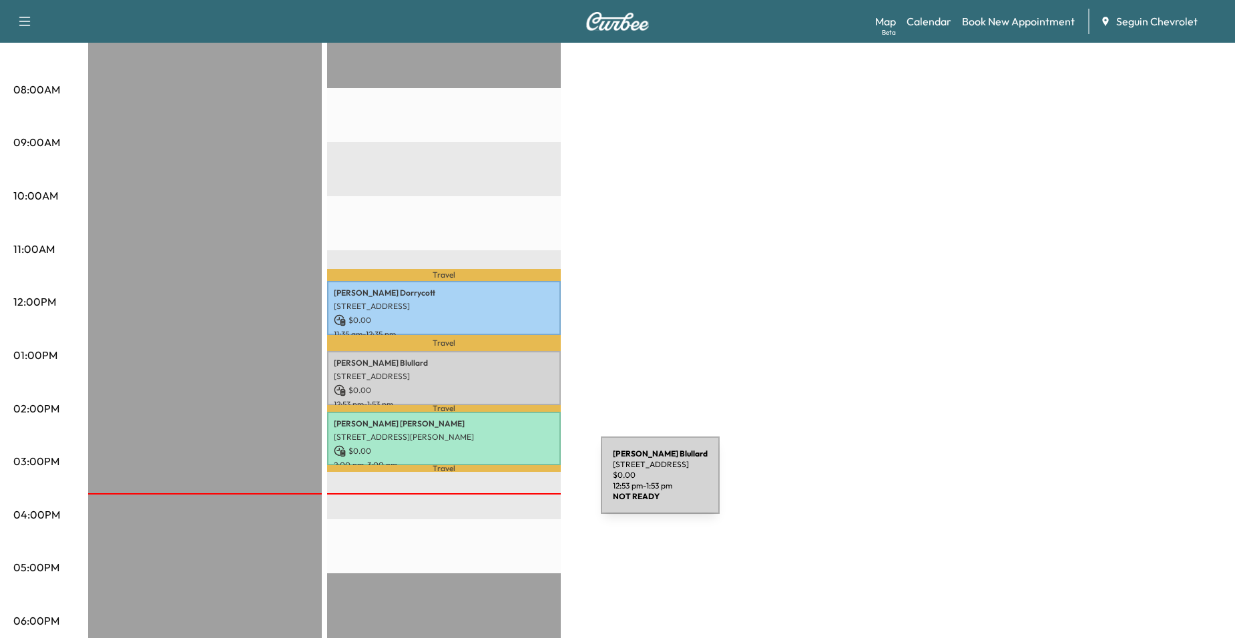
scroll to position [334, 0]
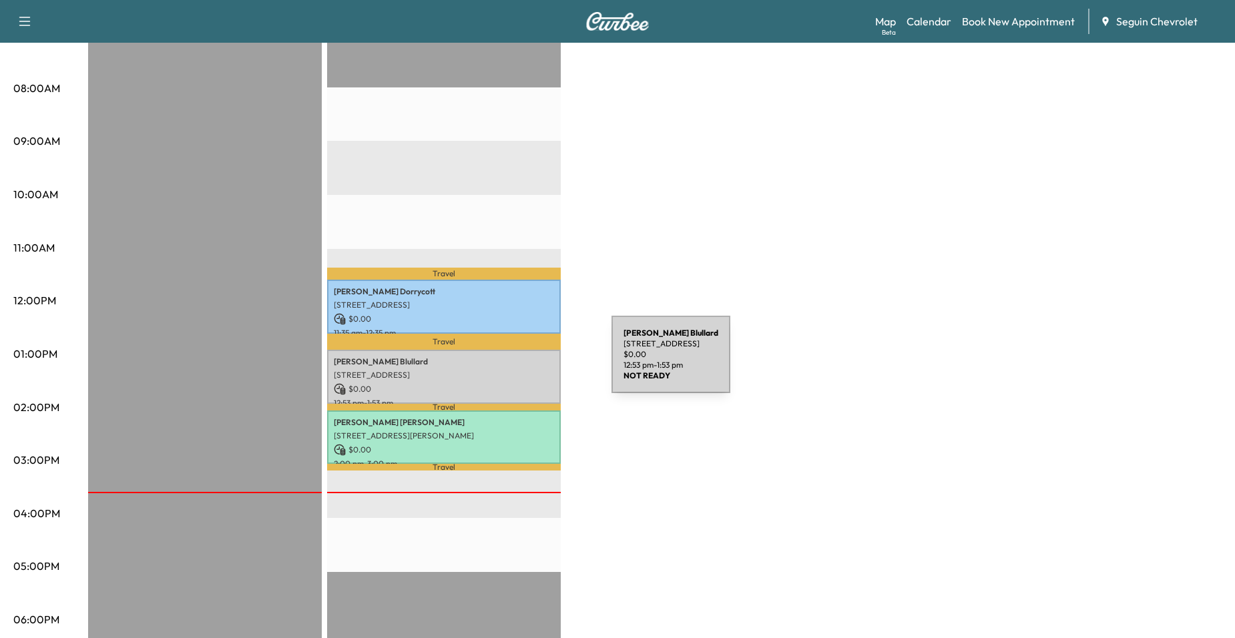
click at [512, 363] on p "Bruce Blullard" at bounding box center [444, 362] width 220 height 11
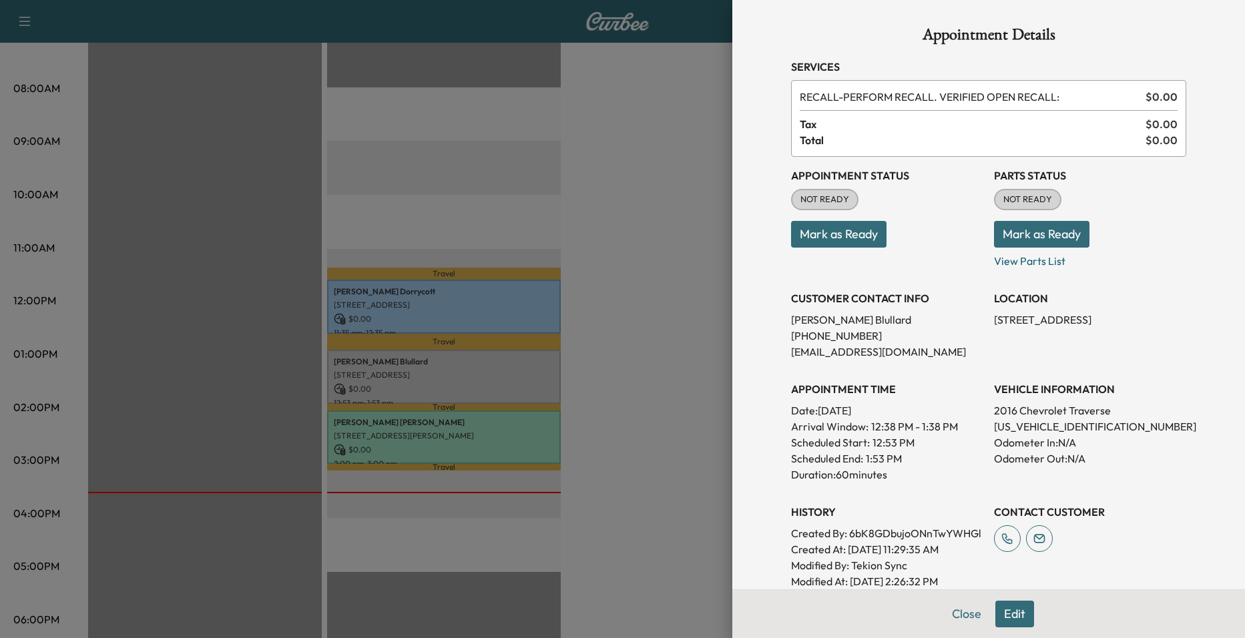
click at [631, 343] on div at bounding box center [622, 319] width 1245 height 638
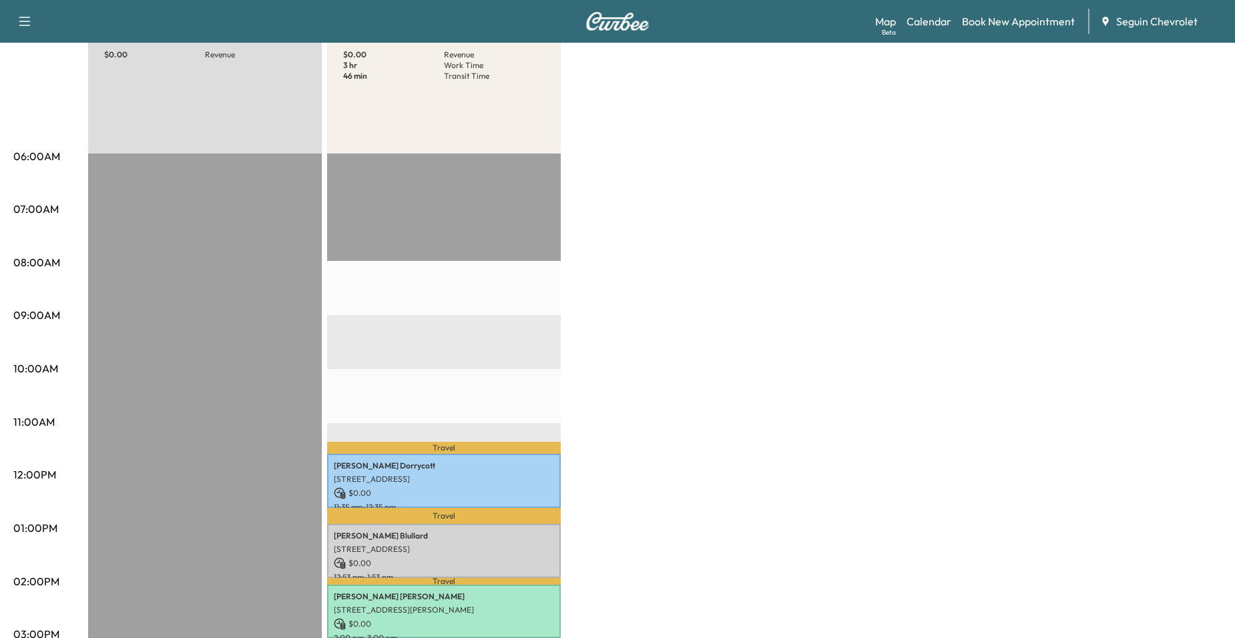
scroll to position [0, 0]
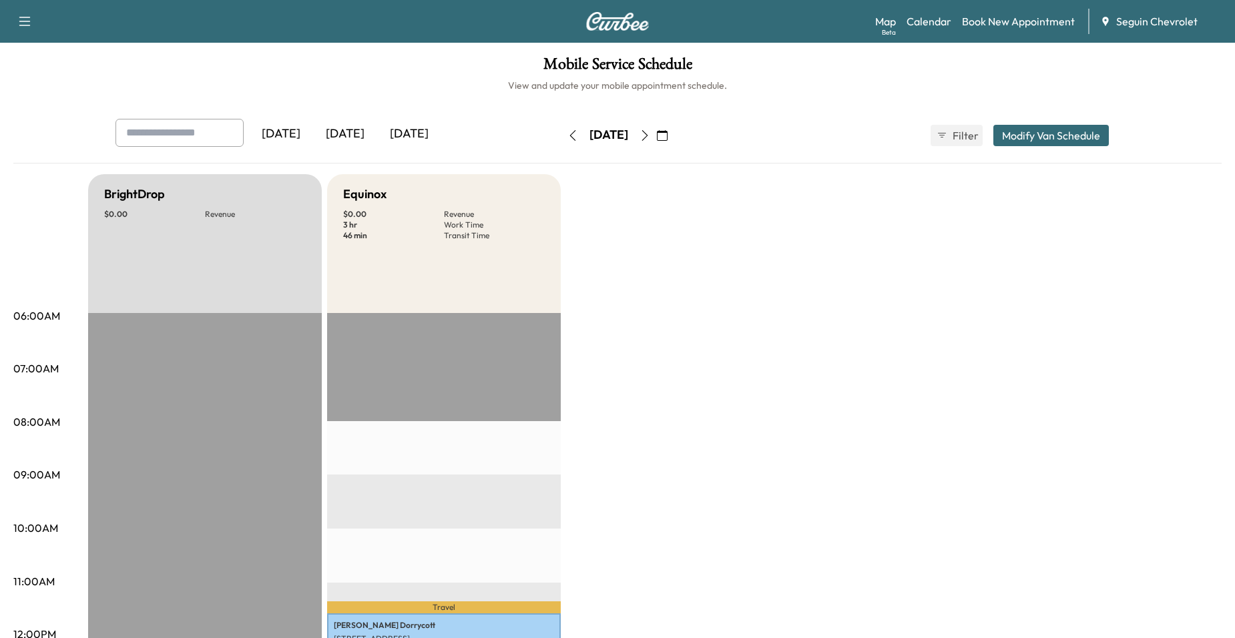
click at [650, 140] on icon "button" at bounding box center [645, 135] width 11 height 11
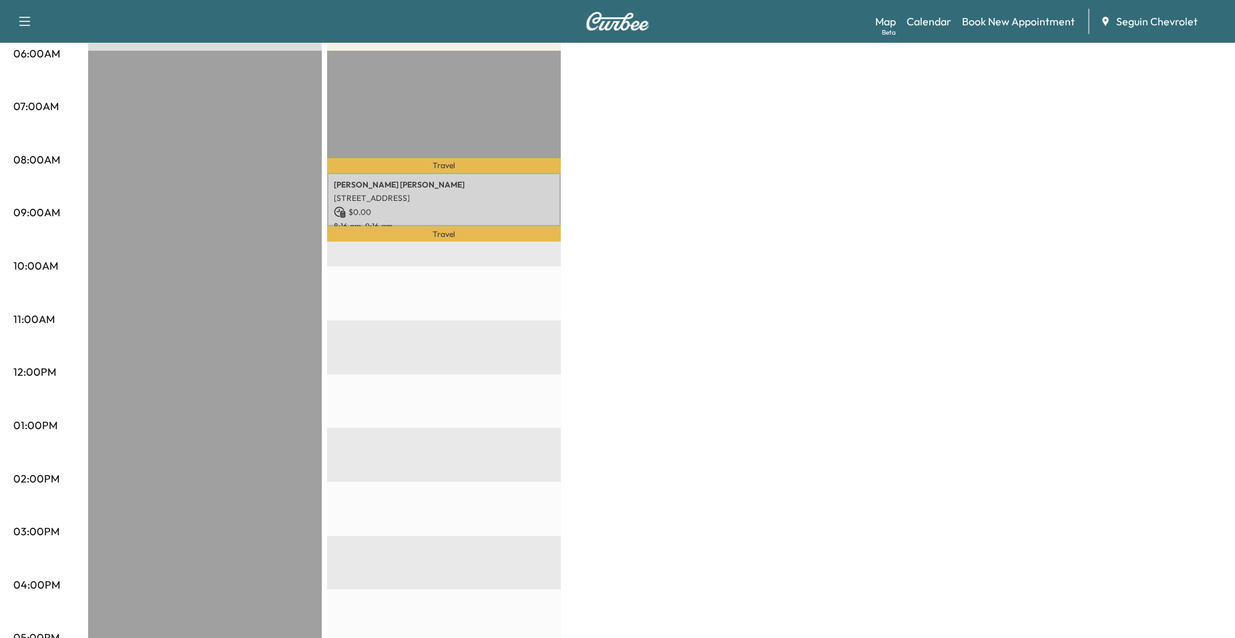
scroll to position [267, 0]
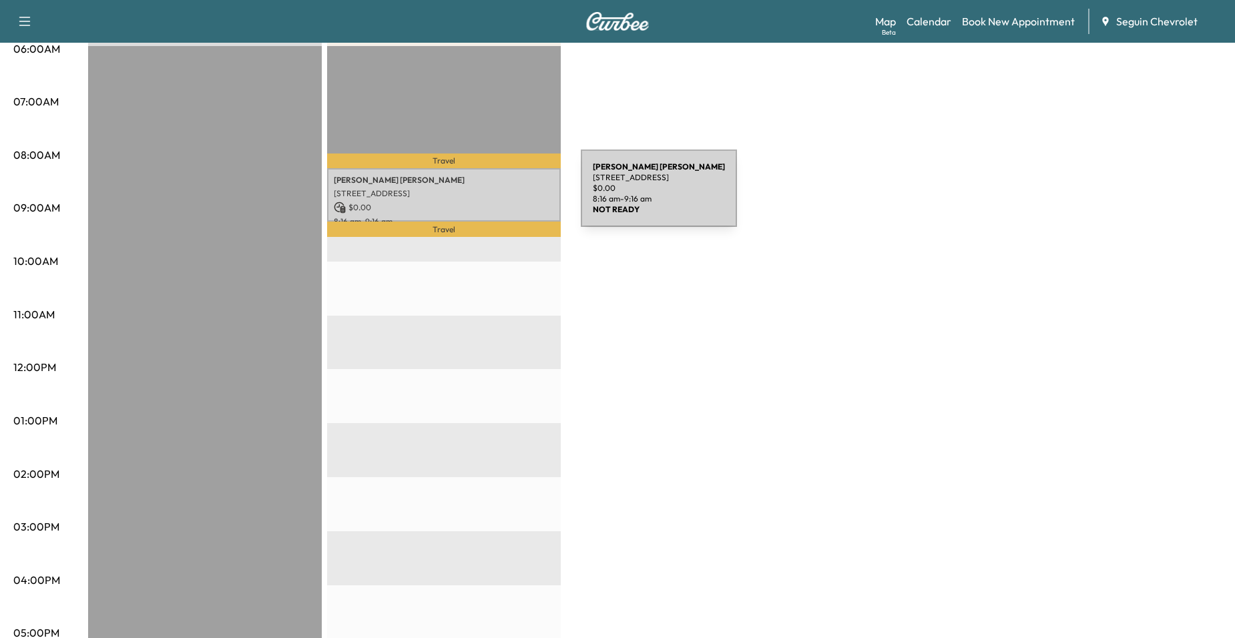
click at [467, 160] on p "Travel" at bounding box center [444, 161] width 234 height 15
click at [470, 188] on p "5405 Stagecoach Rd, Seguin, TX 78155, USA" at bounding box center [444, 193] width 220 height 11
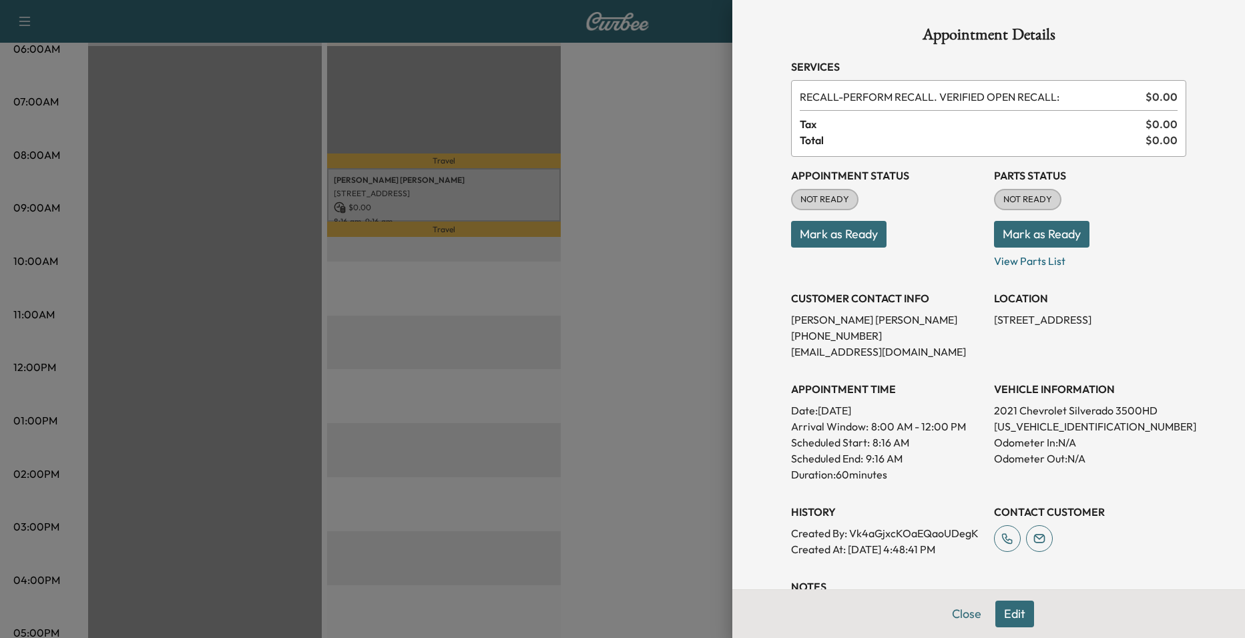
click at [659, 305] on div at bounding box center [622, 319] width 1245 height 638
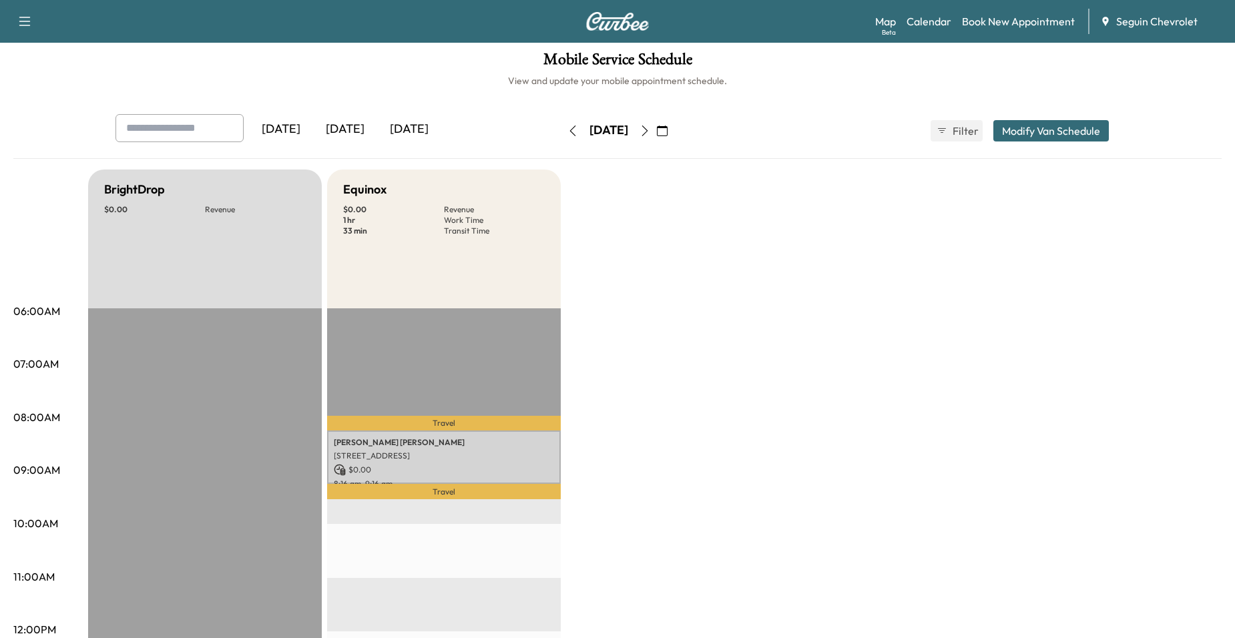
scroll to position [0, 0]
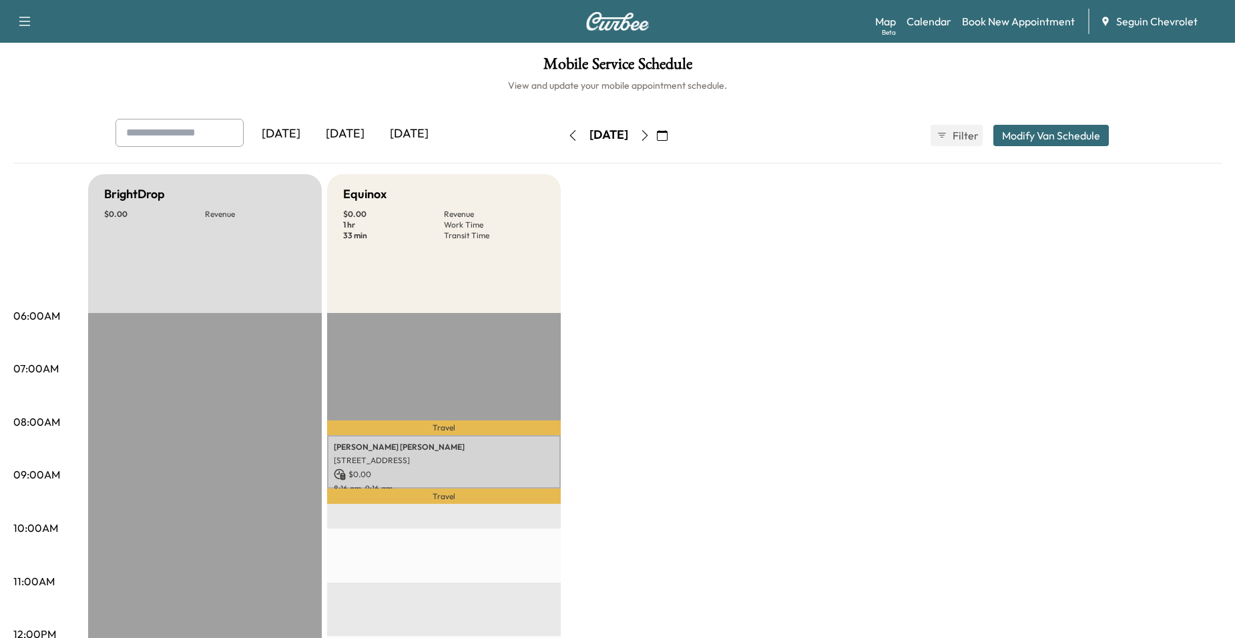
click at [656, 134] on button "button" at bounding box center [645, 135] width 23 height 21
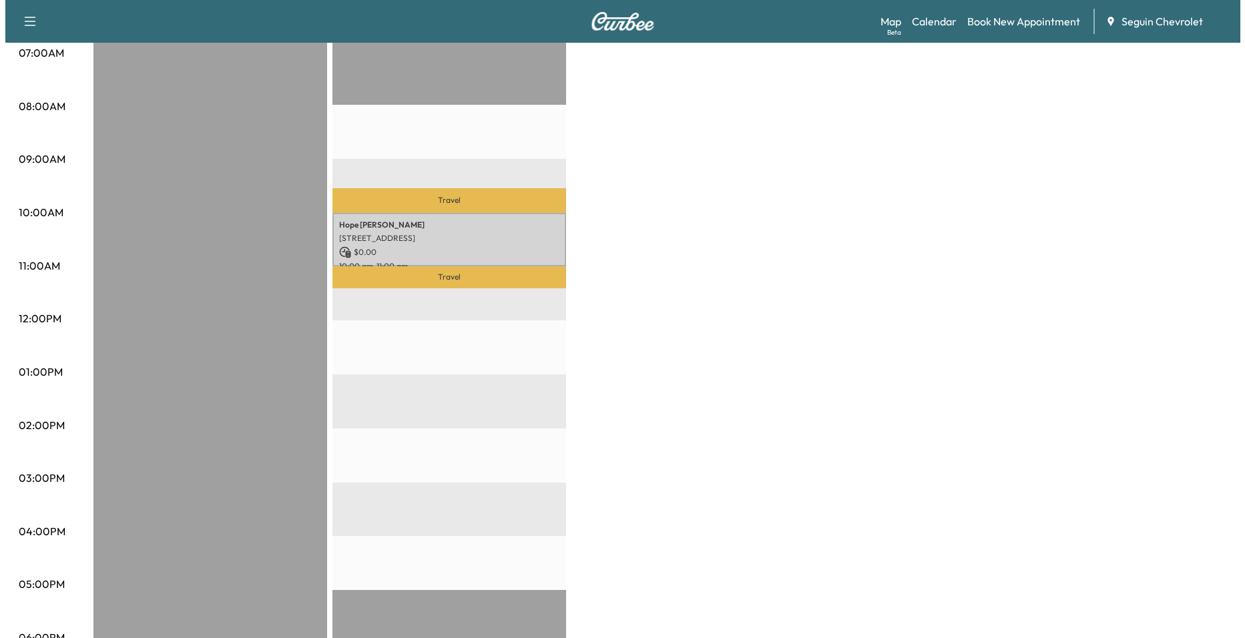
scroll to position [334, 0]
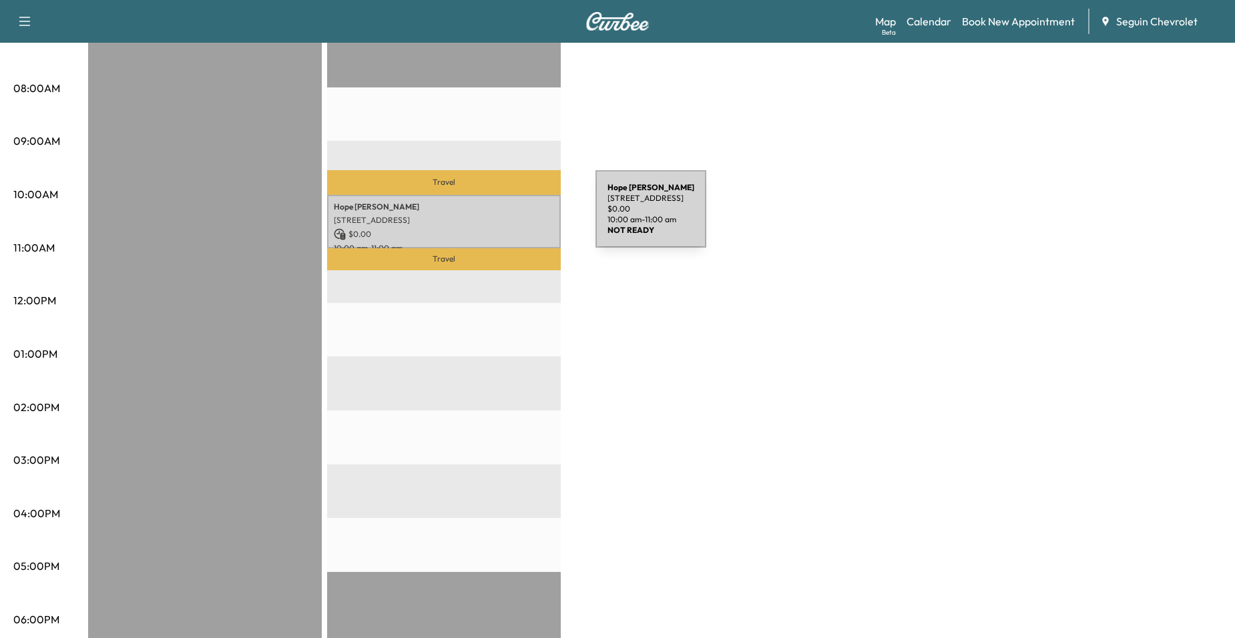
click at [496, 217] on p "[STREET_ADDRESS]" at bounding box center [444, 220] width 220 height 11
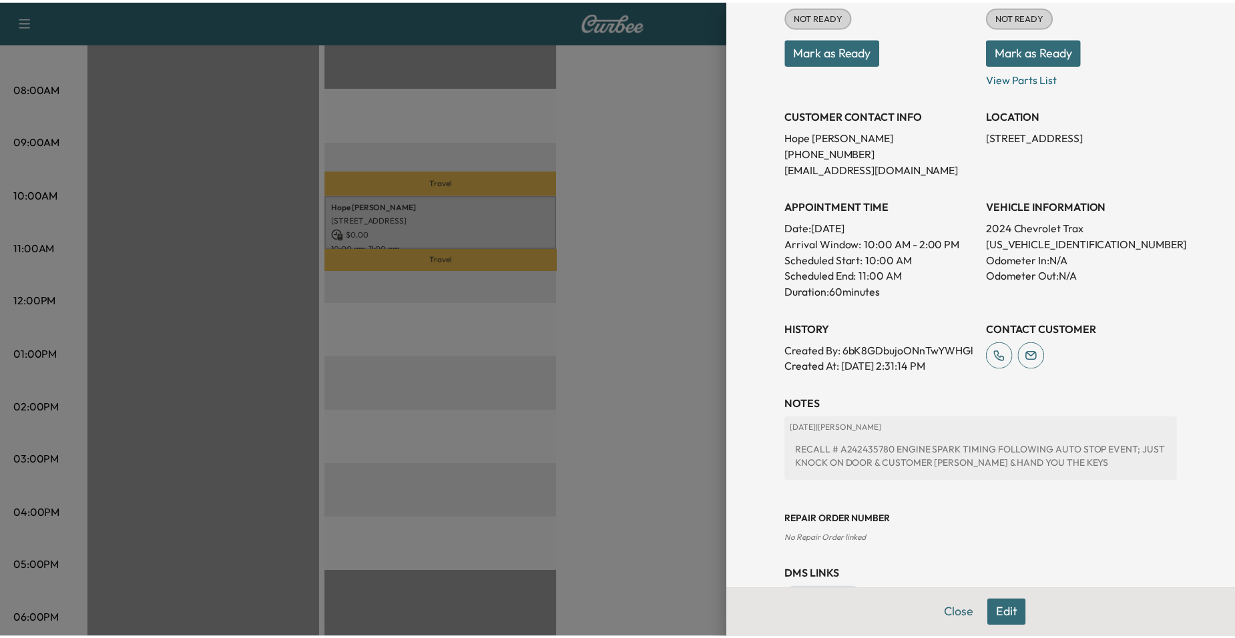
scroll to position [0, 0]
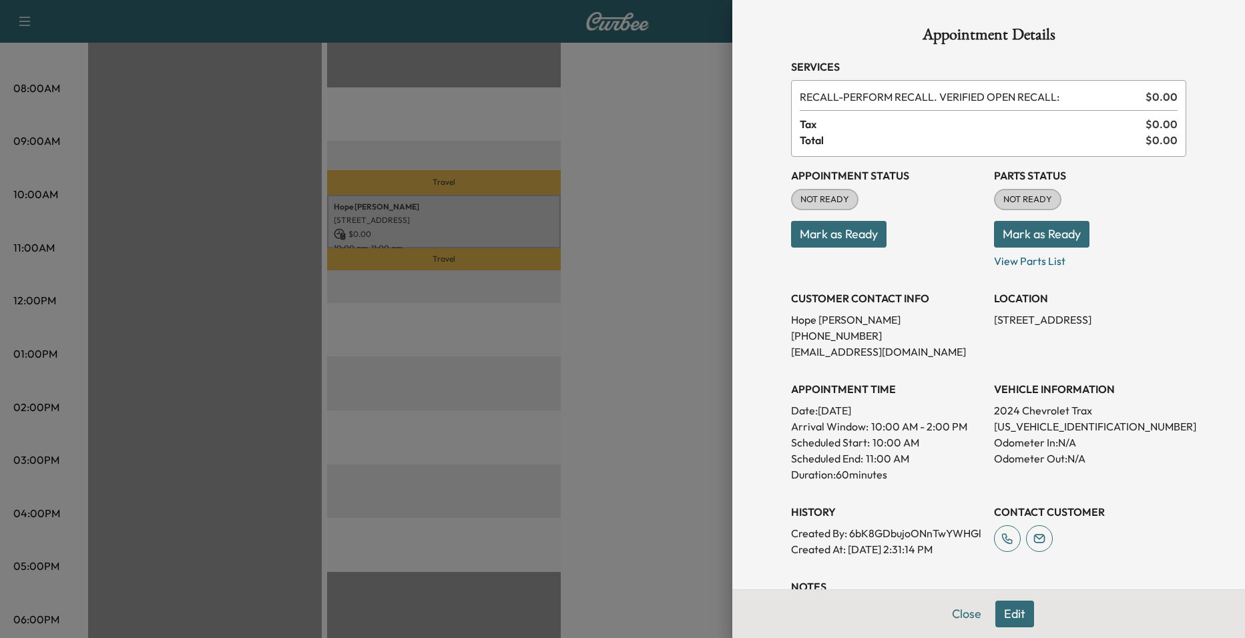
click at [686, 362] on div at bounding box center [622, 319] width 1245 height 638
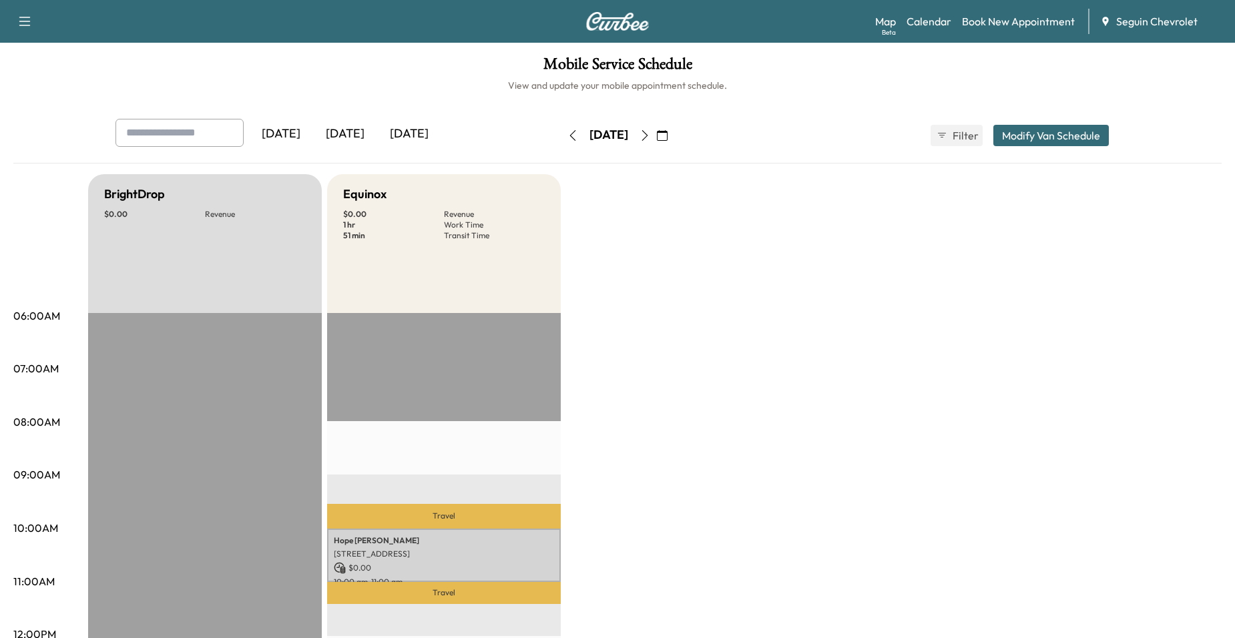
click at [674, 131] on button "button" at bounding box center [662, 135] width 23 height 21
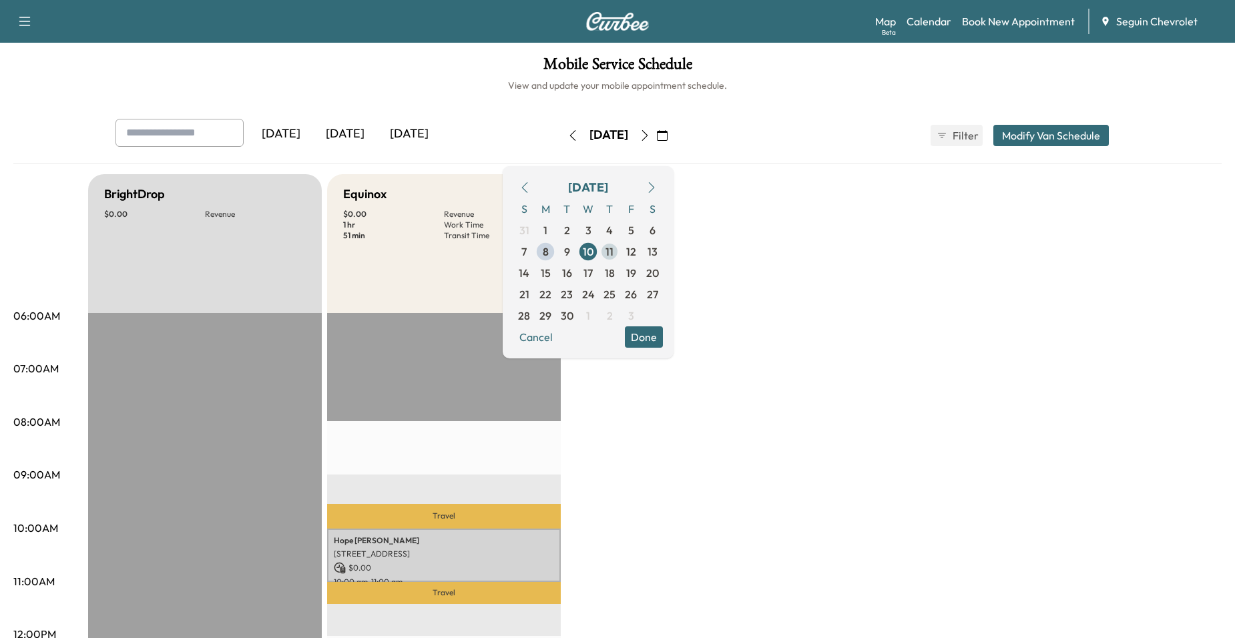
click at [614, 252] on span "11" at bounding box center [610, 252] width 8 height 16
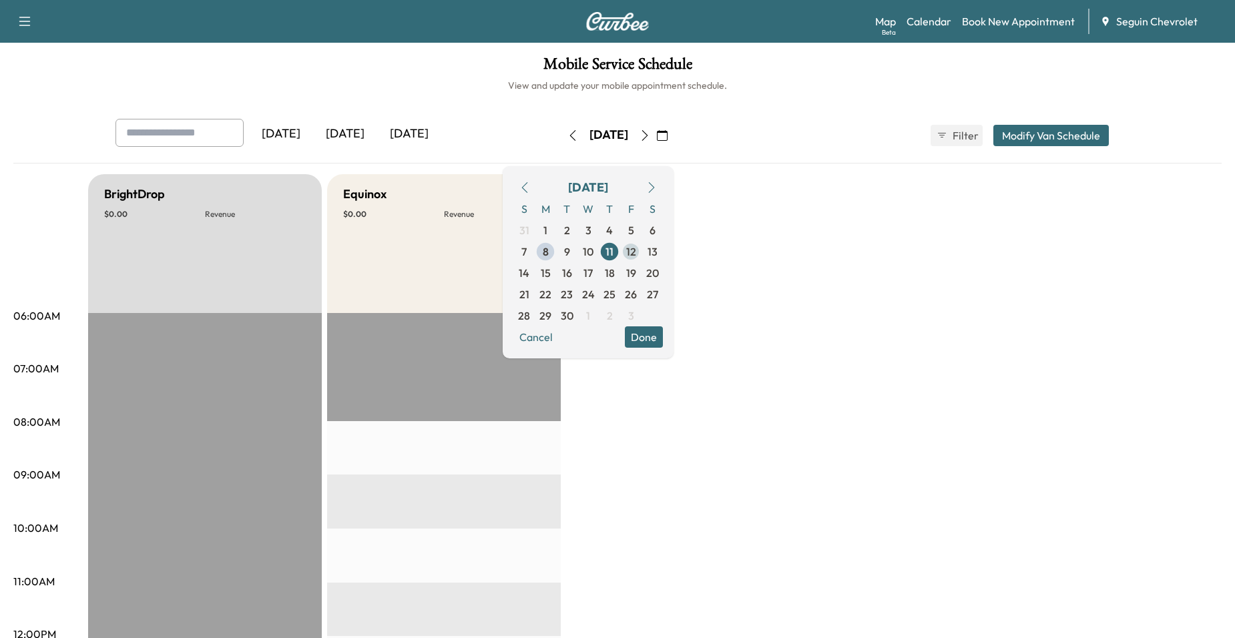
click at [636, 250] on span "12" at bounding box center [631, 252] width 10 height 16
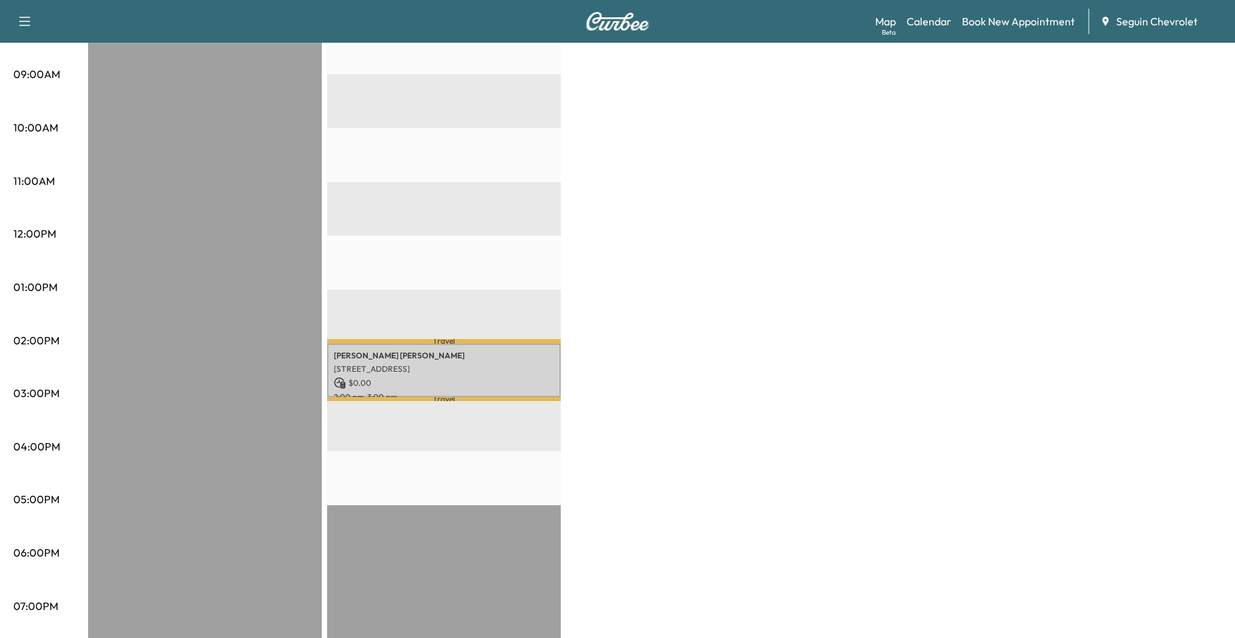
click at [690, 359] on div "BrightDrop $ 0.00 Revenue EST Start Equinox $ 0.00 Revenue 1 hr Work Time 9 min…" at bounding box center [655, 275] width 1134 height 1002
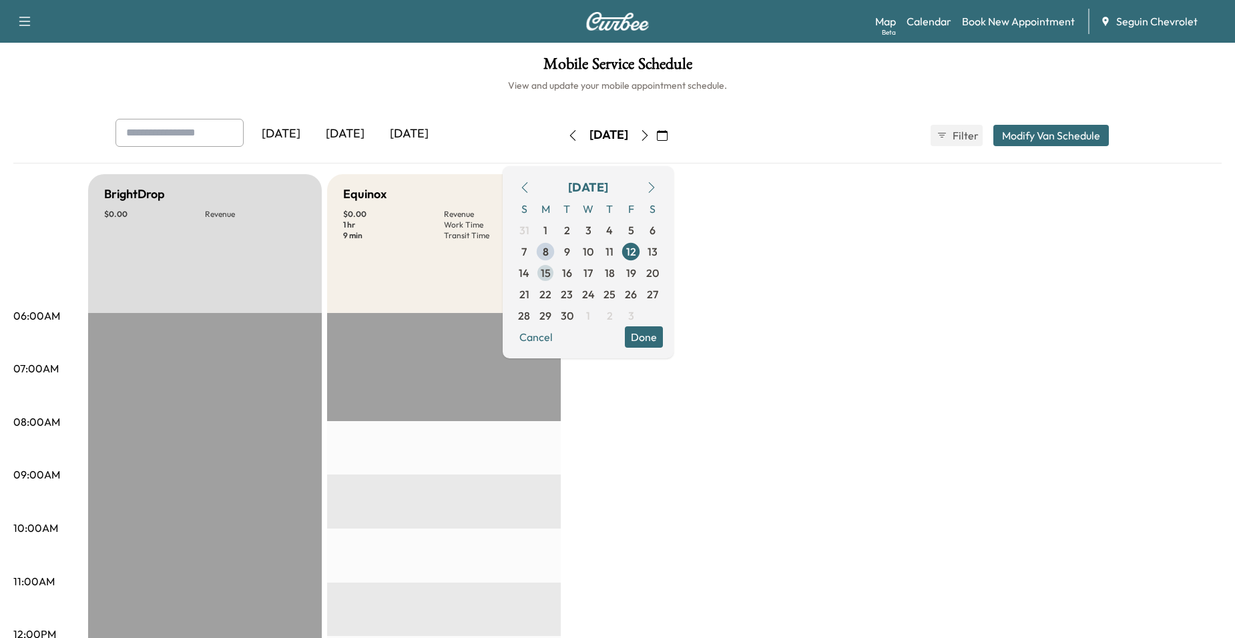
click at [556, 274] on span "15" at bounding box center [545, 272] width 21 height 21
click at [572, 273] on span "16" at bounding box center [567, 273] width 10 height 16
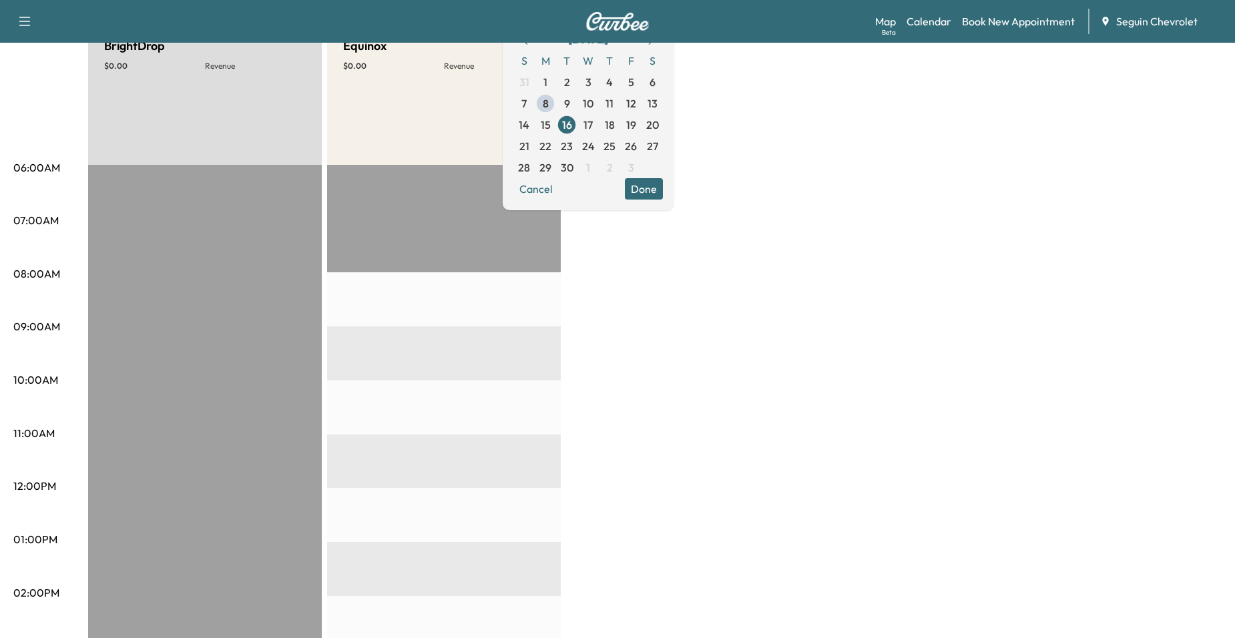
scroll to position [134, 0]
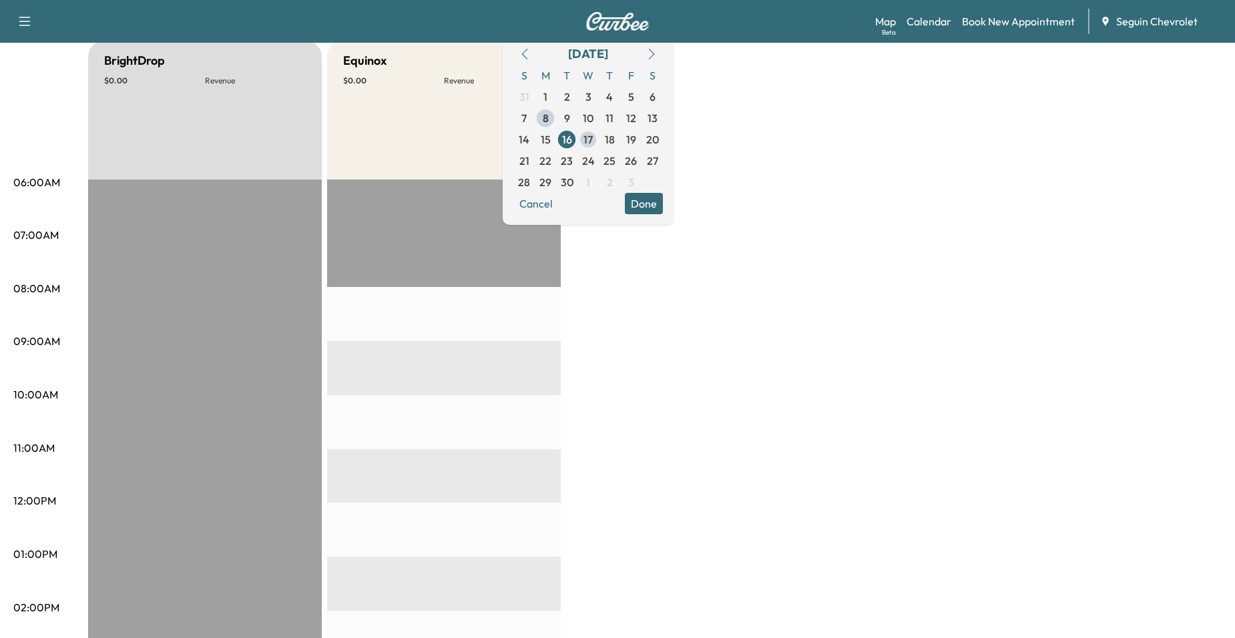
click at [599, 135] on span "17" at bounding box center [588, 139] width 21 height 21
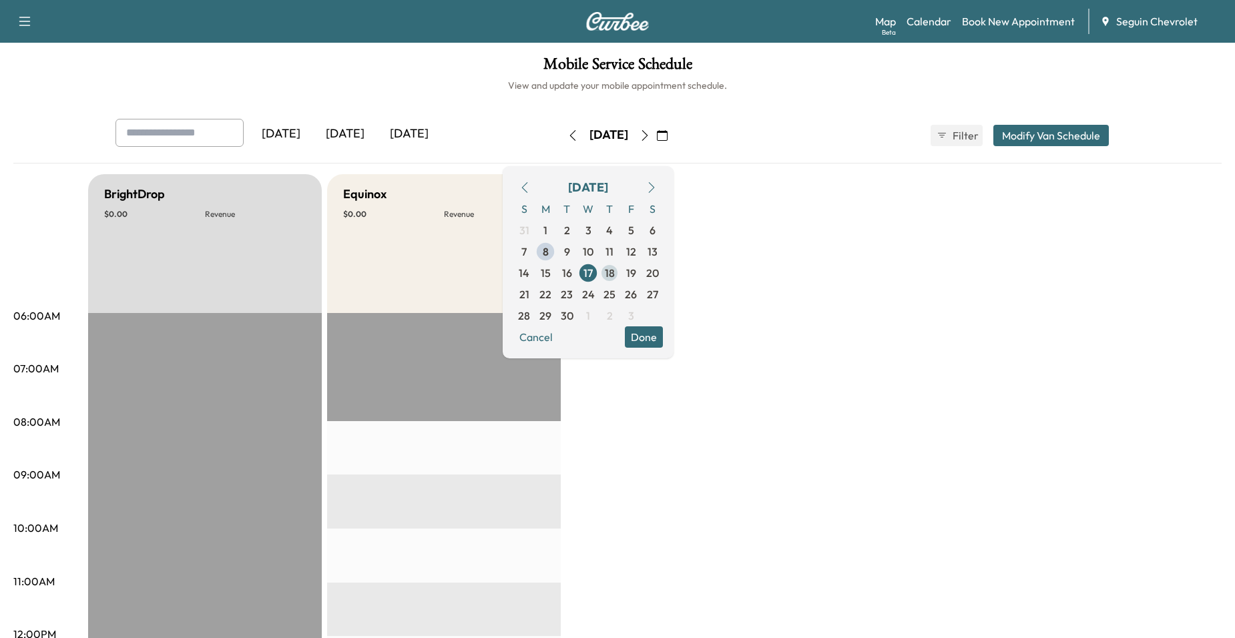
click at [615, 270] on span "18" at bounding box center [610, 273] width 10 height 16
click at [642, 281] on span "19" at bounding box center [630, 272] width 21 height 21
click at [552, 300] on span "22" at bounding box center [546, 294] width 12 height 16
click at [573, 295] on span "23" at bounding box center [567, 294] width 12 height 16
click at [595, 294] on span "24" at bounding box center [588, 294] width 13 height 16
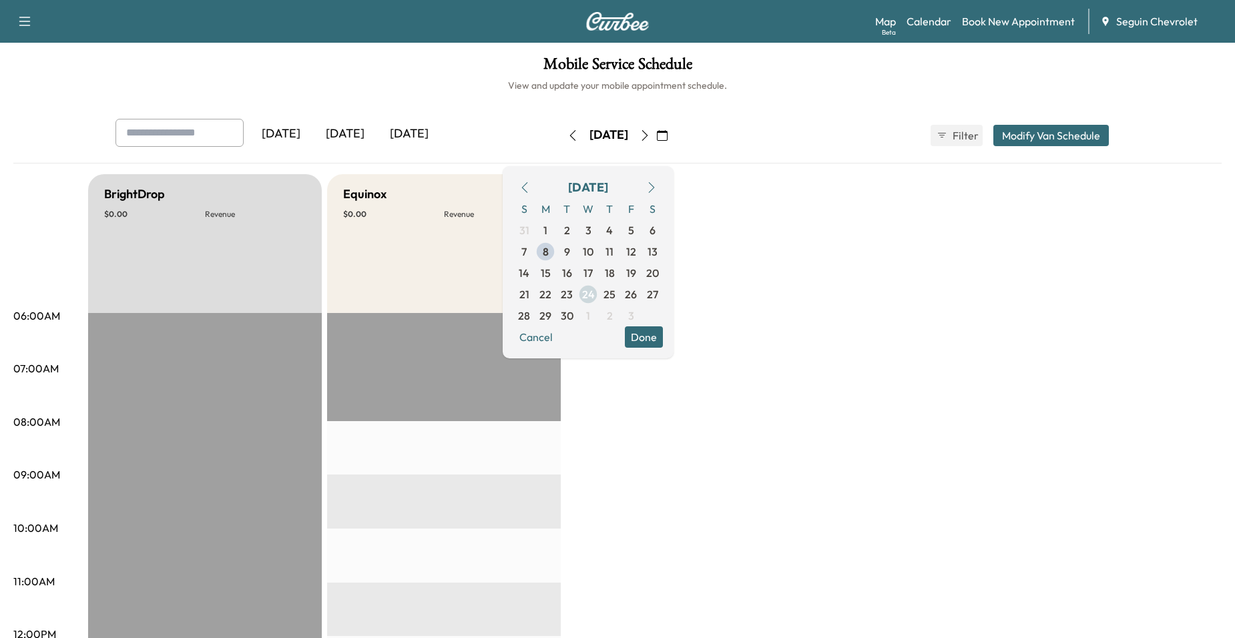
click at [599, 298] on span "24" at bounding box center [588, 294] width 21 height 21
click at [616, 295] on span "25" at bounding box center [610, 294] width 12 height 16
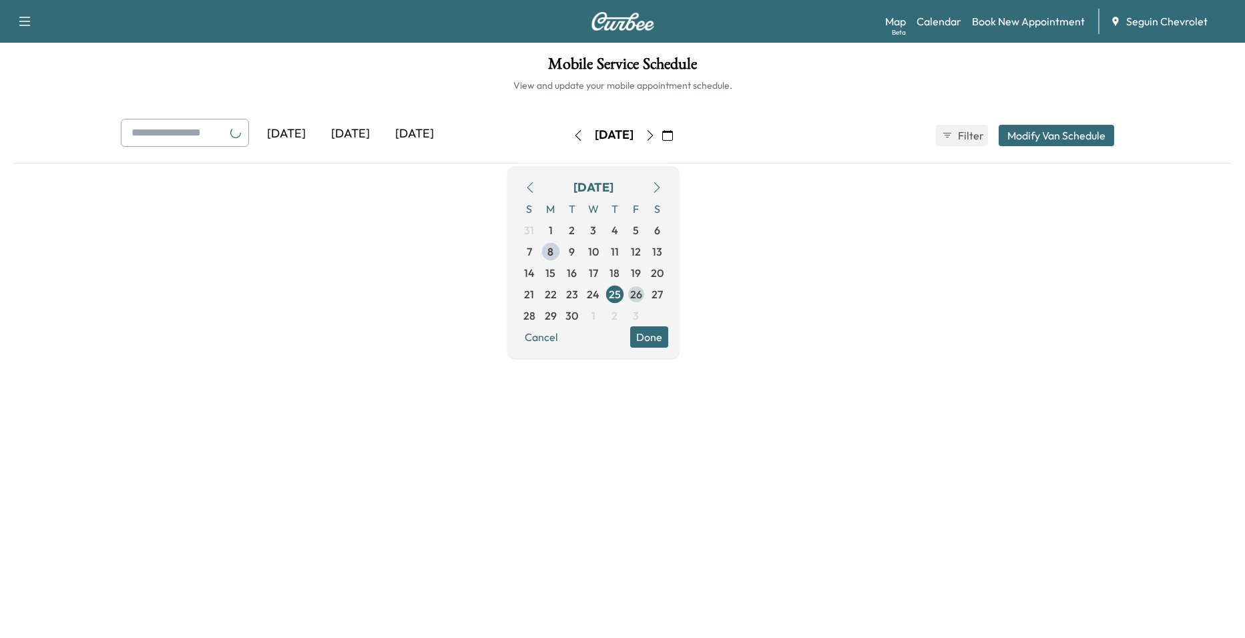
click at [642, 292] on span "26" at bounding box center [636, 294] width 12 height 16
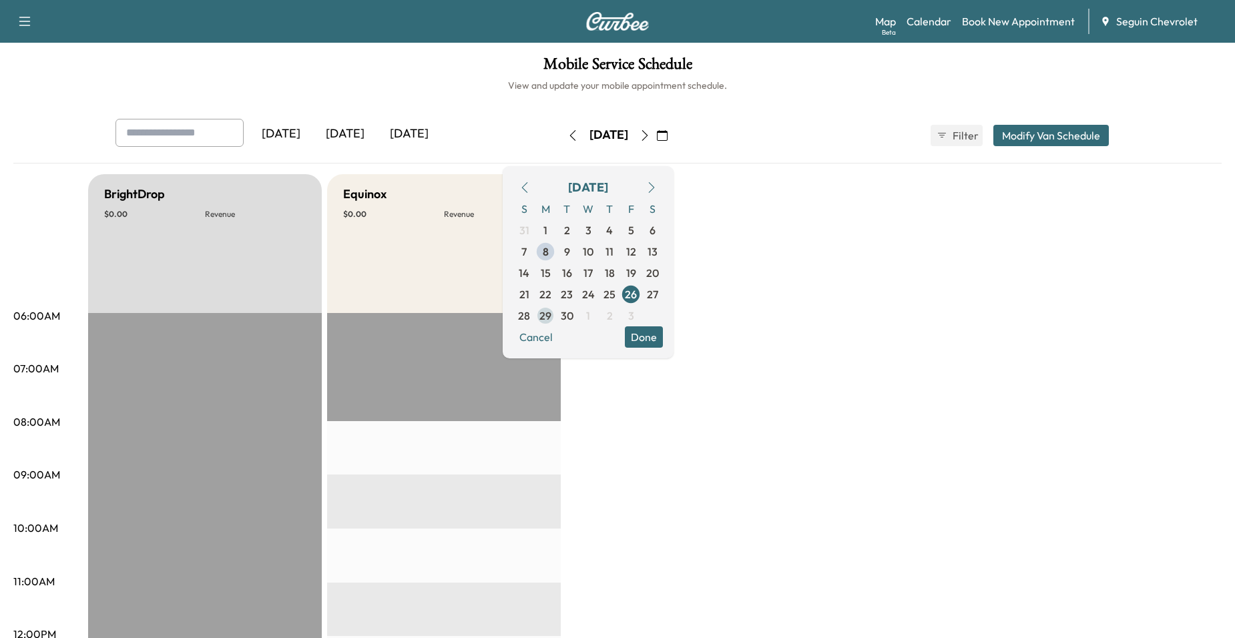
click at [552, 320] on span "29" at bounding box center [546, 316] width 12 height 16
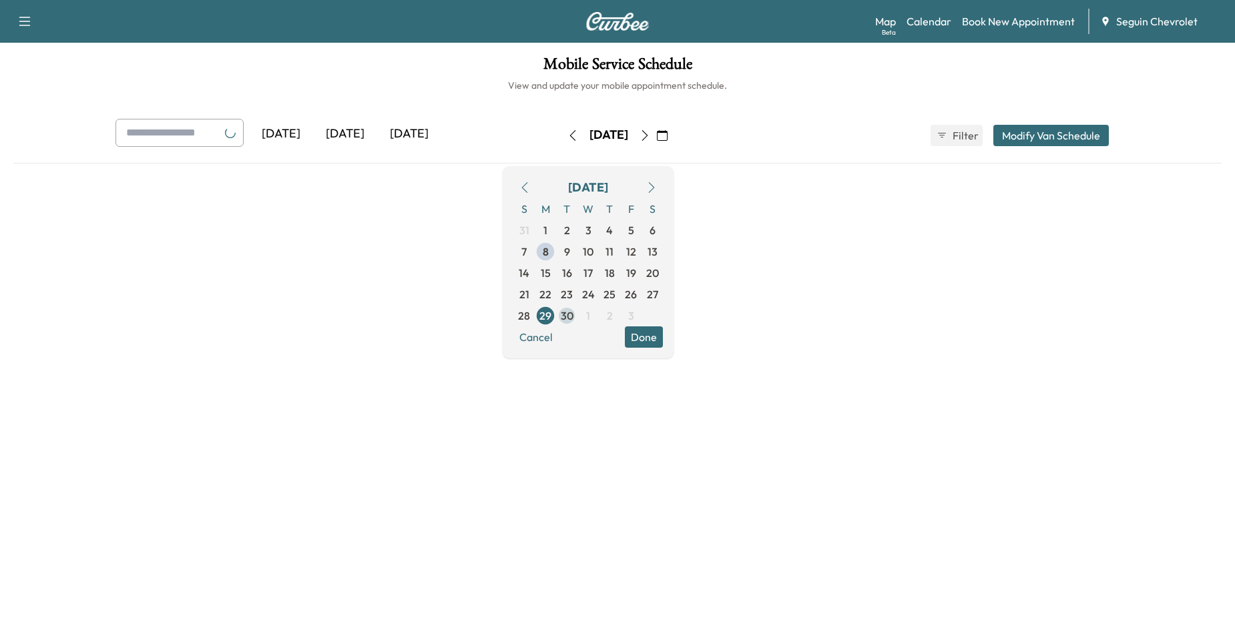
click at [574, 320] on span "30" at bounding box center [567, 316] width 13 height 16
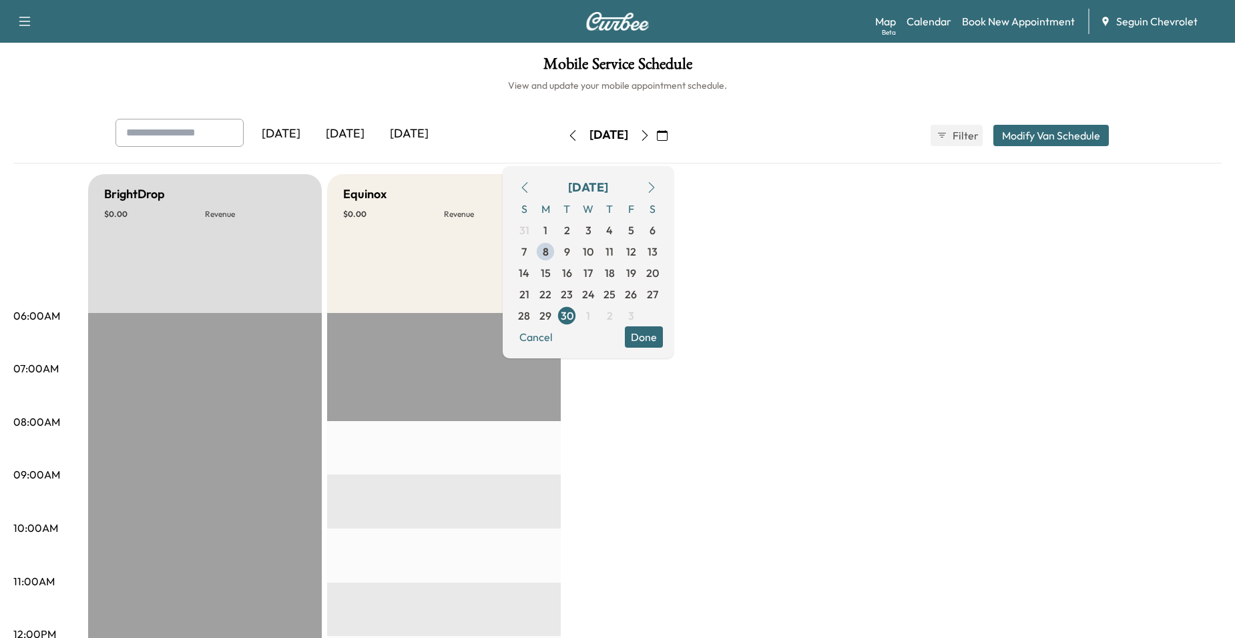
click at [663, 337] on button "Done" at bounding box center [644, 337] width 38 height 21
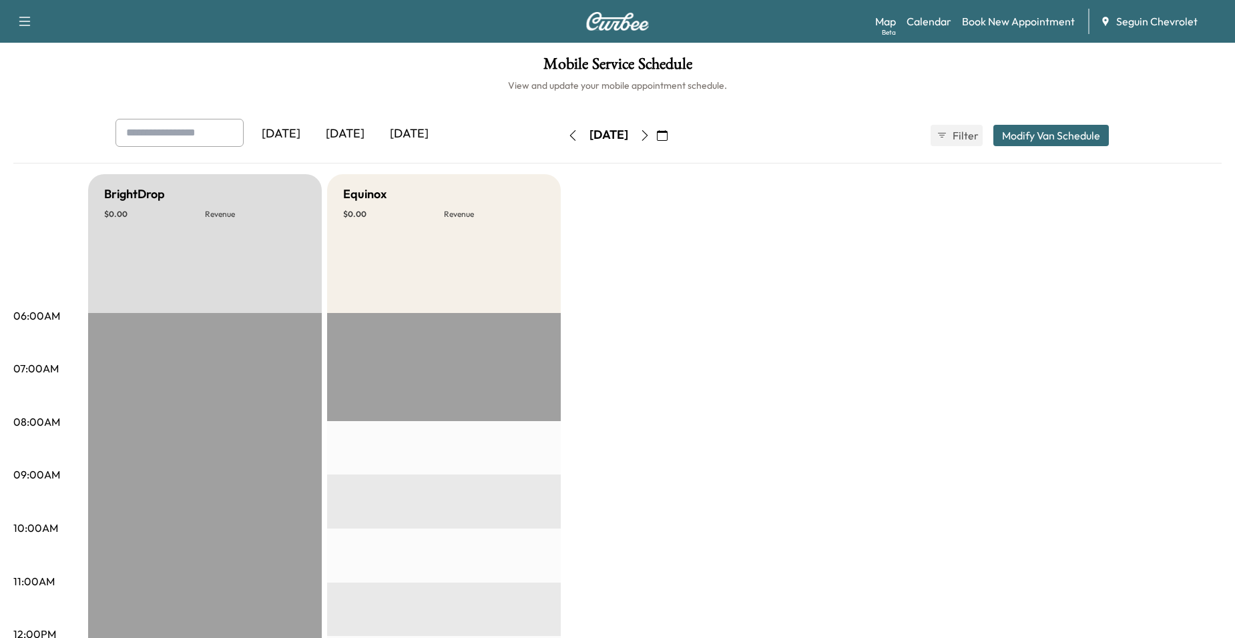
click at [568, 136] on icon "button" at bounding box center [573, 135] width 11 height 11
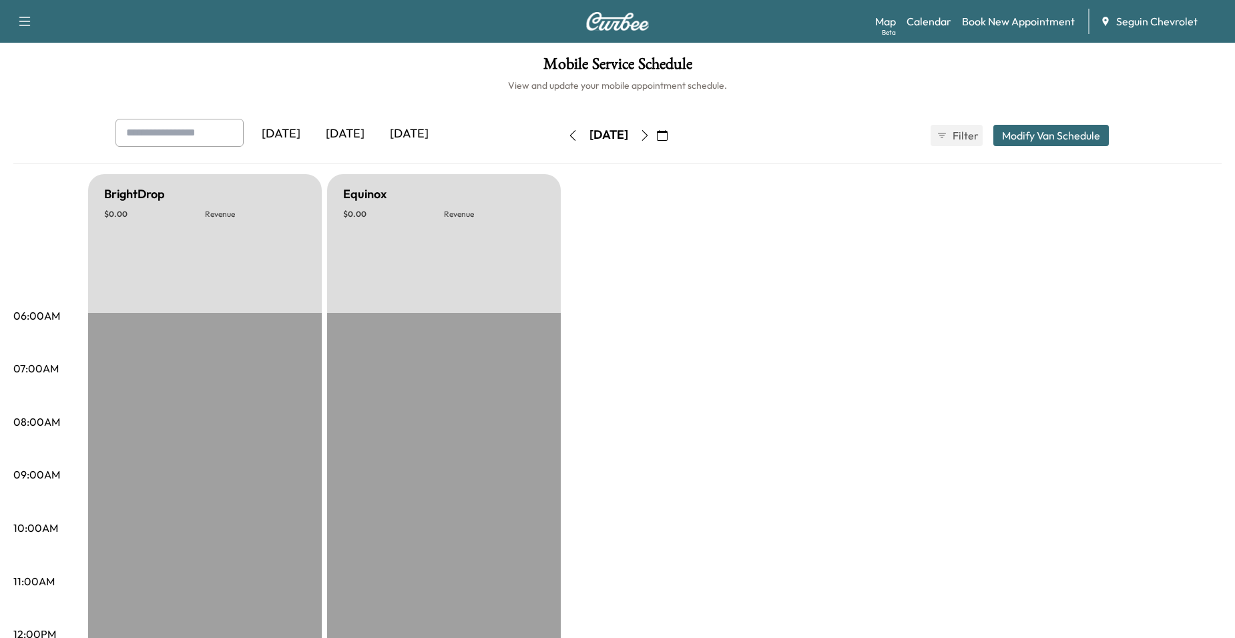
click at [568, 132] on icon "button" at bounding box center [573, 135] width 11 height 11
click at [562, 142] on button "button" at bounding box center [573, 135] width 23 height 21
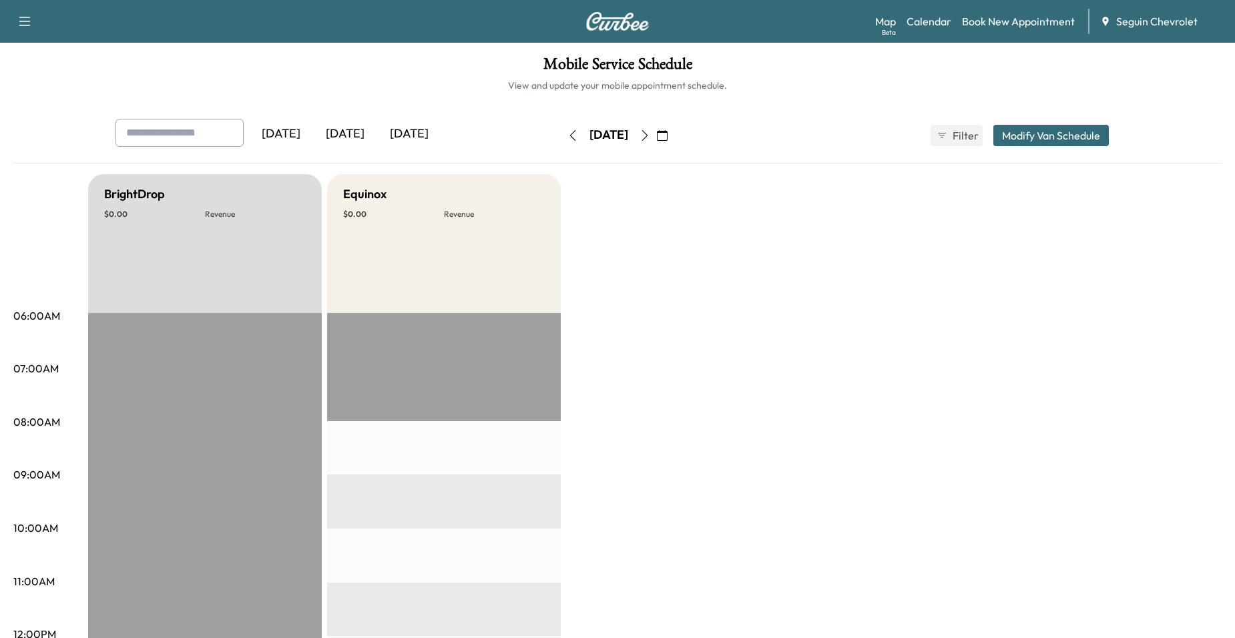
click at [562, 142] on button "button" at bounding box center [573, 135] width 23 height 21
click at [568, 132] on icon "button" at bounding box center [573, 135] width 11 height 11
click at [674, 146] on div "[DATE] September 2025 S M T W T F S 31 1 2 3 4 5 6 7 8 9 10 11 12 13 14 15 16 1…" at bounding box center [618, 135] width 112 height 43
click at [668, 140] on icon "button" at bounding box center [662, 135] width 11 height 11
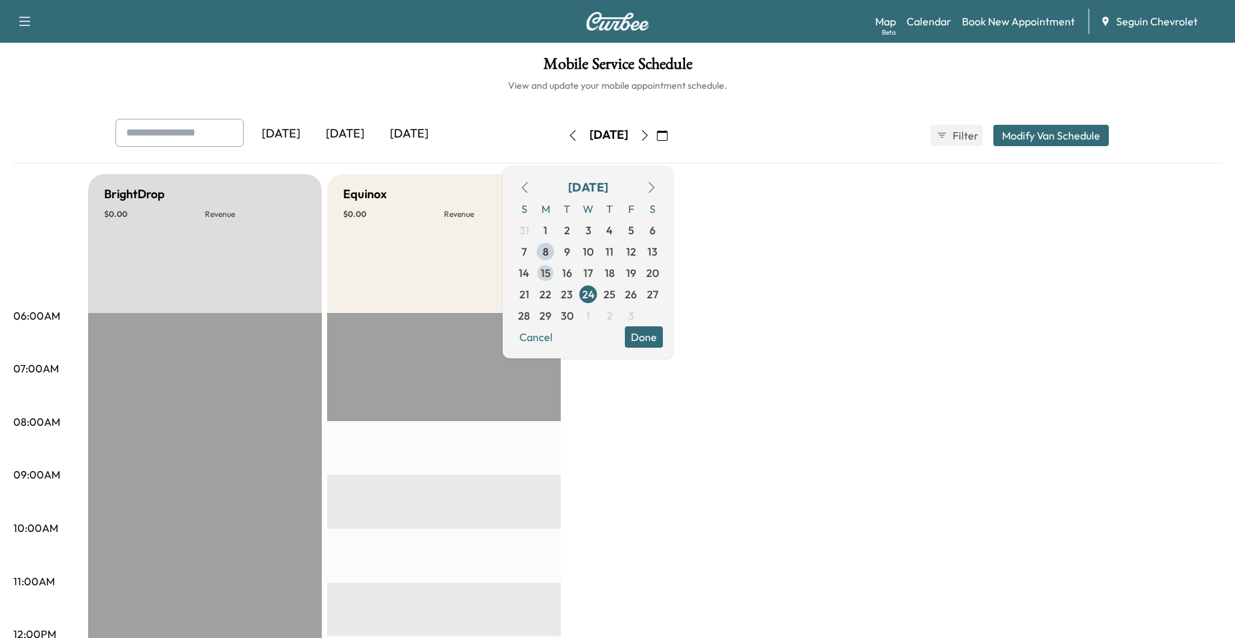
click at [551, 266] on span "15" at bounding box center [546, 273] width 10 height 16
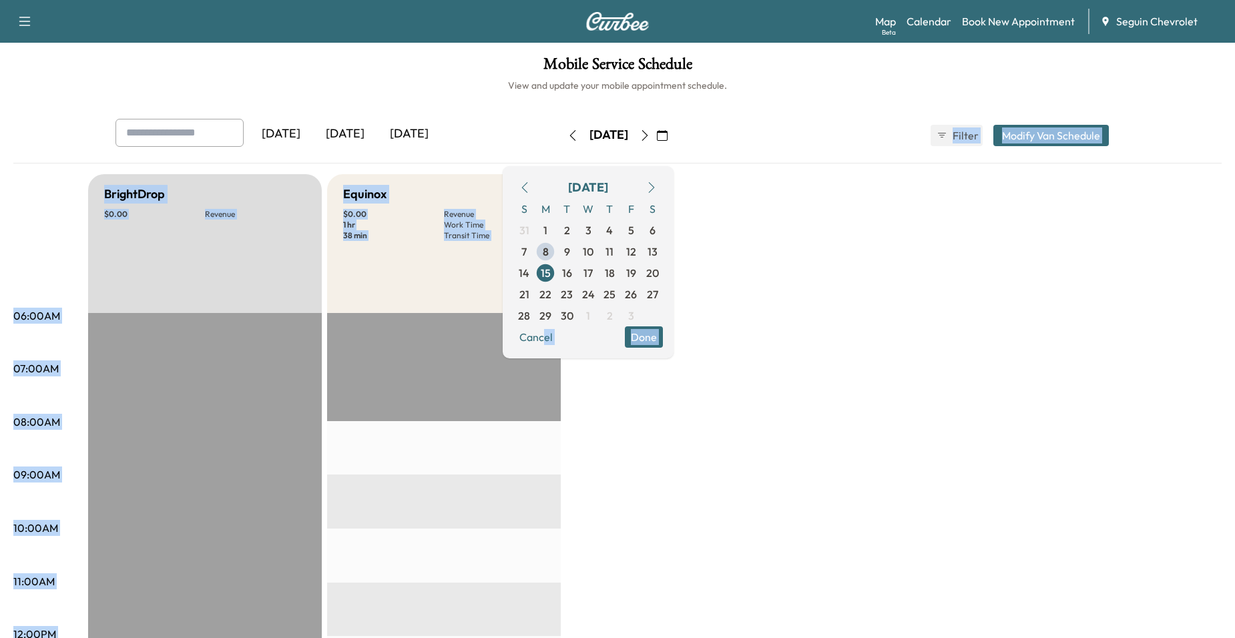
click at [587, 358] on div "[DATE] [DATE] [DATE] [DATE] September 2025 S M T W T F S 31 1 2 3 4 5 6 7 8 9 1…" at bounding box center [617, 647] width 1209 height 1057
drag, startPoint x: 587, startPoint y: 358, endPoint x: 660, endPoint y: 391, distance: 80.7
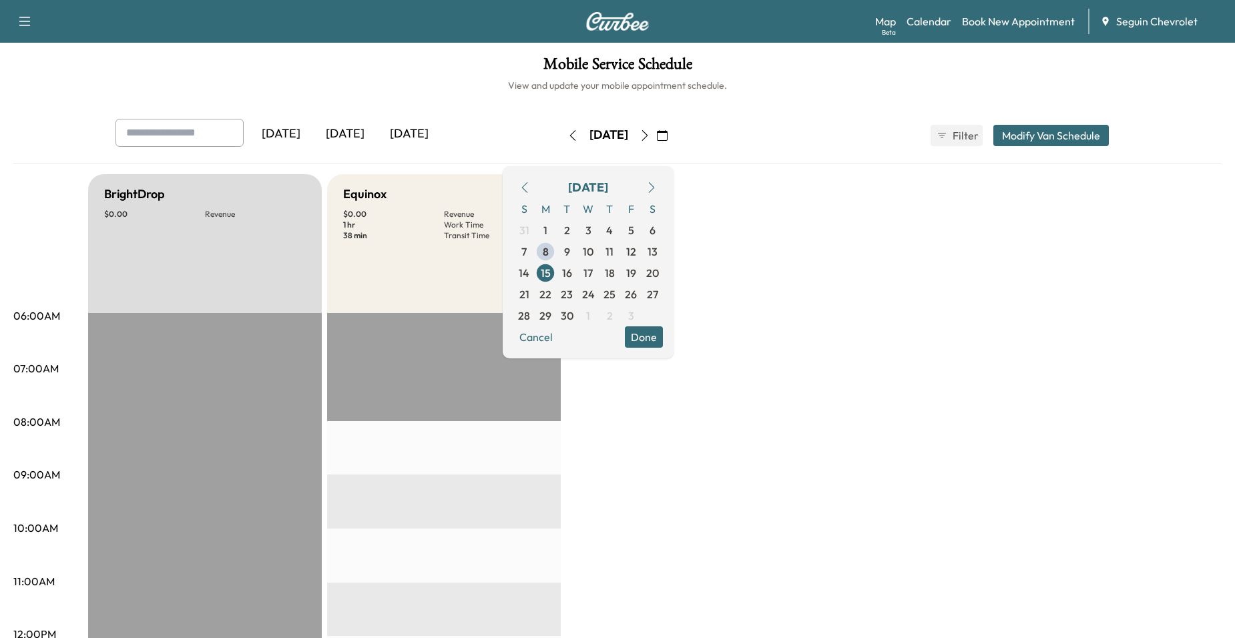
click at [663, 342] on button "Done" at bounding box center [644, 337] width 38 height 21
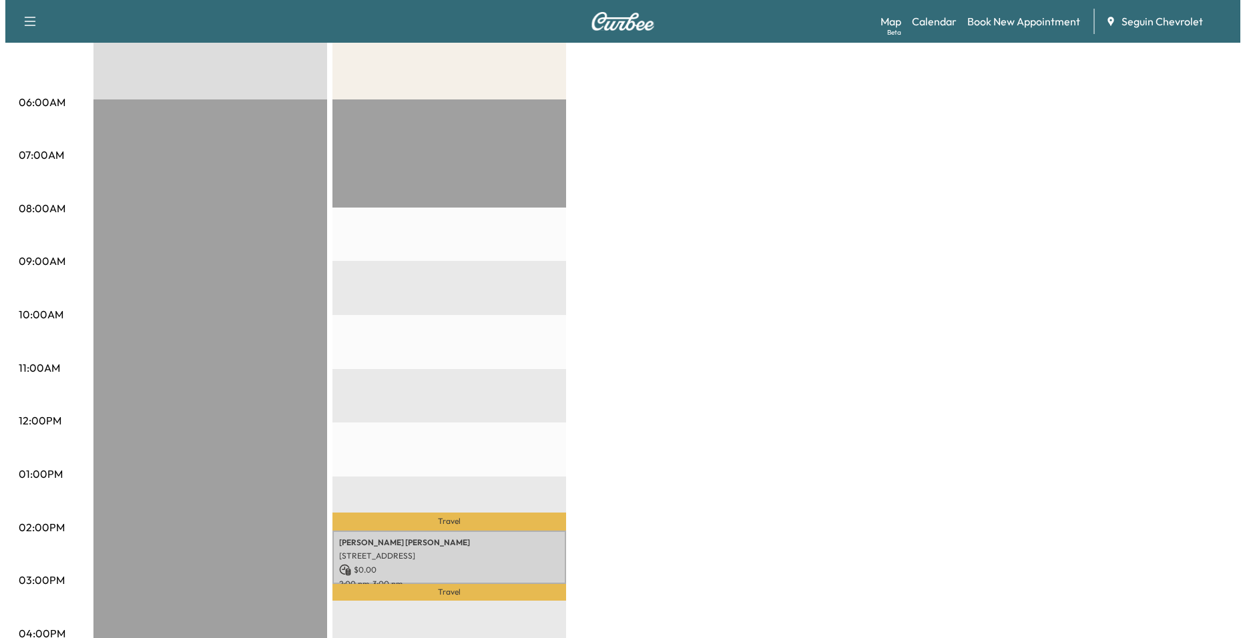
scroll to position [334, 0]
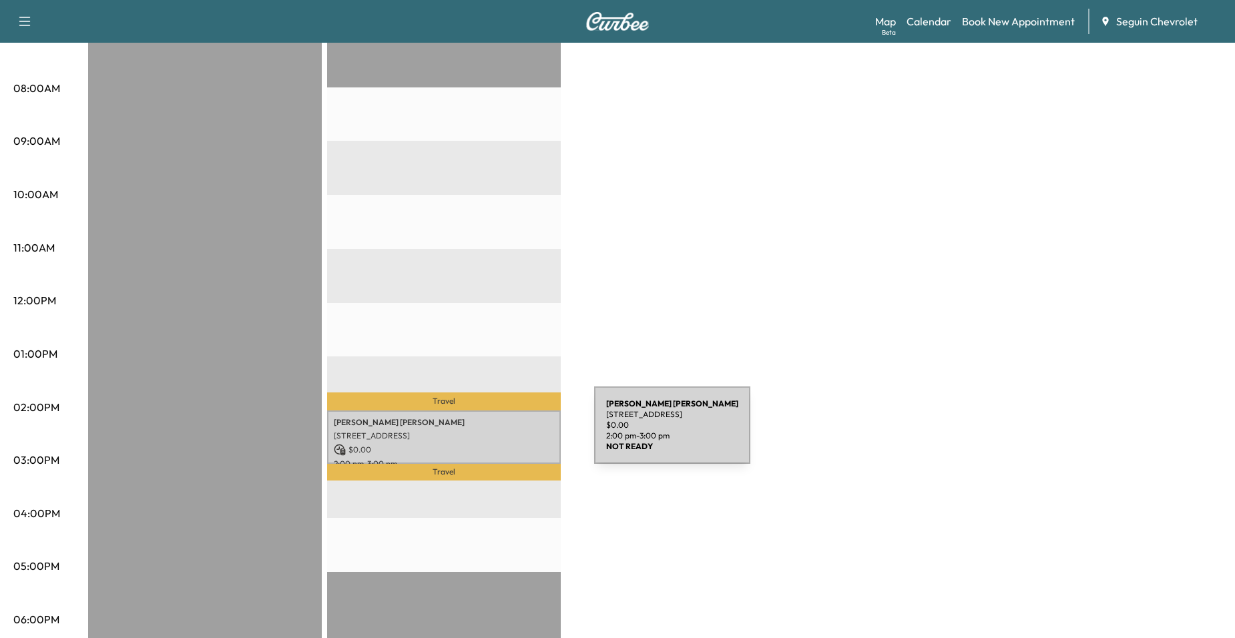
click at [494, 433] on p "[STREET_ADDRESS]" at bounding box center [444, 436] width 220 height 11
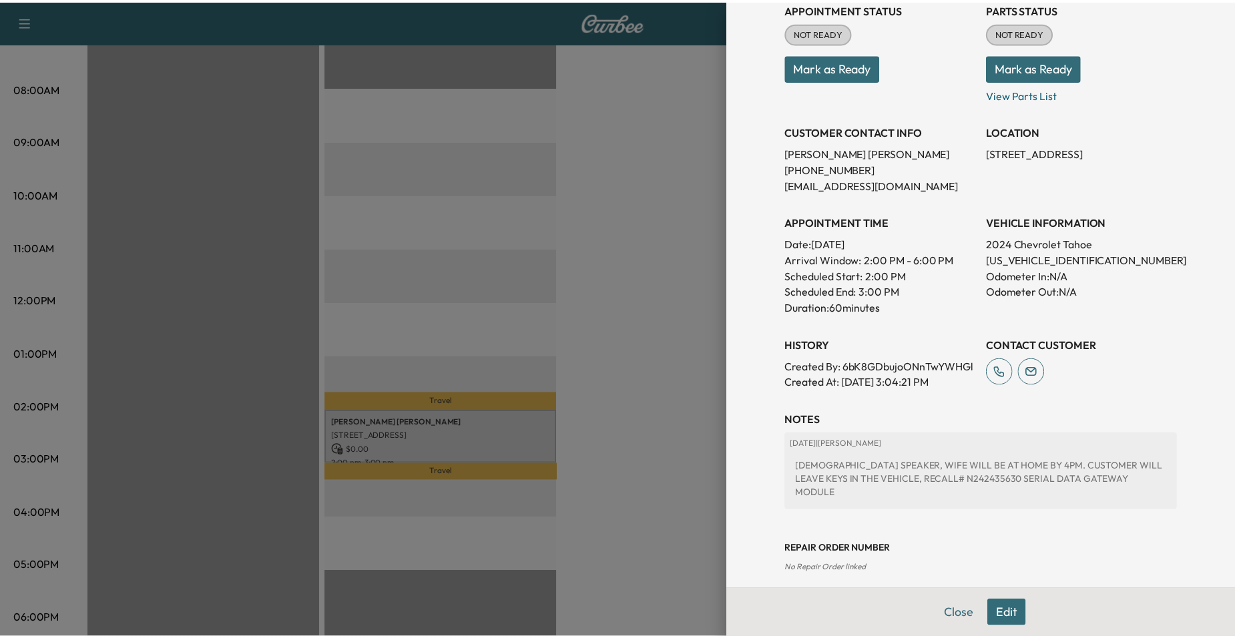
scroll to position [200, 0]
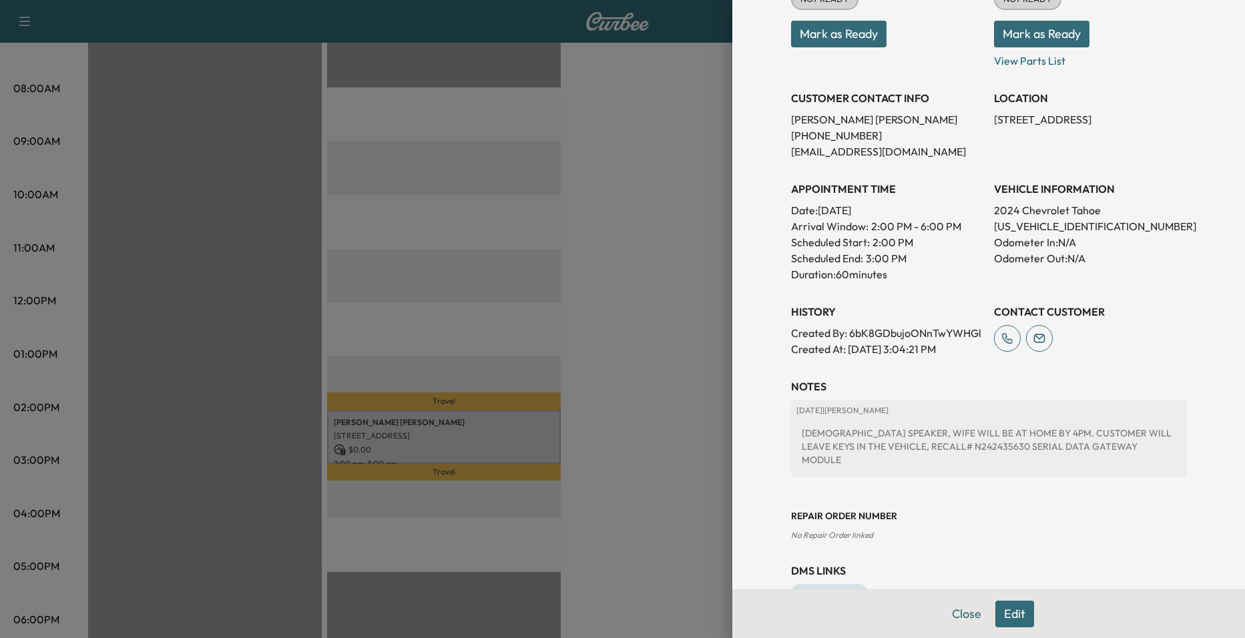
click at [659, 345] on div at bounding box center [622, 319] width 1245 height 638
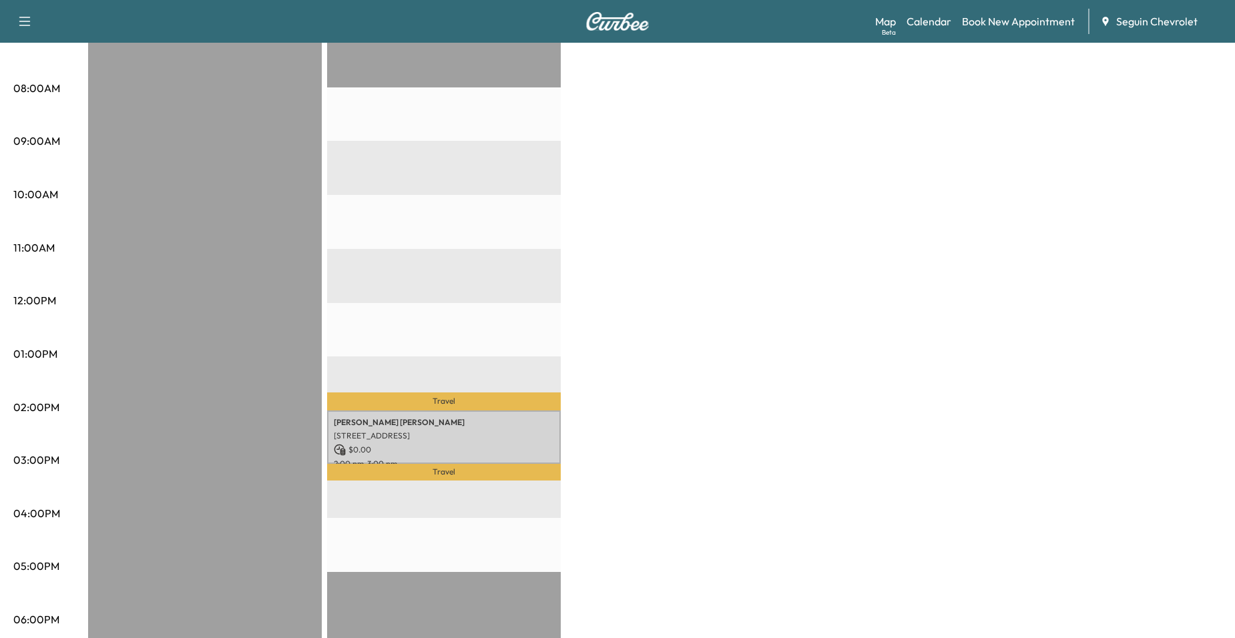
scroll to position [0, 0]
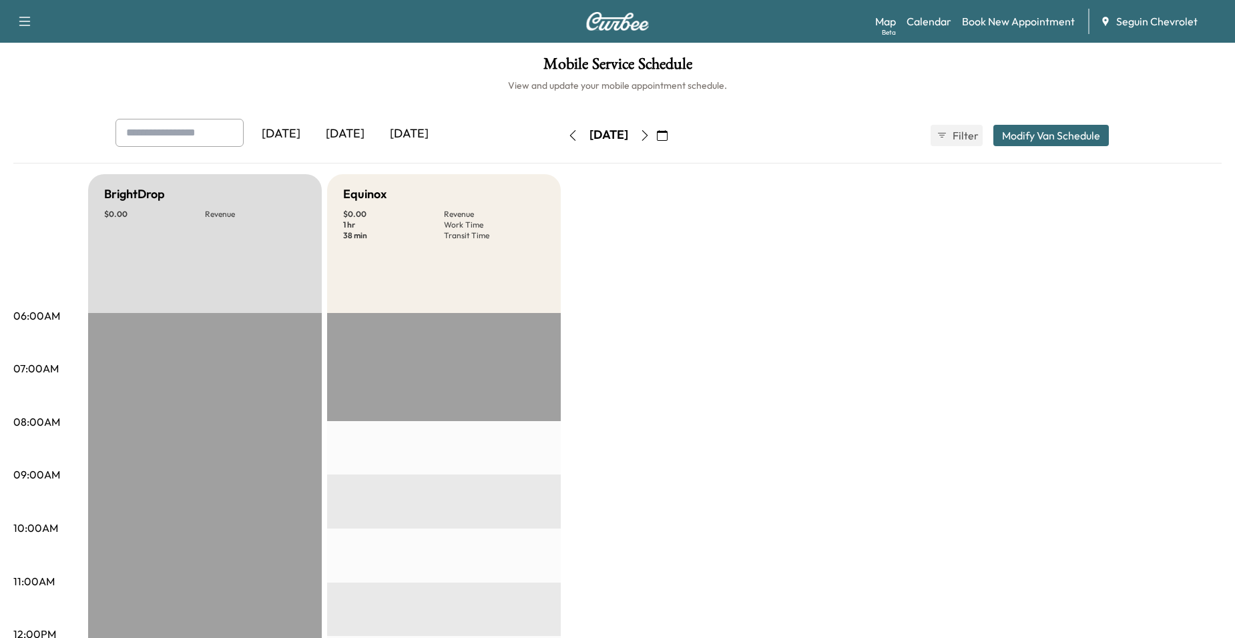
click at [650, 134] on icon "button" at bounding box center [645, 135] width 11 height 11
click at [568, 138] on icon "button" at bounding box center [573, 135] width 11 height 11
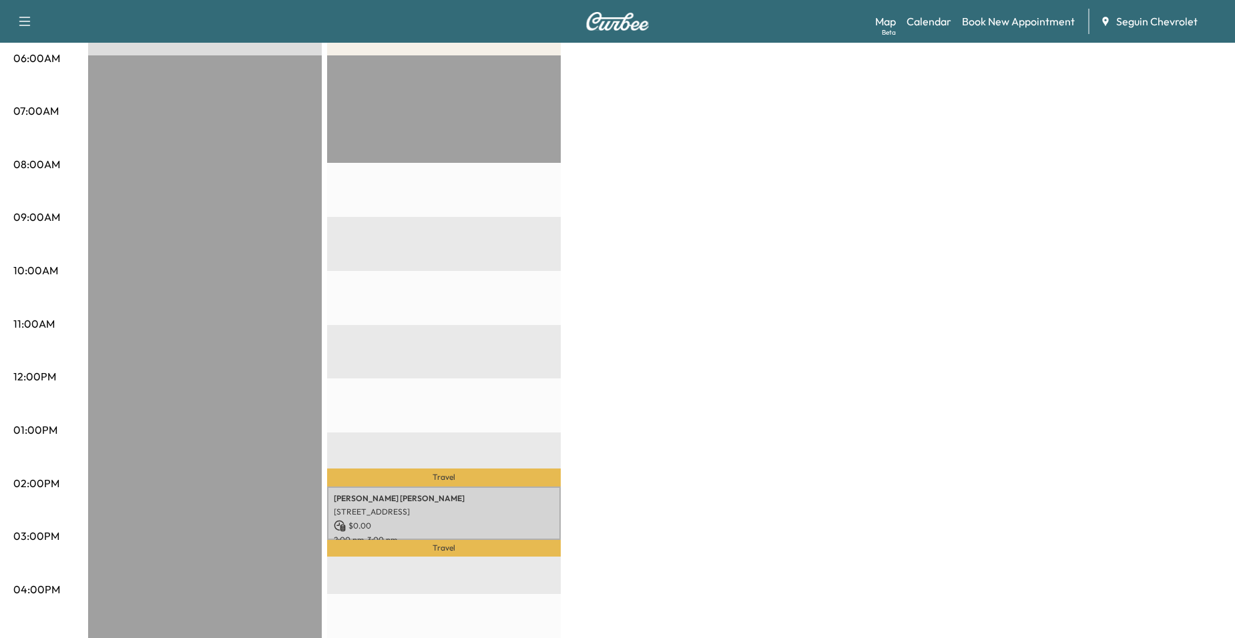
scroll to position [267, 0]
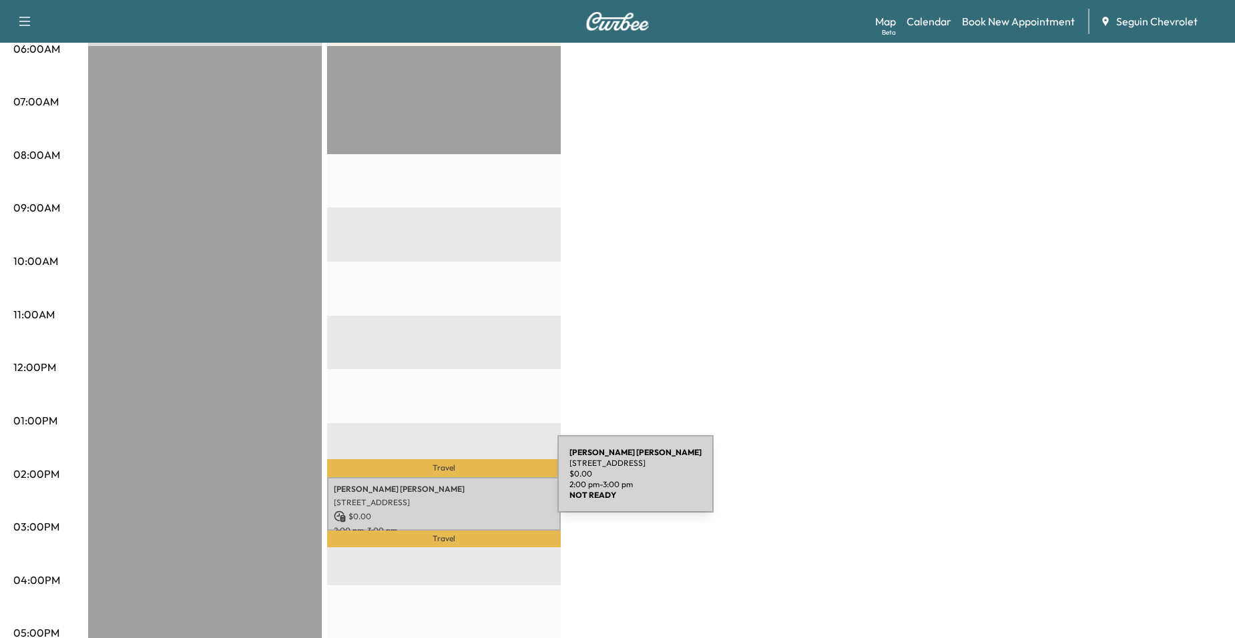
click at [457, 484] on p "[PERSON_NAME]" at bounding box center [444, 489] width 220 height 11
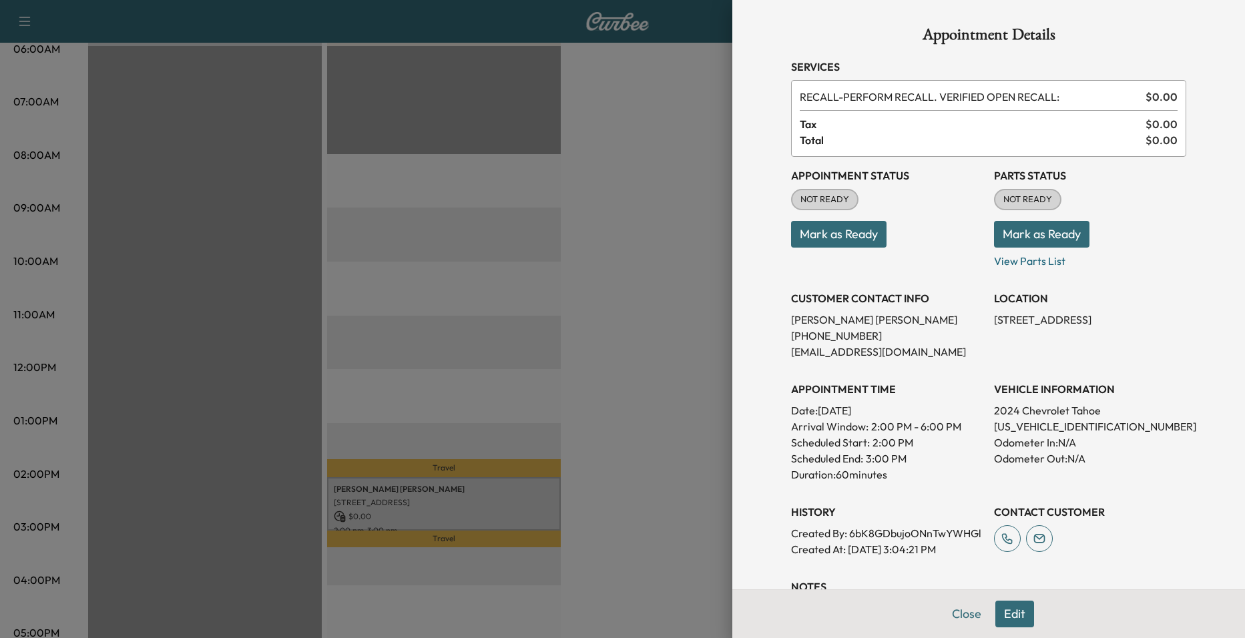
click at [451, 332] on div at bounding box center [622, 319] width 1245 height 638
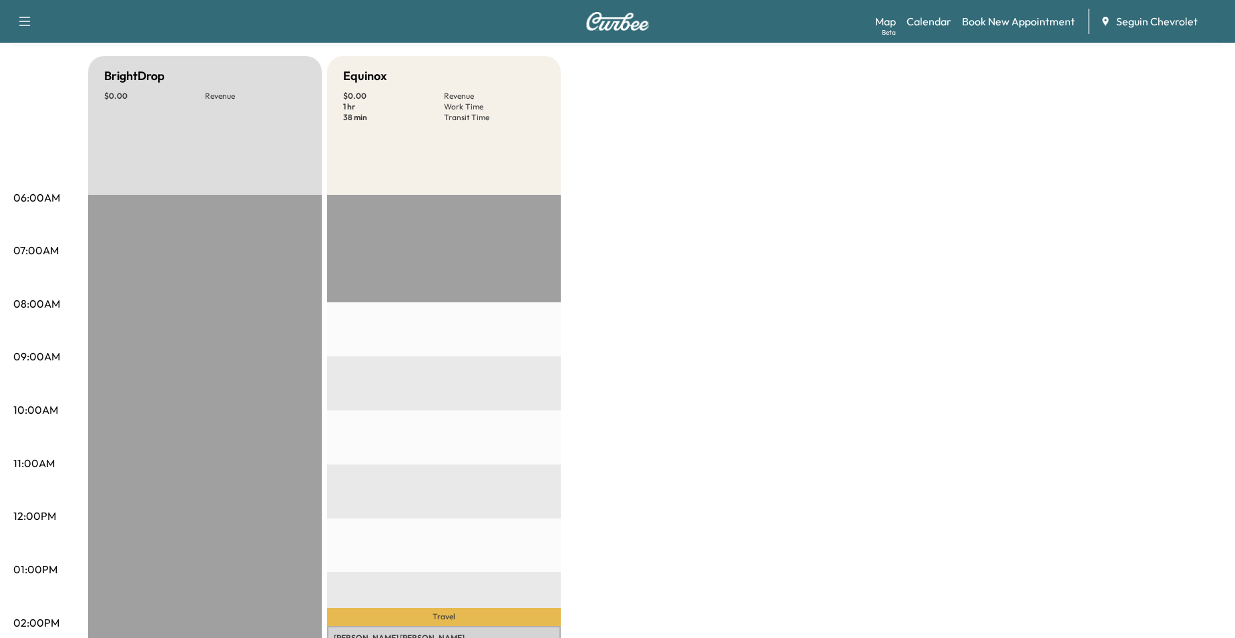
scroll to position [0, 0]
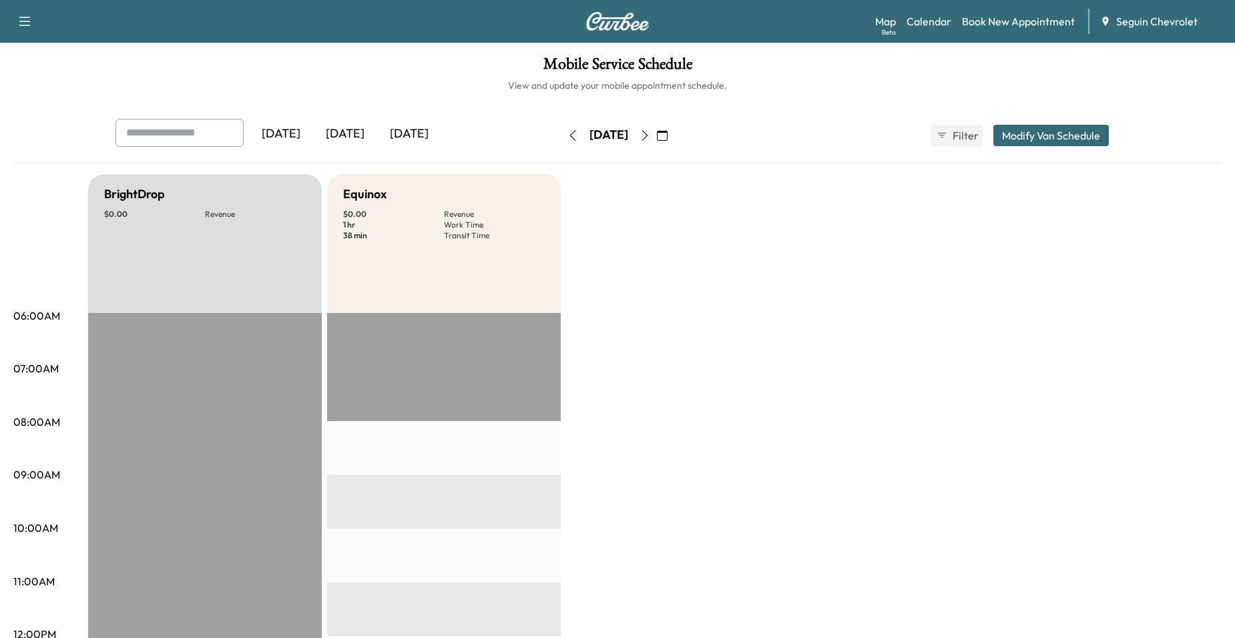
click at [650, 137] on icon "button" at bounding box center [645, 135] width 11 height 11
click at [656, 125] on button "button" at bounding box center [645, 135] width 23 height 21
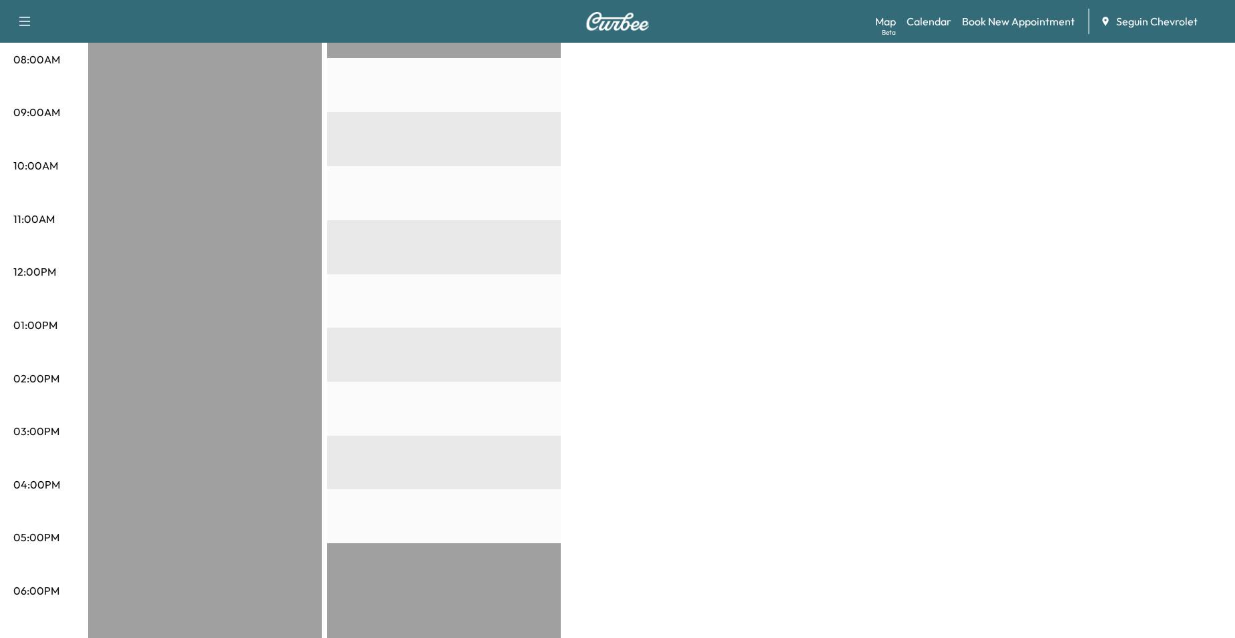
scroll to position [401, 0]
